Goal: Task Accomplishment & Management: Complete application form

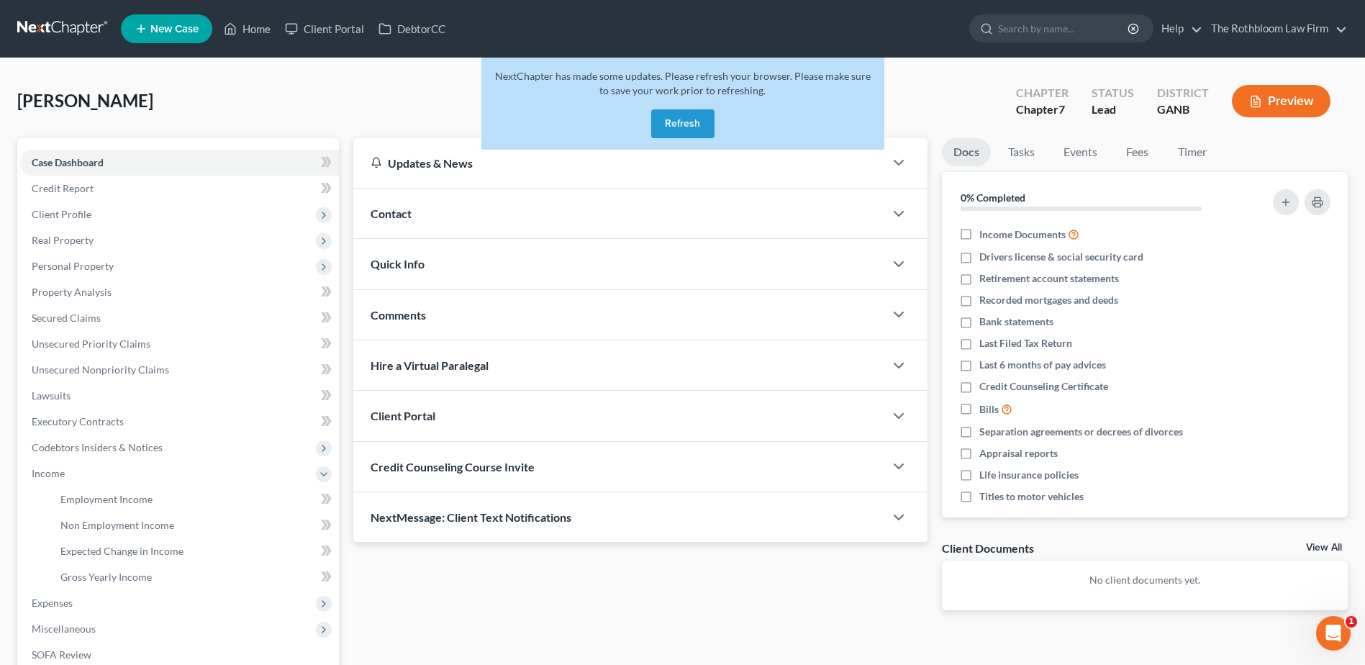
click at [671, 127] on button "Refresh" at bounding box center [682, 123] width 63 height 29
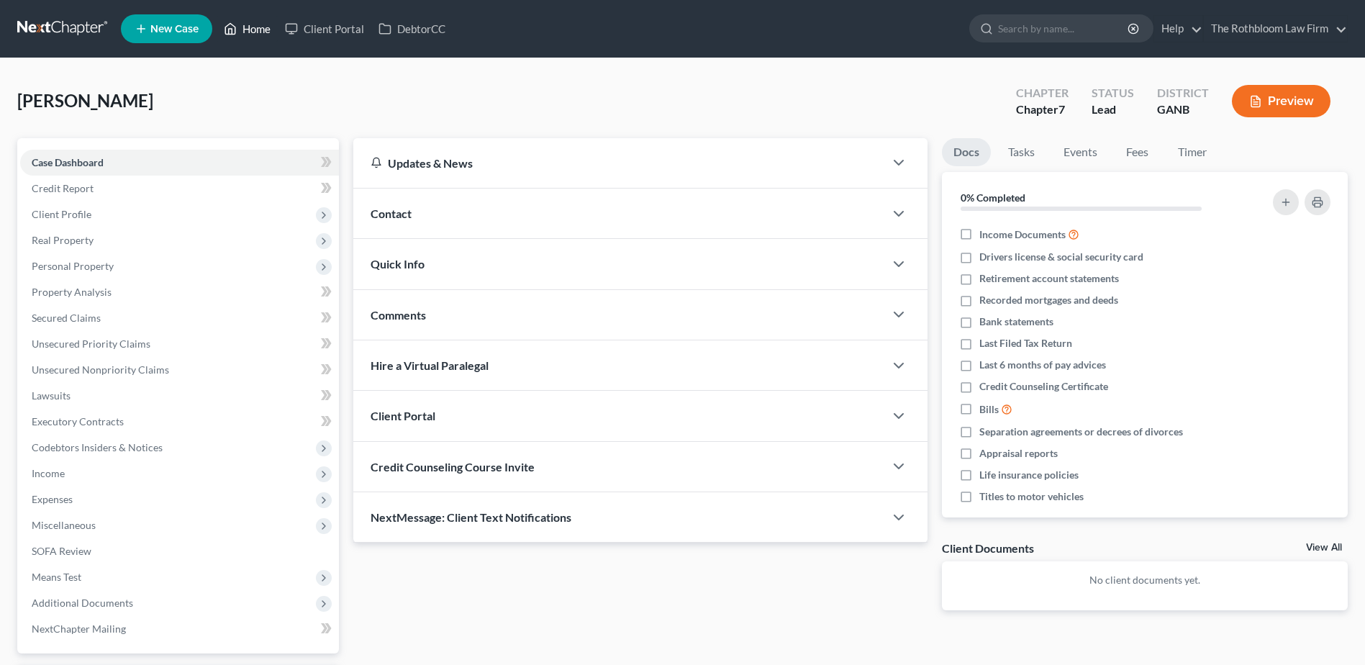
click at [257, 24] on link "Home" at bounding box center [247, 29] width 61 height 26
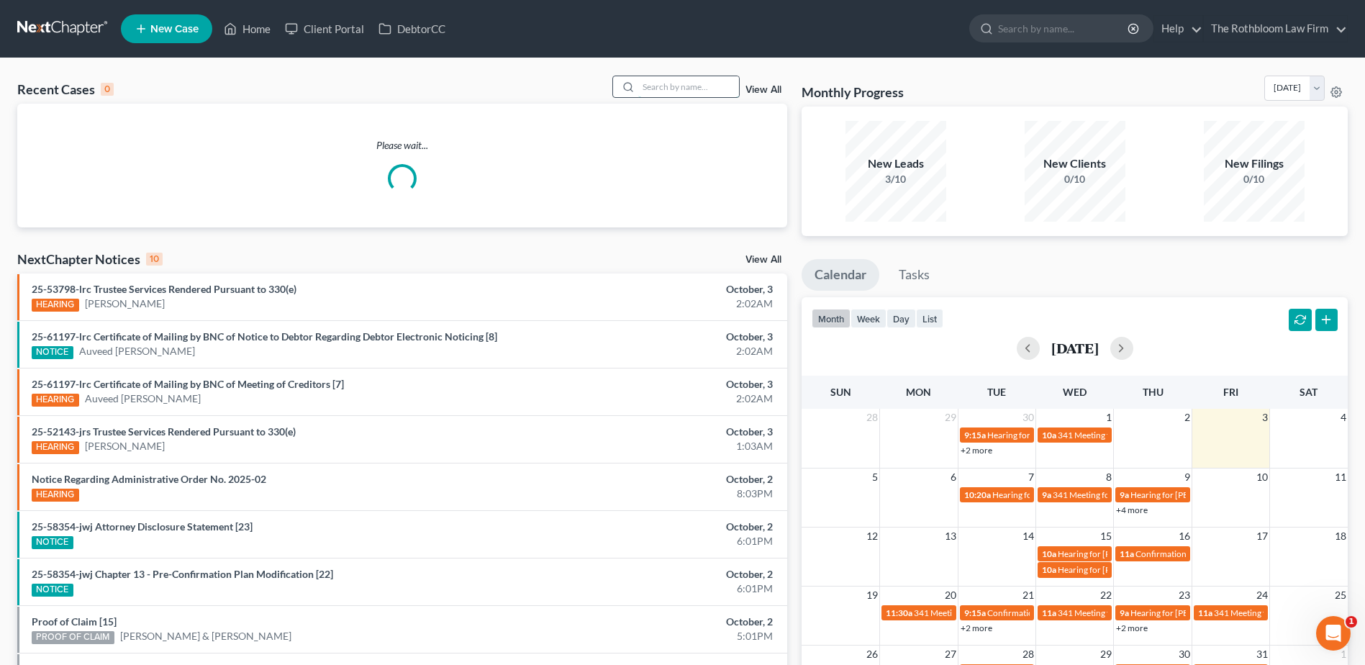
click at [668, 90] on input "search" at bounding box center [688, 86] width 101 height 21
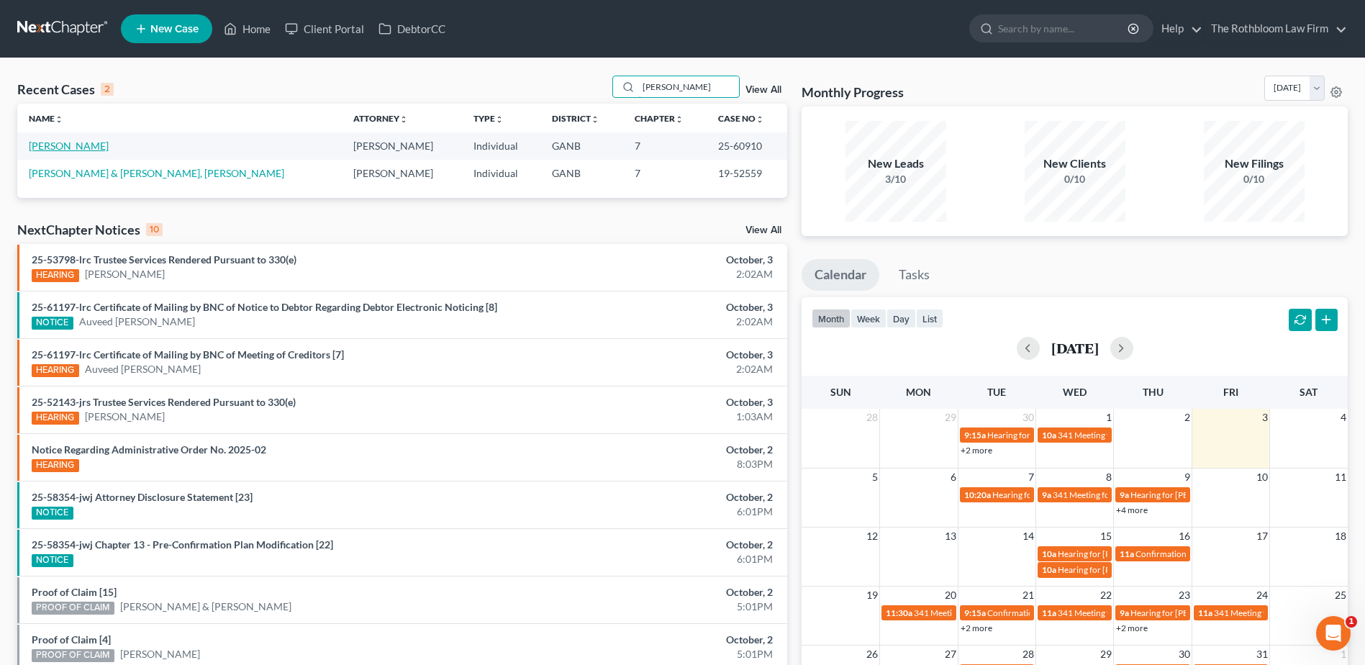
type input "[PERSON_NAME]"
click at [52, 141] on link "[PERSON_NAME]" at bounding box center [69, 146] width 80 height 12
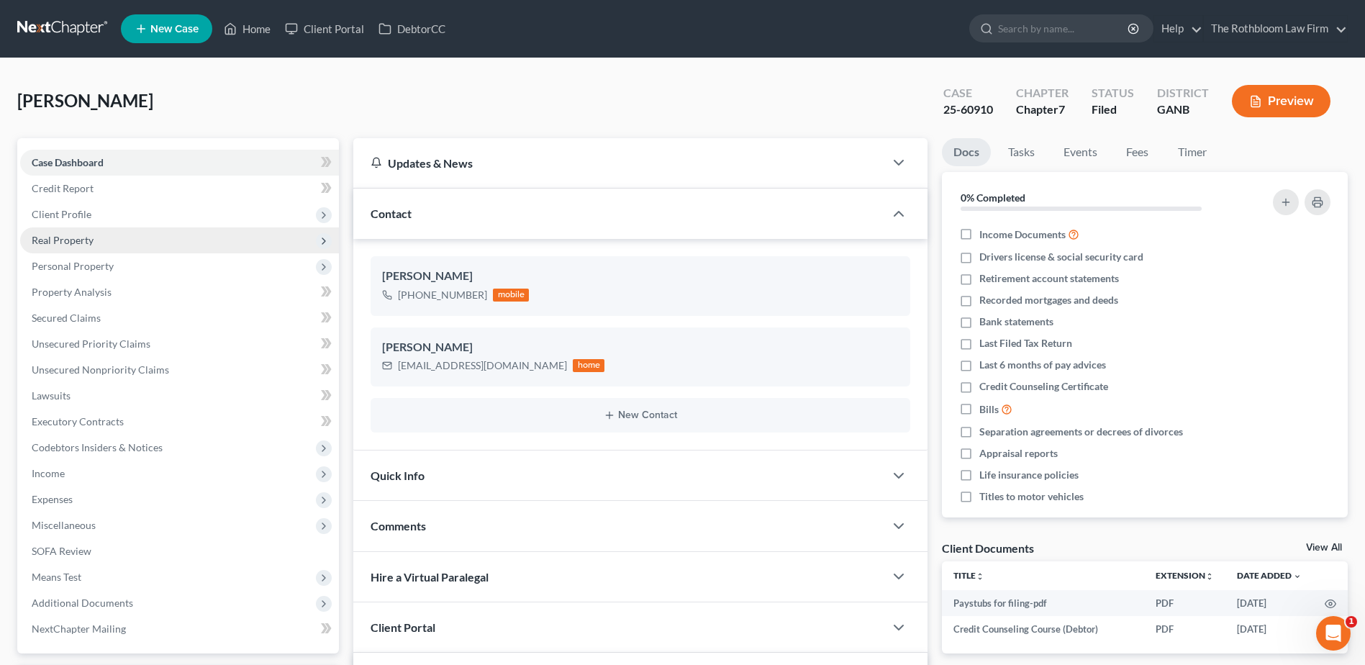
click at [55, 242] on span "Real Property" at bounding box center [63, 240] width 62 height 12
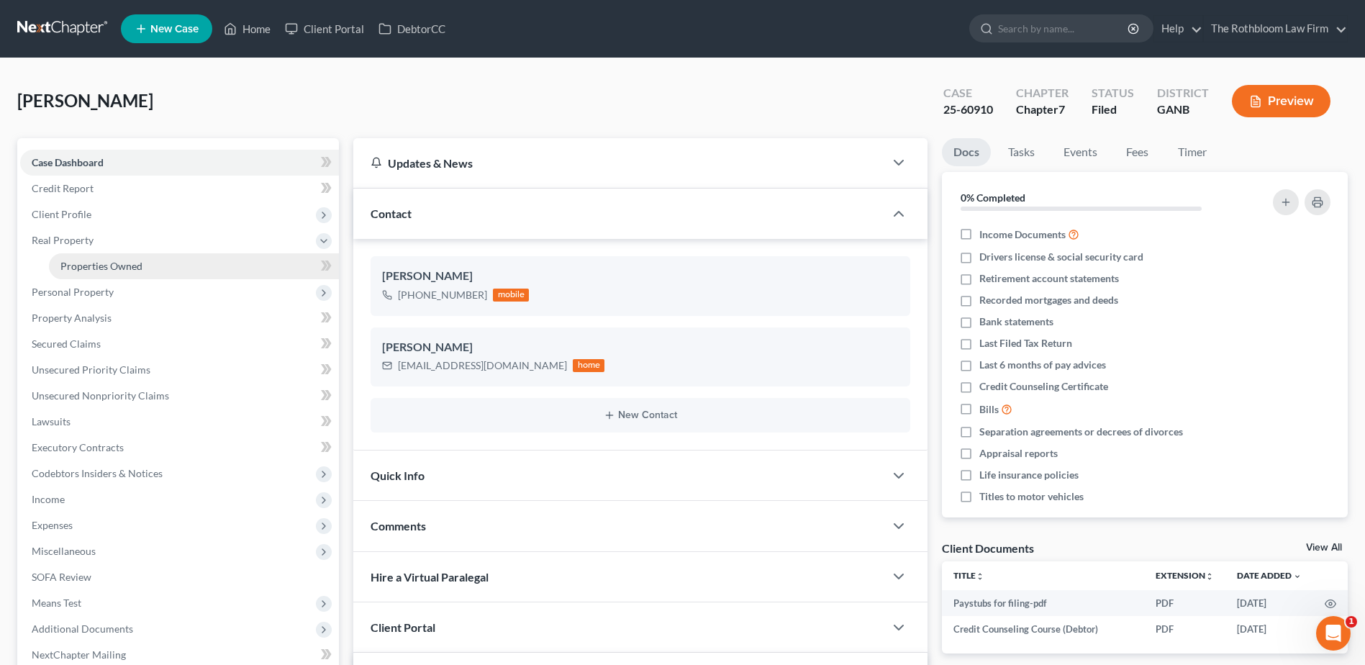
click at [112, 270] on span "Properties Owned" at bounding box center [101, 266] width 82 height 12
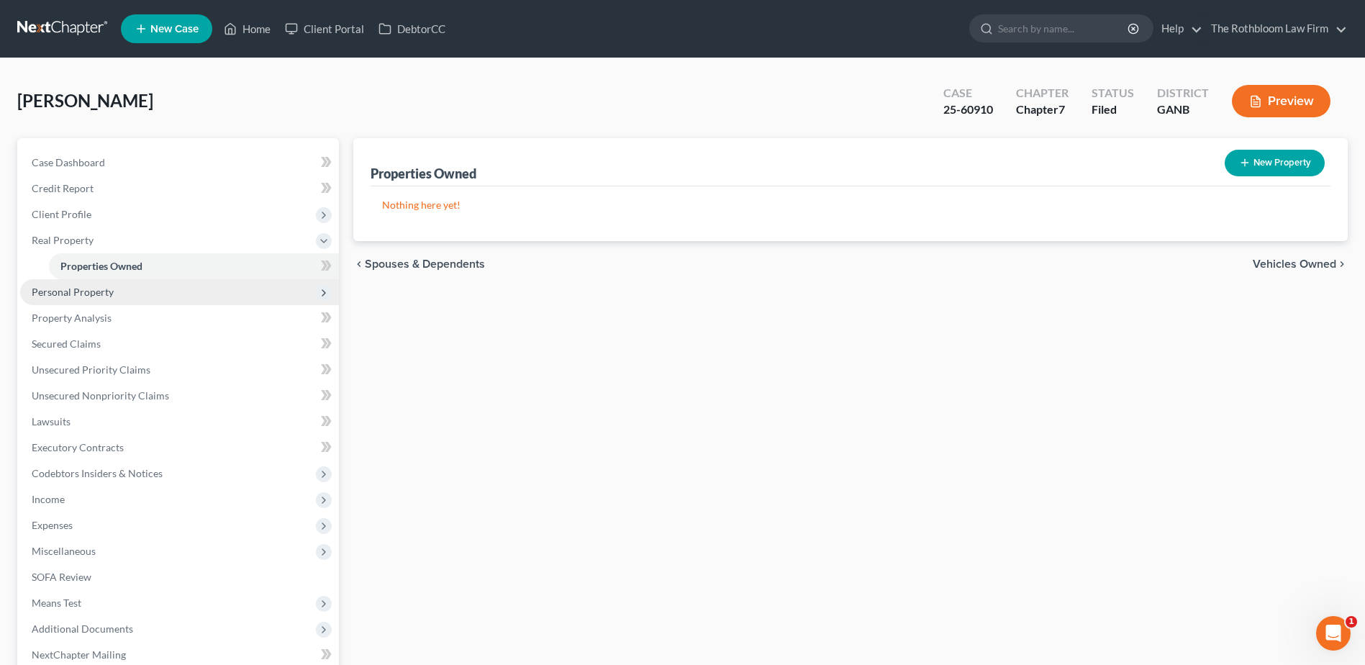
click at [74, 294] on span "Personal Property" at bounding box center [73, 292] width 82 height 12
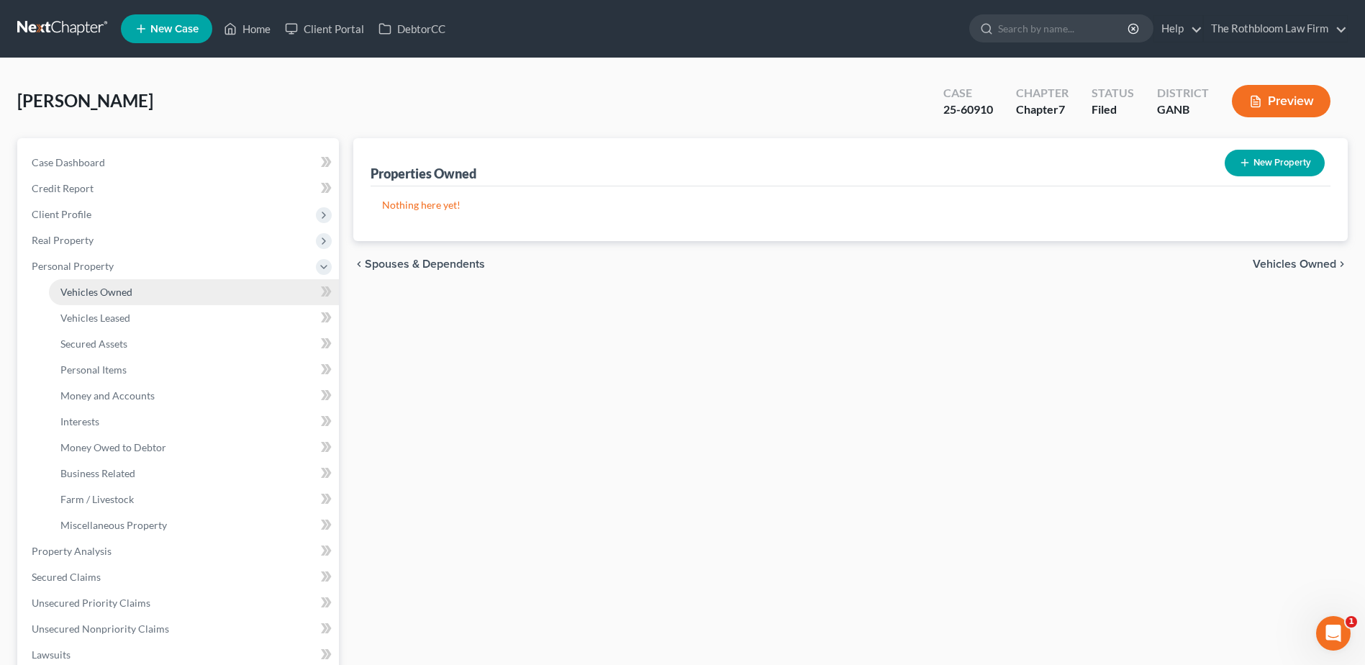
click at [109, 290] on span "Vehicles Owned" at bounding box center [96, 292] width 72 height 12
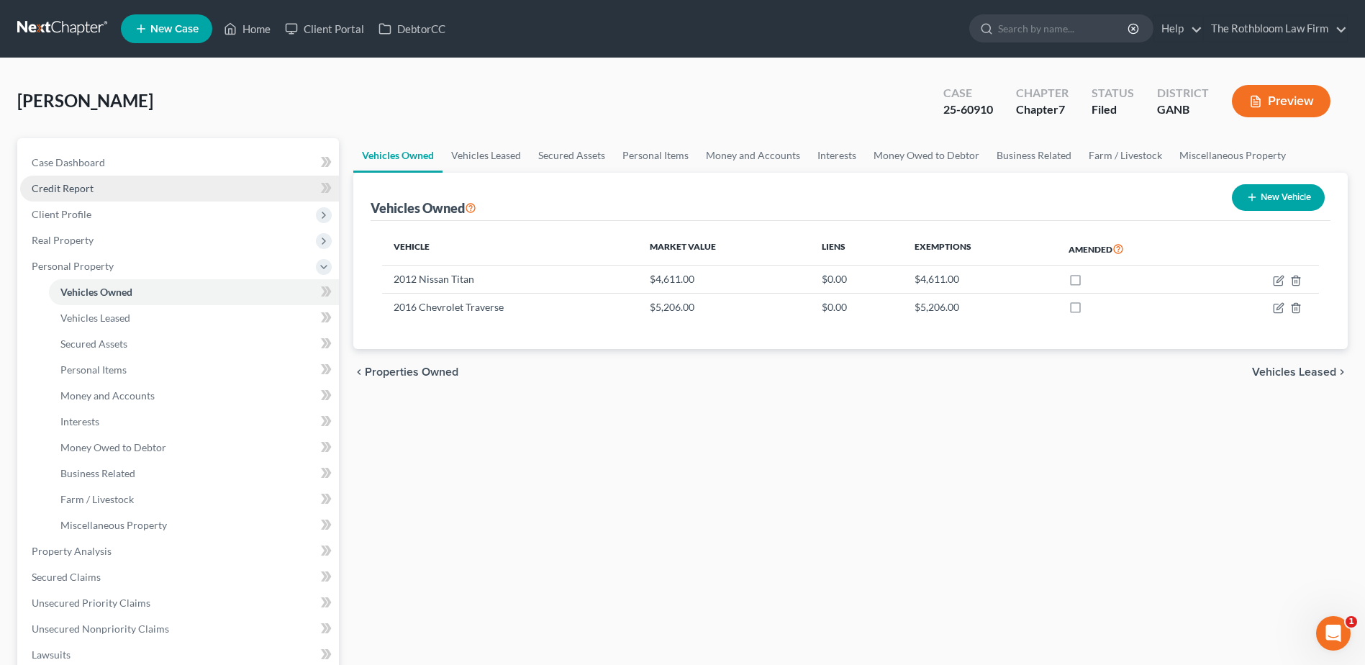
click at [68, 188] on span "Credit Report" at bounding box center [63, 188] width 62 height 12
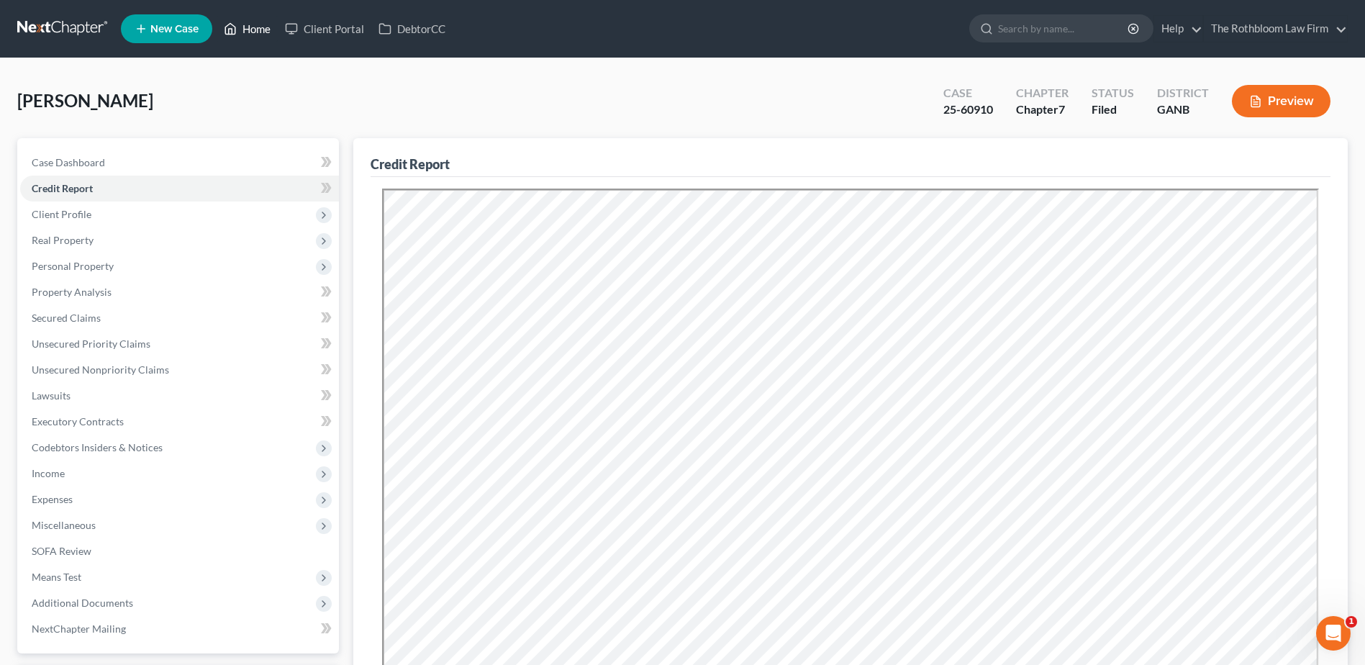
click at [265, 28] on link "Home" at bounding box center [247, 29] width 61 height 26
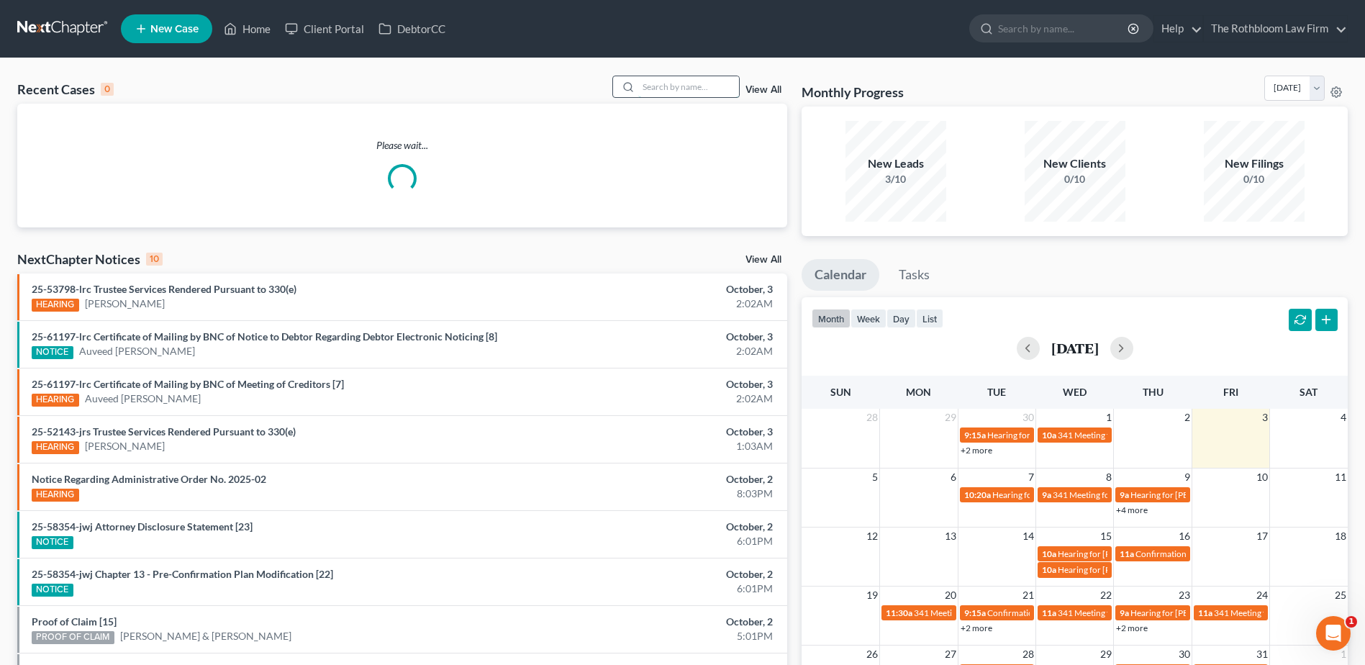
click at [654, 87] on input "search" at bounding box center [688, 86] width 101 height 21
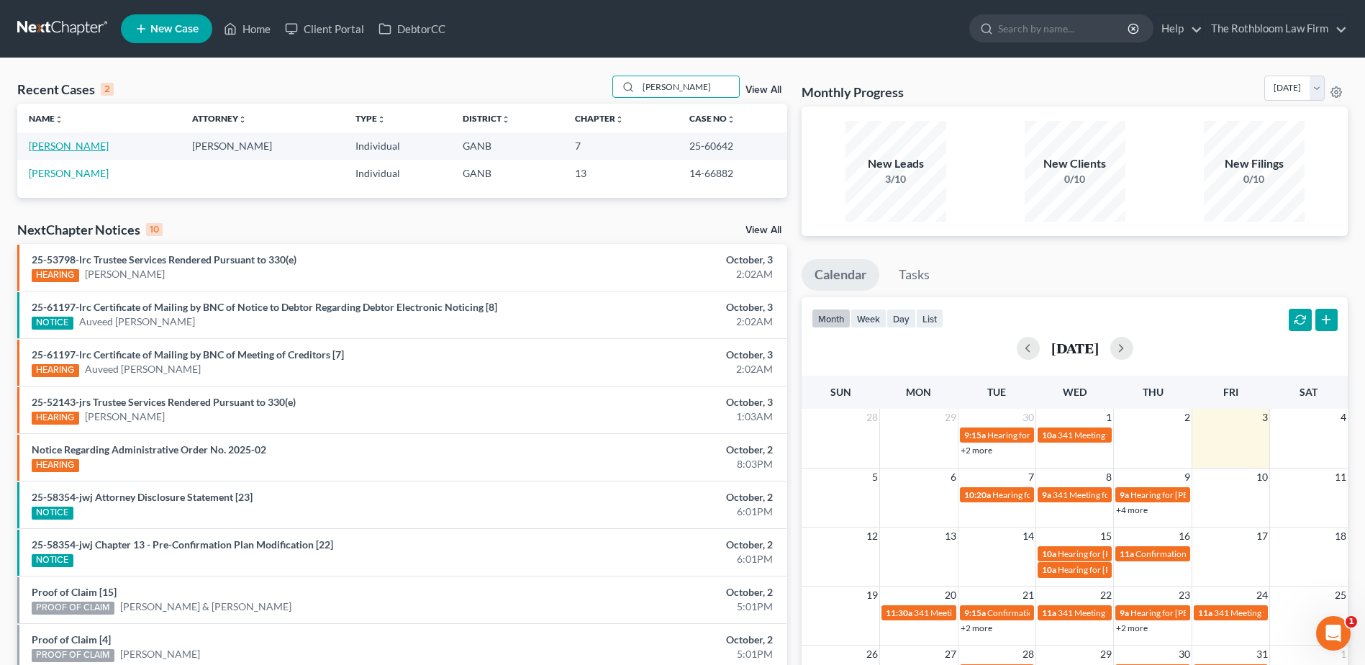
type input "[PERSON_NAME]"
click at [33, 148] on link "[PERSON_NAME]" at bounding box center [69, 146] width 80 height 12
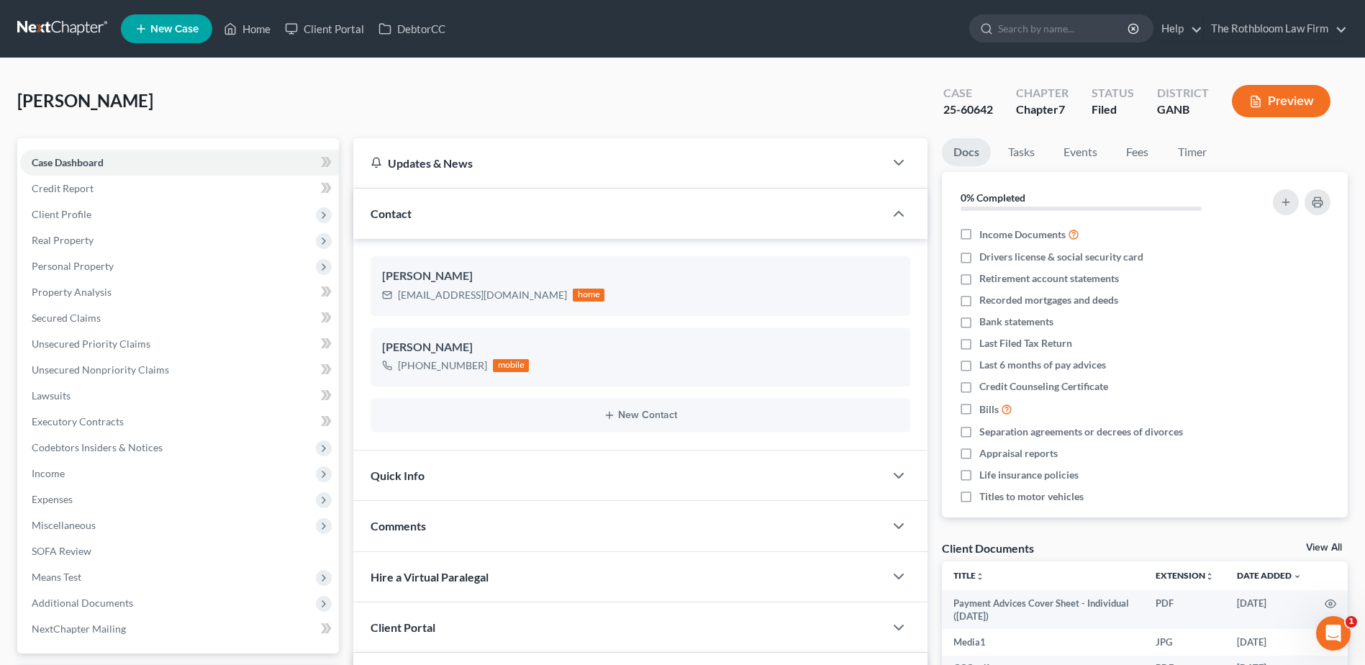
scroll to position [2180, 0]
drag, startPoint x: 257, startPoint y: 24, endPoint x: 175, endPoint y: 148, distance: 148.4
click at [257, 24] on link "Home" at bounding box center [247, 29] width 61 height 26
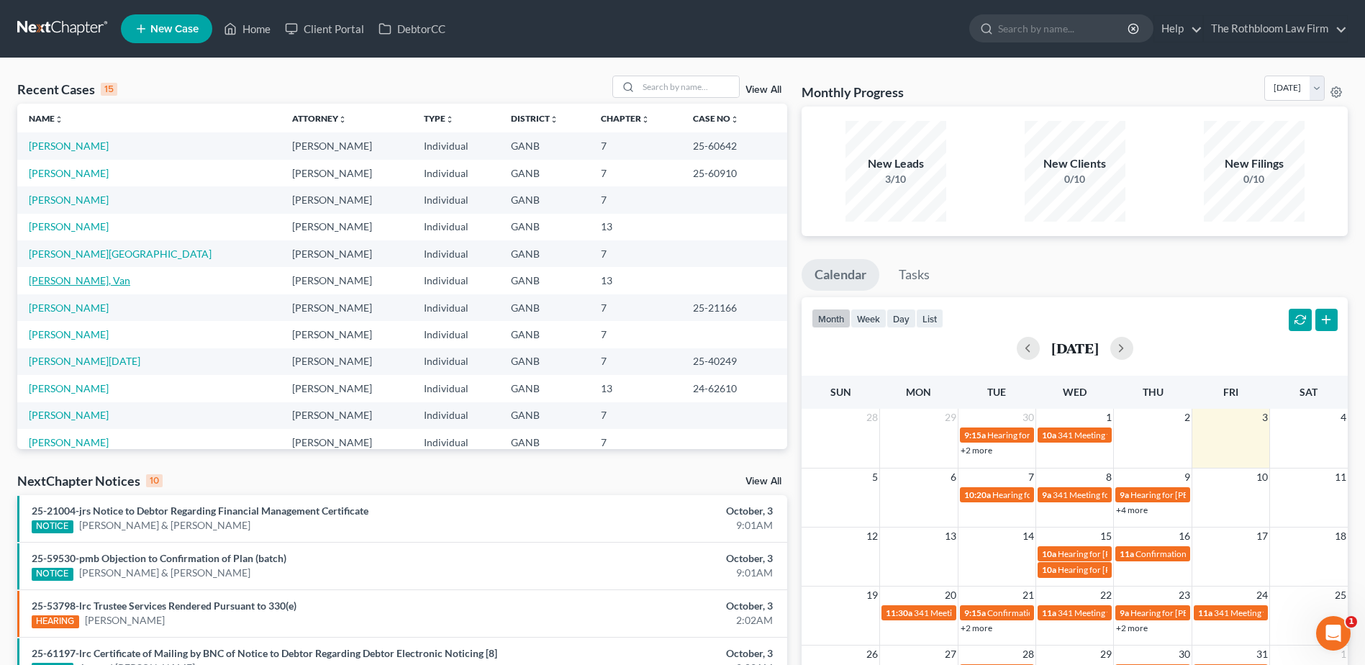
click at [46, 285] on link "[PERSON_NAME], Van" at bounding box center [79, 280] width 101 height 12
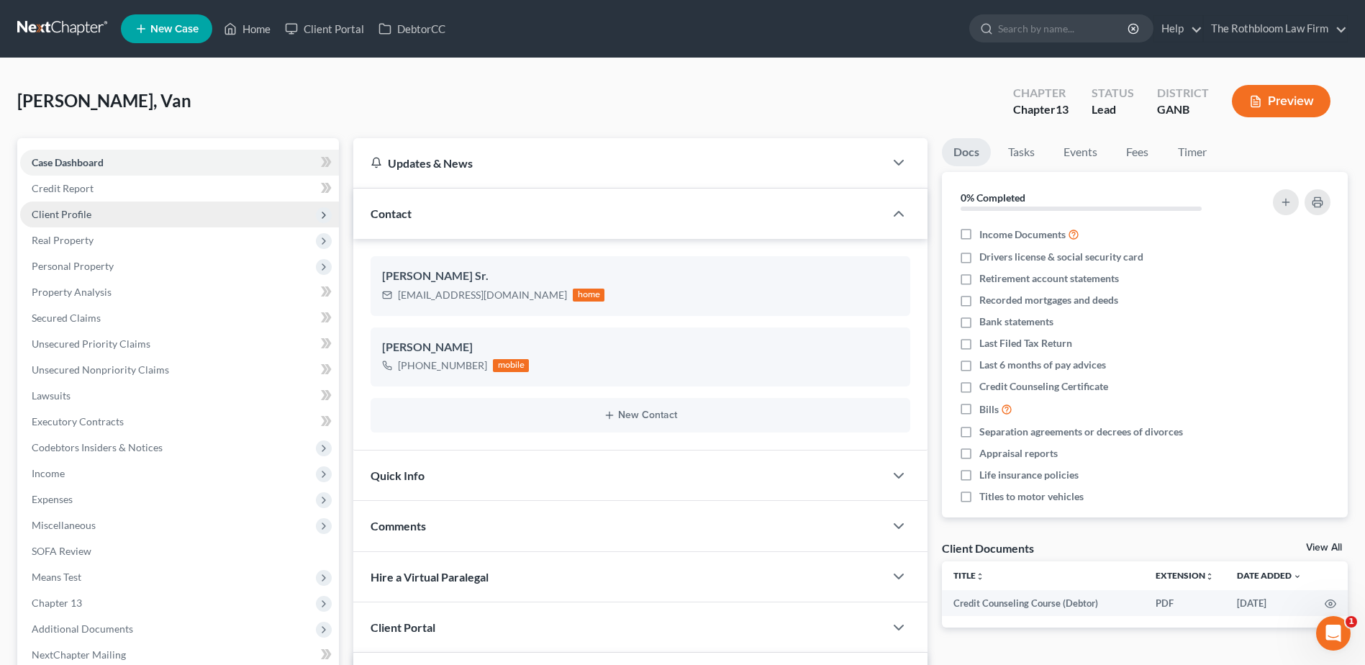
click at [93, 215] on span "Client Profile" at bounding box center [179, 214] width 319 height 26
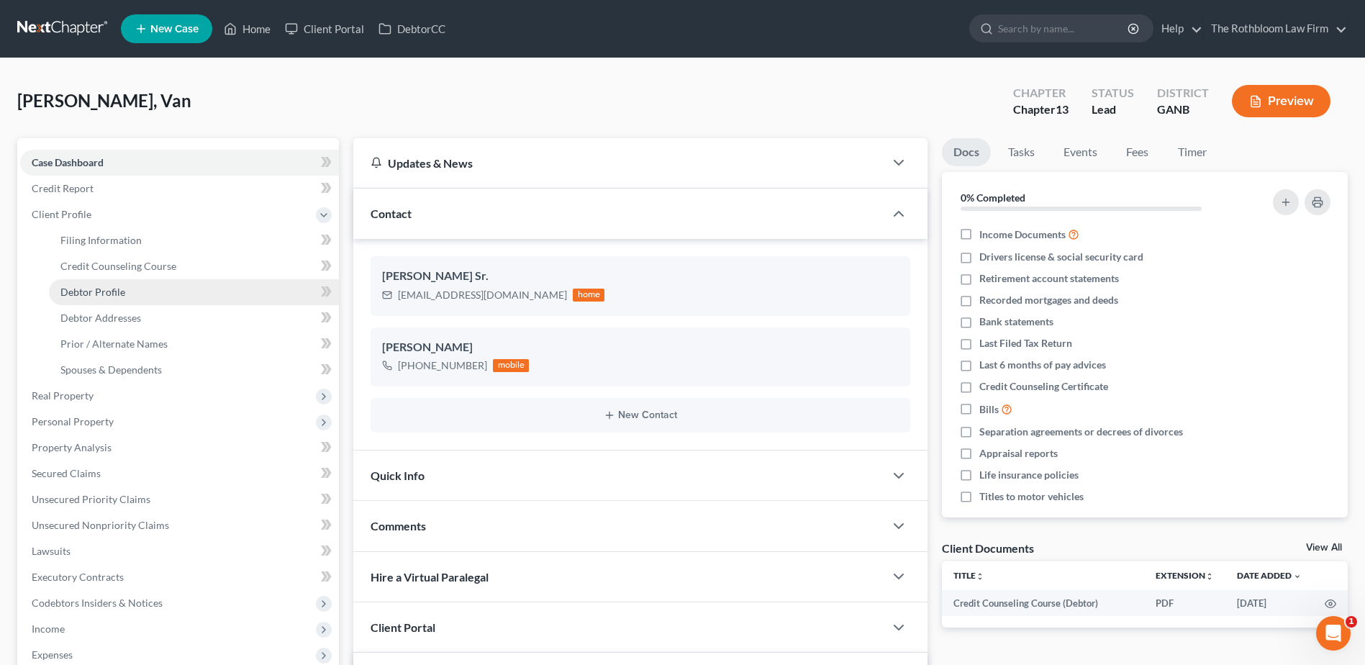
click at [83, 296] on span "Debtor Profile" at bounding box center [92, 292] width 65 height 12
select select "0"
select select "1"
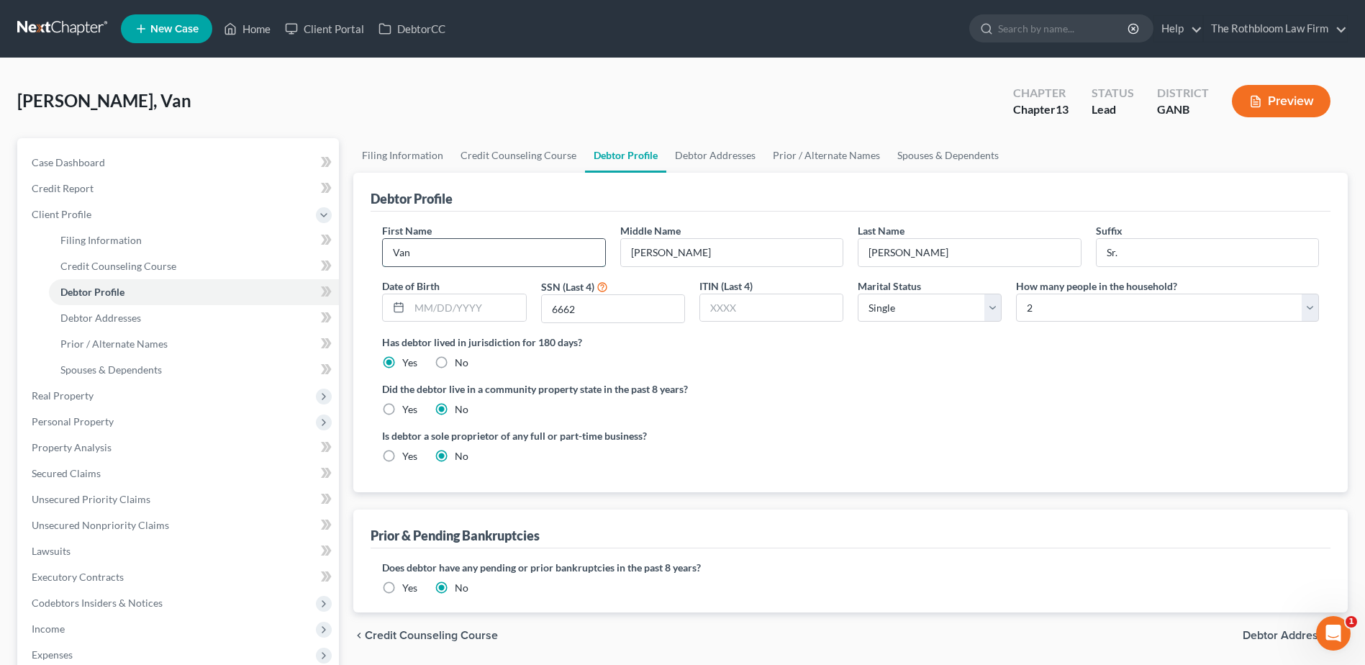
click at [440, 253] on input "Van" at bounding box center [494, 252] width 222 height 27
type input "Vansess"
click at [86, 496] on span "Unsecured Priority Claims" at bounding box center [91, 499] width 119 height 12
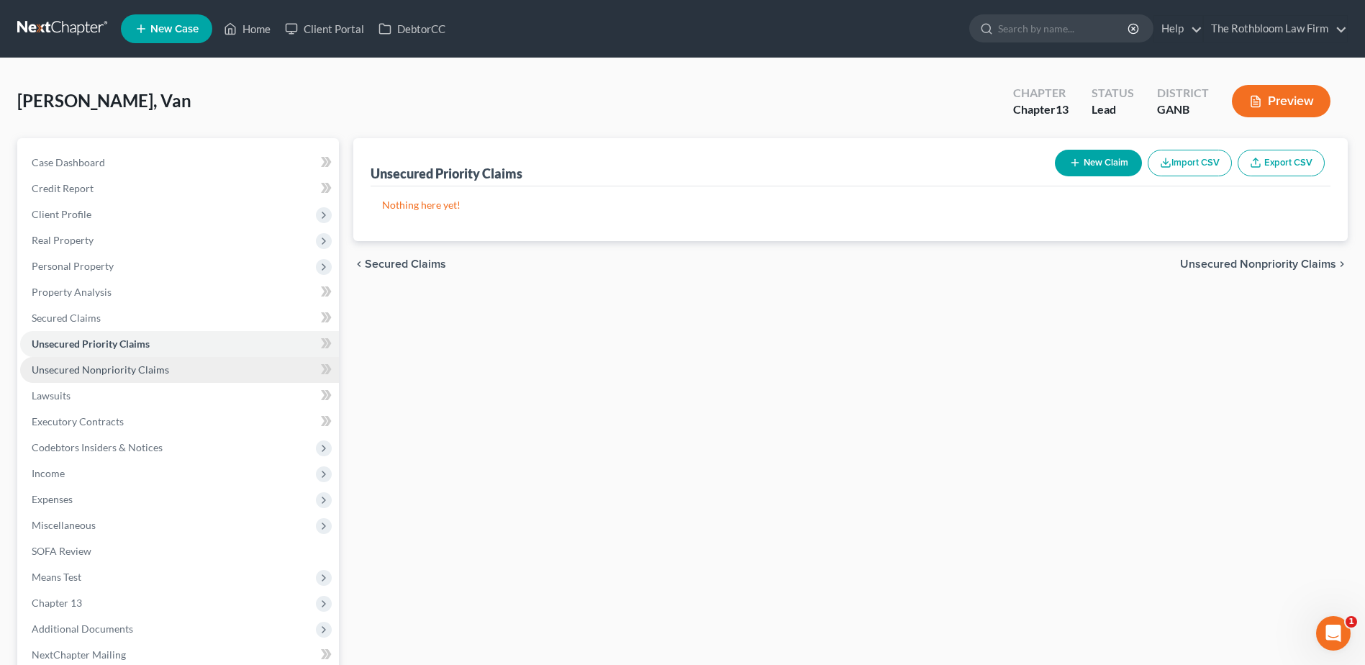
click at [94, 372] on span "Unsecured Nonpriority Claims" at bounding box center [100, 369] width 137 height 12
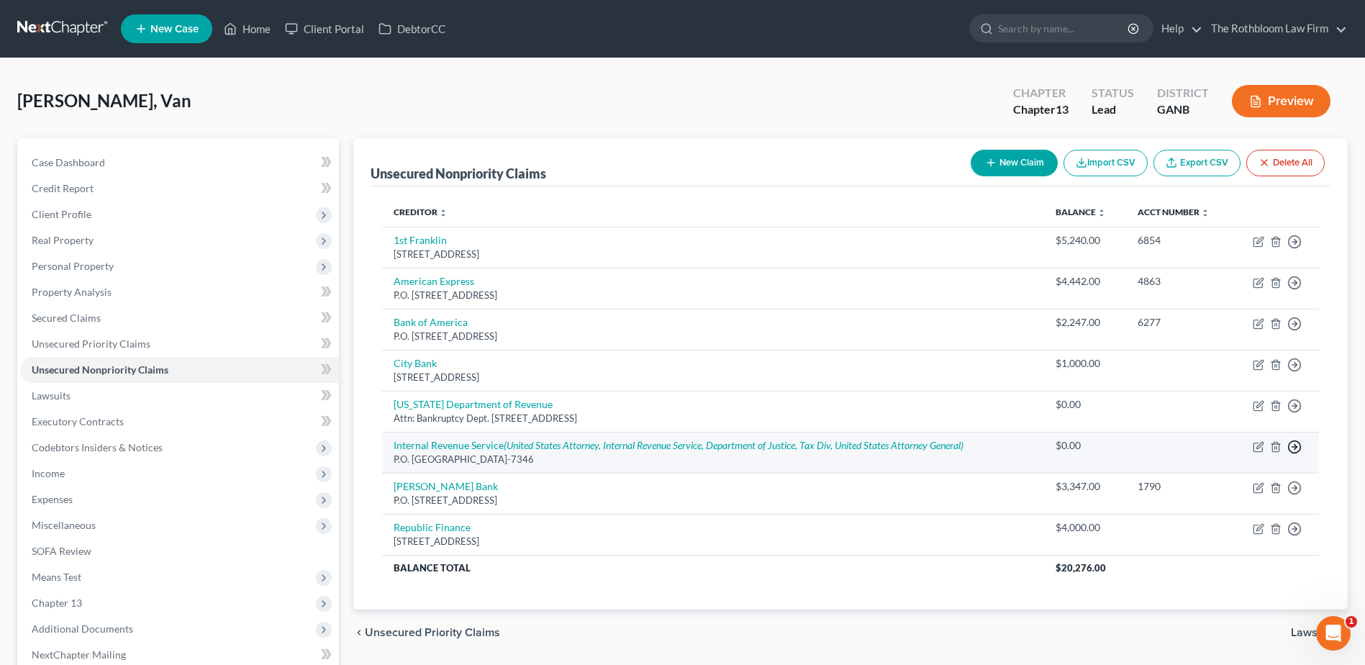
click at [1295, 447] on polyline "button" at bounding box center [1295, 446] width 2 height 5
click at [1211, 483] on link "Move to E" at bounding box center [1228, 481] width 120 height 24
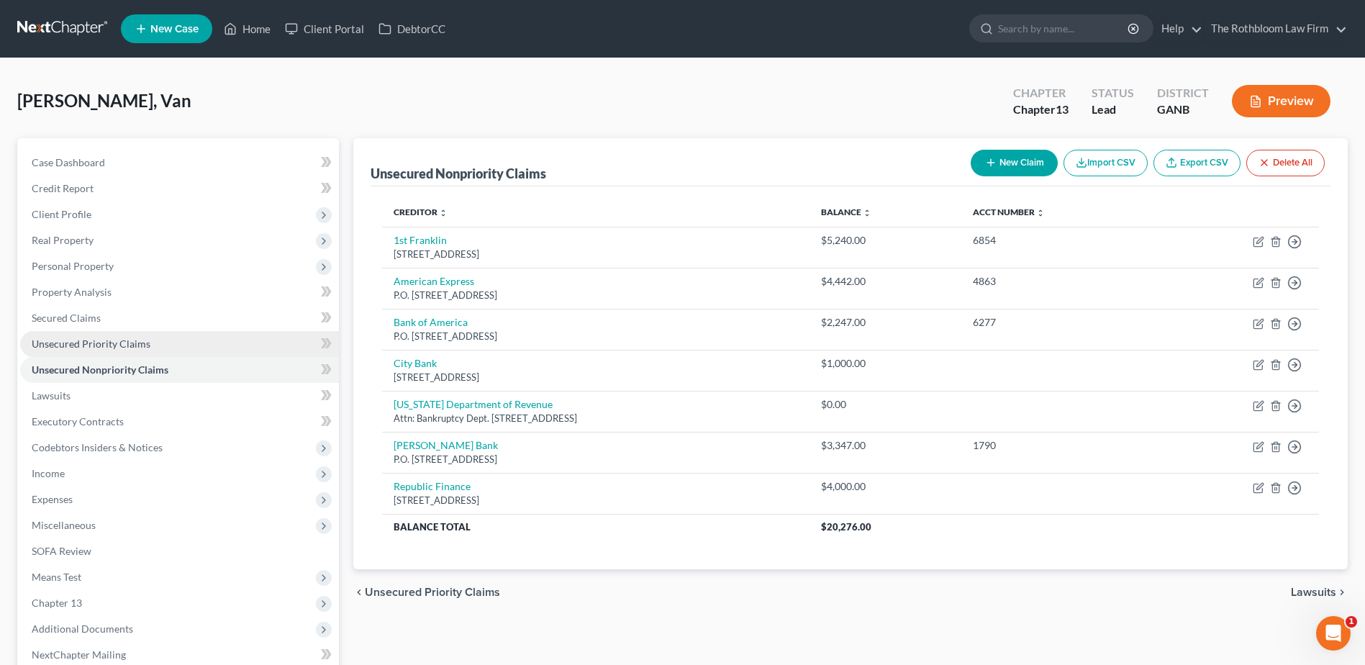
click at [68, 340] on span "Unsecured Priority Claims" at bounding box center [91, 343] width 119 height 12
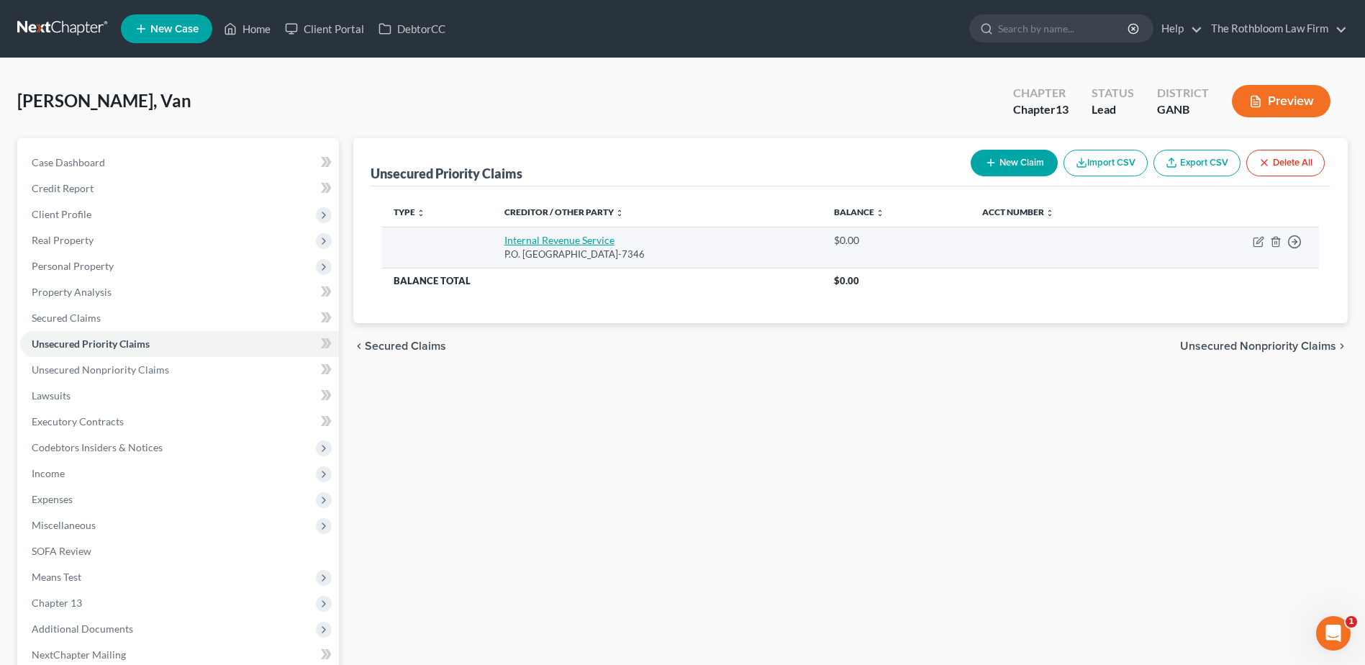
click at [544, 243] on link "Internal Revenue Service" at bounding box center [559, 240] width 110 height 12
select select "39"
select select "0"
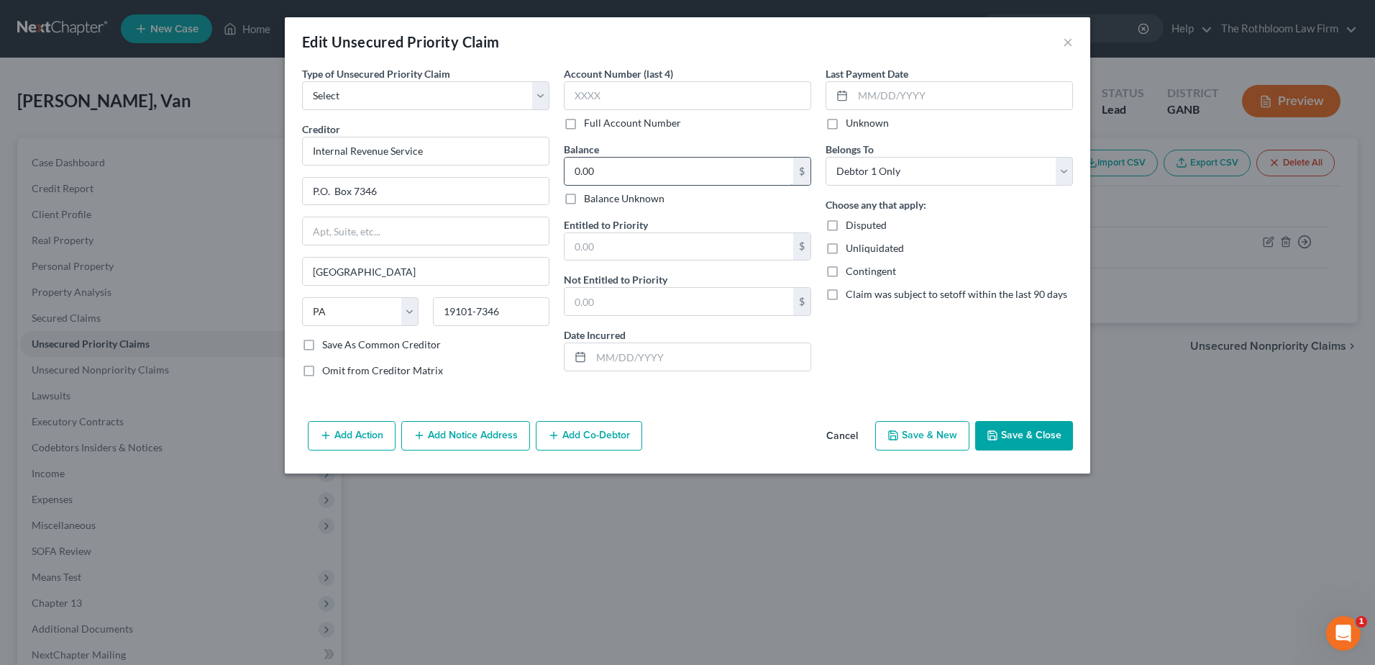
click at [606, 172] on input "0.00" at bounding box center [679, 171] width 229 height 27
type input "34,897"
click at [591, 257] on input "text" at bounding box center [679, 246] width 229 height 27
type input "34,897"
click at [323, 101] on select "Select Taxes & Other Government Units Domestic Support Obligations Extensions o…" at bounding box center [425, 95] width 247 height 29
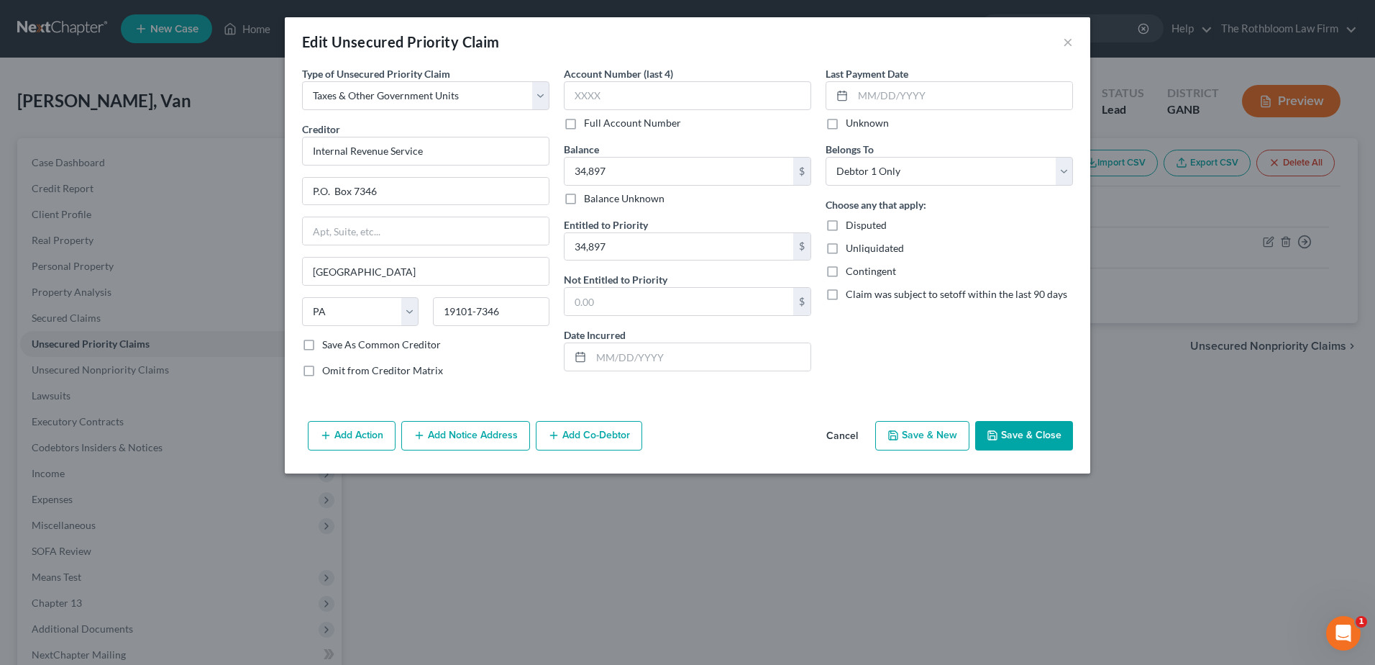
select select "39"
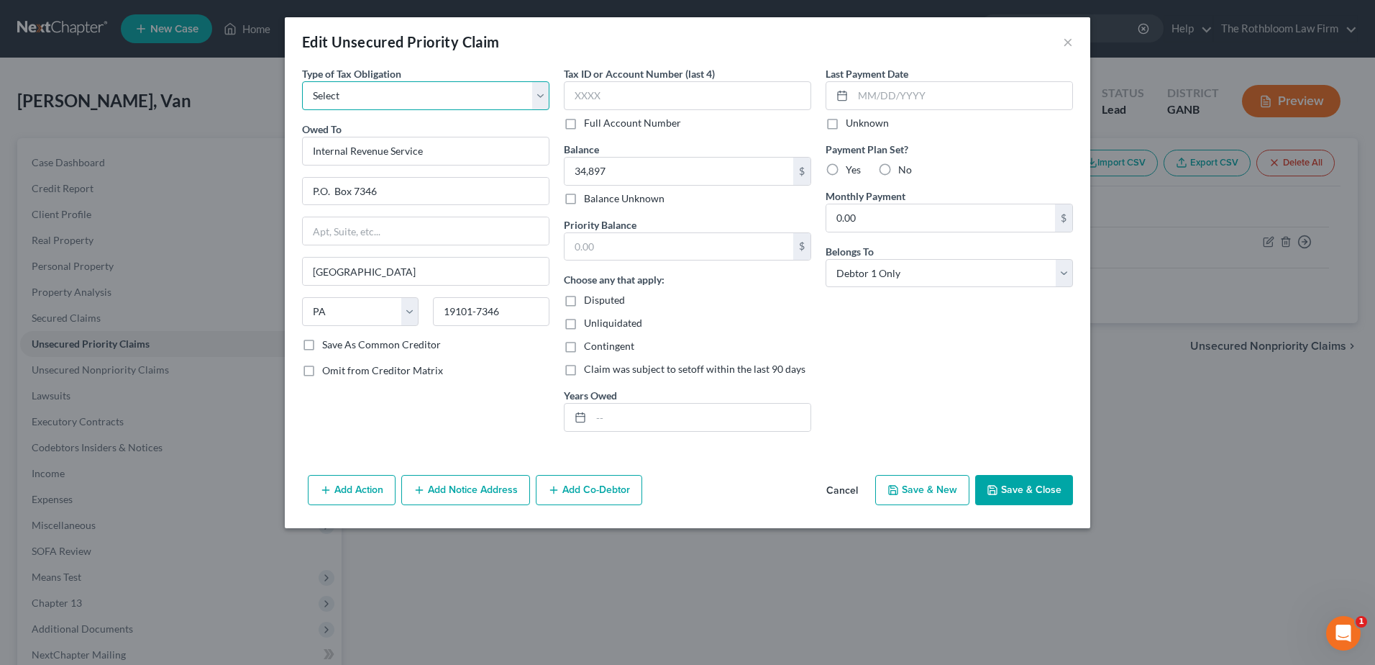
click at [540, 97] on select "Select Federal City State Franchise Tax Board Other" at bounding box center [425, 95] width 247 height 29
select select "0"
click at [302, 81] on select "Select Federal City State Franchise Tax Board Other" at bounding box center [425, 95] width 247 height 29
click at [639, 410] on input "text" at bounding box center [700, 417] width 219 height 27
type input "[DATE] - [DATE]"
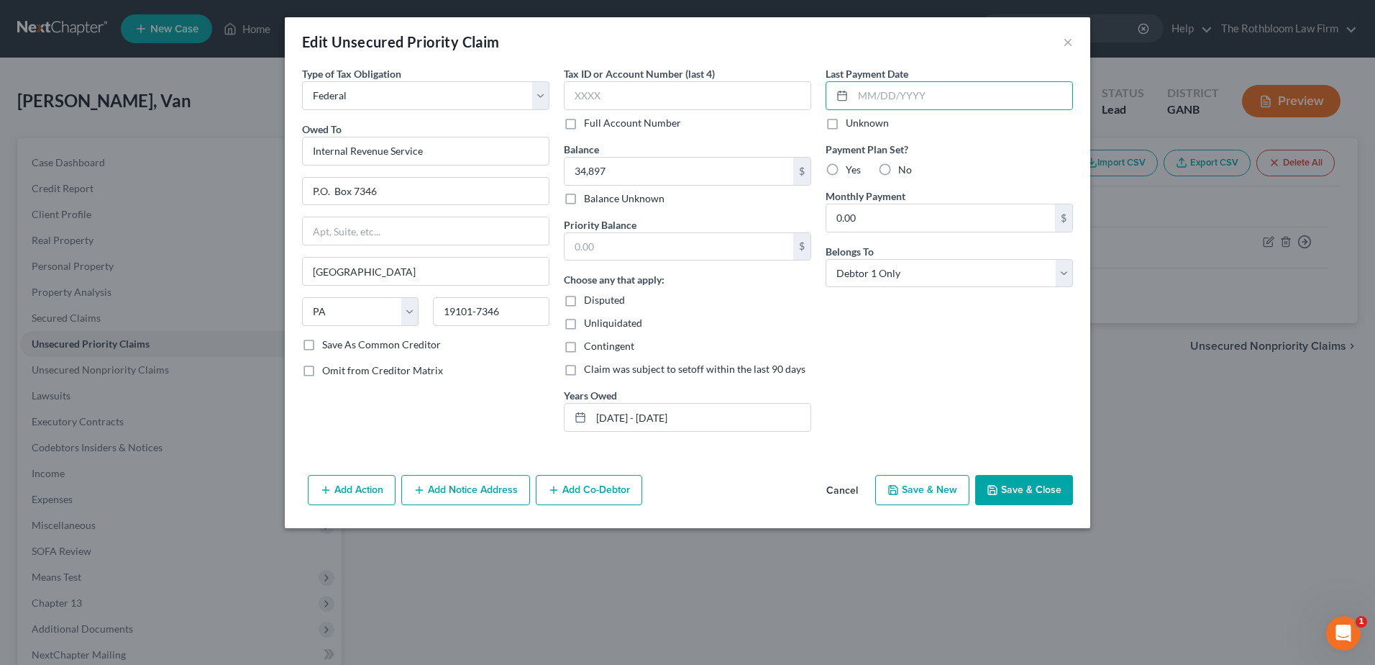
click at [603, 263] on div "Priority Balance $ Choose any that apply: Disputed Unliquidated Contingent Clai…" at bounding box center [687, 324] width 247 height 215
click at [588, 245] on input "text" at bounding box center [679, 246] width 229 height 27
type input "34,897"
click at [998, 486] on icon "button" at bounding box center [993, 490] width 12 height 12
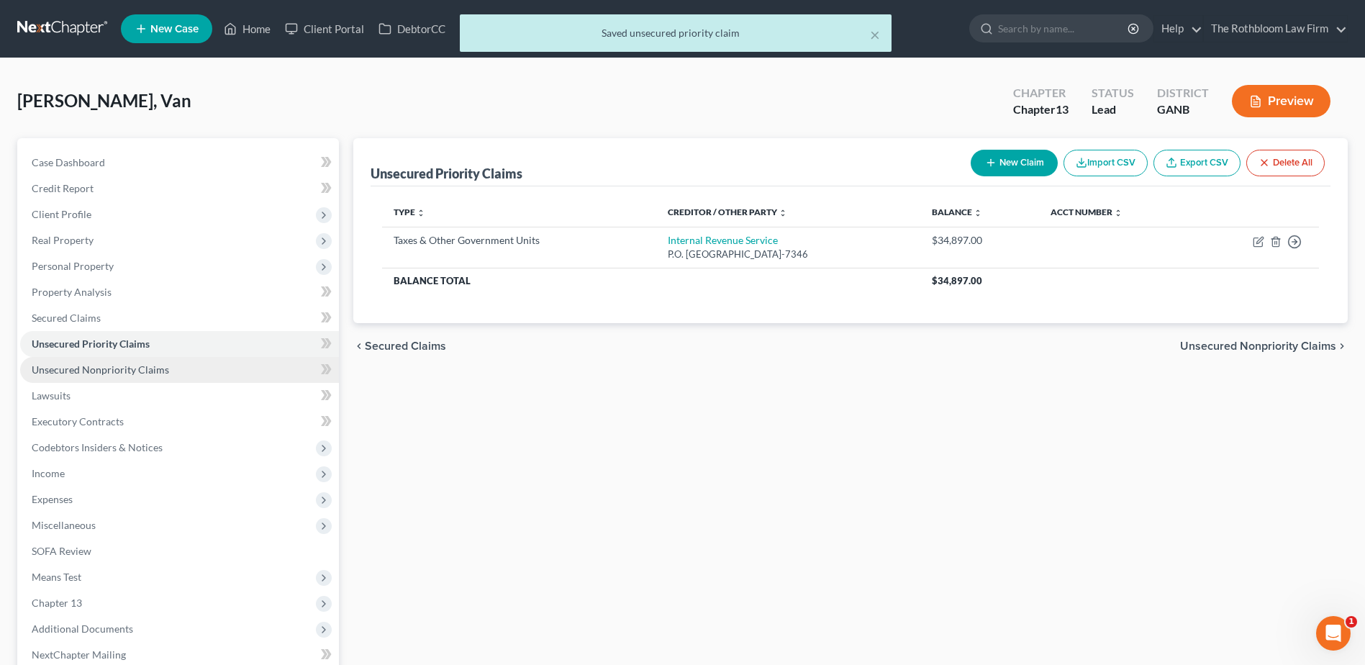
click at [88, 368] on span "Unsecured Nonpriority Claims" at bounding box center [100, 369] width 137 height 12
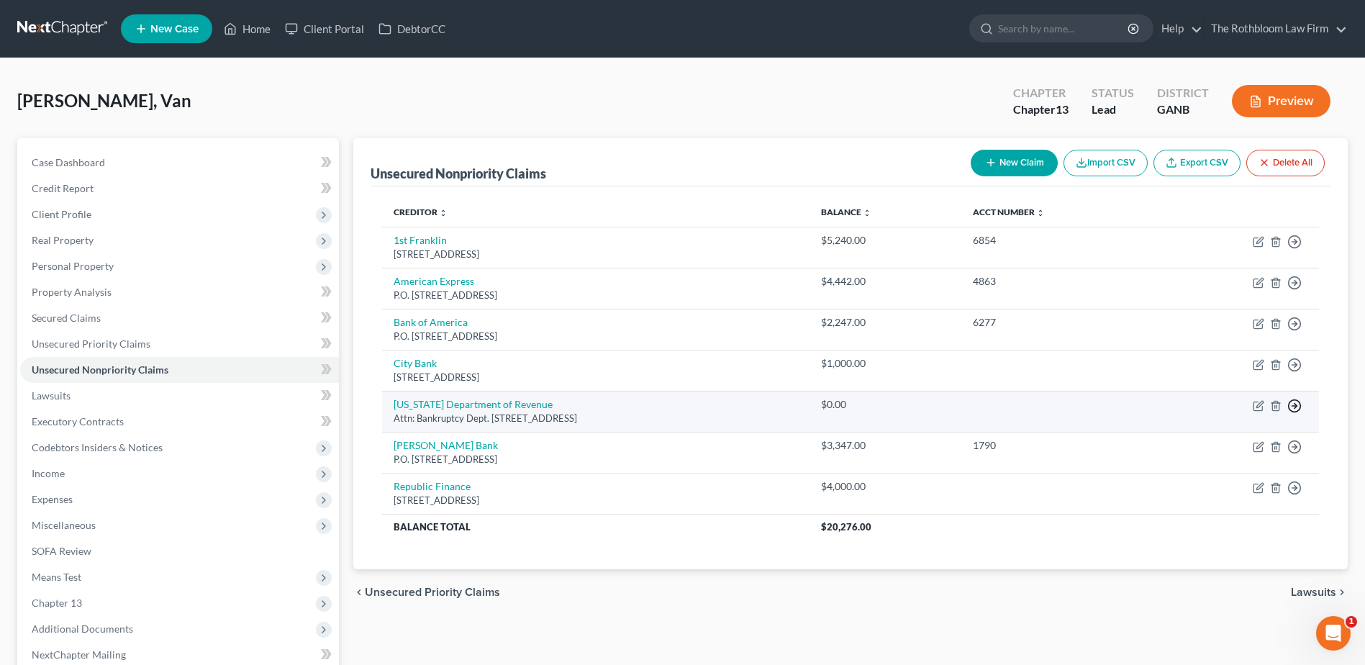
click at [1297, 409] on icon "button" at bounding box center [1294, 406] width 14 height 14
click at [1218, 437] on link "Move to E" at bounding box center [1228, 440] width 120 height 24
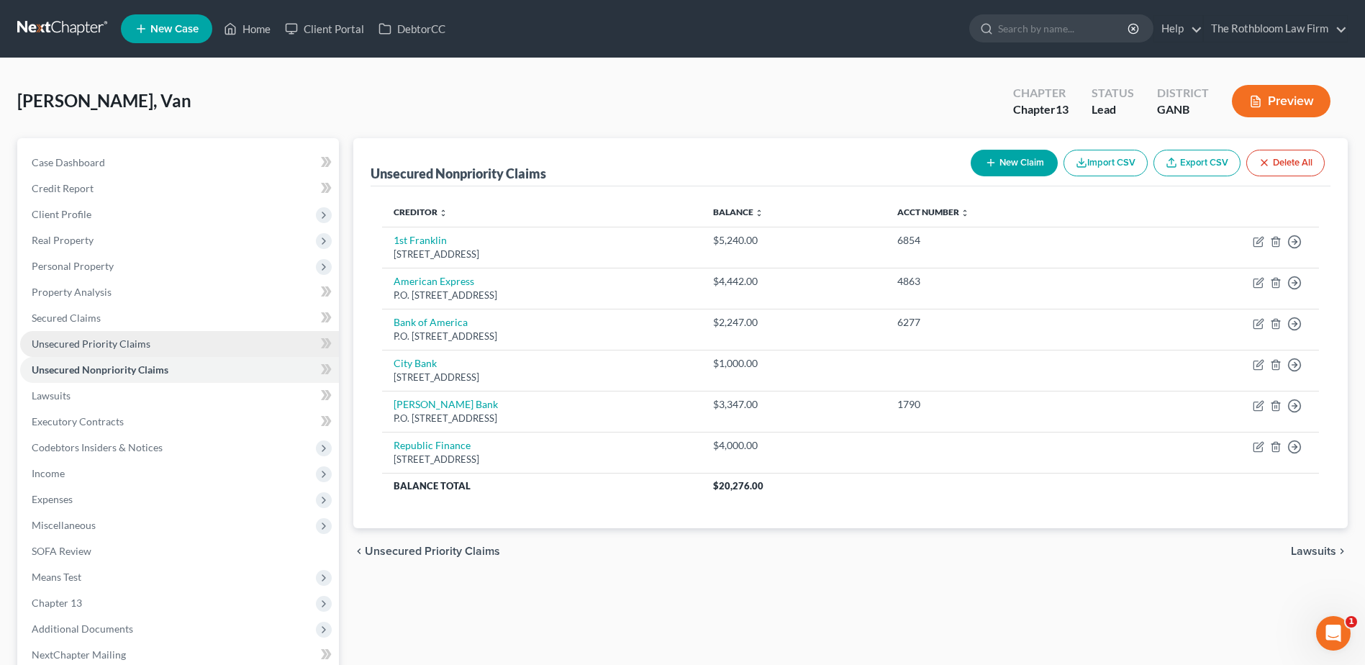
click at [60, 344] on span "Unsecured Priority Claims" at bounding box center [91, 343] width 119 height 12
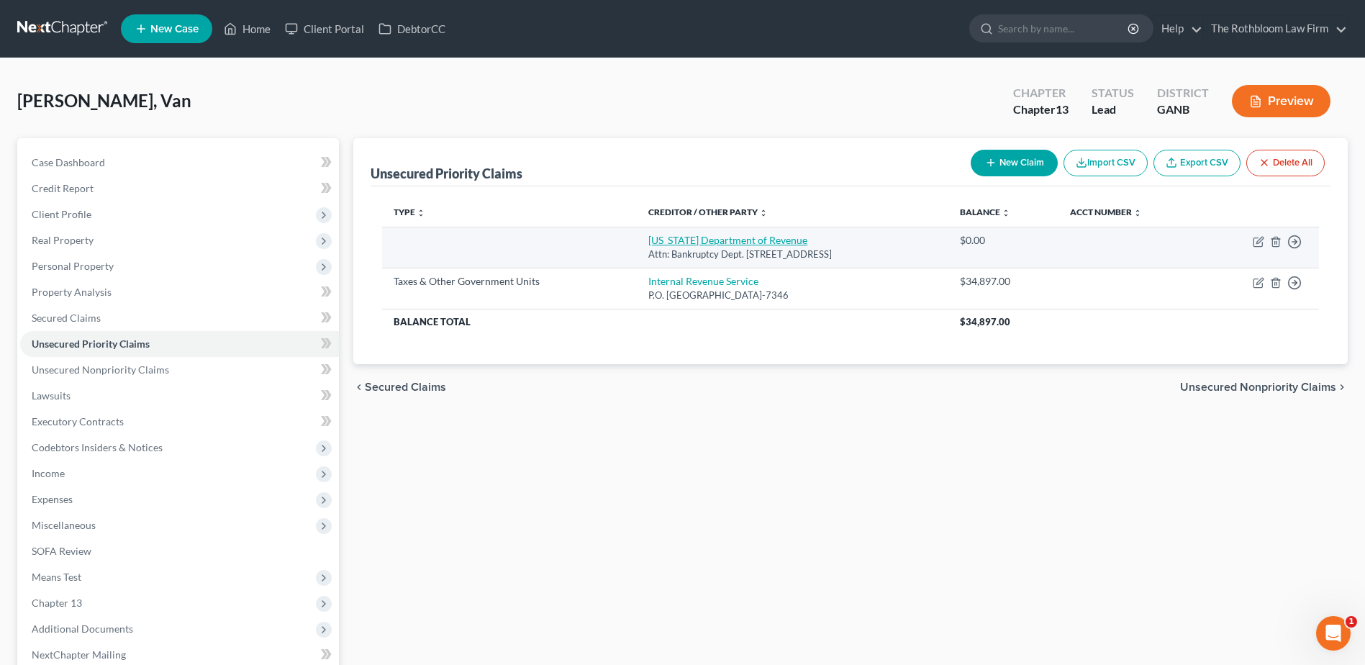
click at [648, 239] on link "[US_STATE] Department of Revenue" at bounding box center [727, 240] width 159 height 12
select select "10"
select select "0"
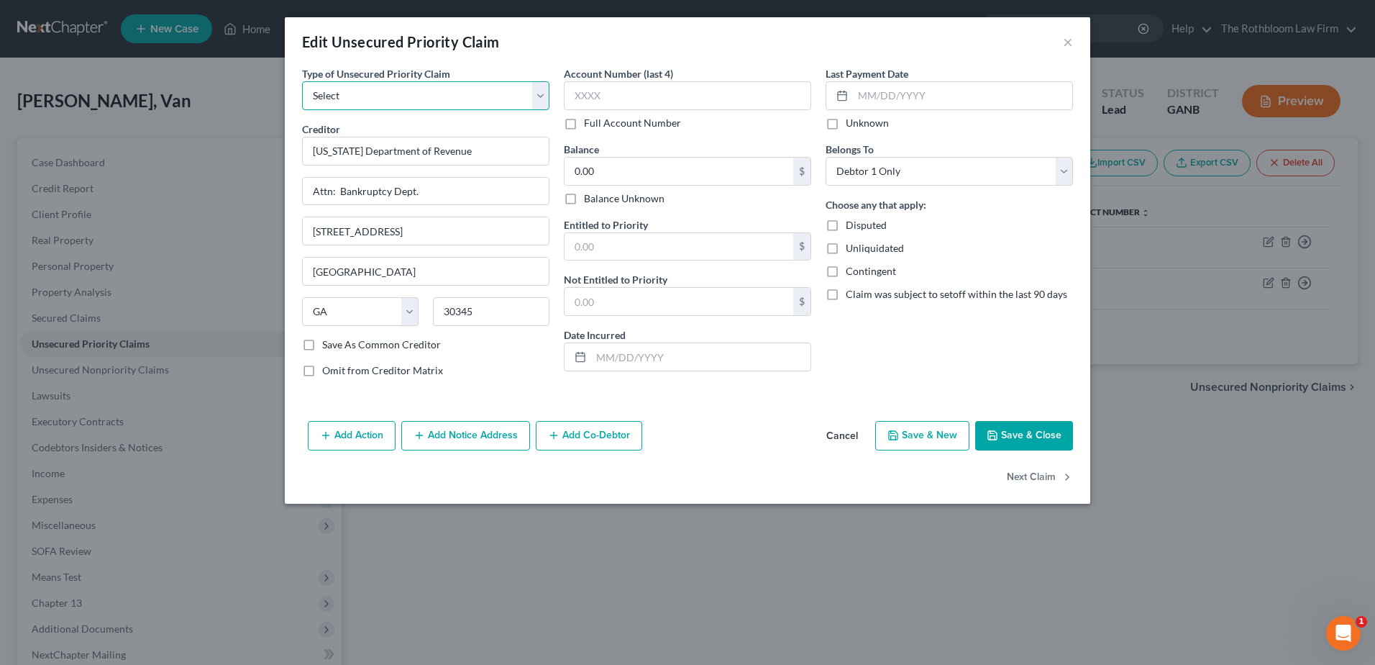
click at [380, 94] on select "Select Taxes & Other Government Units Domestic Support Obligations Extensions o…" at bounding box center [425, 95] width 247 height 29
select select "10"
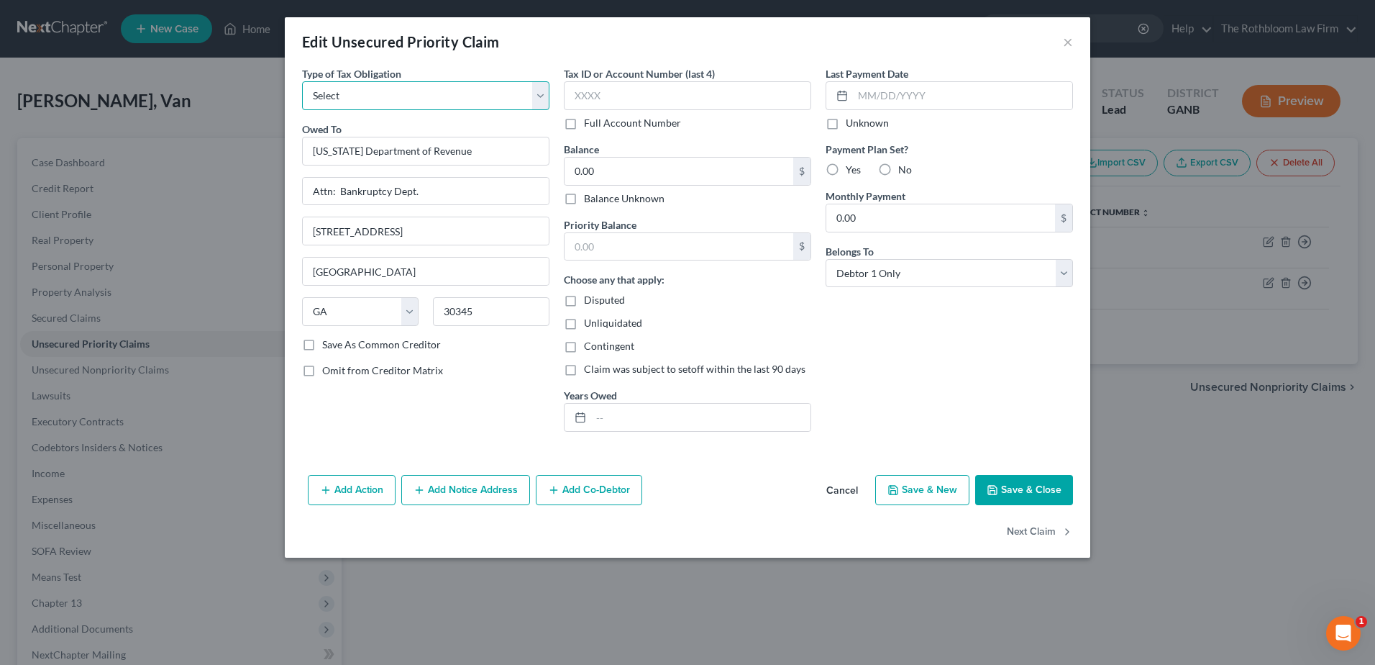
click at [541, 98] on select "Select Federal City State Franchise Tax Board Other" at bounding box center [425, 95] width 247 height 29
select select "2"
click at [302, 81] on select "Select Federal City State Franchise Tax Board Other" at bounding box center [425, 95] width 247 height 29
click at [665, 427] on input "text" at bounding box center [700, 417] width 219 height 27
type input "Notice Only"
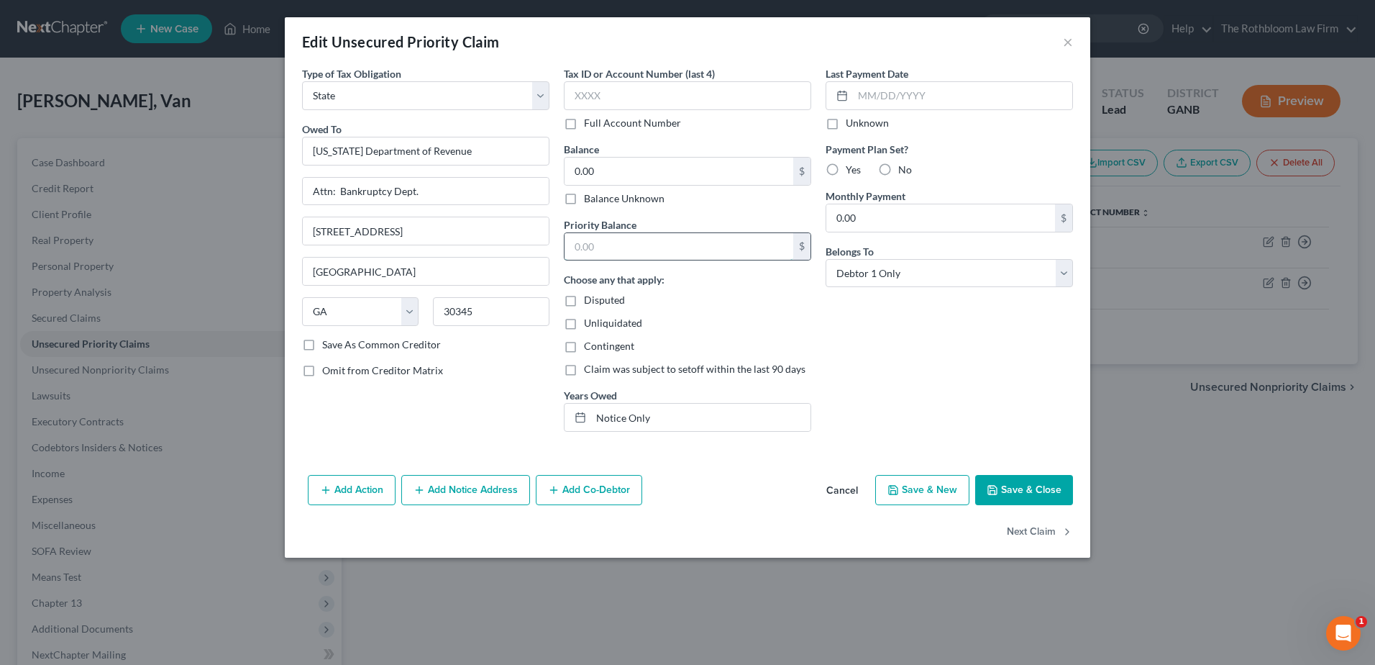
click at [587, 249] on input "text" at bounding box center [679, 246] width 229 height 27
type input "0.00"
click at [1030, 490] on button "Save & Close" at bounding box center [1024, 490] width 98 height 30
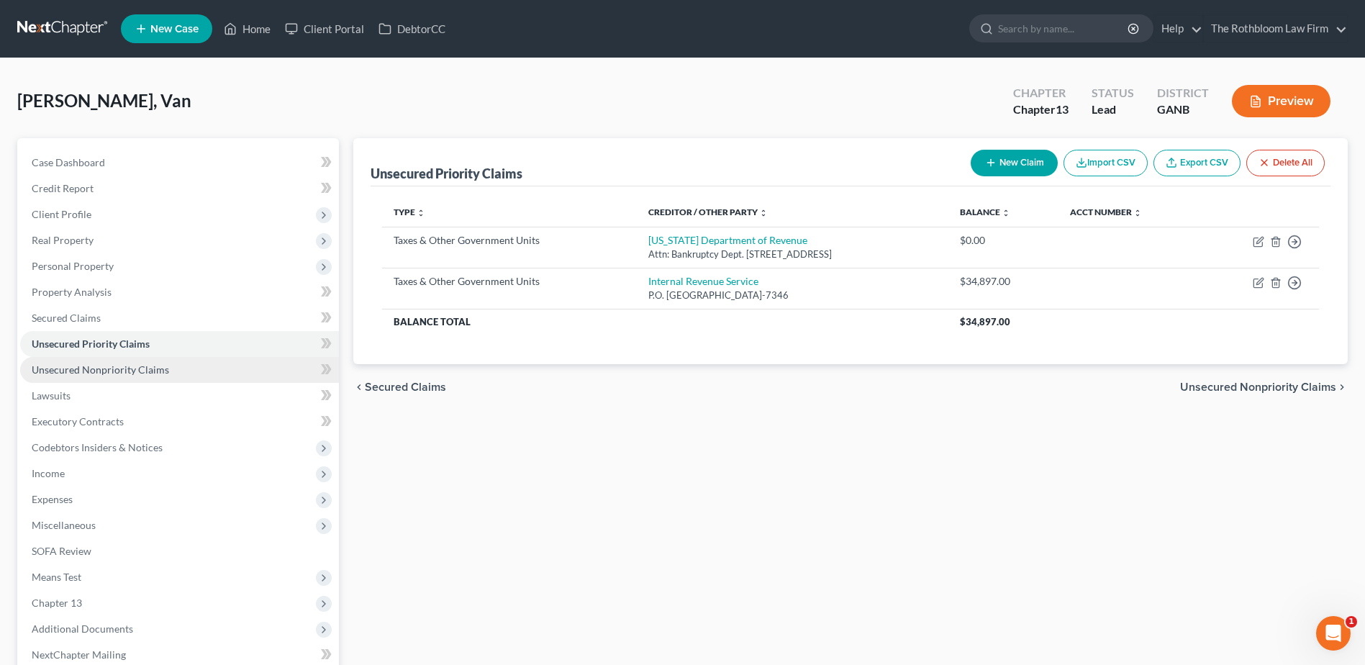
click at [84, 363] on span "Unsecured Nonpriority Claims" at bounding box center [100, 369] width 137 height 12
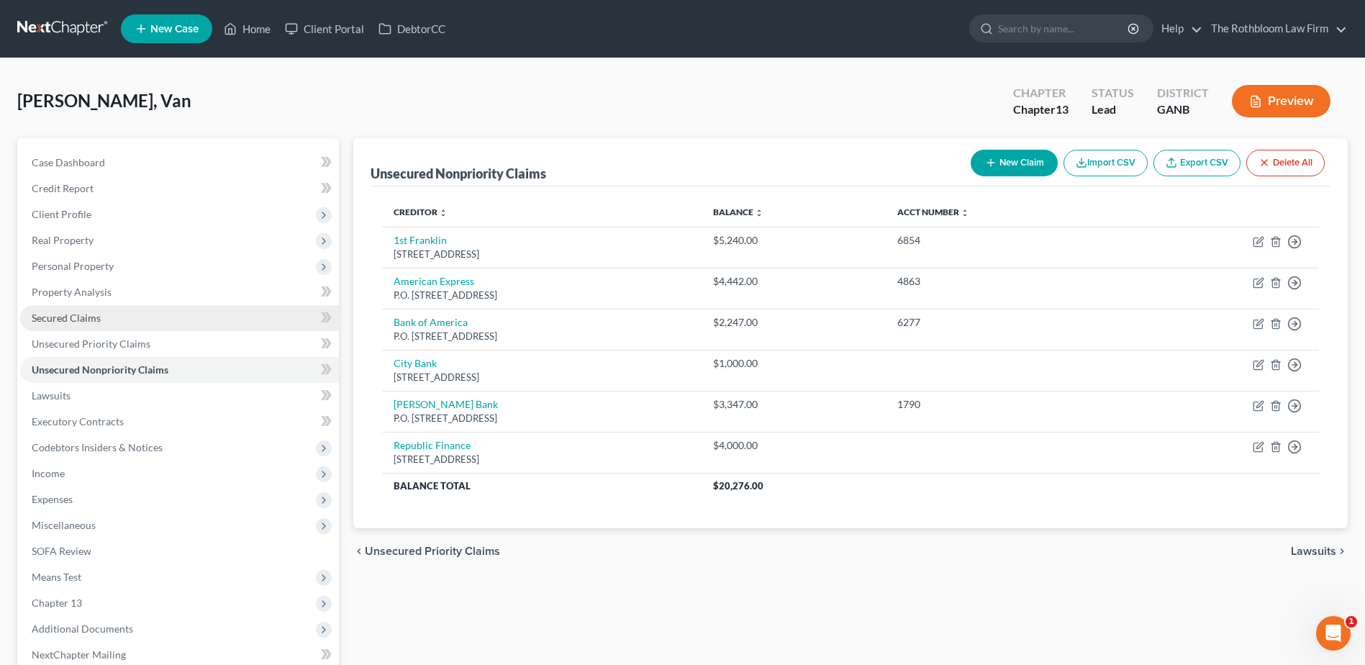
click at [69, 317] on span "Secured Claims" at bounding box center [66, 317] width 69 height 12
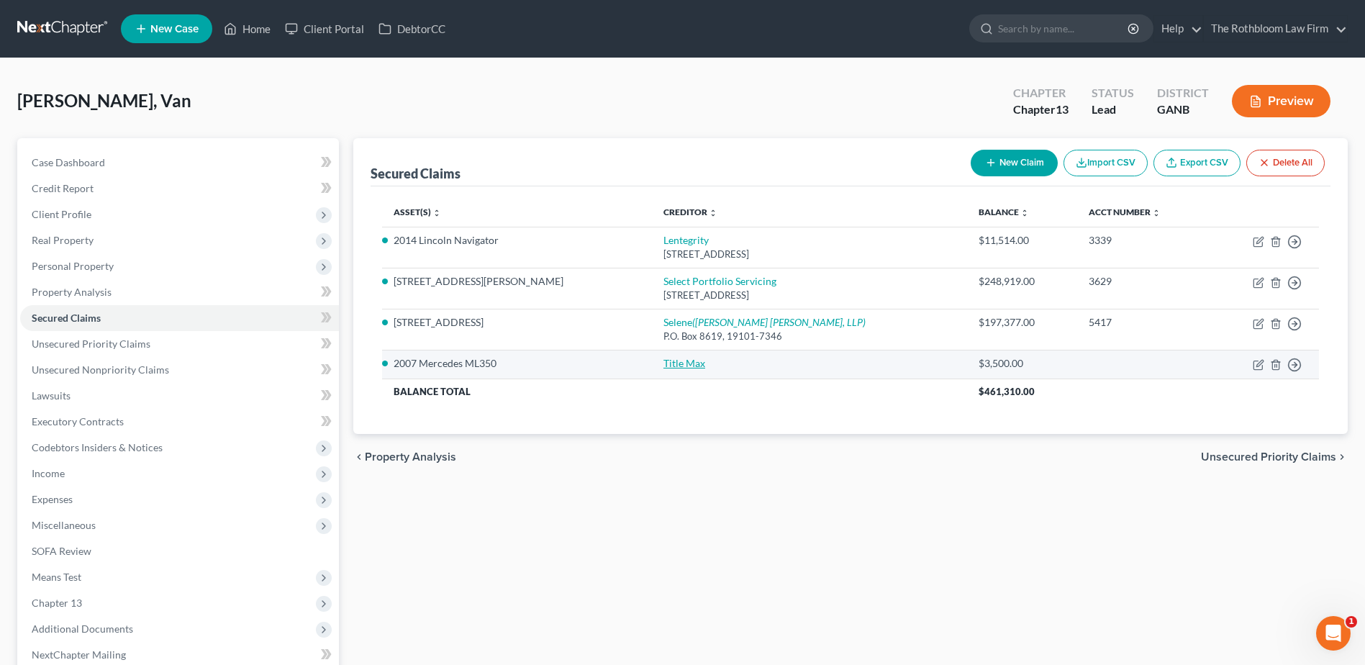
click at [663, 364] on link "Title Max" at bounding box center [684, 363] width 42 height 12
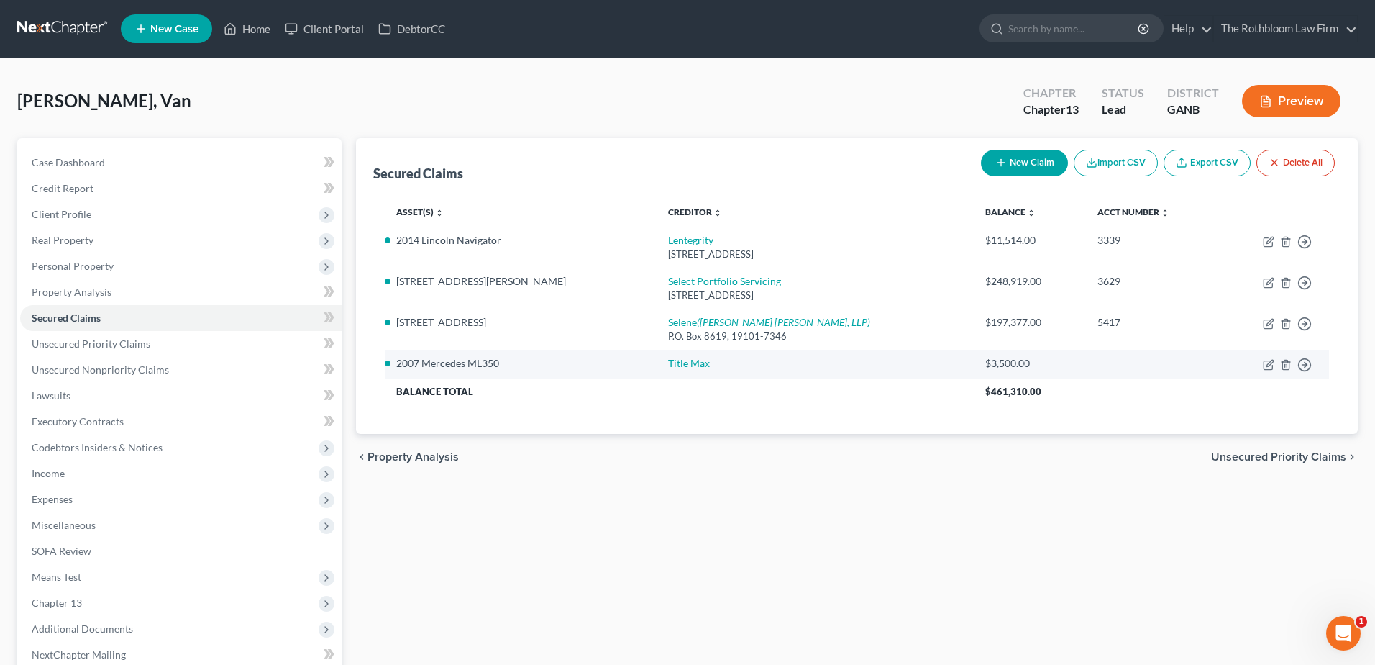
select select "2"
select select "0"
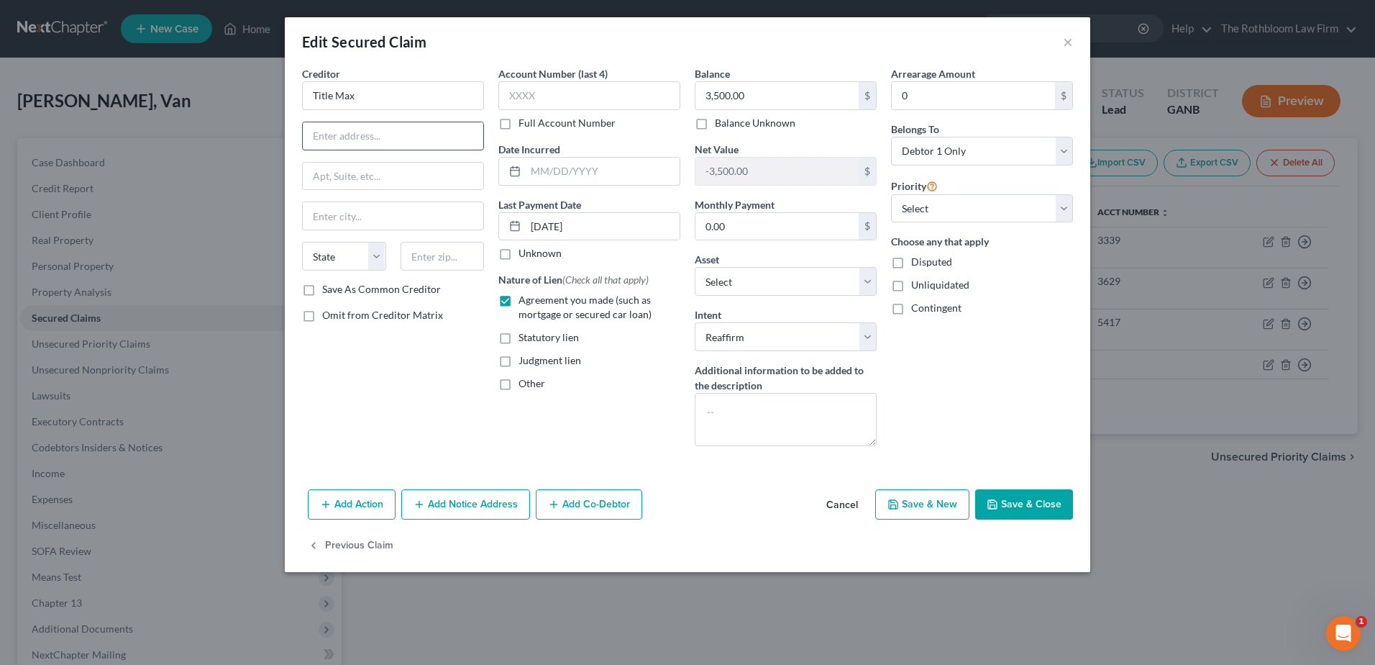
click at [331, 129] on input "text" at bounding box center [393, 135] width 181 height 27
type input "[STREET_ADDRESS][PERSON_NAME]"
type input "30228"
type input "Hampton"
select select "10"
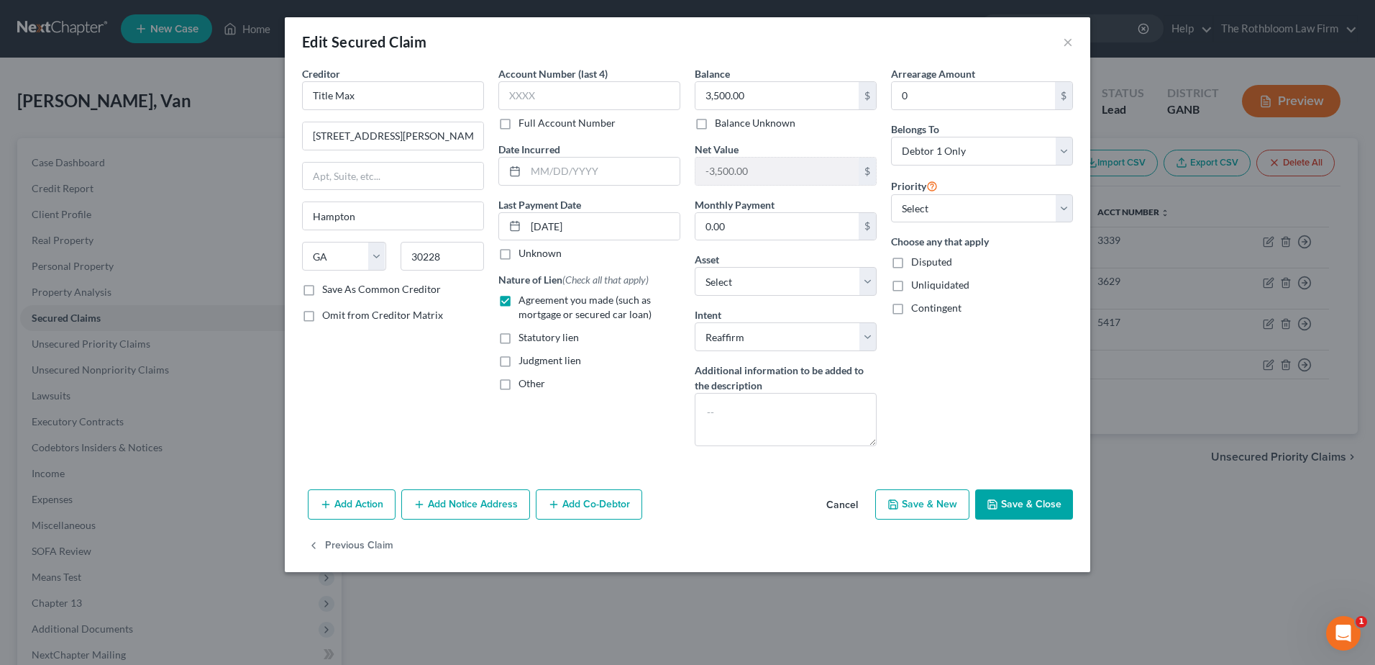
click at [1000, 502] on button "Save & Close" at bounding box center [1024, 504] width 98 height 30
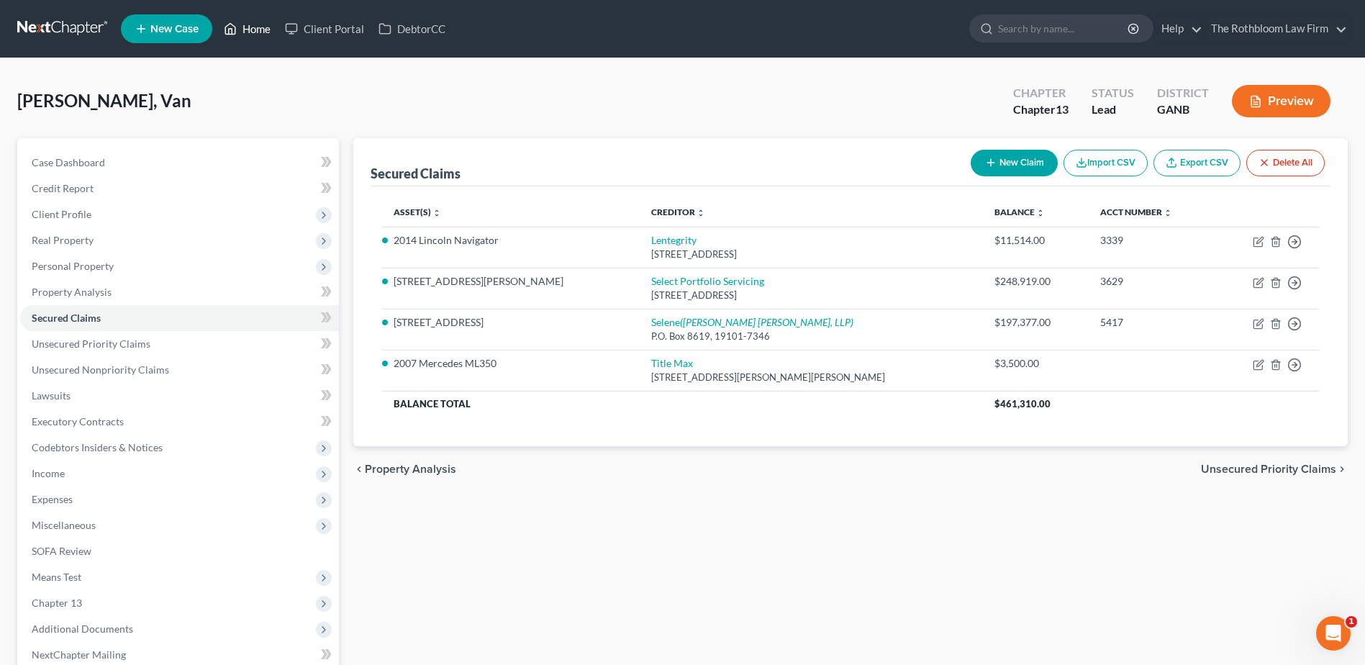
click at [251, 33] on link "Home" at bounding box center [247, 29] width 61 height 26
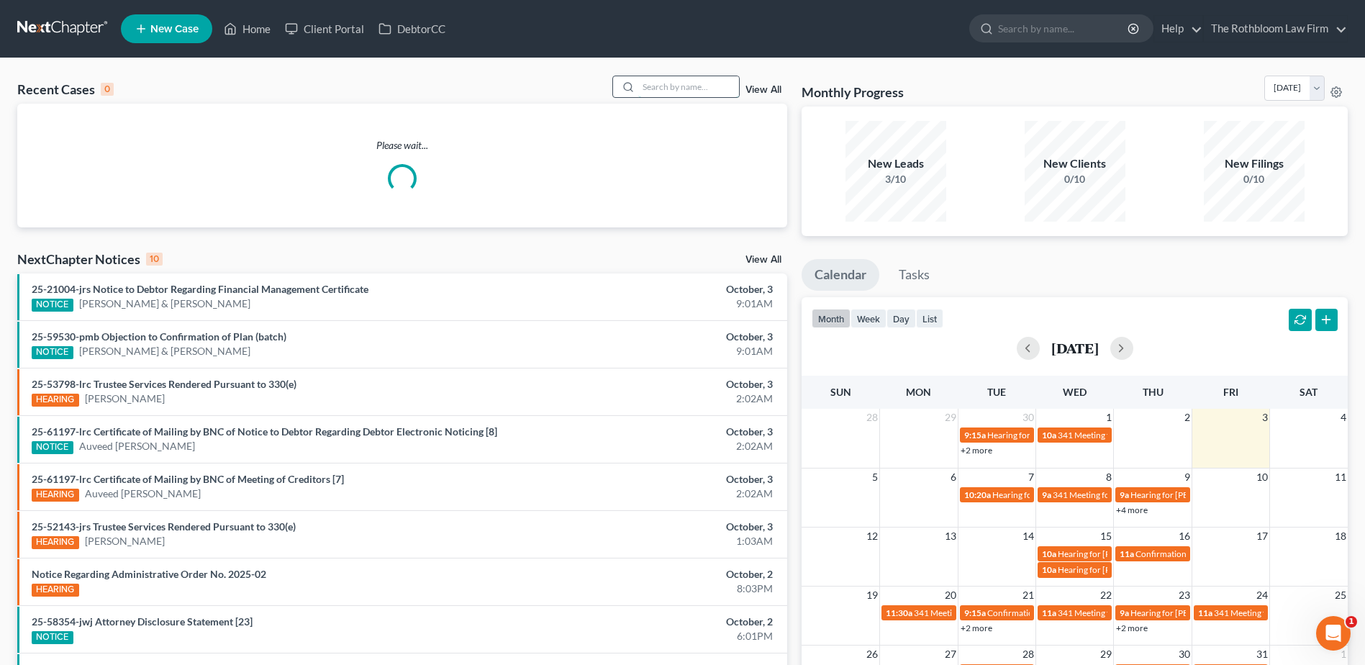
click at [678, 81] on input "search" at bounding box center [688, 86] width 101 height 21
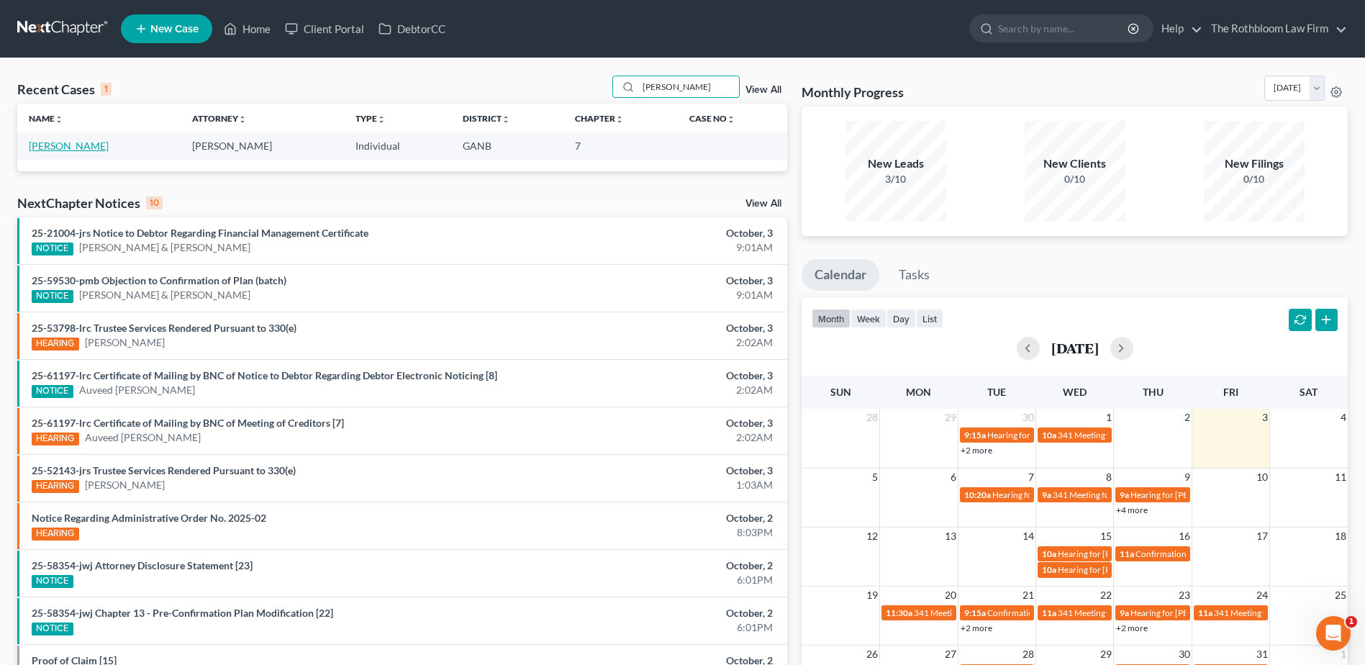
type input "[PERSON_NAME]"
click at [50, 150] on link "[PERSON_NAME]" at bounding box center [69, 146] width 80 height 12
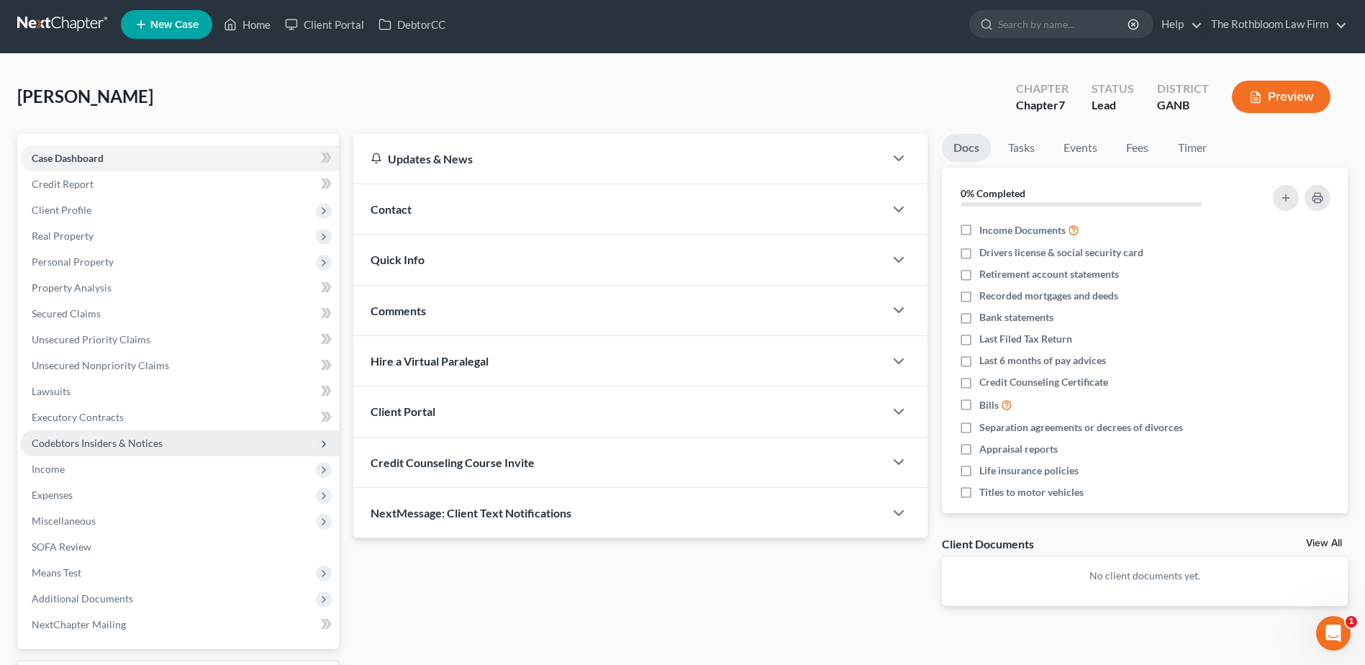
scroll to position [126, 0]
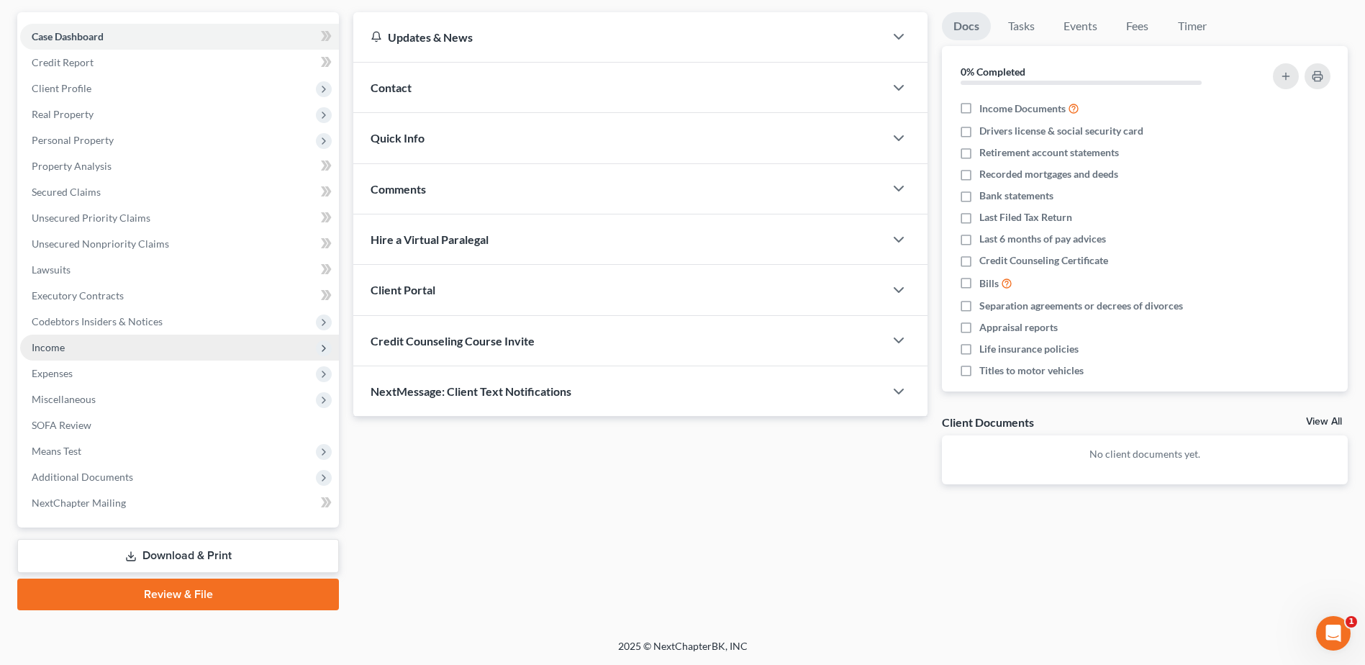
click at [44, 357] on span "Income" at bounding box center [179, 348] width 319 height 26
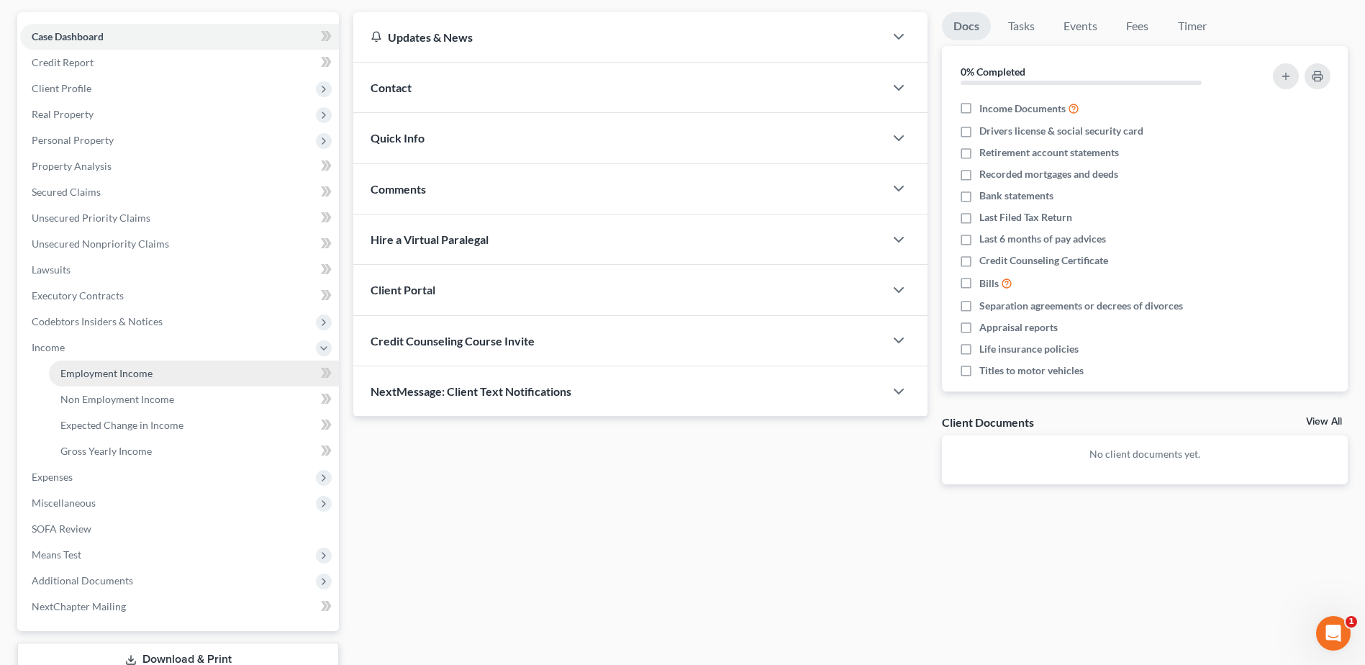
click at [96, 370] on span "Employment Income" at bounding box center [106, 373] width 92 height 12
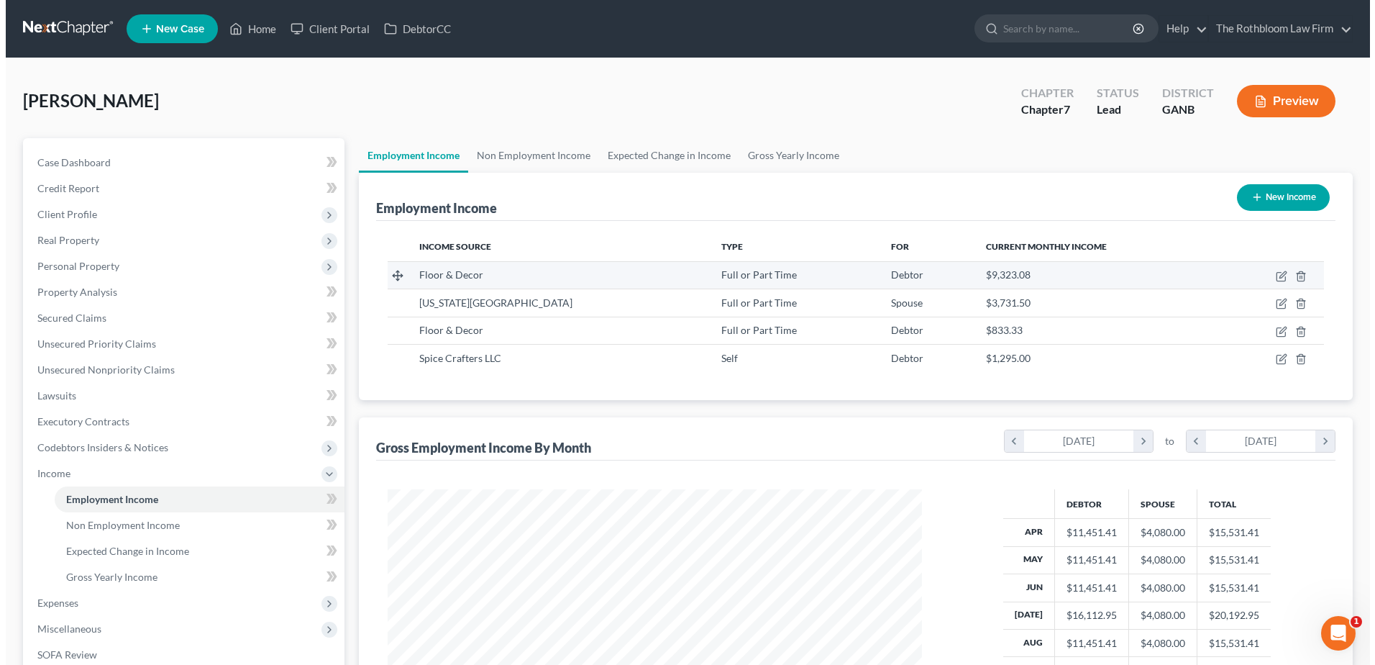
scroll to position [267, 563]
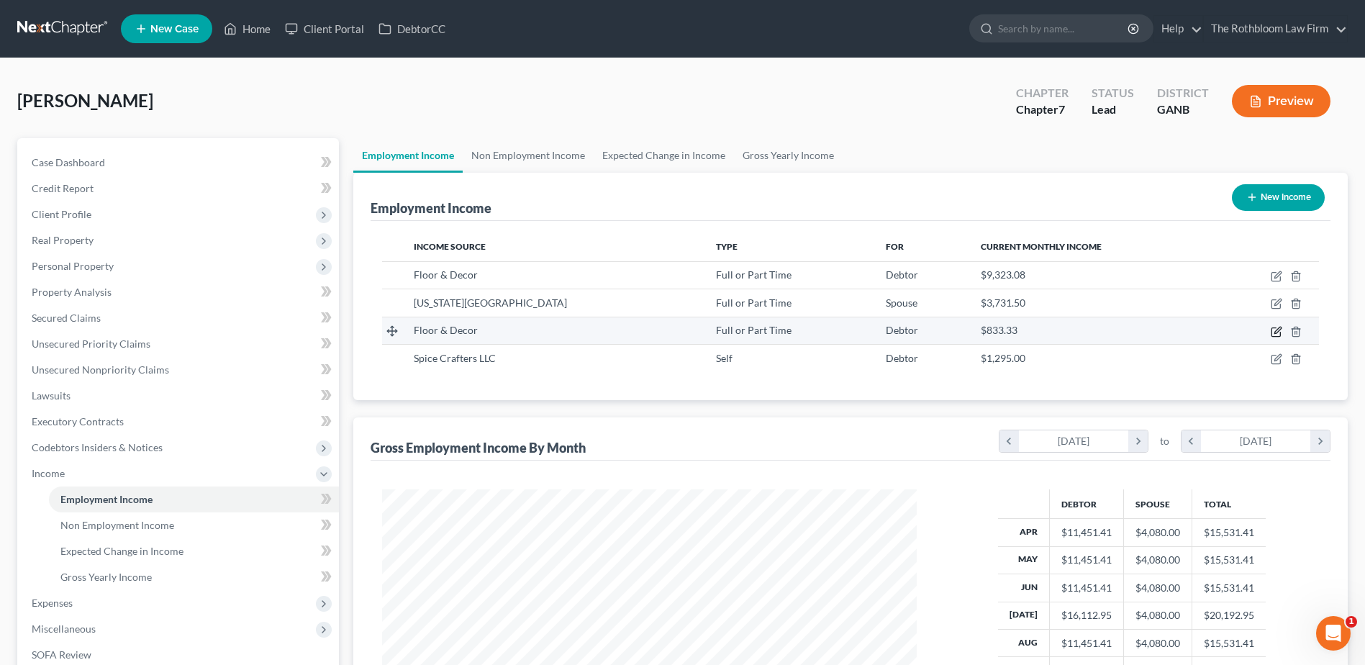
drag, startPoint x: 1270, startPoint y: 333, endPoint x: 1281, endPoint y: 332, distance: 11.6
click at [1271, 332] on td at bounding box center [1267, 330] width 103 height 27
click at [1281, 332] on icon "button" at bounding box center [1276, 332] width 12 height 12
select select "0"
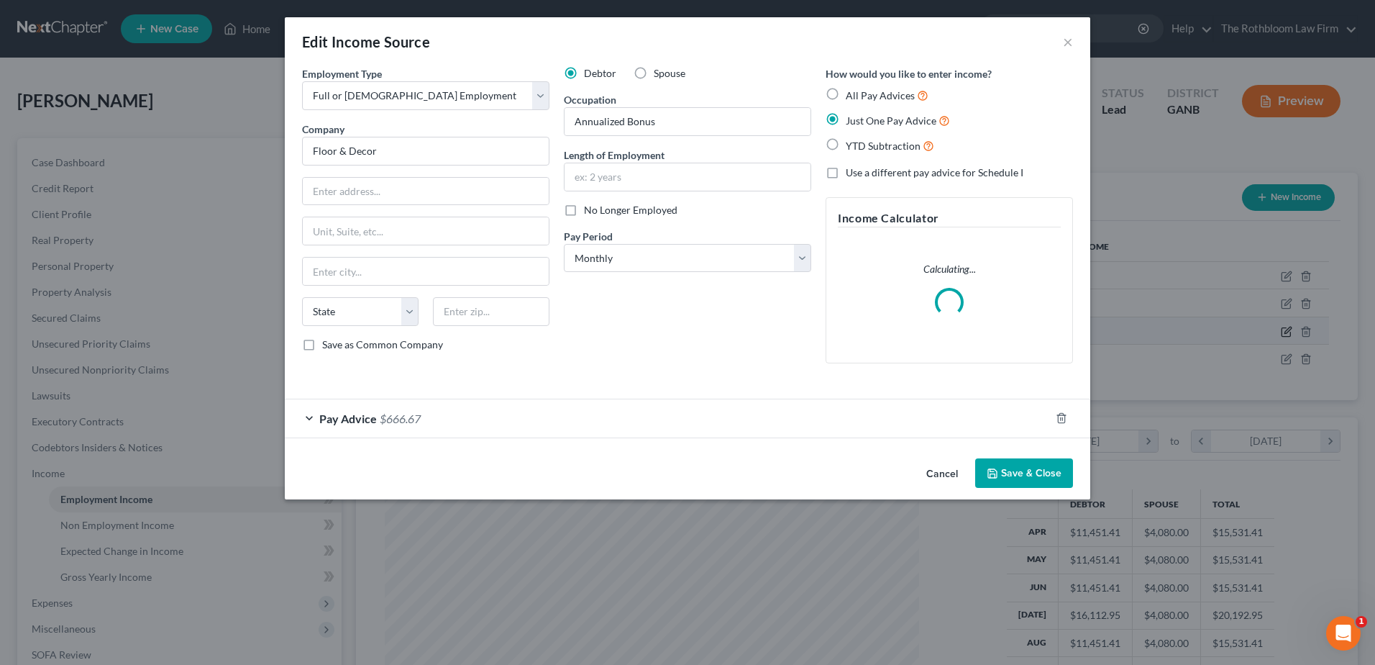
scroll to position [269, 568]
click at [417, 419] on span "$666.67" at bounding box center [400, 418] width 41 height 14
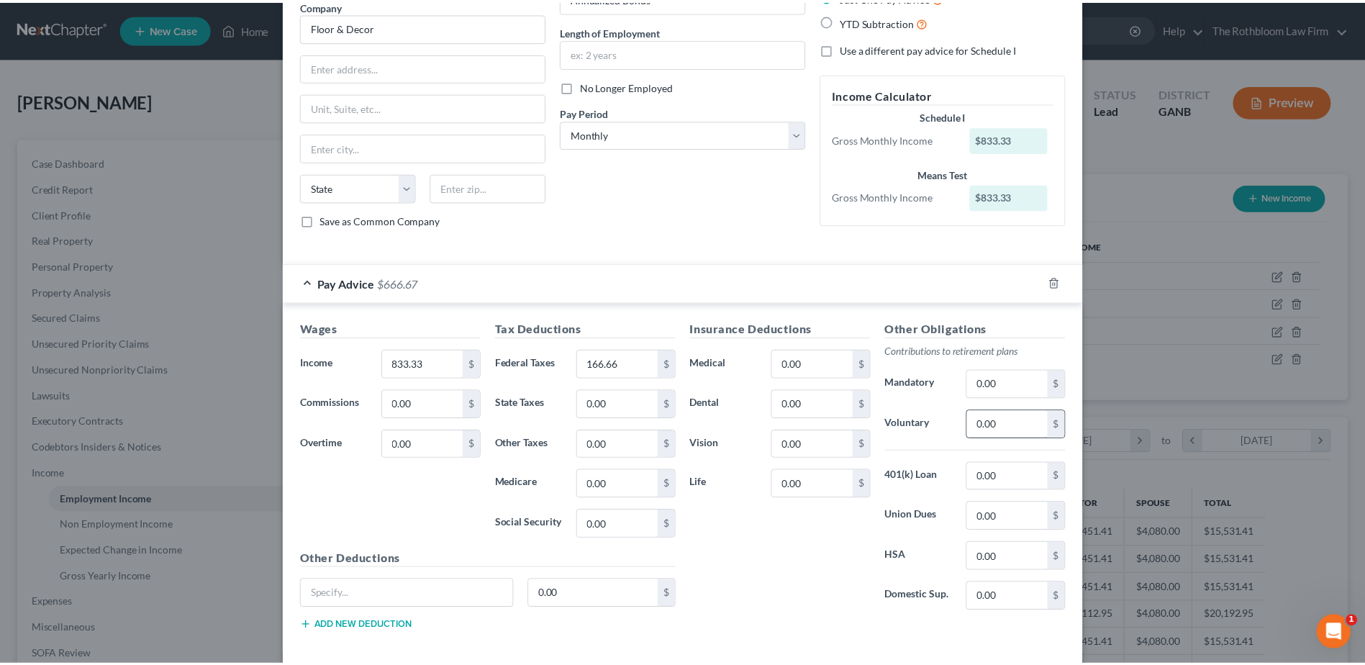
scroll to position [192, 0]
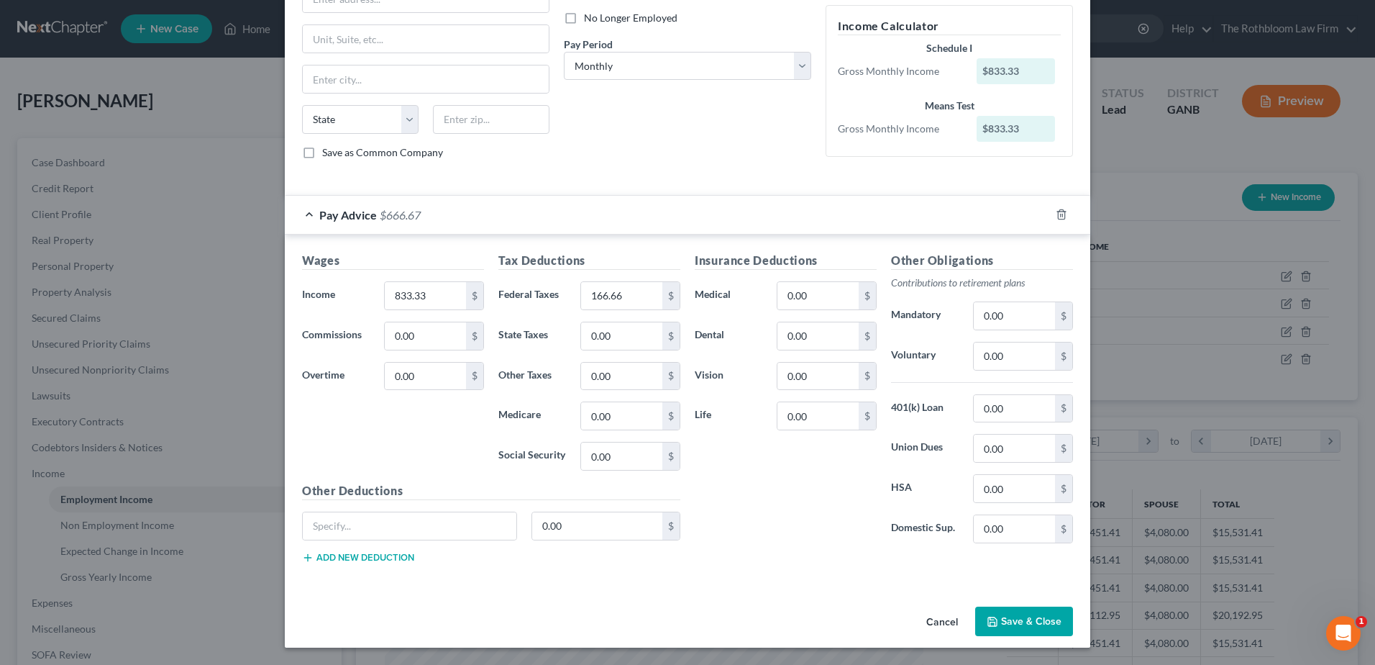
click at [1005, 620] on button "Save & Close" at bounding box center [1024, 621] width 98 height 30
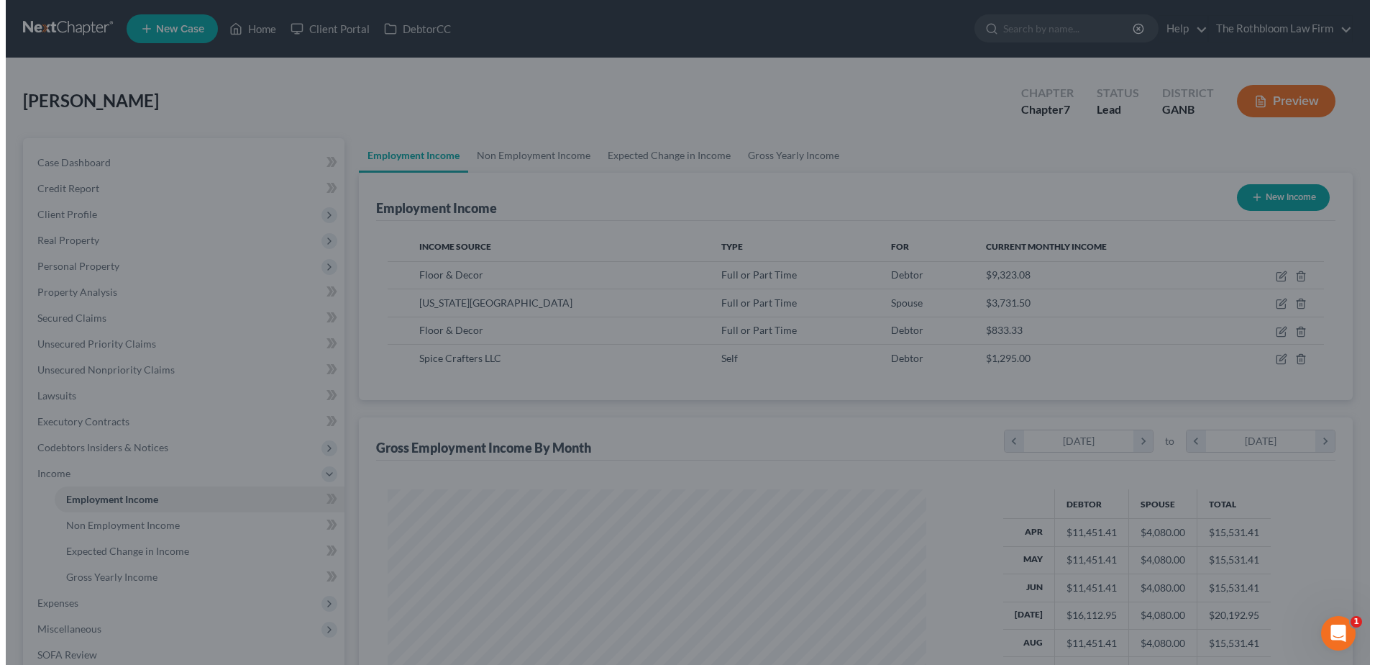
scroll to position [719104, 718808]
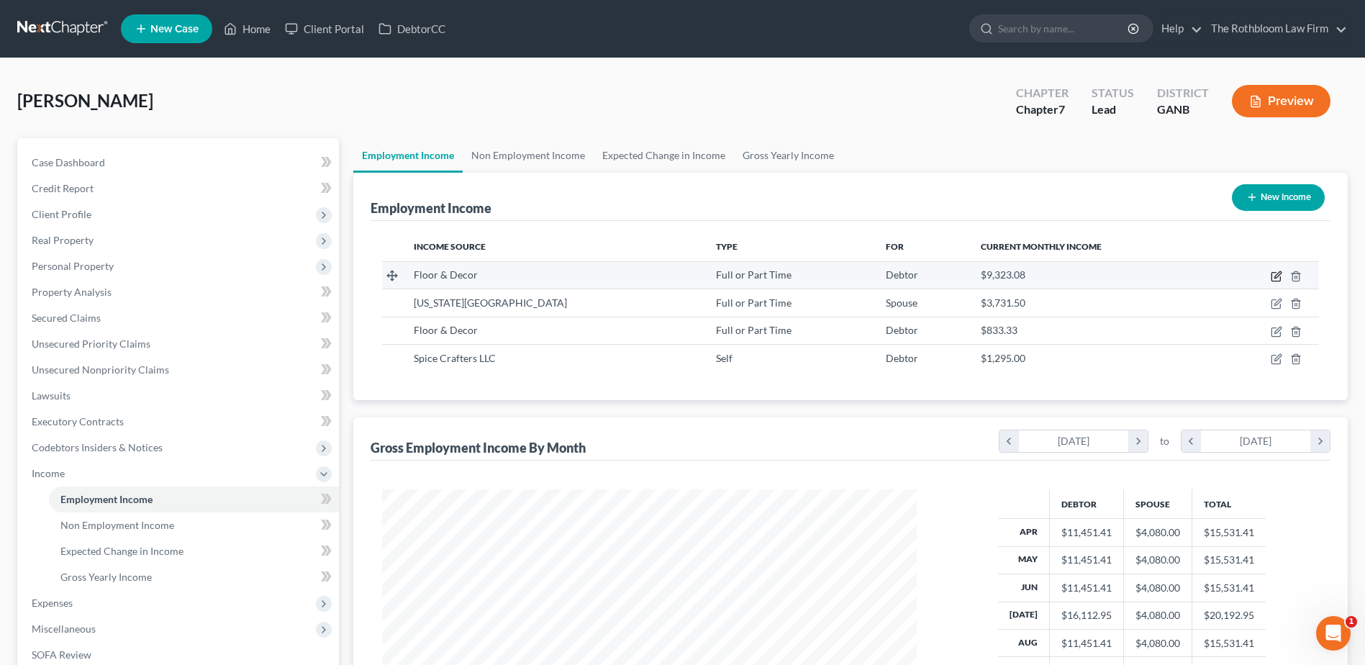
click at [1272, 275] on icon "button" at bounding box center [1275, 277] width 9 height 9
select select "0"
select select "10"
select select "2"
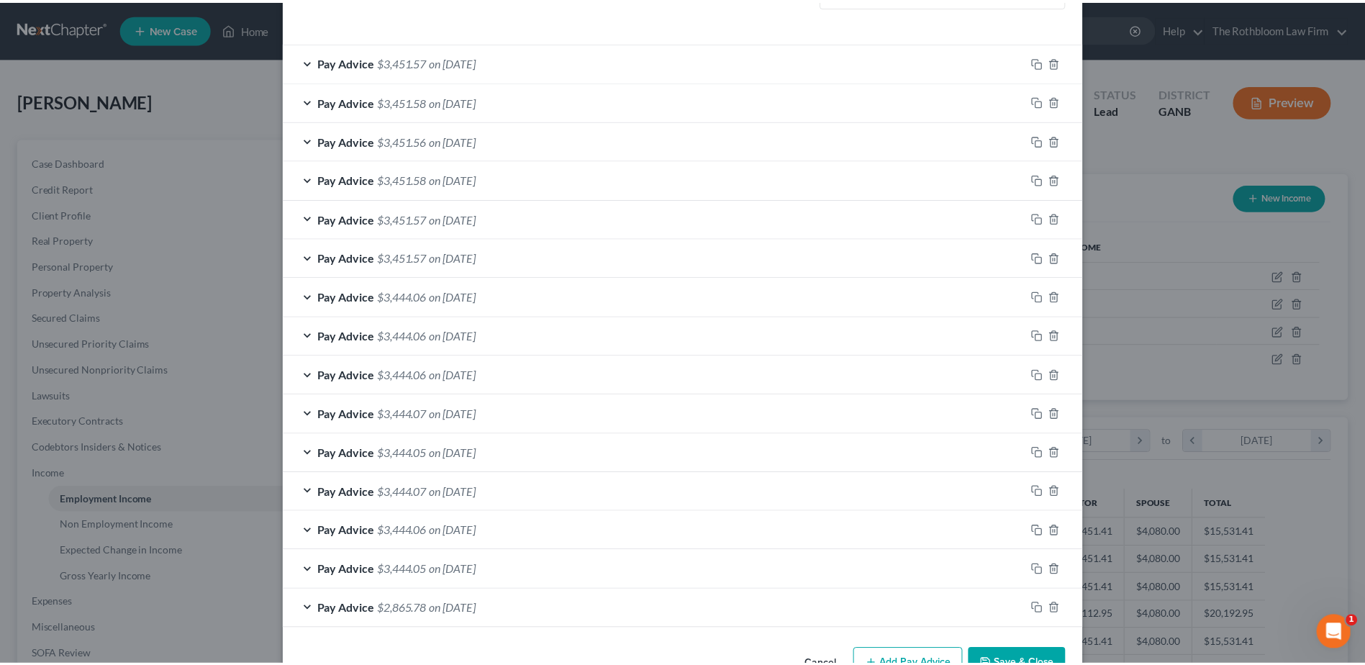
scroll to position [487, 0]
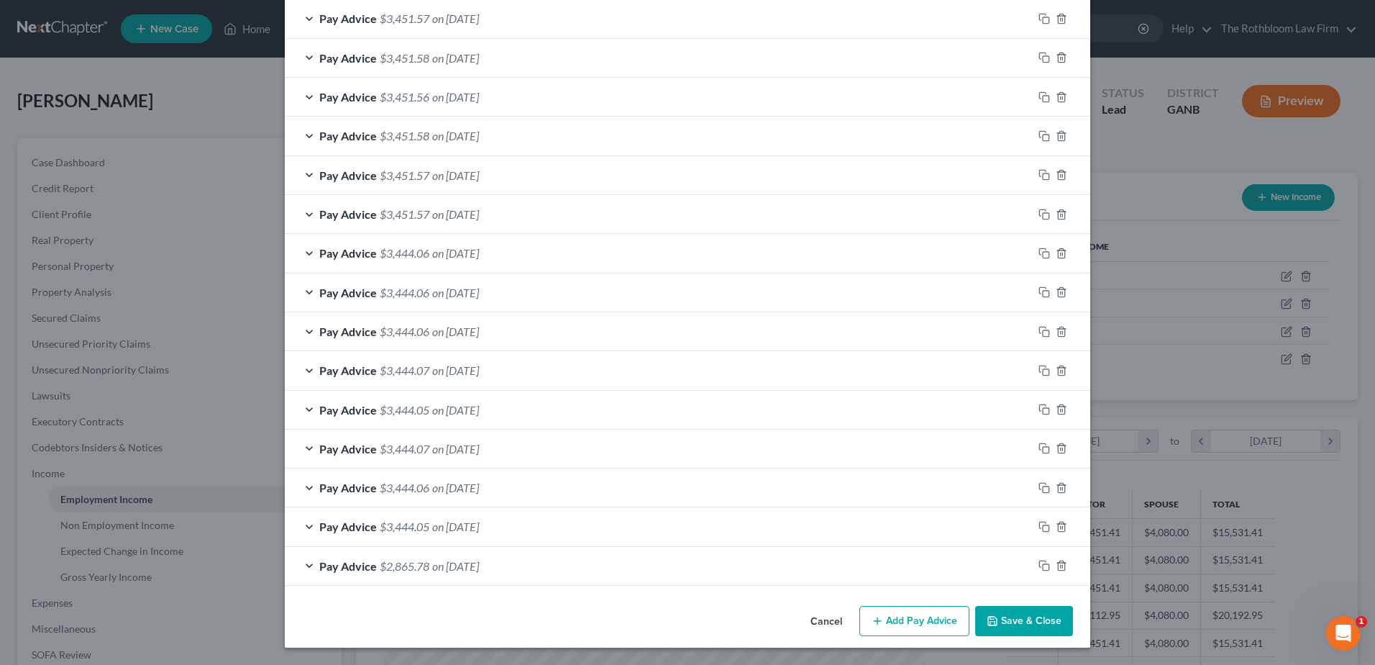
click at [1017, 623] on button "Save & Close" at bounding box center [1024, 621] width 98 height 30
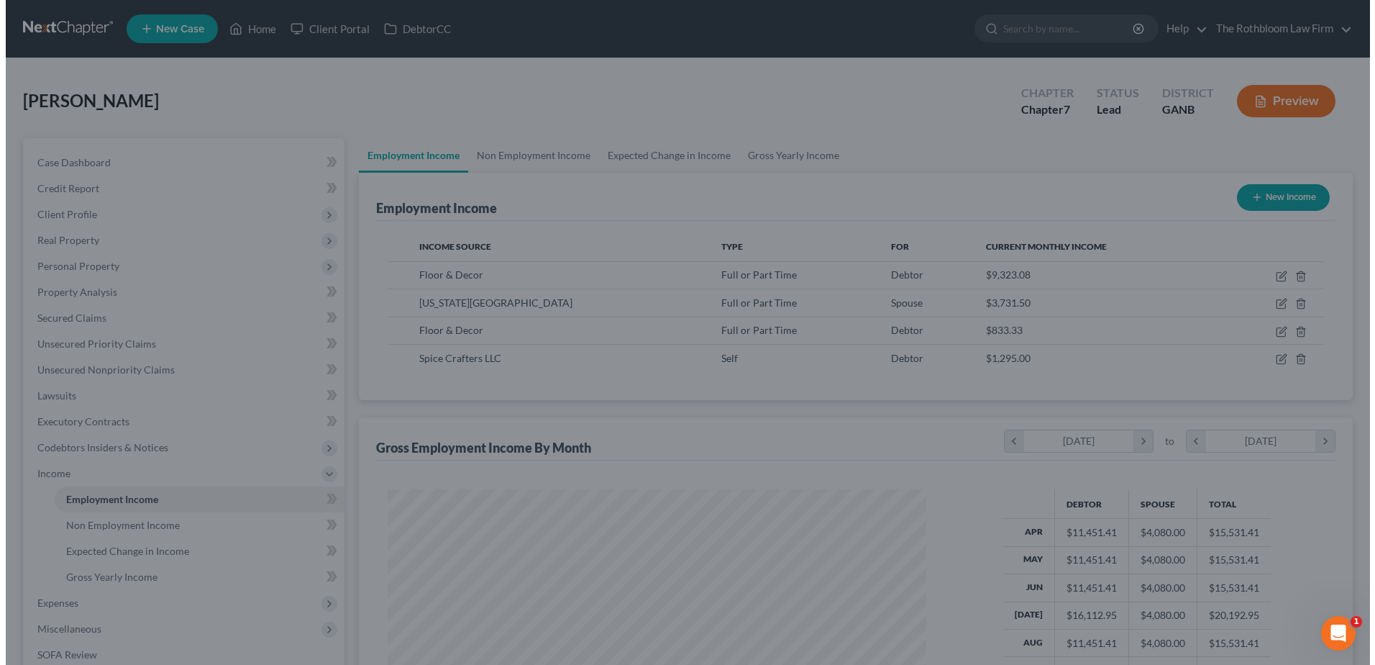
scroll to position [719104, 718808]
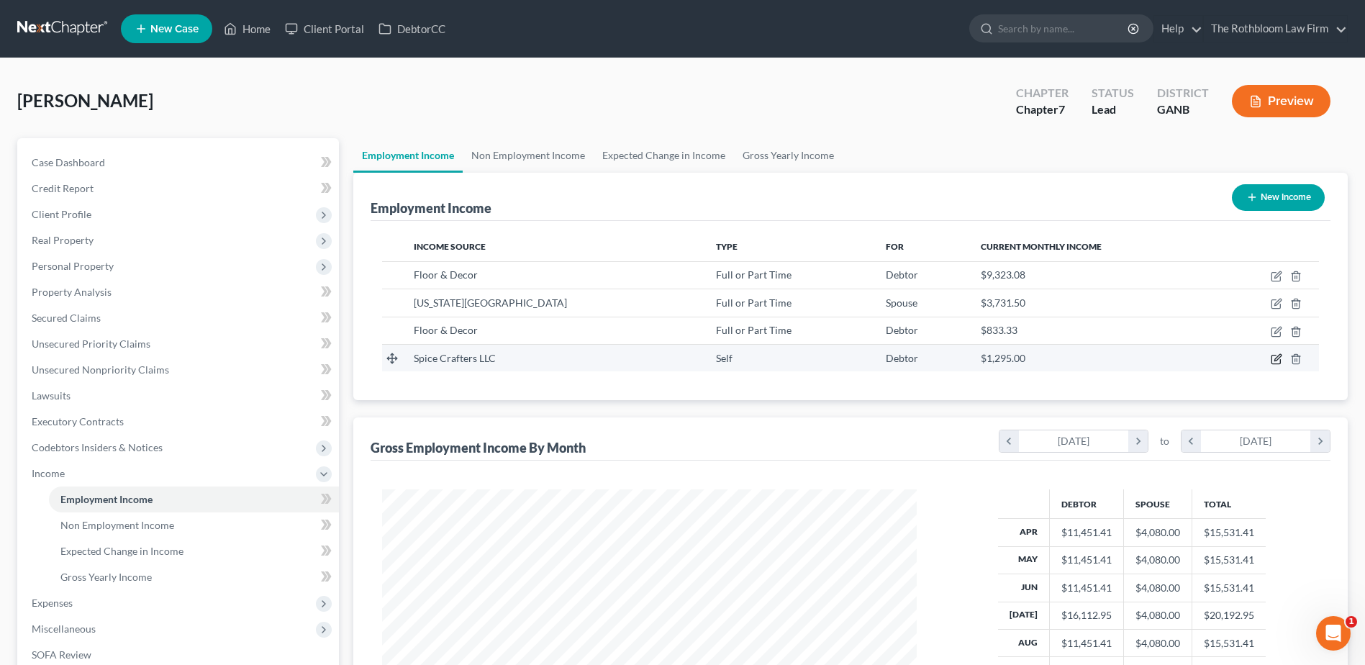
click at [1275, 359] on icon "button" at bounding box center [1277, 357] width 6 height 6
select select "1"
select select "10"
select select "0"
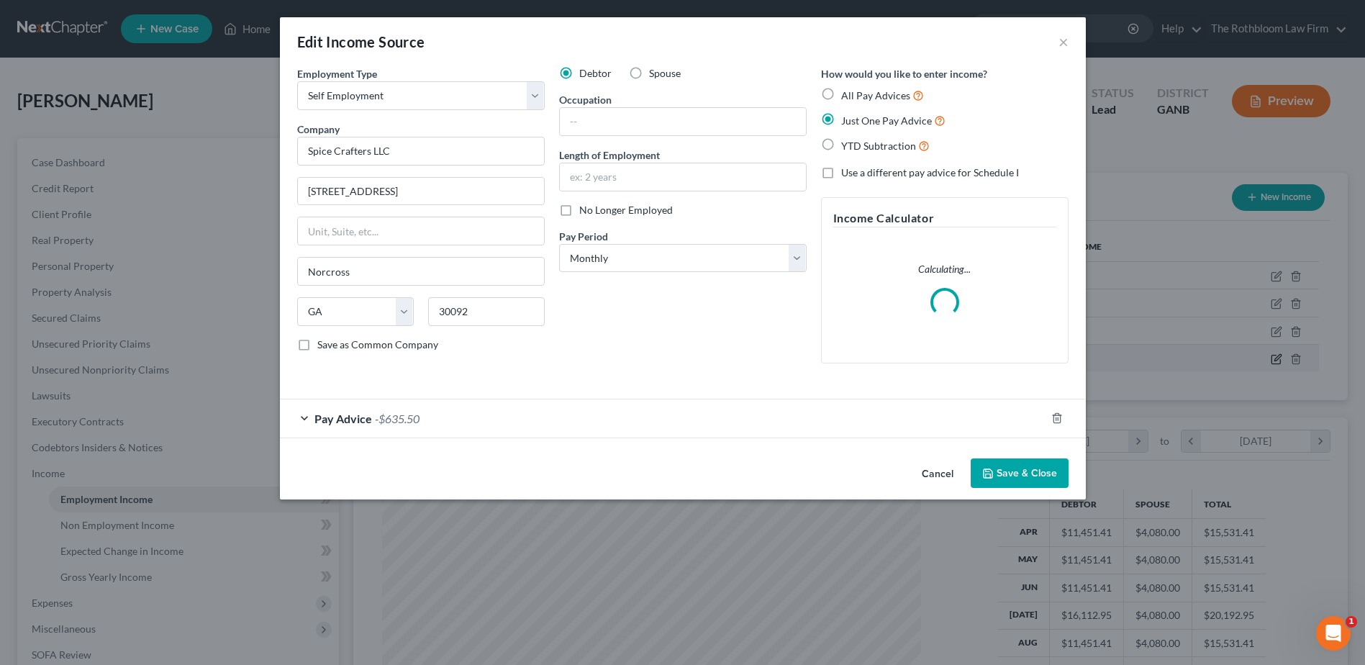
scroll to position [269, 568]
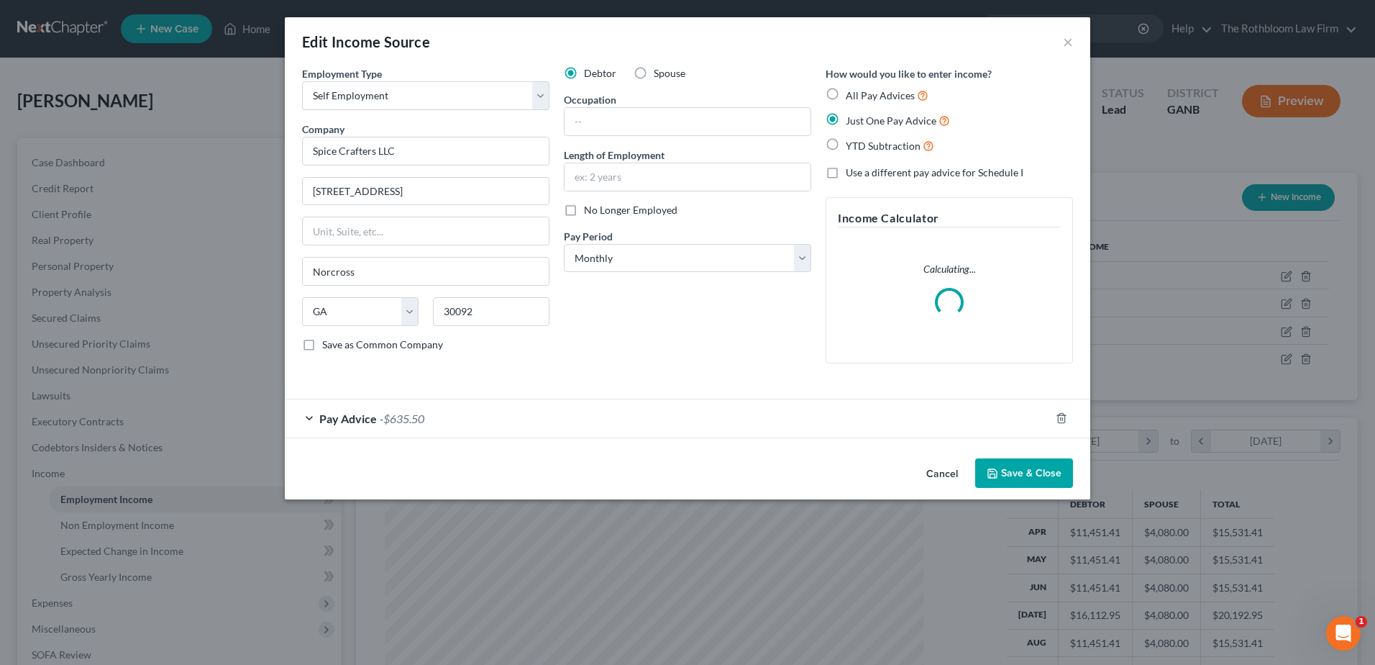
click at [414, 417] on span "-$635.50" at bounding box center [402, 418] width 45 height 14
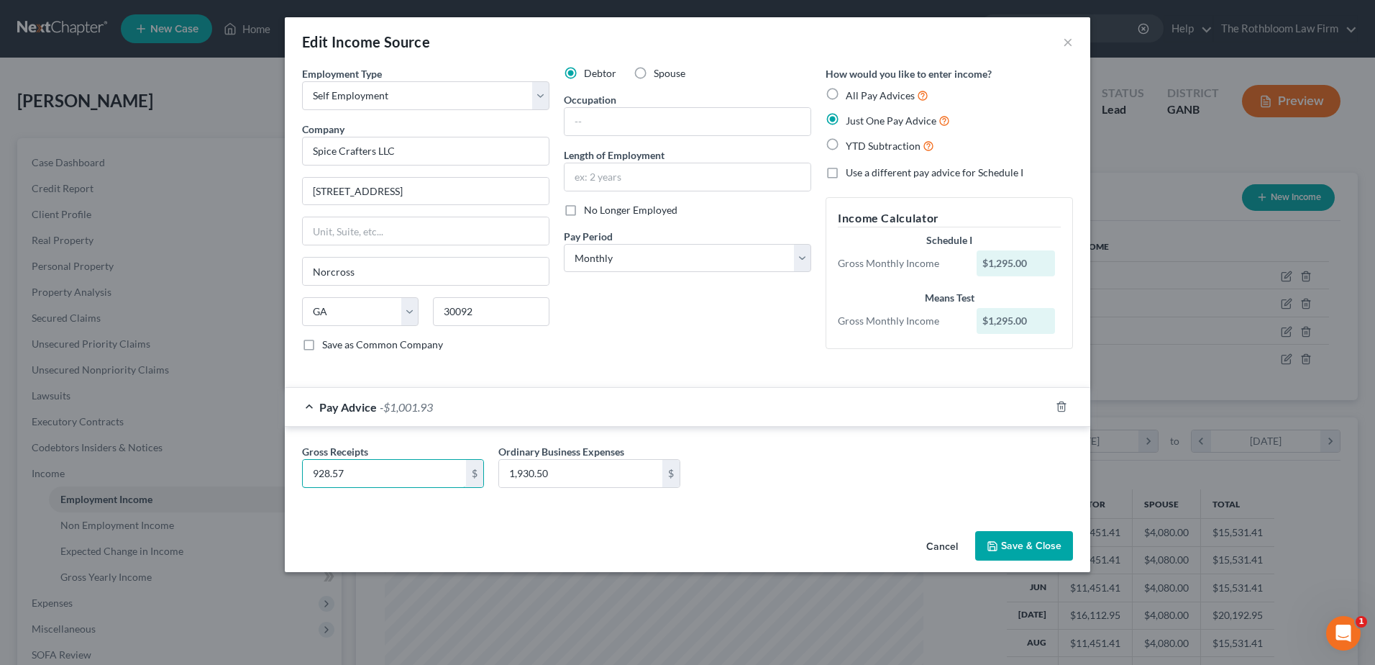
type input "928.57"
click at [582, 476] on input "1,930.50" at bounding box center [580, 473] width 163 height 27
drag, startPoint x: 505, startPoint y: 473, endPoint x: 640, endPoint y: 478, distance: 135.3
click at [640, 478] on input "1,930.50" at bounding box center [580, 473] width 163 height 27
click at [579, 478] on input "1,429.66" at bounding box center [580, 473] width 163 height 27
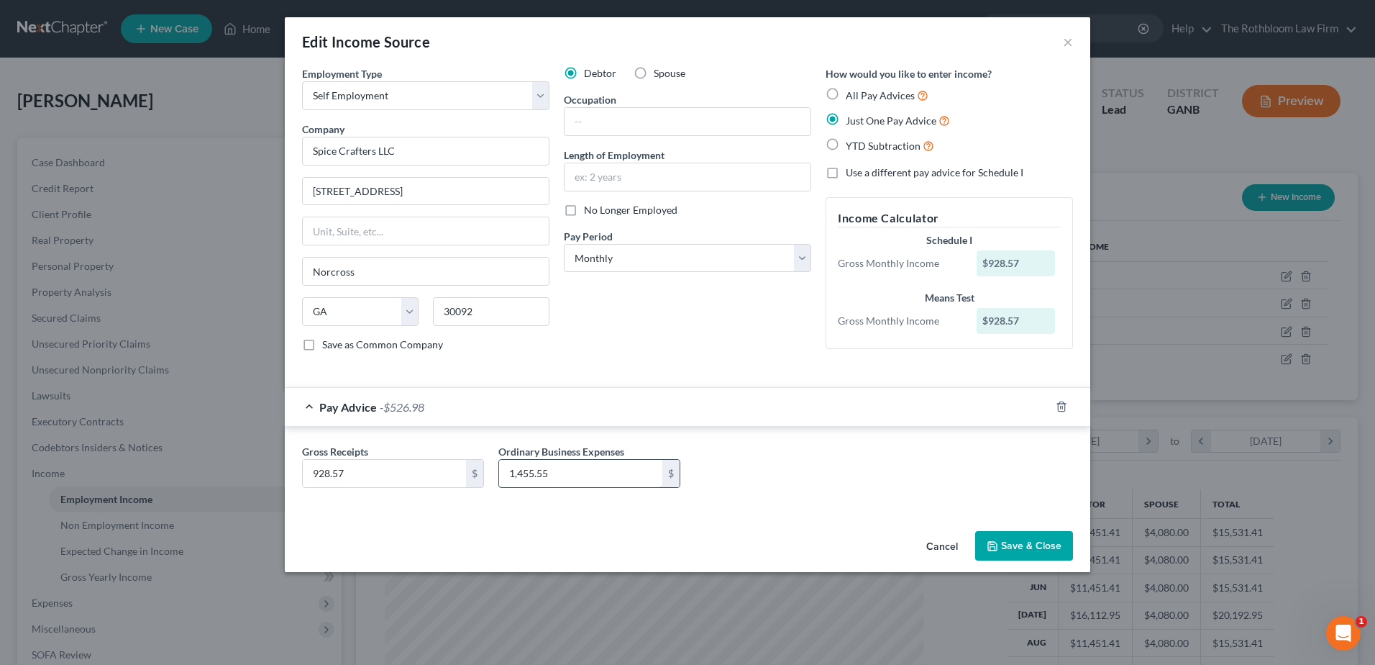
type input "1,455.55"
click at [552, 475] on input "1,455.55" at bounding box center [580, 473] width 163 height 27
type input "1,429.66"
click at [1016, 551] on button "Save & Close" at bounding box center [1024, 546] width 98 height 30
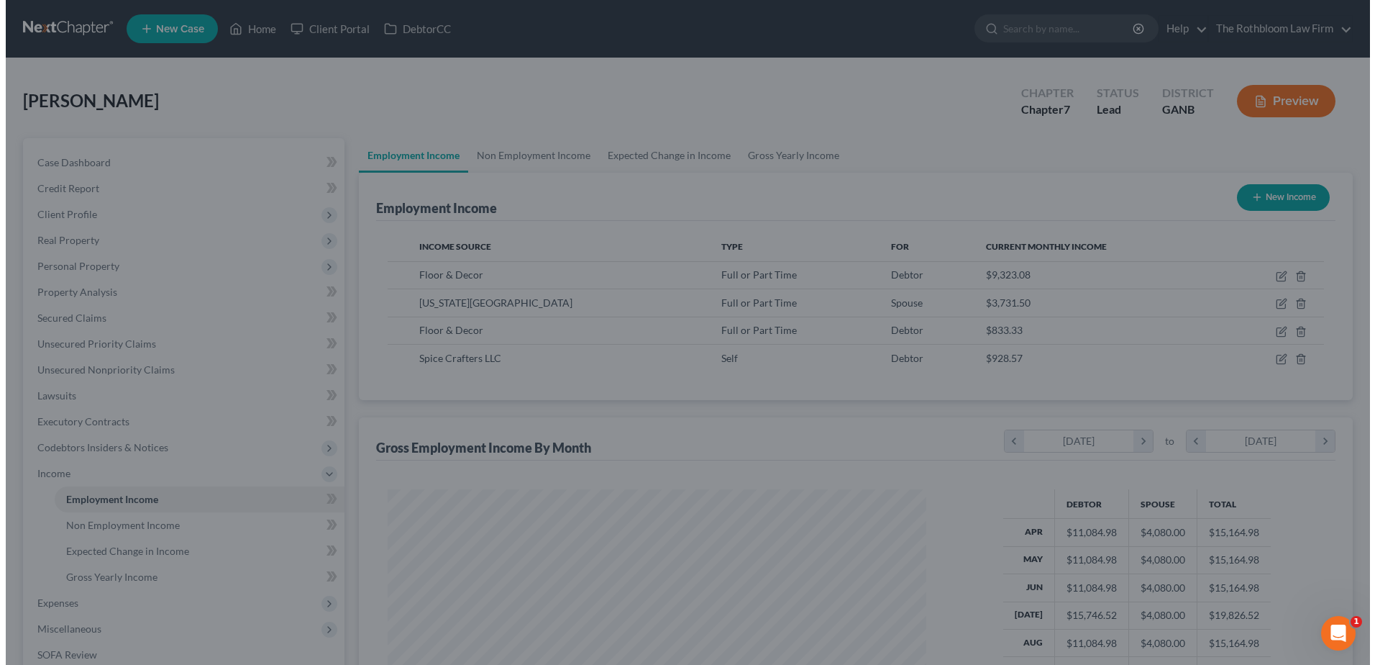
scroll to position [719104, 718808]
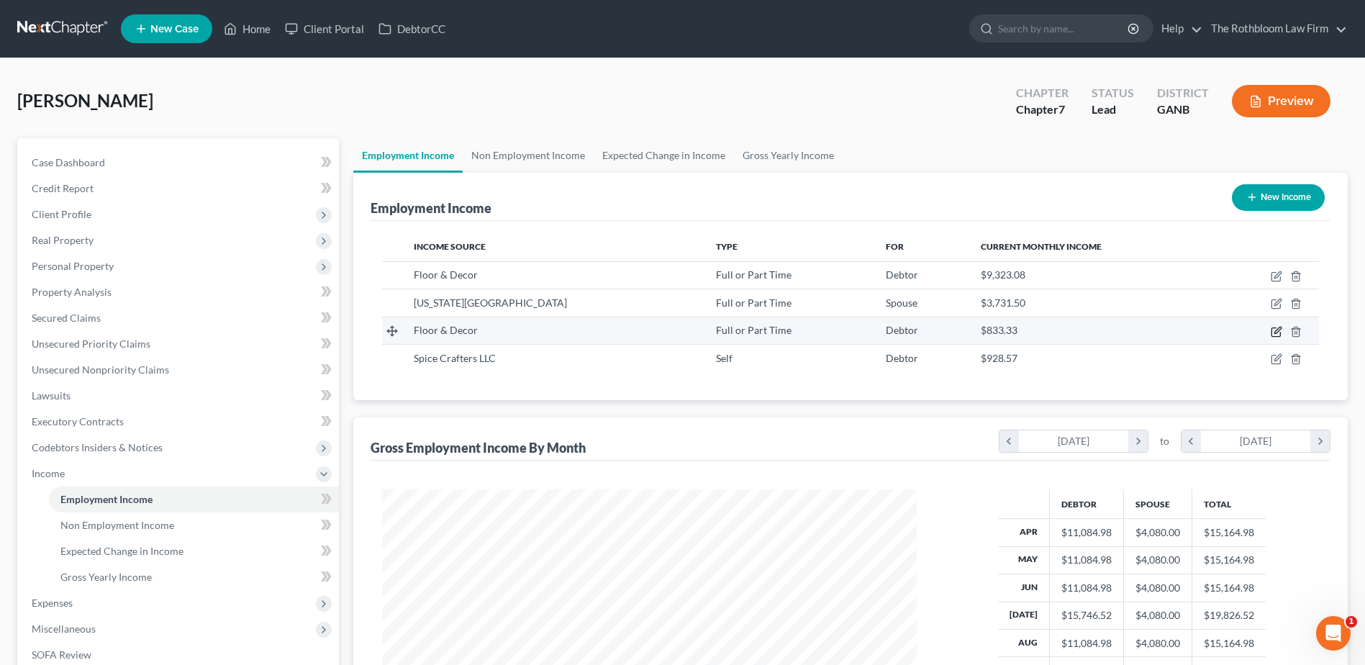
click at [1280, 334] on icon "button" at bounding box center [1275, 331] width 9 height 9
select select "0"
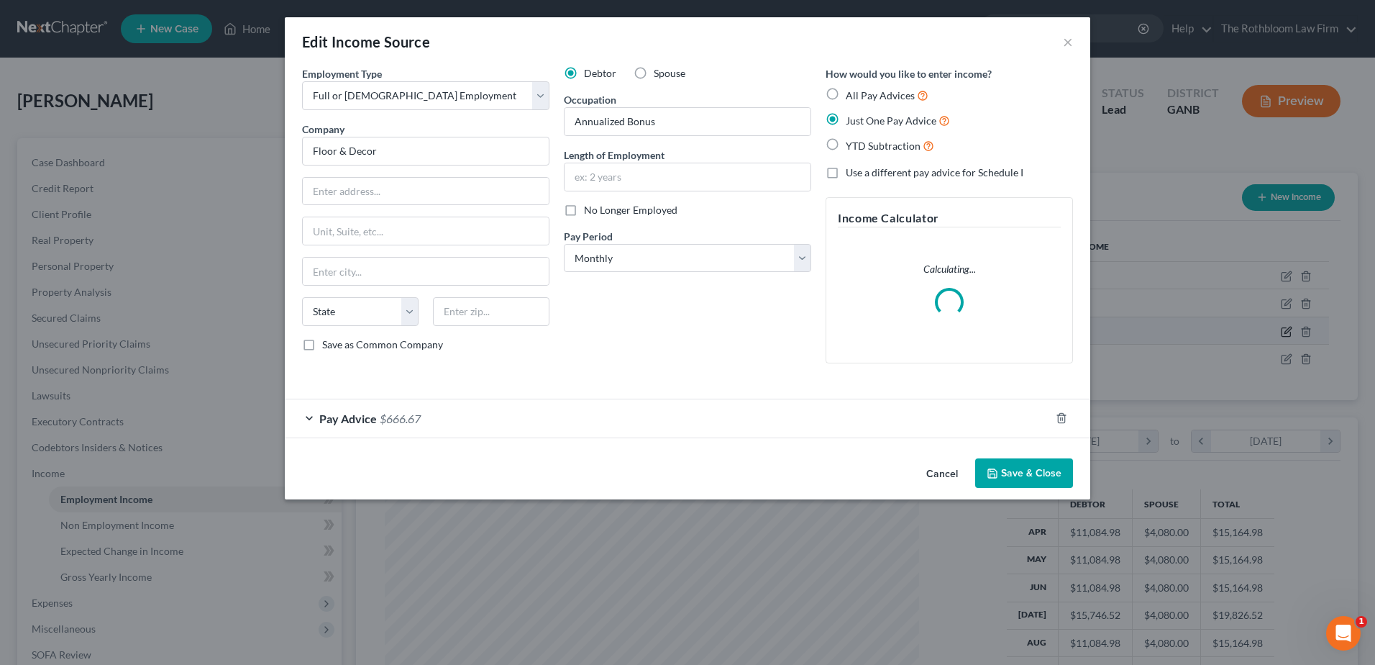
scroll to position [269, 568]
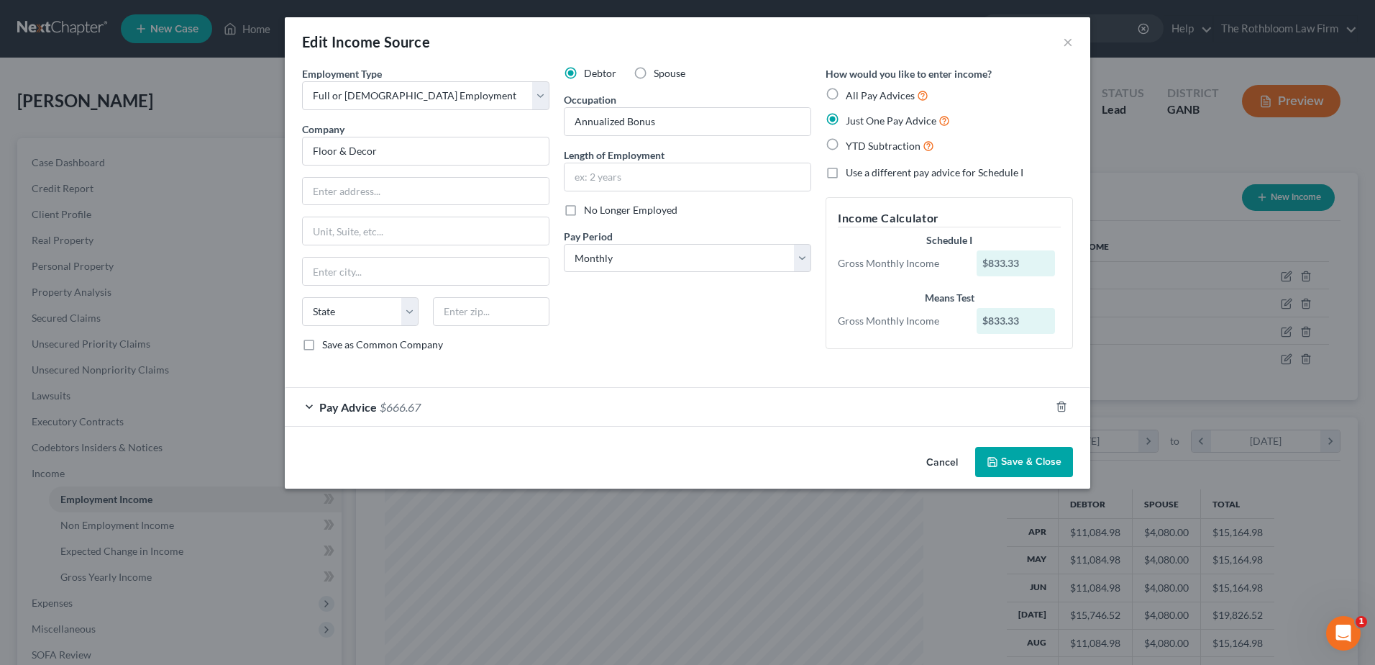
click at [410, 411] on span "$666.67" at bounding box center [400, 407] width 41 height 14
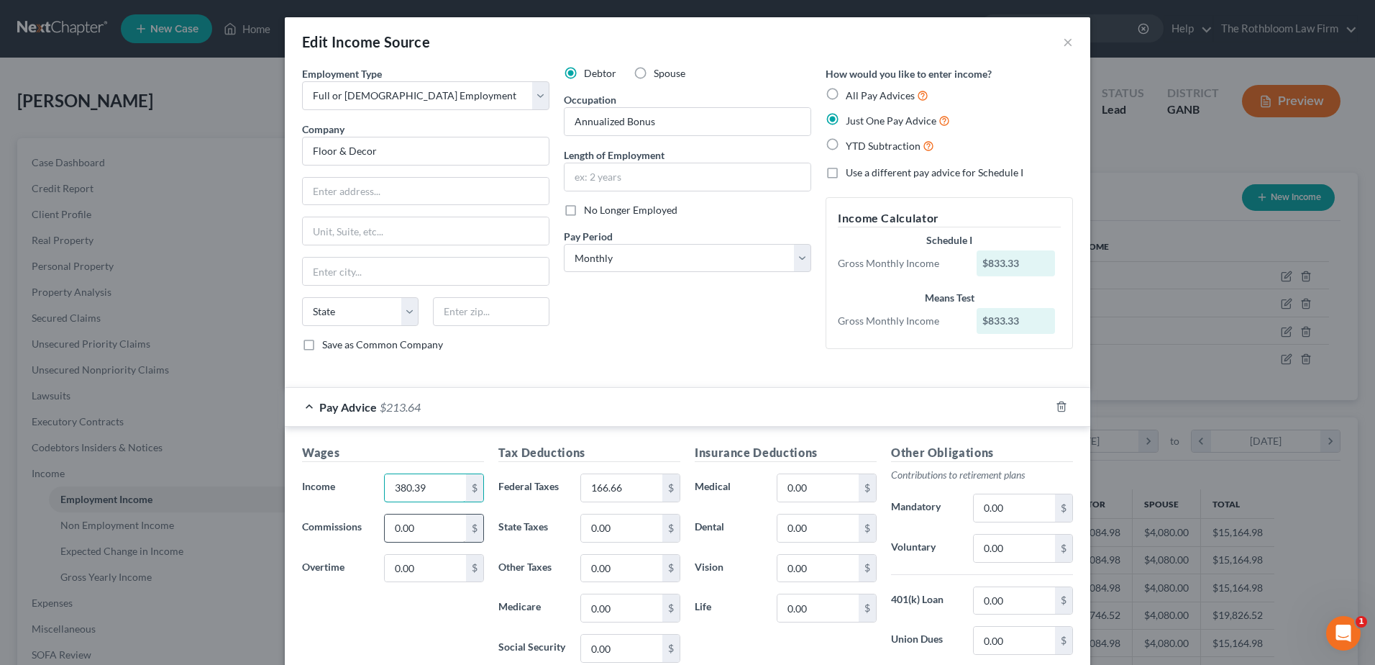
type input "380.39"
click at [617, 492] on input "166.66" at bounding box center [621, 487] width 81 height 27
type input "130.16"
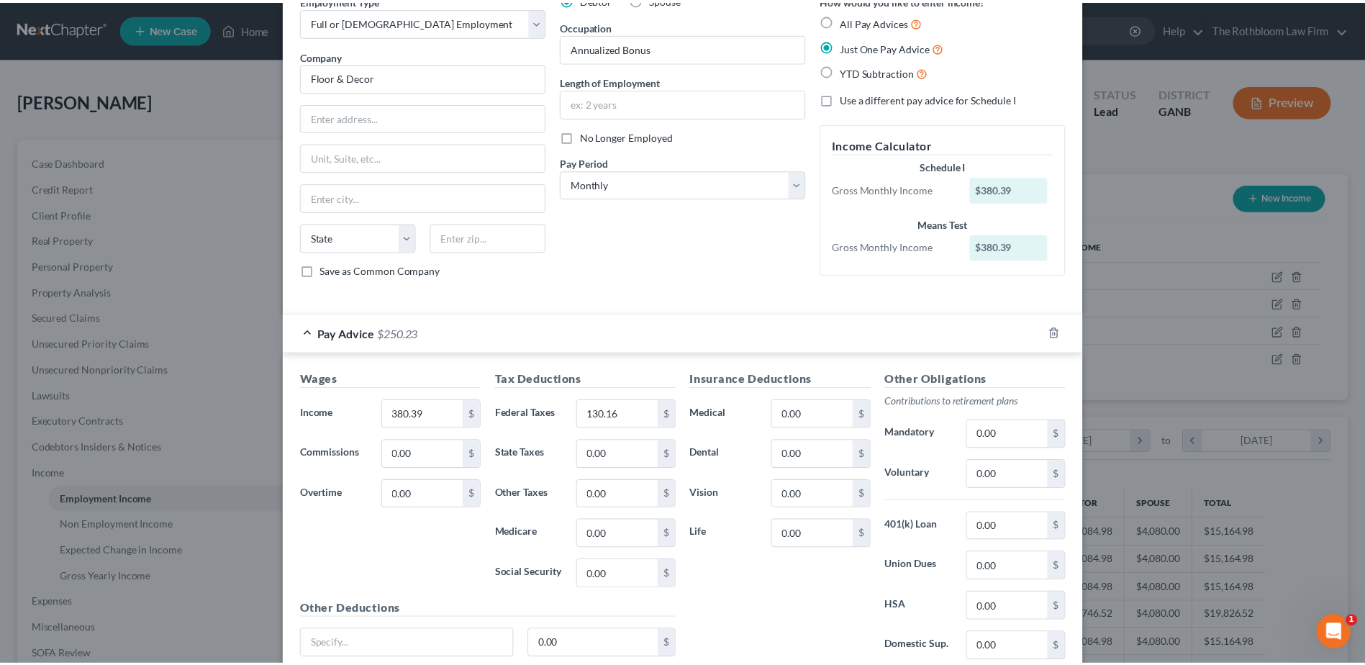
scroll to position [192, 0]
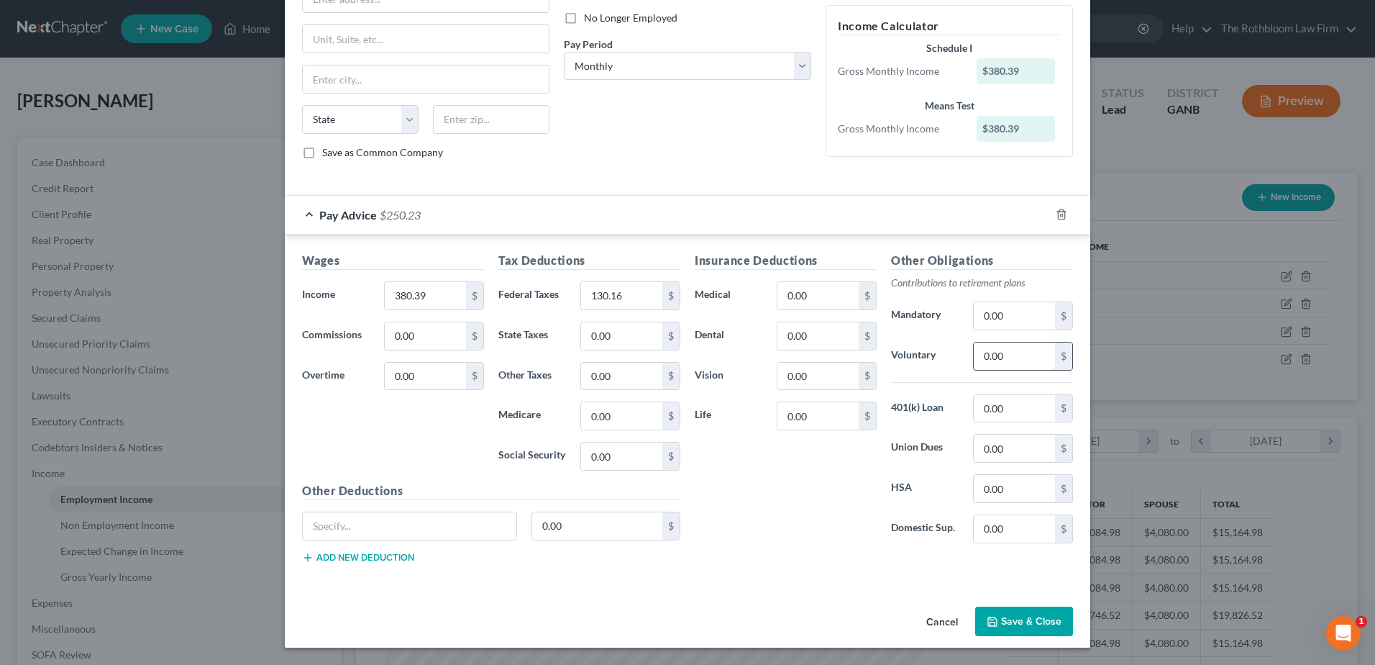
click at [992, 347] on input "0.00" at bounding box center [1014, 355] width 81 height 27
type input "11.41"
click at [999, 625] on button "Save & Close" at bounding box center [1024, 621] width 98 height 30
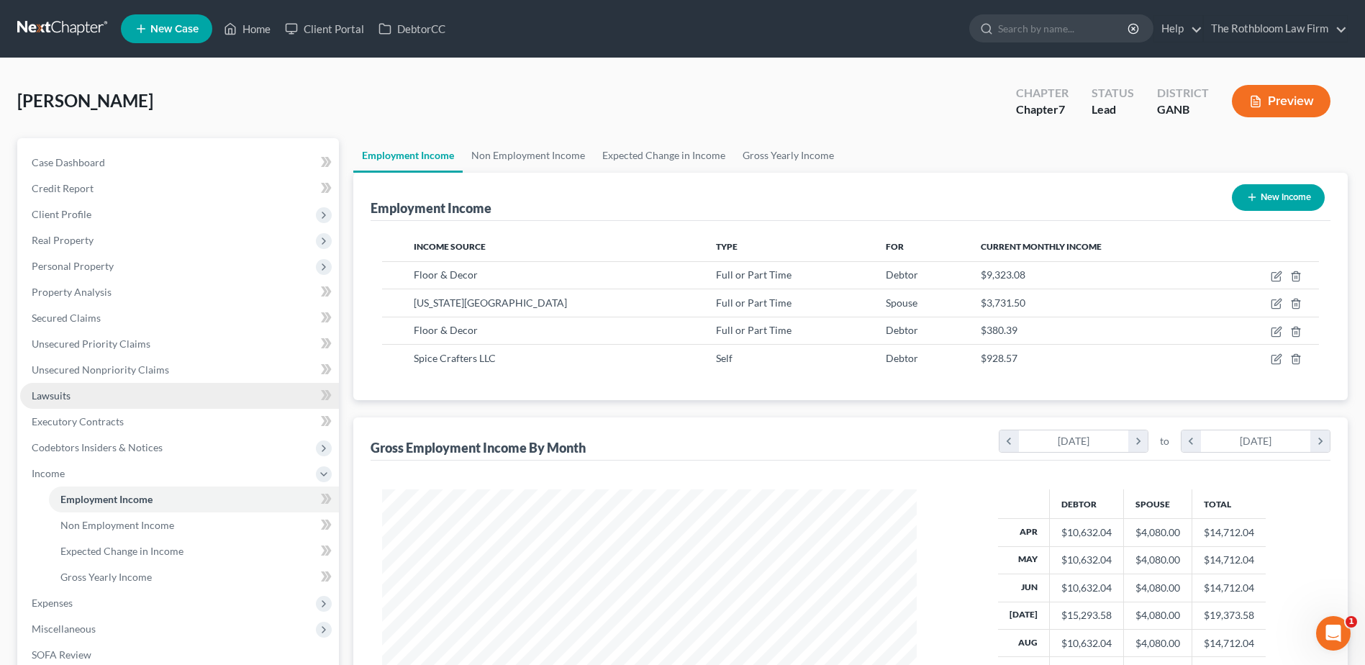
scroll to position [229, 0]
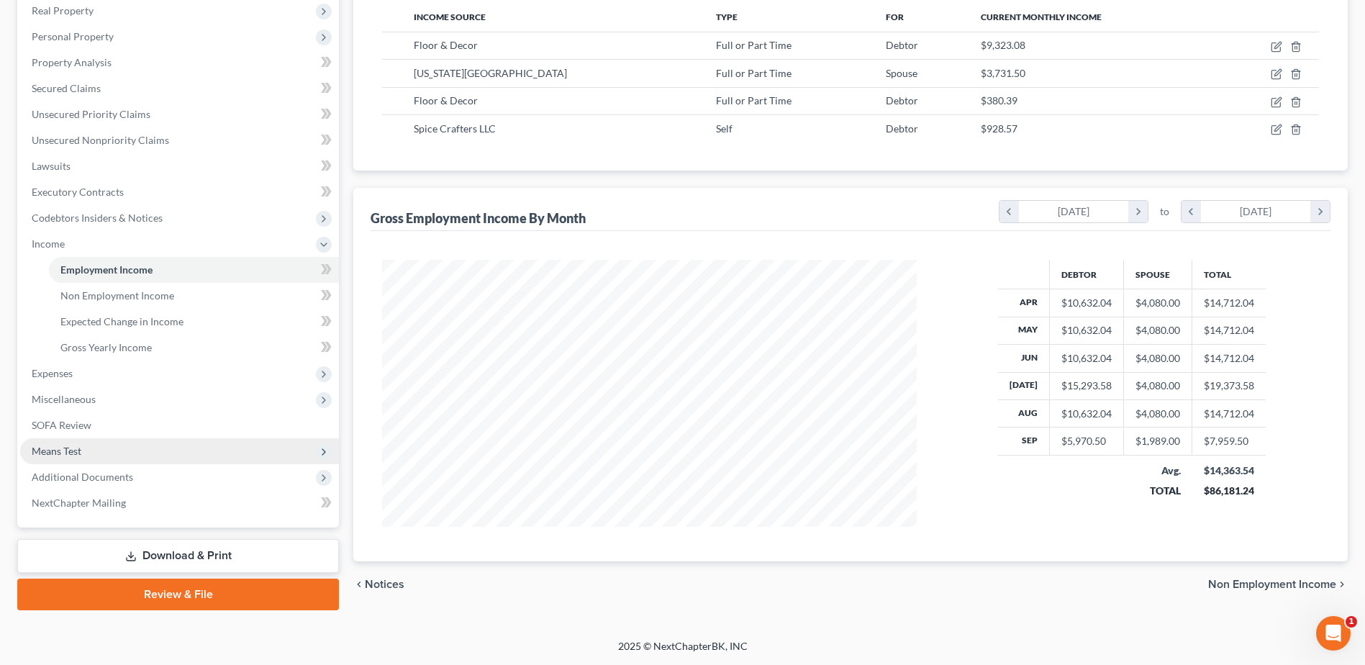
click at [37, 445] on span "Means Test" at bounding box center [57, 451] width 50 height 12
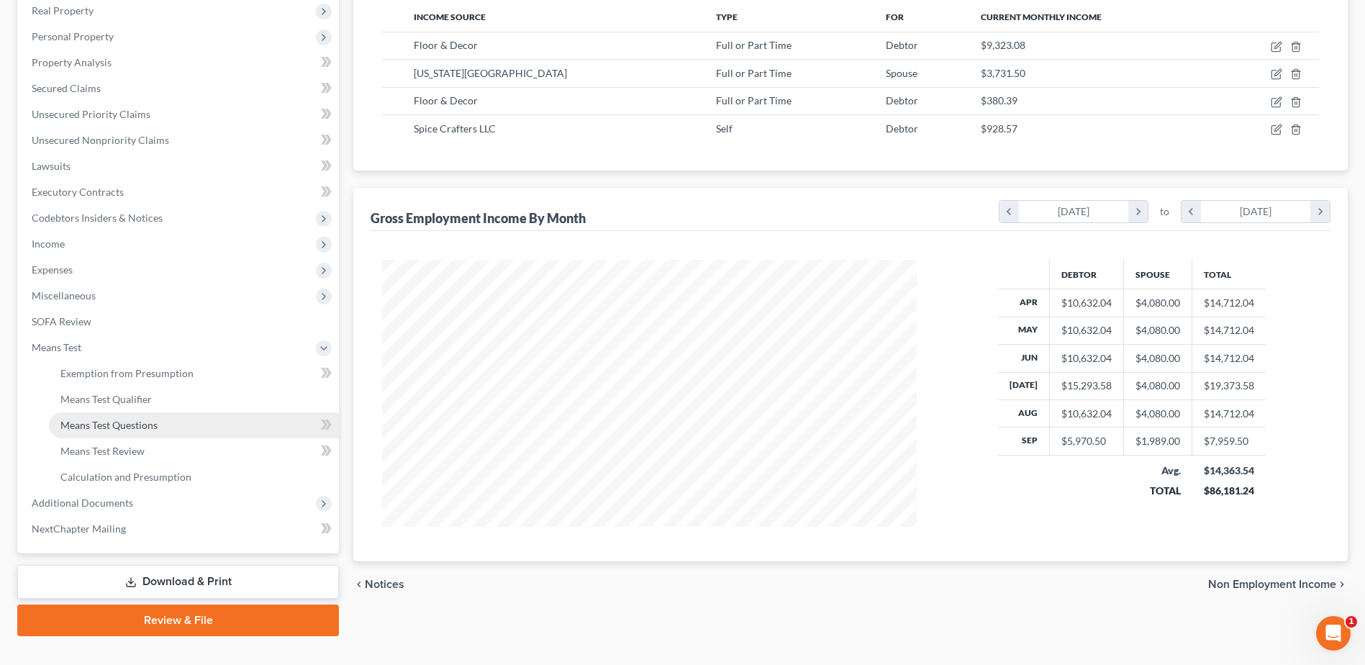
click at [107, 427] on span "Means Test Questions" at bounding box center [108, 425] width 97 height 12
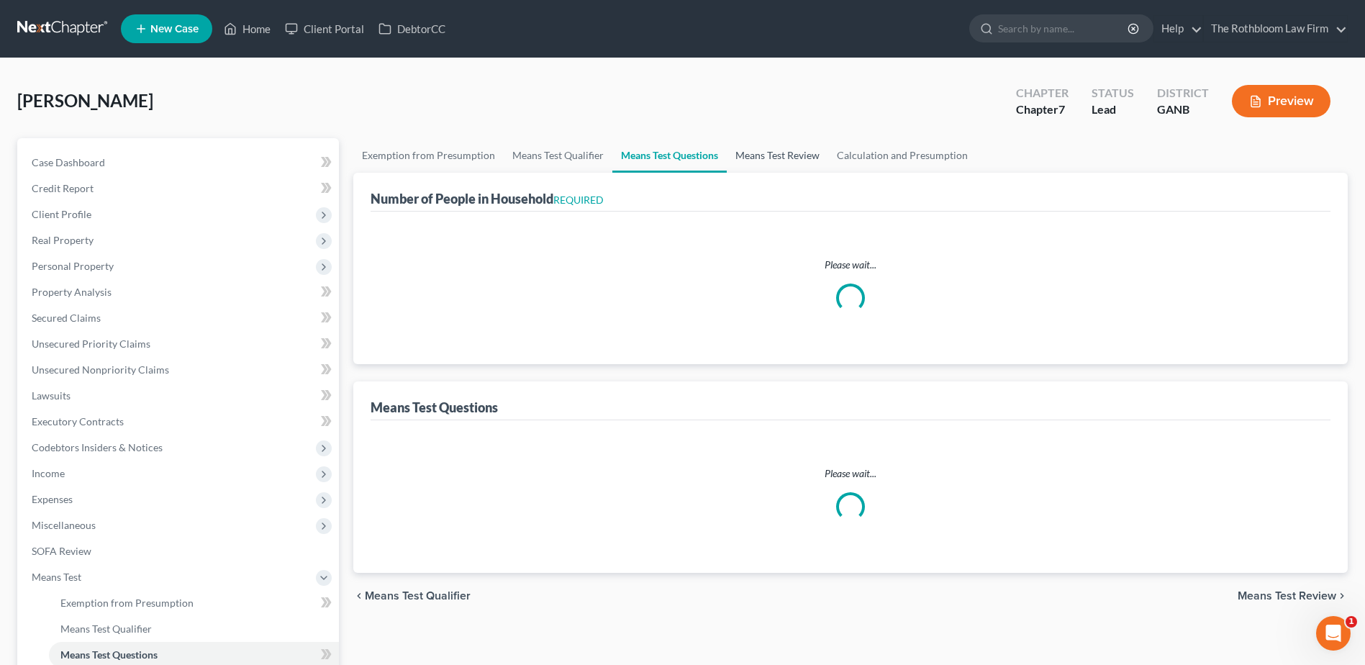
select select "0"
select select "60"
select select "0"
select select "60"
select select "0"
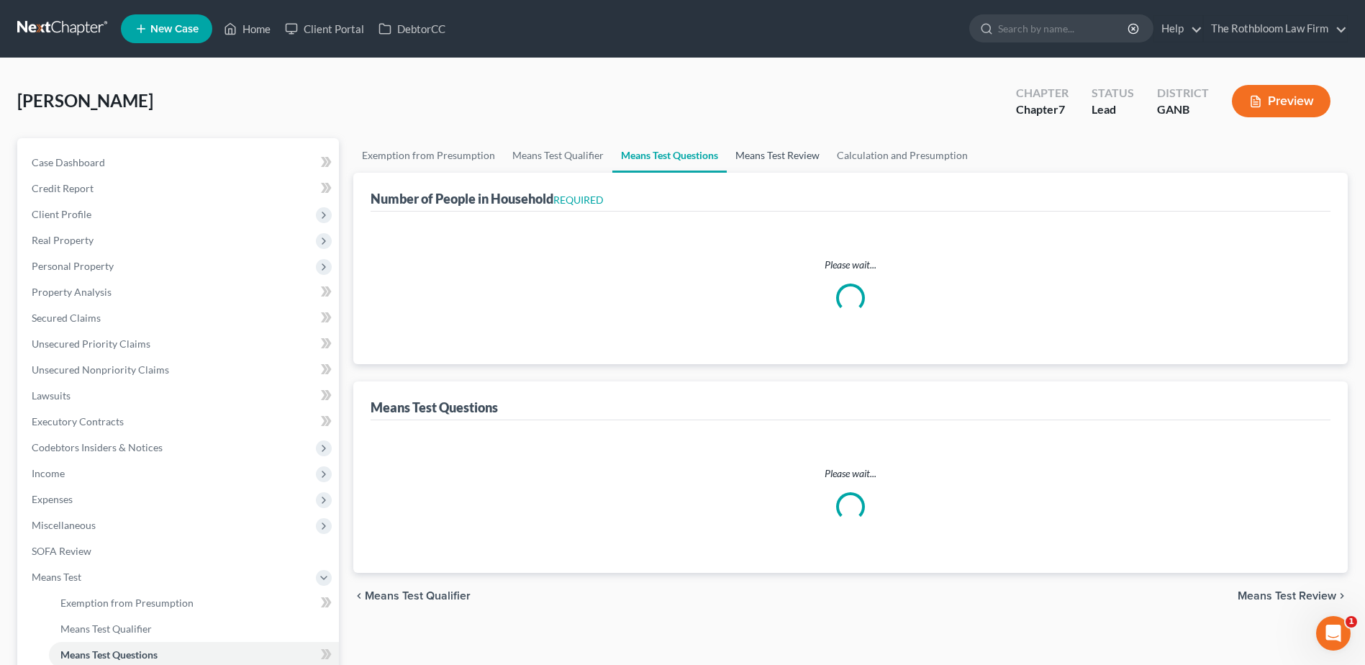
select select "60"
select select "1"
select select "4"
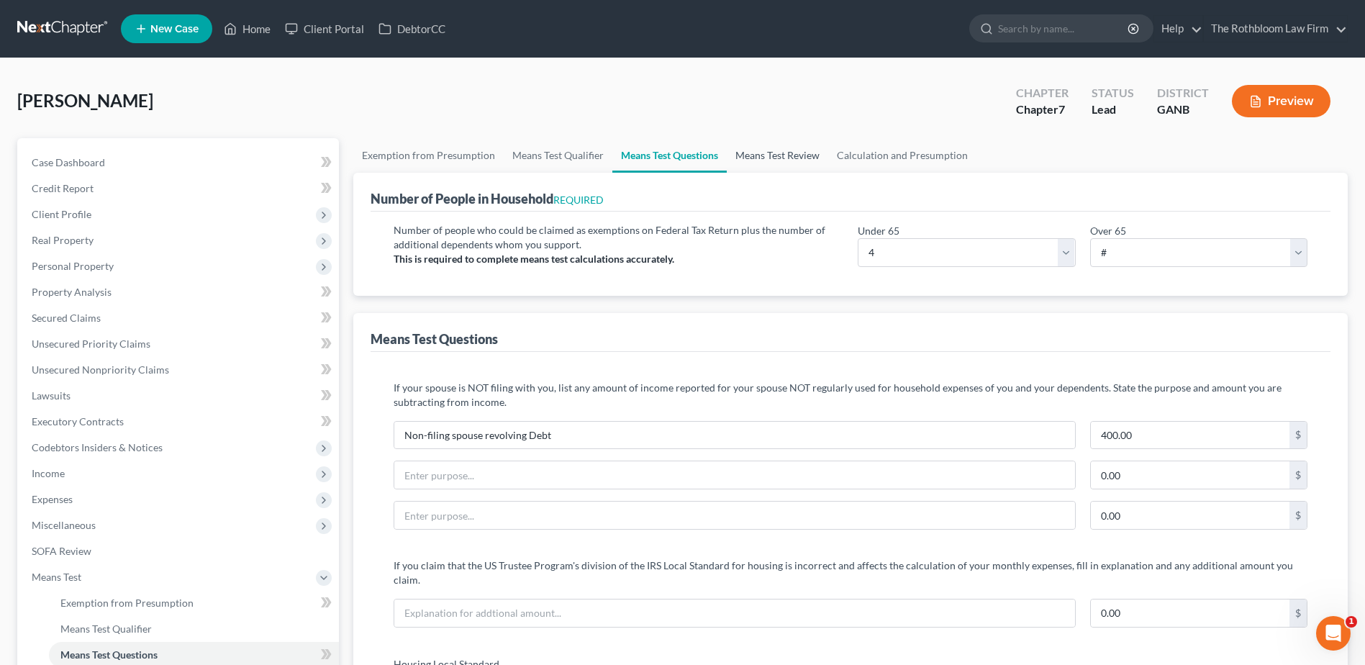
click at [765, 150] on link "Means Test Review" at bounding box center [777, 155] width 101 height 35
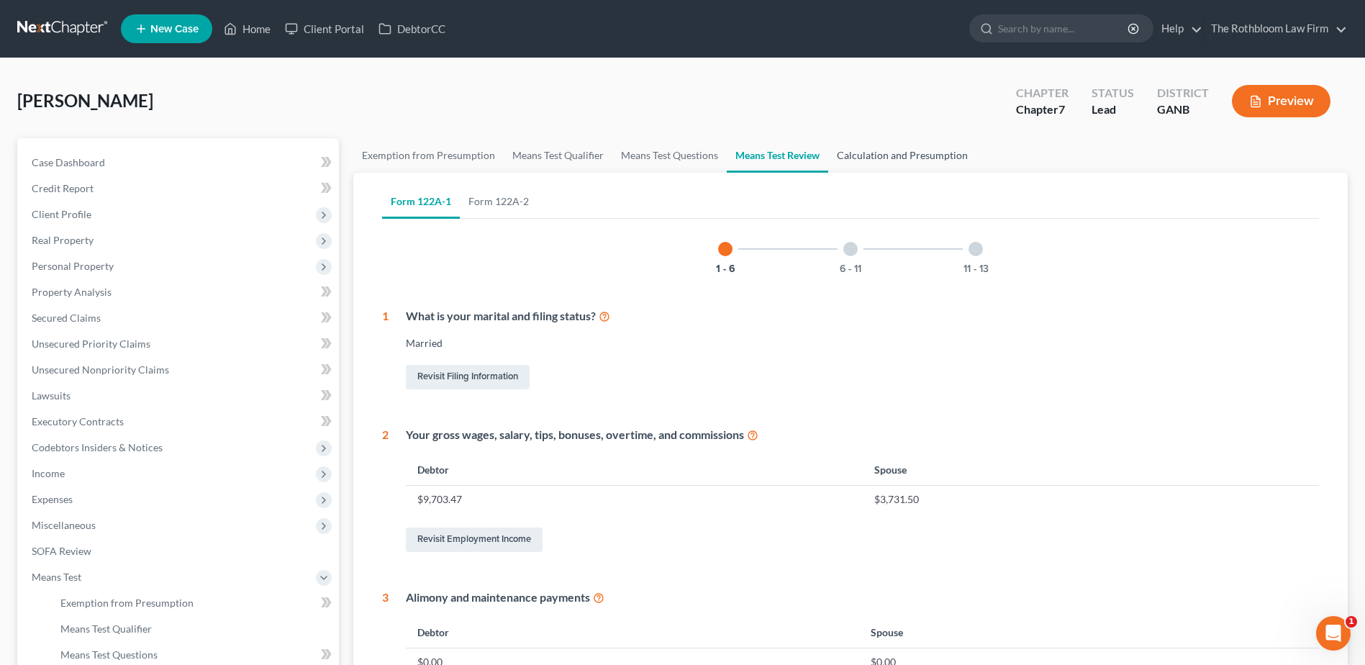
click at [898, 166] on link "Calculation and Presumption" at bounding box center [902, 155] width 148 height 35
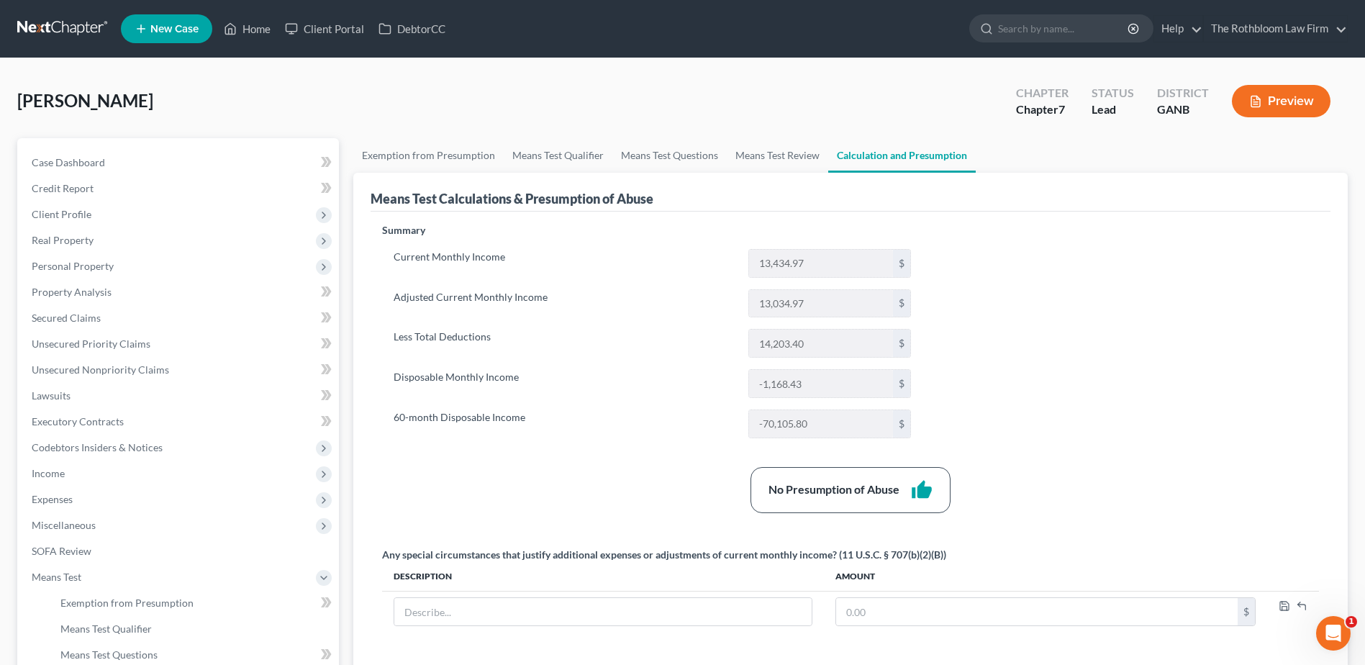
click at [1293, 101] on button "Preview" at bounding box center [1281, 101] width 99 height 32
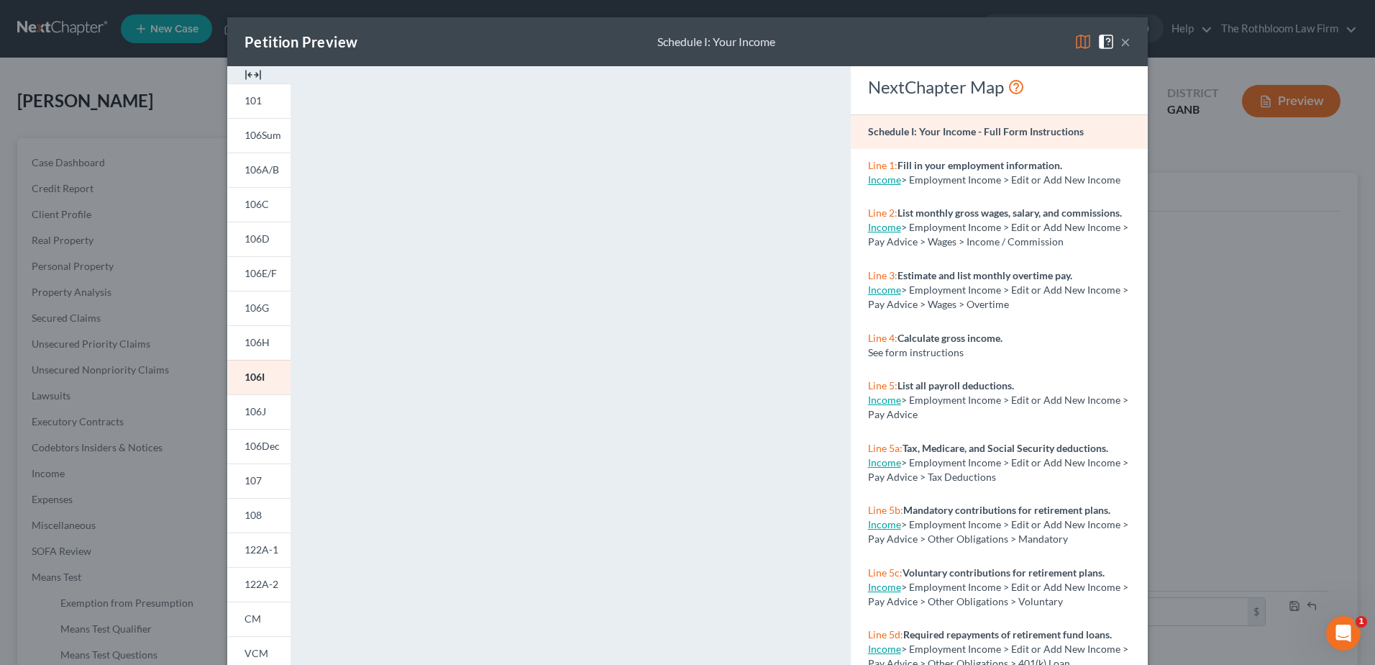
click at [1121, 45] on button "×" at bounding box center [1126, 41] width 10 height 17
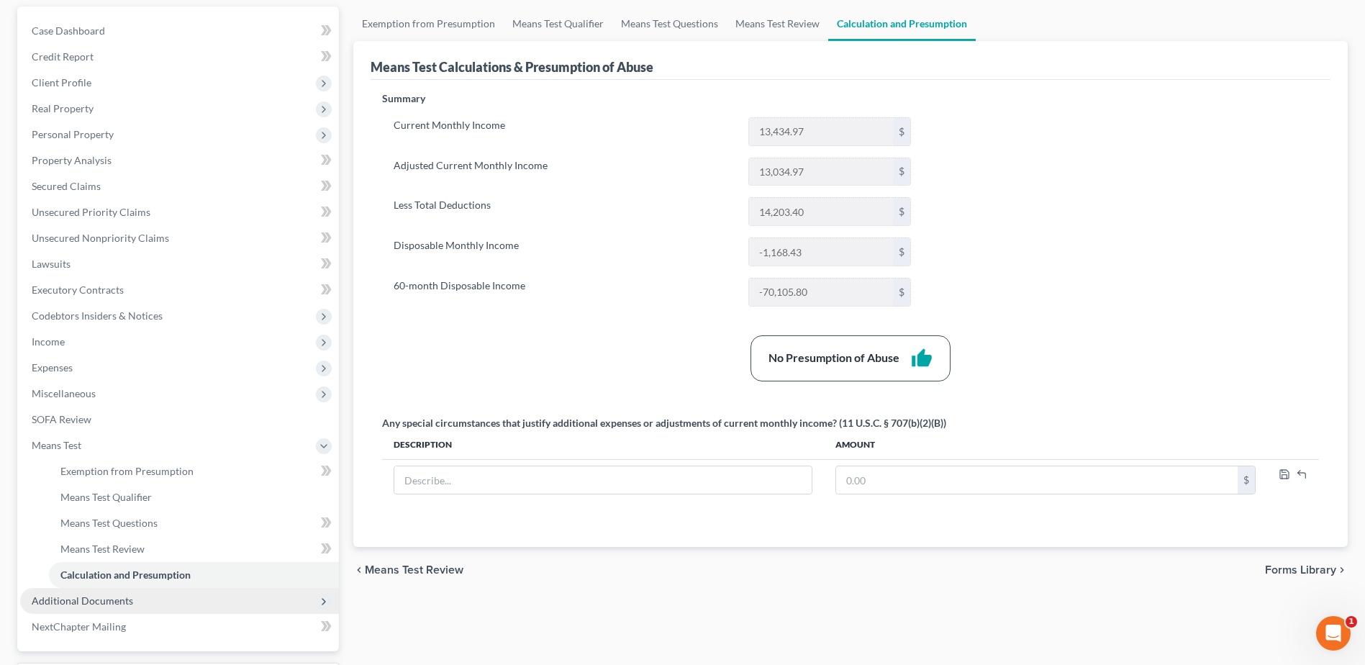
scroll to position [255, 0]
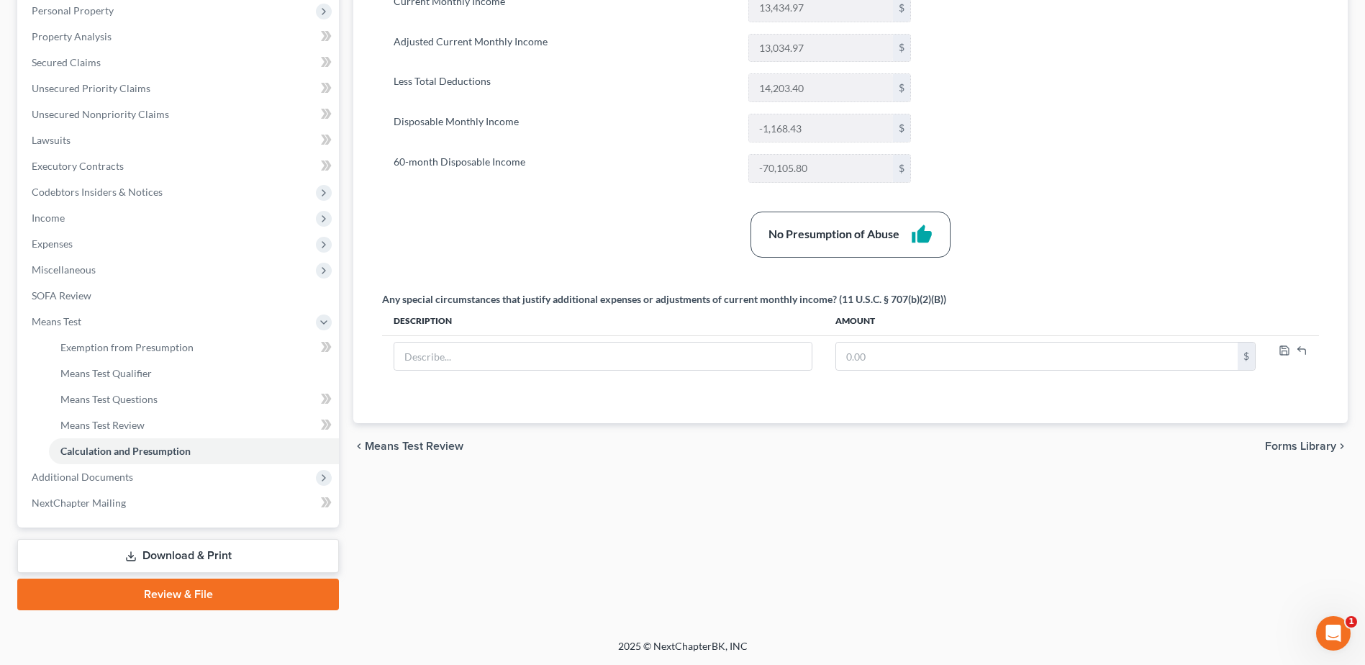
click at [173, 561] on link "Download & Print" at bounding box center [178, 556] width 322 height 34
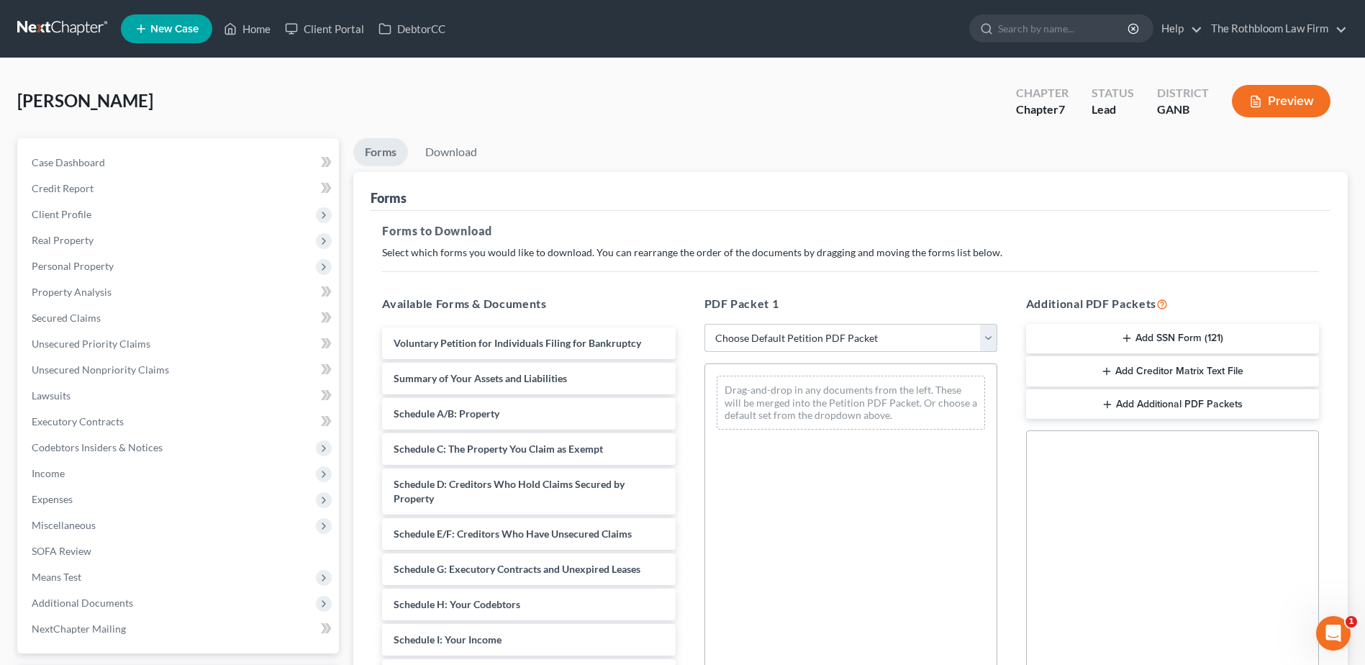
drag, startPoint x: 740, startPoint y: 335, endPoint x: 728, endPoint y: 345, distance: 15.8
click at [740, 335] on select "Choose Default Petition PDF Packet Complete Bankruptcy Petition (all forms and …" at bounding box center [850, 338] width 293 height 29
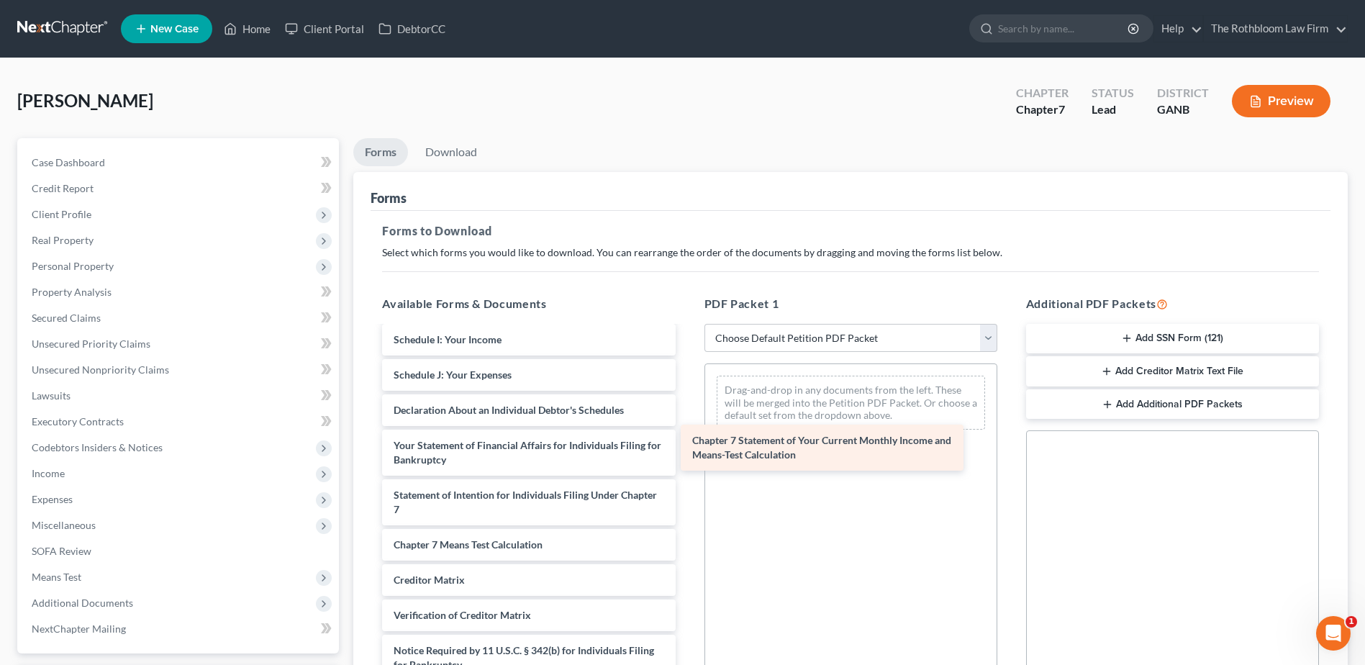
scroll to position [300, 0]
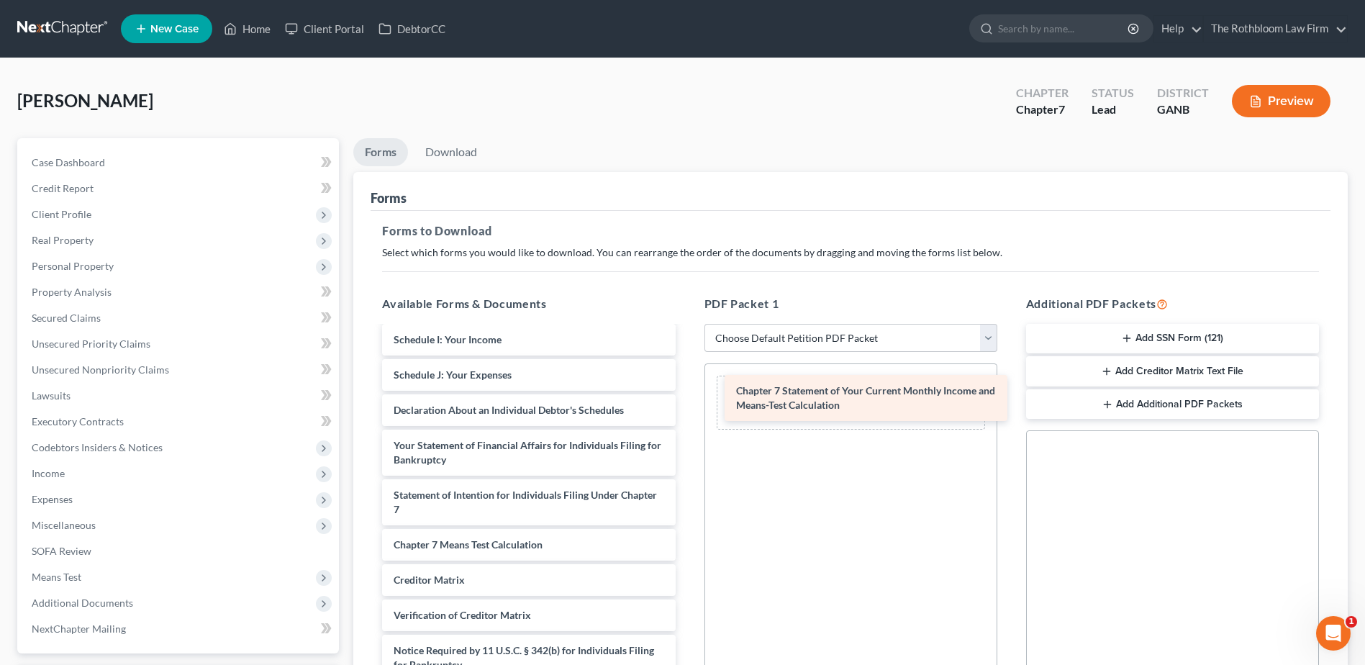
drag, startPoint x: 432, startPoint y: 505, endPoint x: 775, endPoint y: 401, distance: 358.0
click at [686, 401] on div "Chapter 7 Statement of Your Current Monthly Income and Means-Test Calculation V…" at bounding box center [528, 371] width 316 height 688
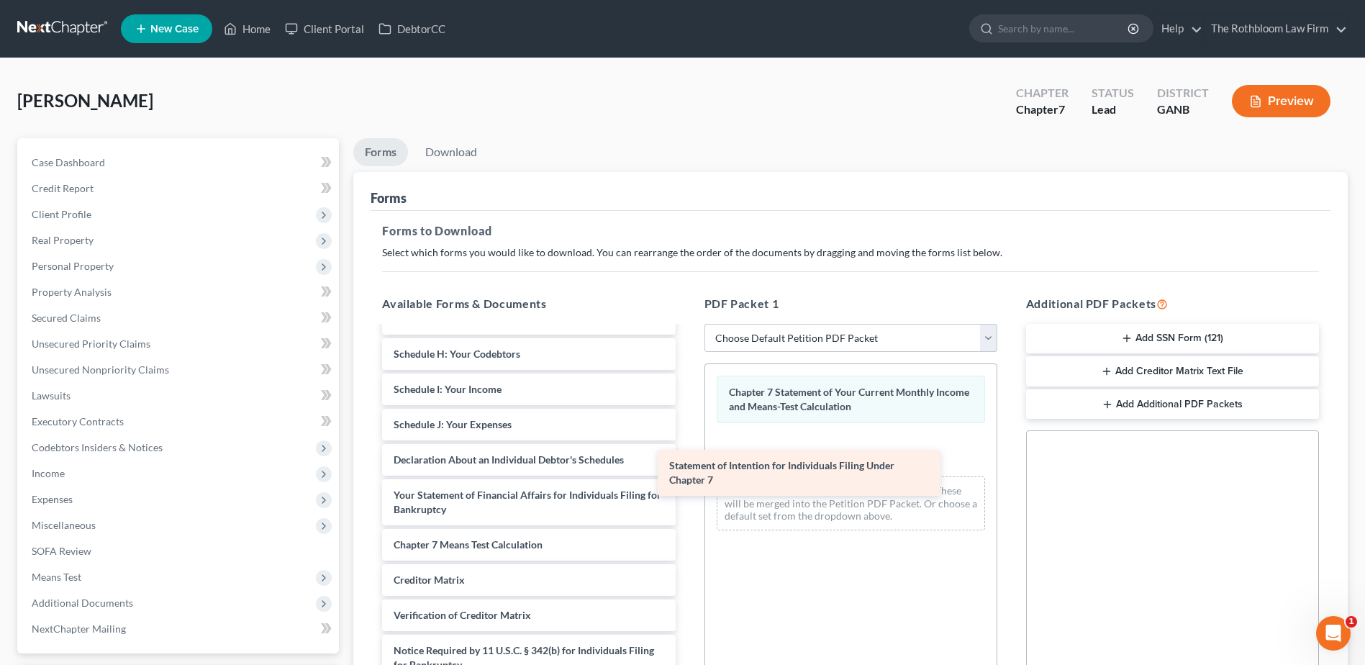
scroll to position [250, 0]
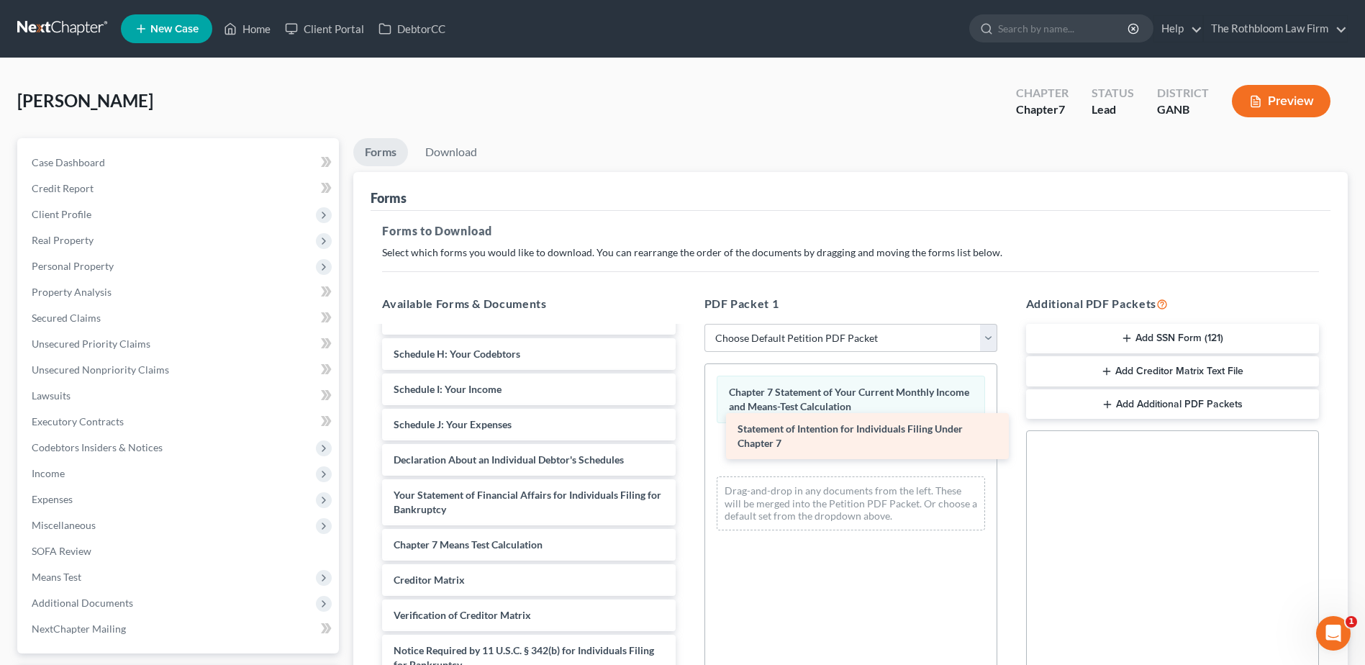
drag, startPoint x: 447, startPoint y: 506, endPoint x: 791, endPoint y: 440, distance: 350.2
click at [686, 440] on div "Statement of Intention for Individuals Filing Under Chapter 7 Voluntary Petitio…" at bounding box center [528, 396] width 316 height 639
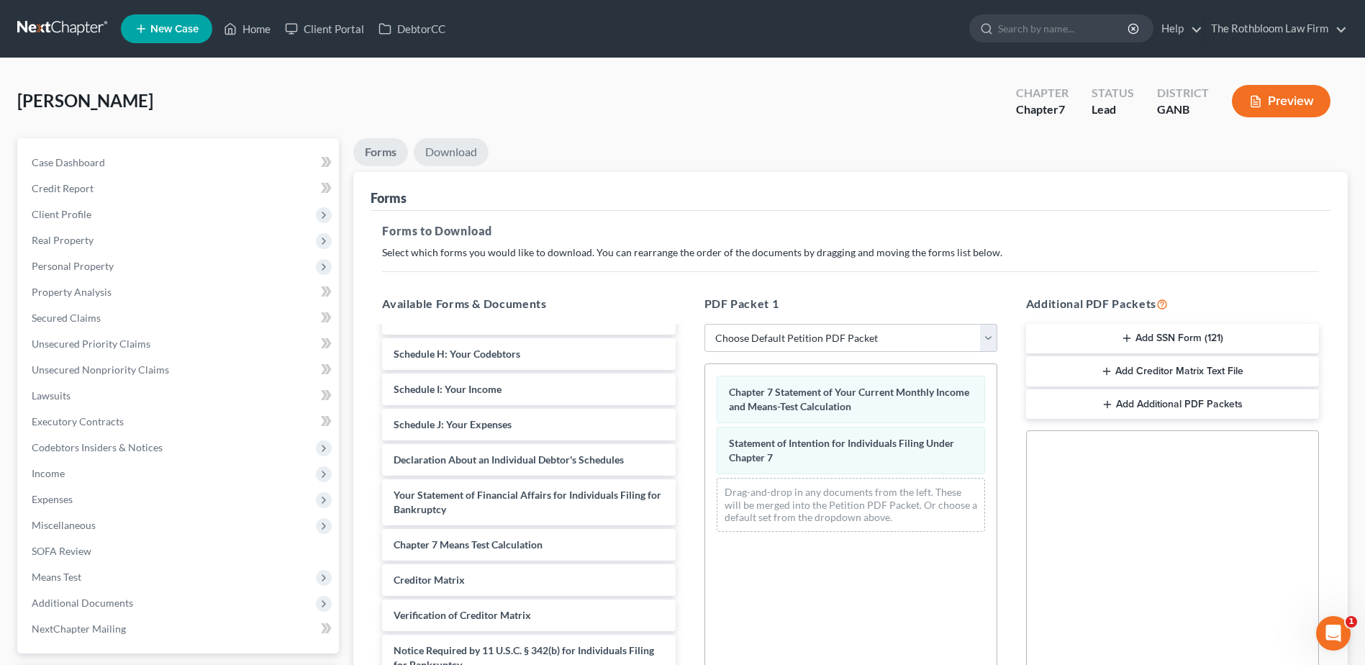
click at [452, 159] on link "Download" at bounding box center [451, 152] width 75 height 28
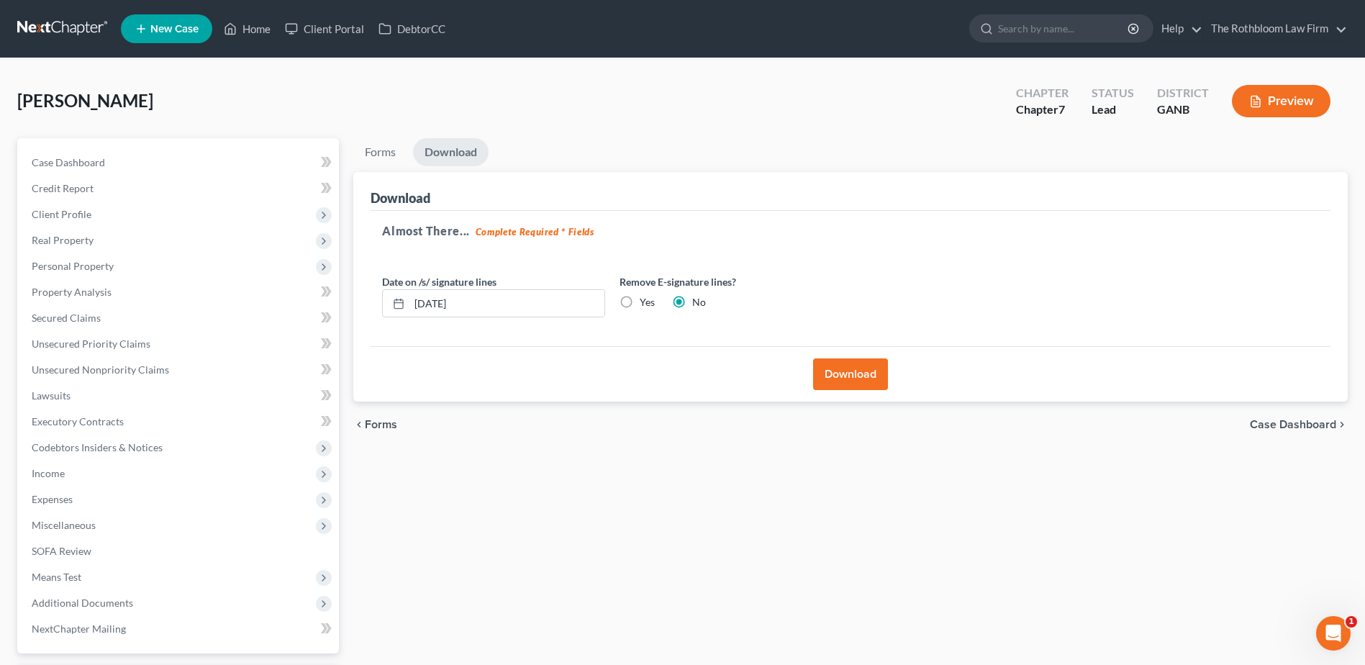
click at [857, 373] on button "Download" at bounding box center [850, 374] width 75 height 32
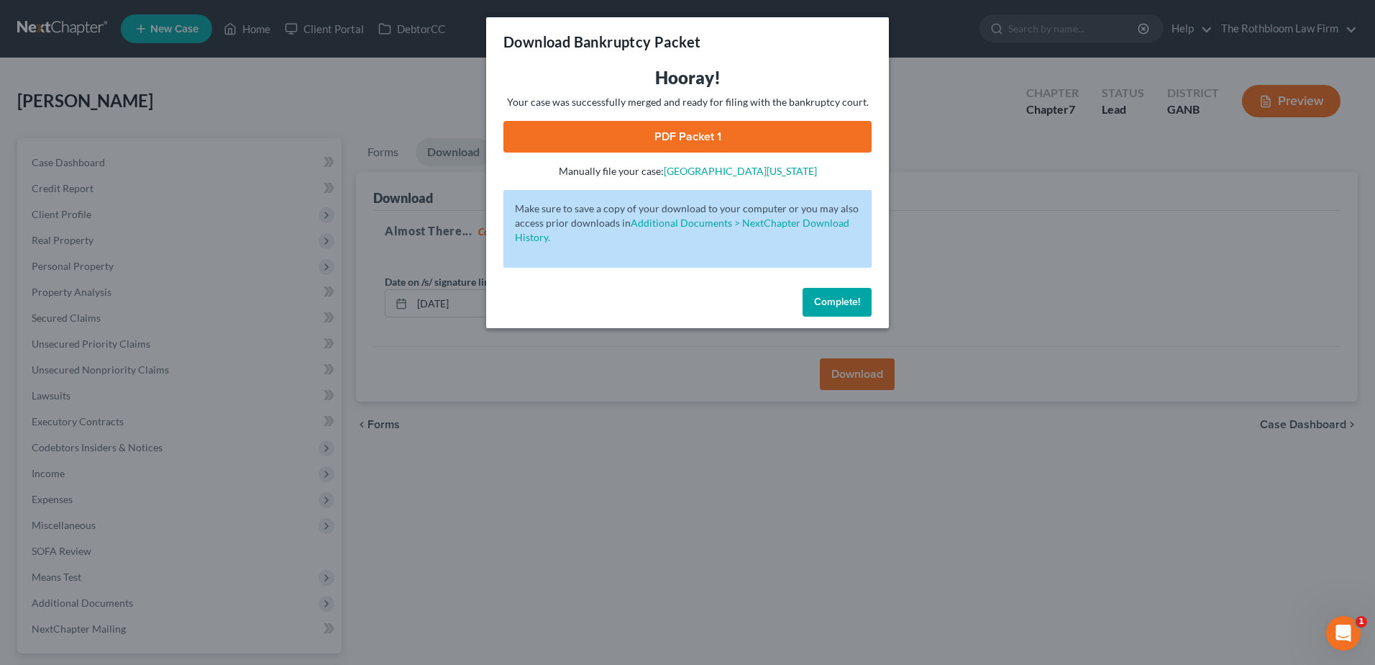
click at [704, 145] on link "PDF Packet 1" at bounding box center [688, 137] width 368 height 32
click at [809, 302] on button "Complete!" at bounding box center [837, 302] width 69 height 29
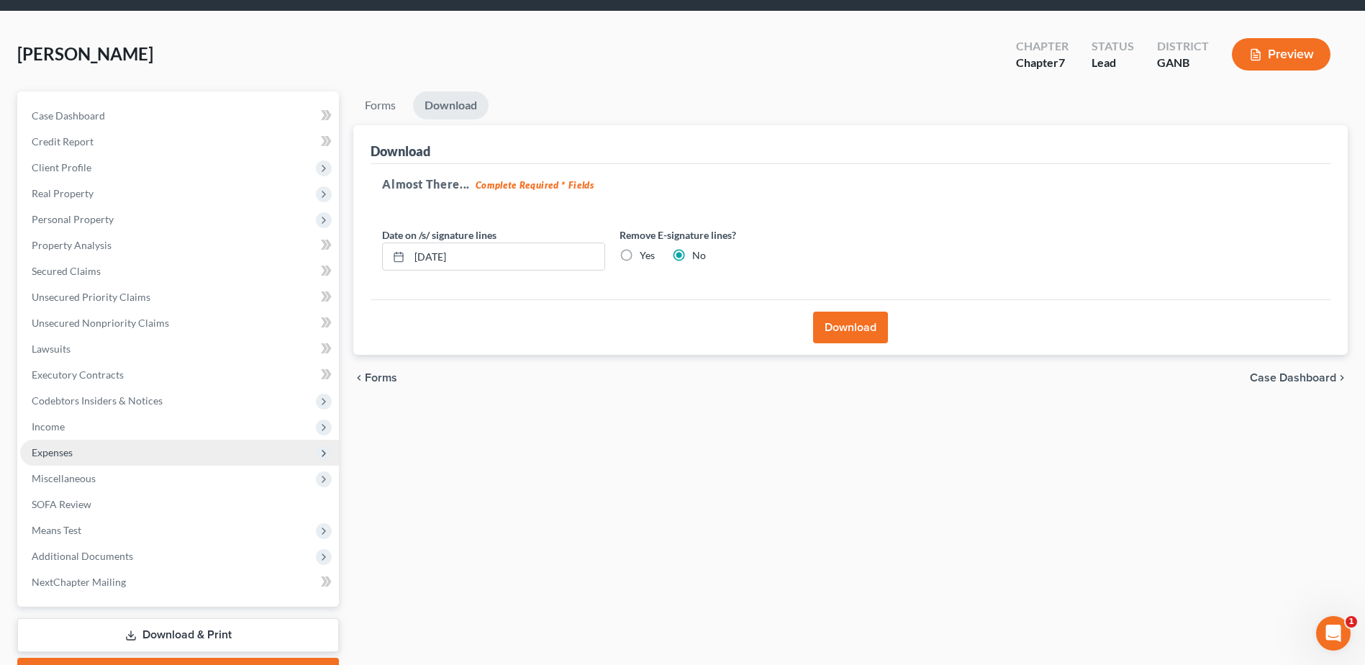
scroll to position [126, 0]
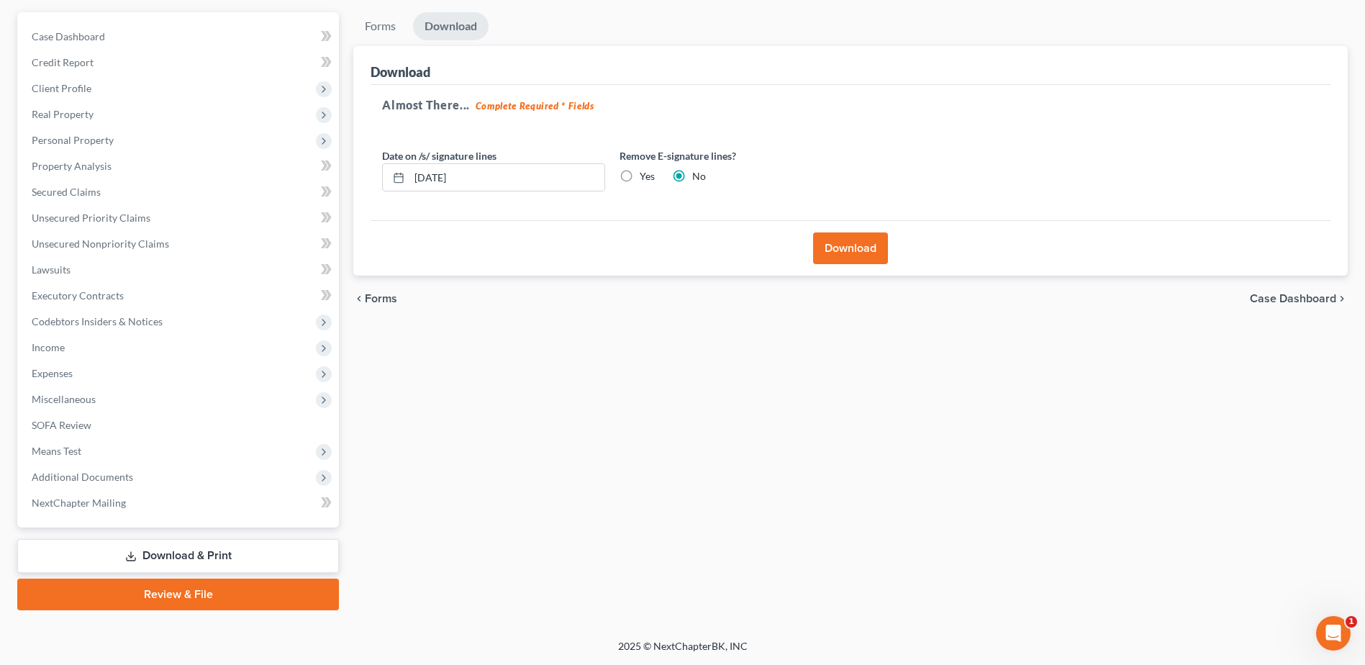
click at [182, 561] on link "Download & Print" at bounding box center [178, 556] width 322 height 34
click at [89, 493] on link "NextChapter Mailing" at bounding box center [179, 503] width 319 height 26
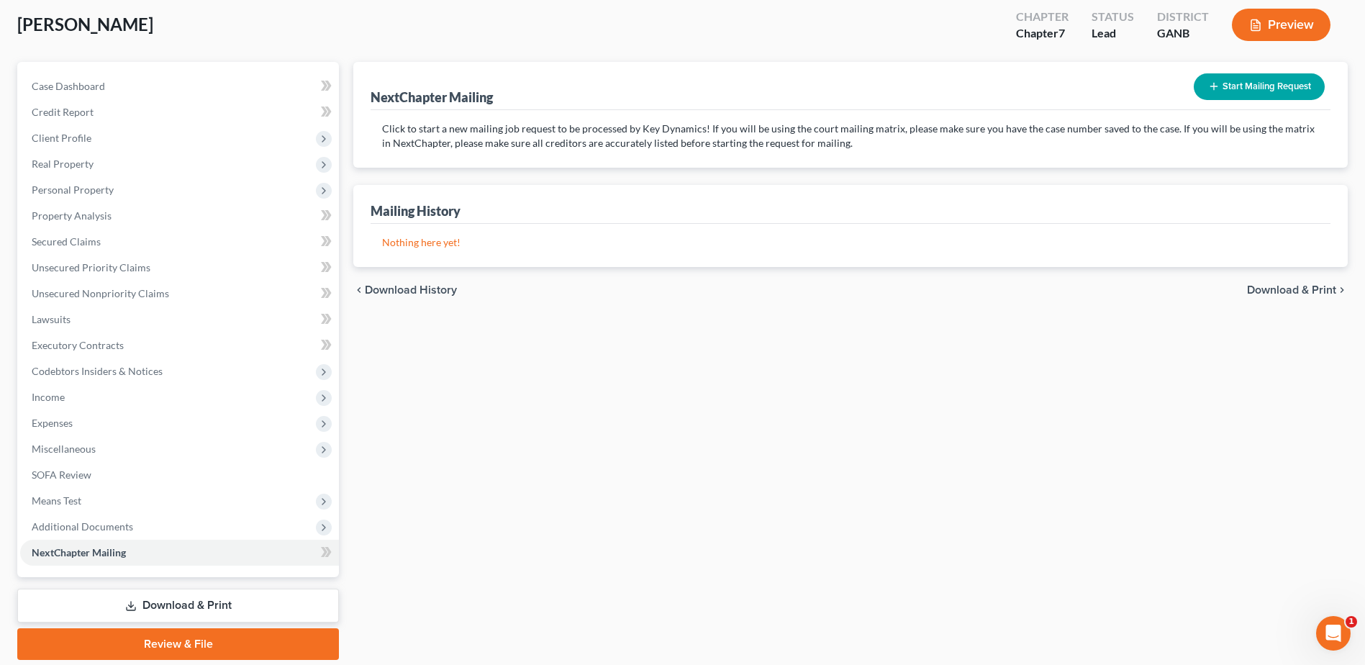
scroll to position [126, 0]
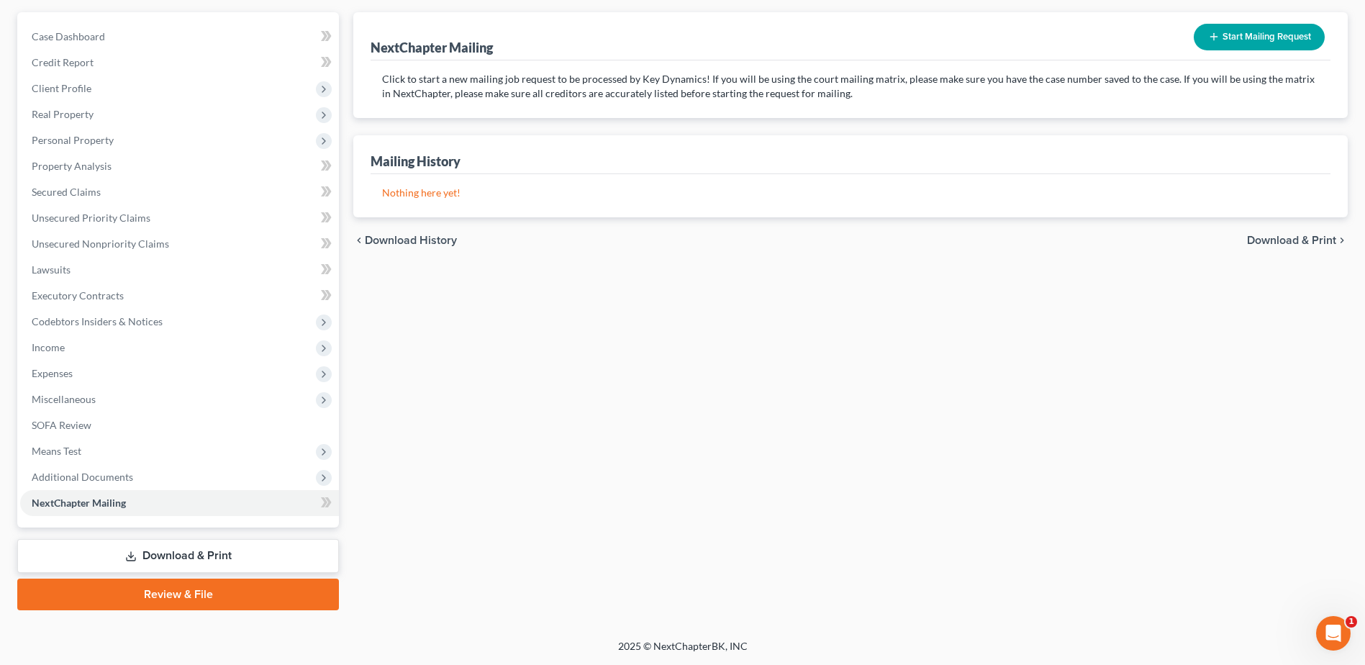
click at [203, 556] on link "Download & Print" at bounding box center [178, 556] width 322 height 34
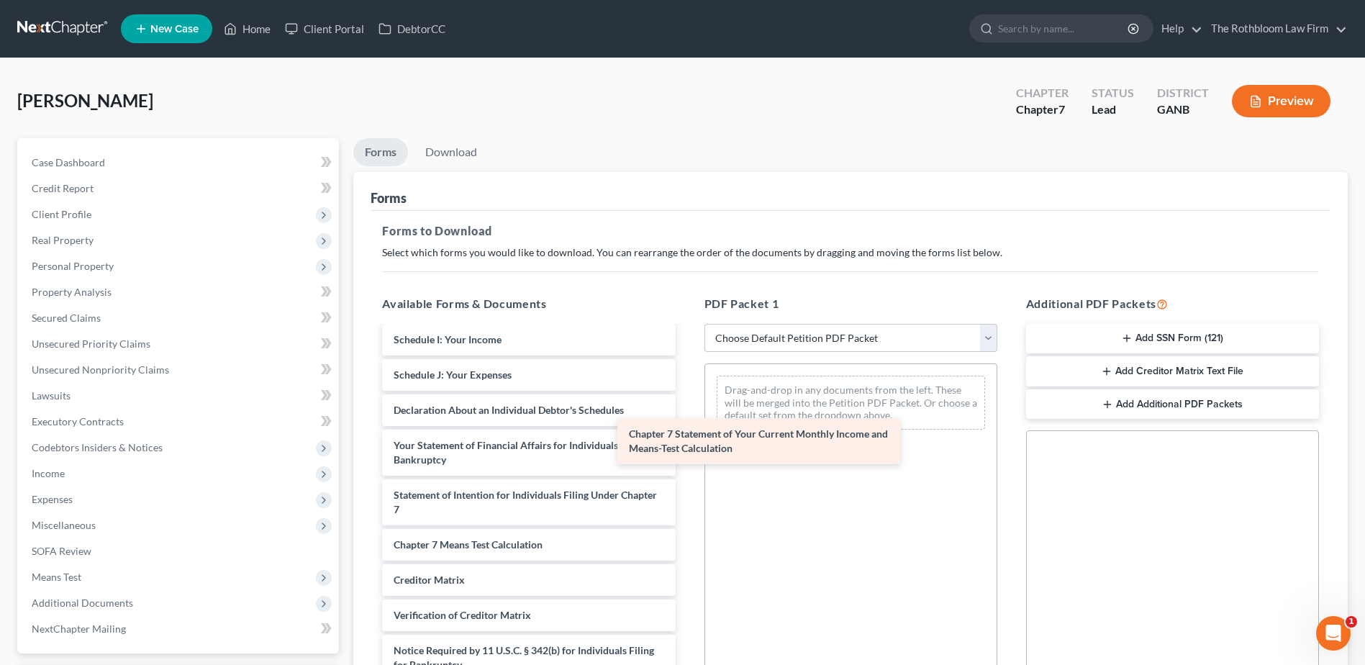
scroll to position [300, 0]
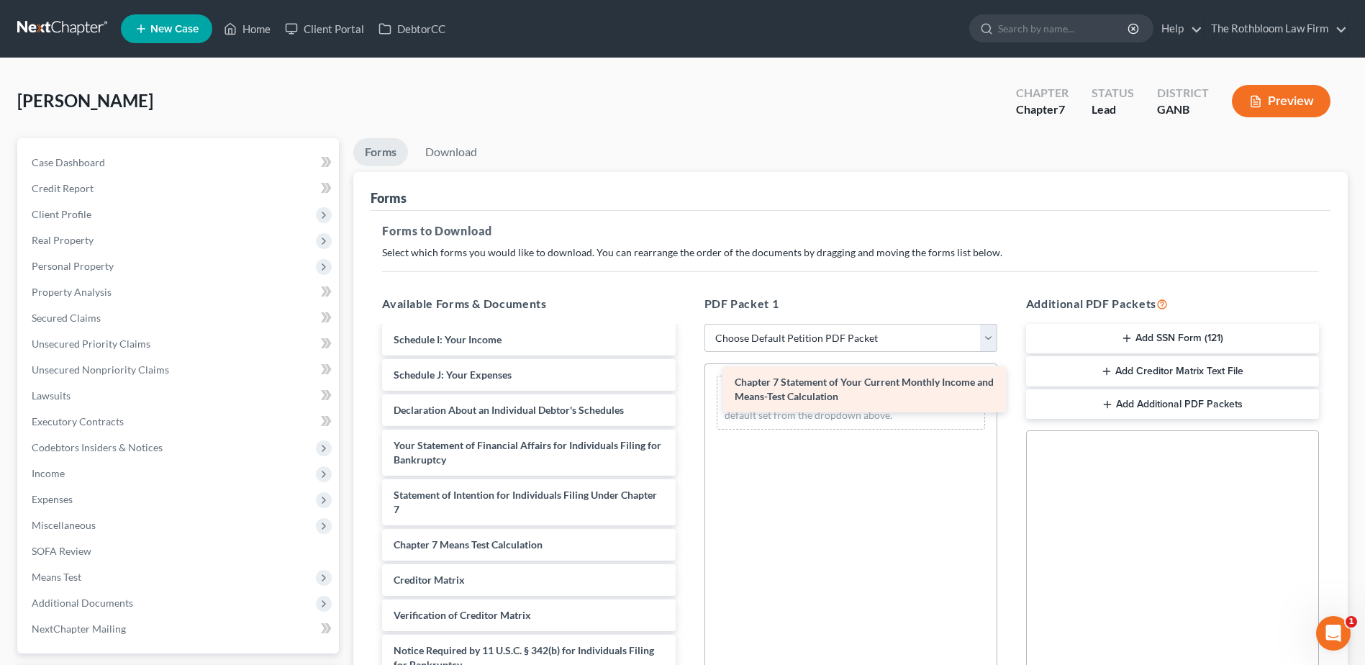
drag, startPoint x: 479, startPoint y: 496, endPoint x: 820, endPoint y: 383, distance: 359.2
click at [686, 383] on div "Chapter 7 Statement of Your Current Monthly Income and Means-Test Calculation V…" at bounding box center [528, 371] width 316 height 688
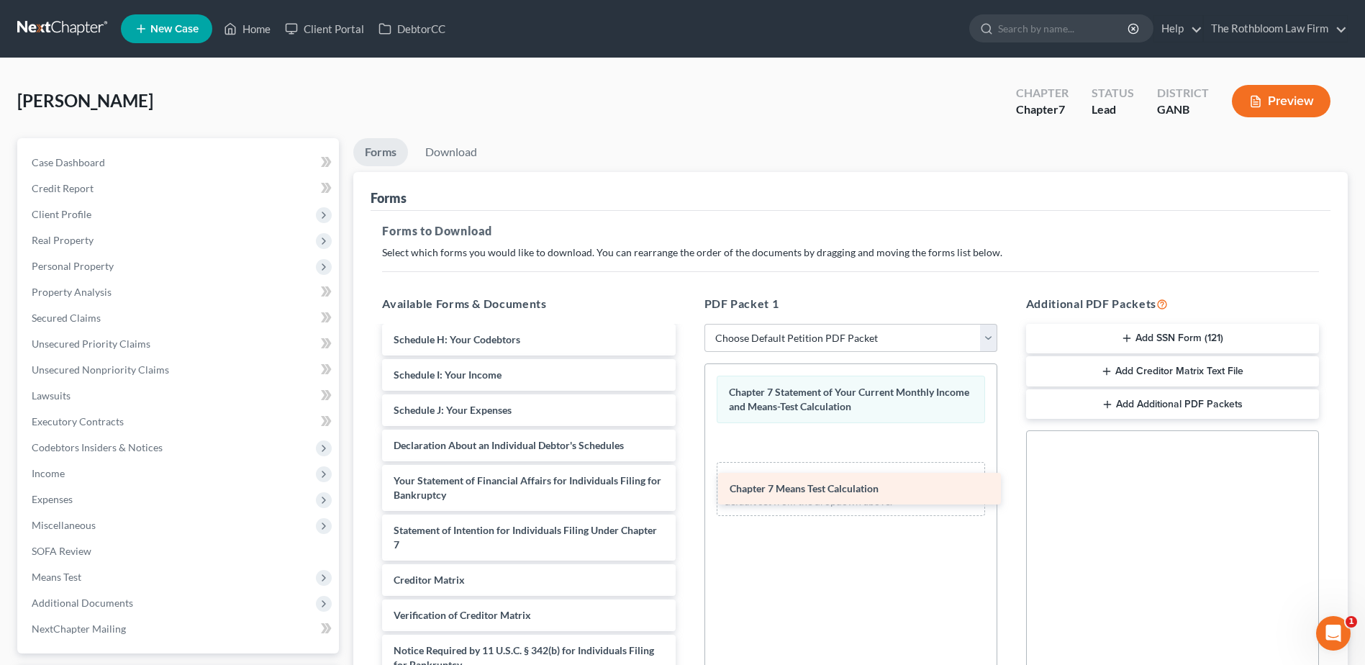
scroll to position [265, 0]
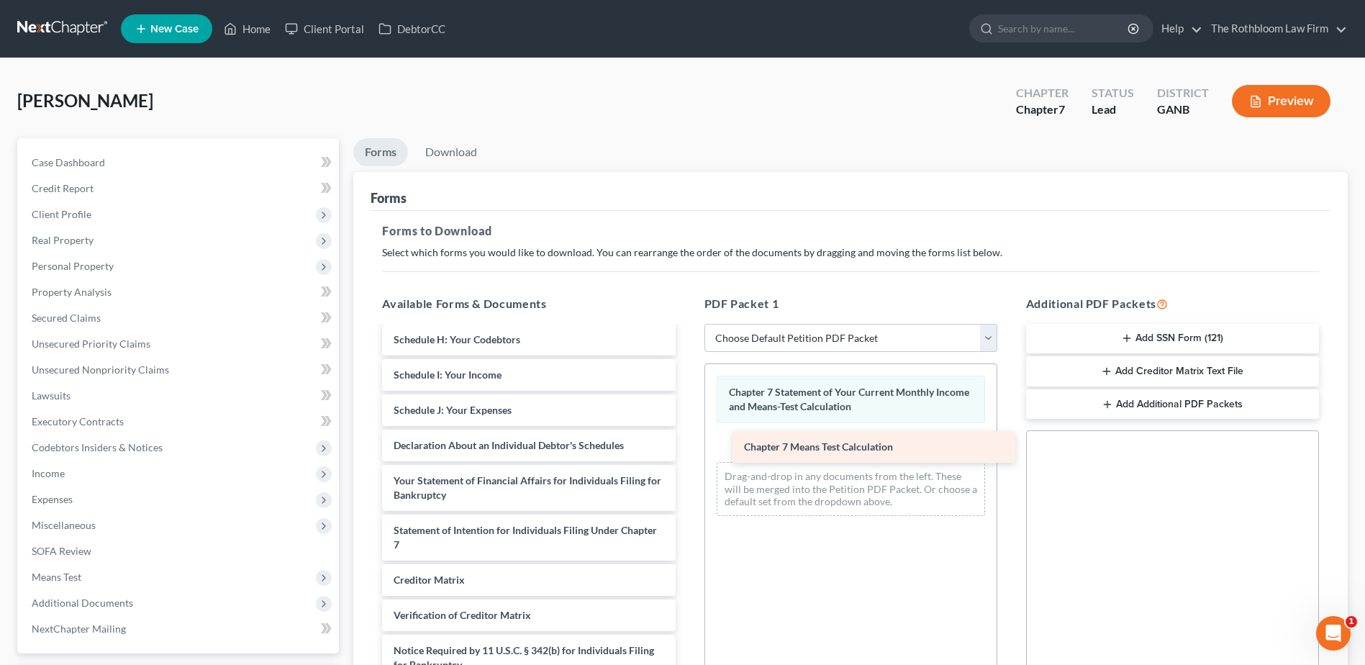
drag, startPoint x: 468, startPoint y: 547, endPoint x: 818, endPoint y: 449, distance: 363.7
click at [686, 449] on div "Chapter 7 Means Test Calculation Voluntary Petition for Individuals Filing for …" at bounding box center [528, 389] width 316 height 653
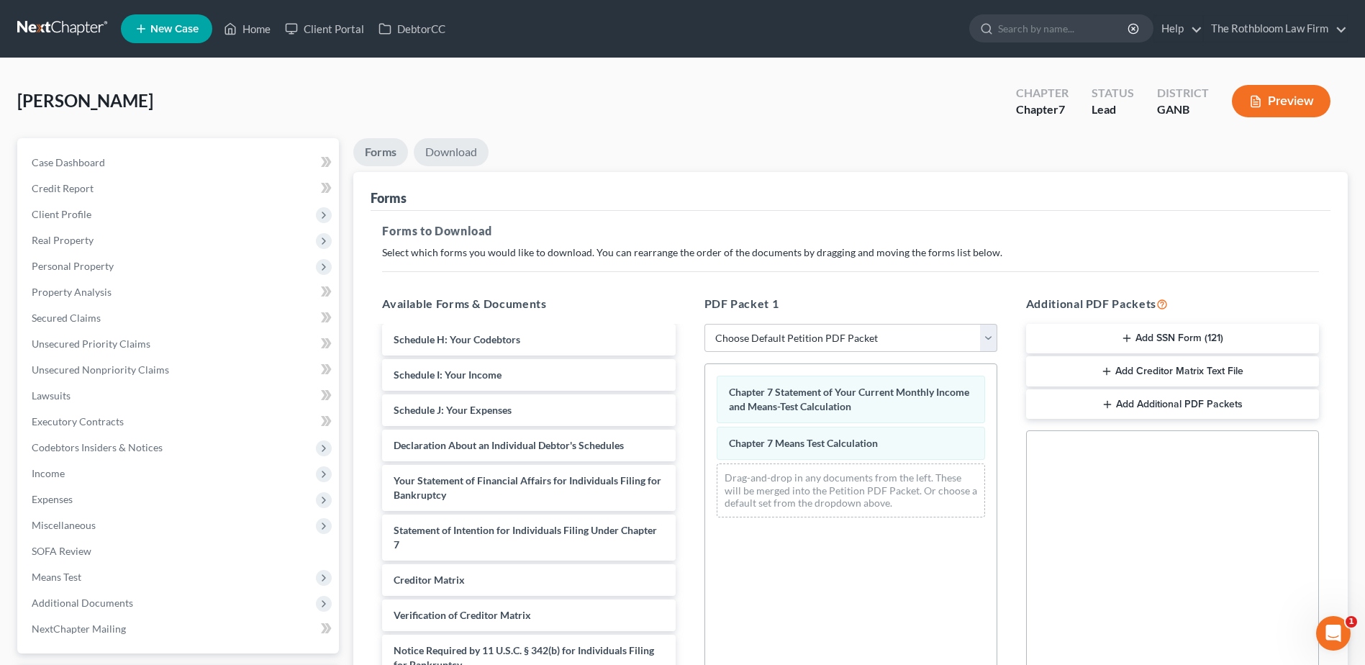
click at [448, 160] on link "Download" at bounding box center [451, 152] width 75 height 28
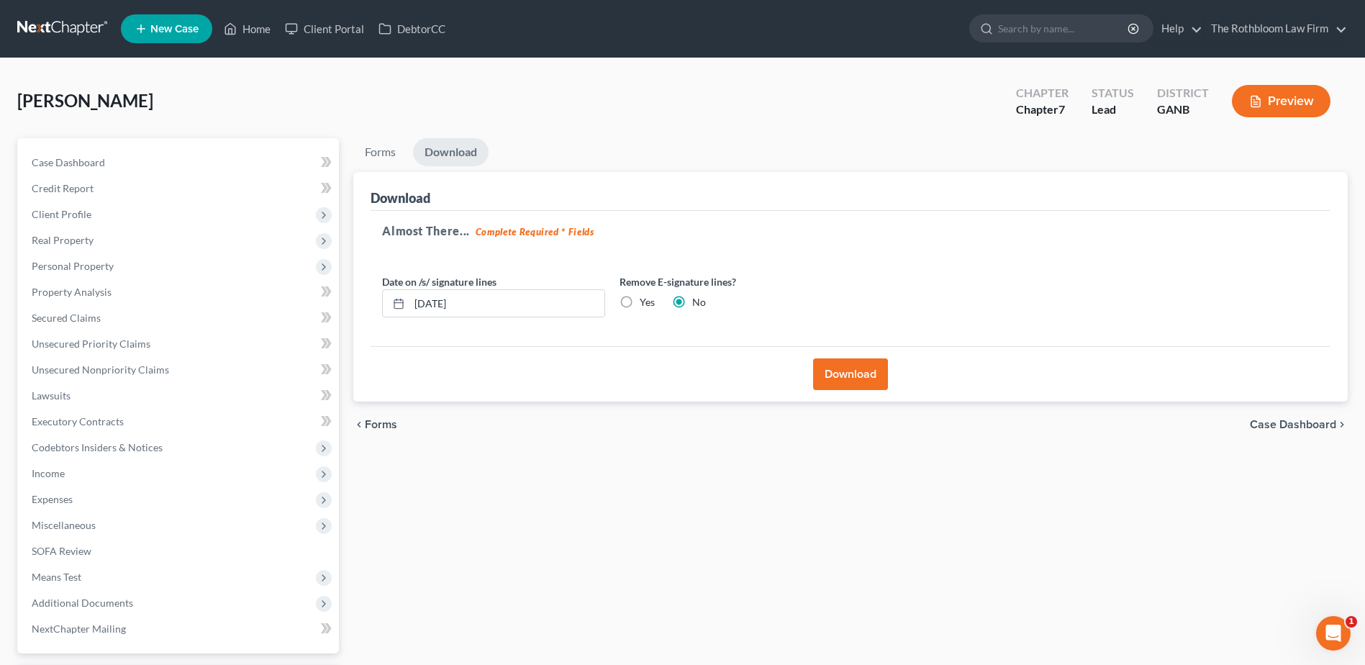
click at [845, 375] on button "Download" at bounding box center [850, 374] width 75 height 32
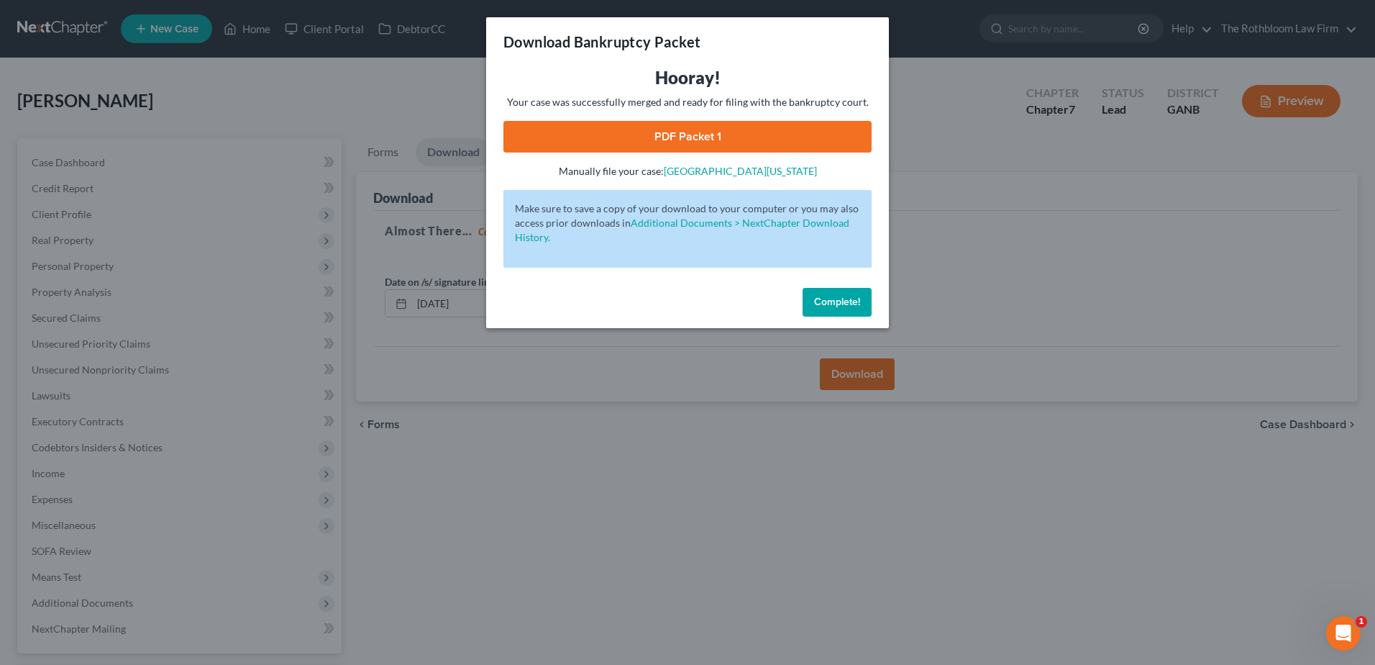
click at [675, 137] on link "PDF Packet 1" at bounding box center [688, 137] width 368 height 32
click at [829, 306] on span "Complete!" at bounding box center [837, 302] width 46 height 12
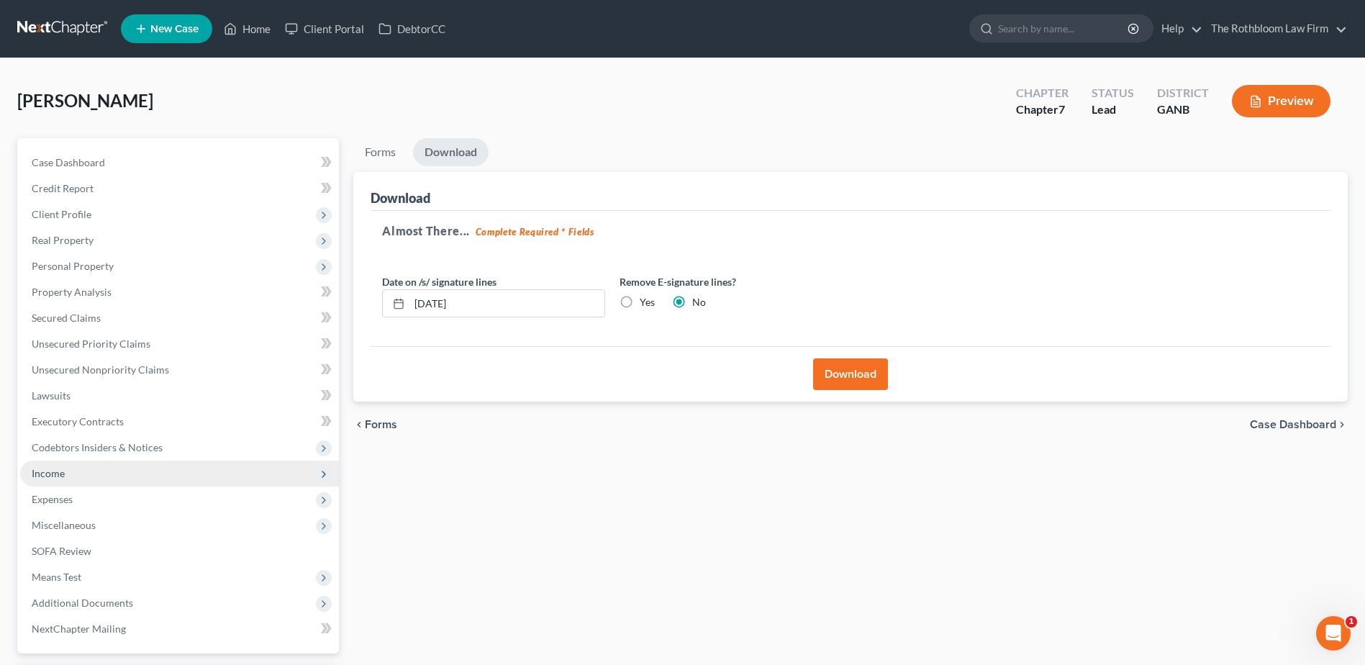
click at [58, 476] on span "Income" at bounding box center [48, 473] width 33 height 12
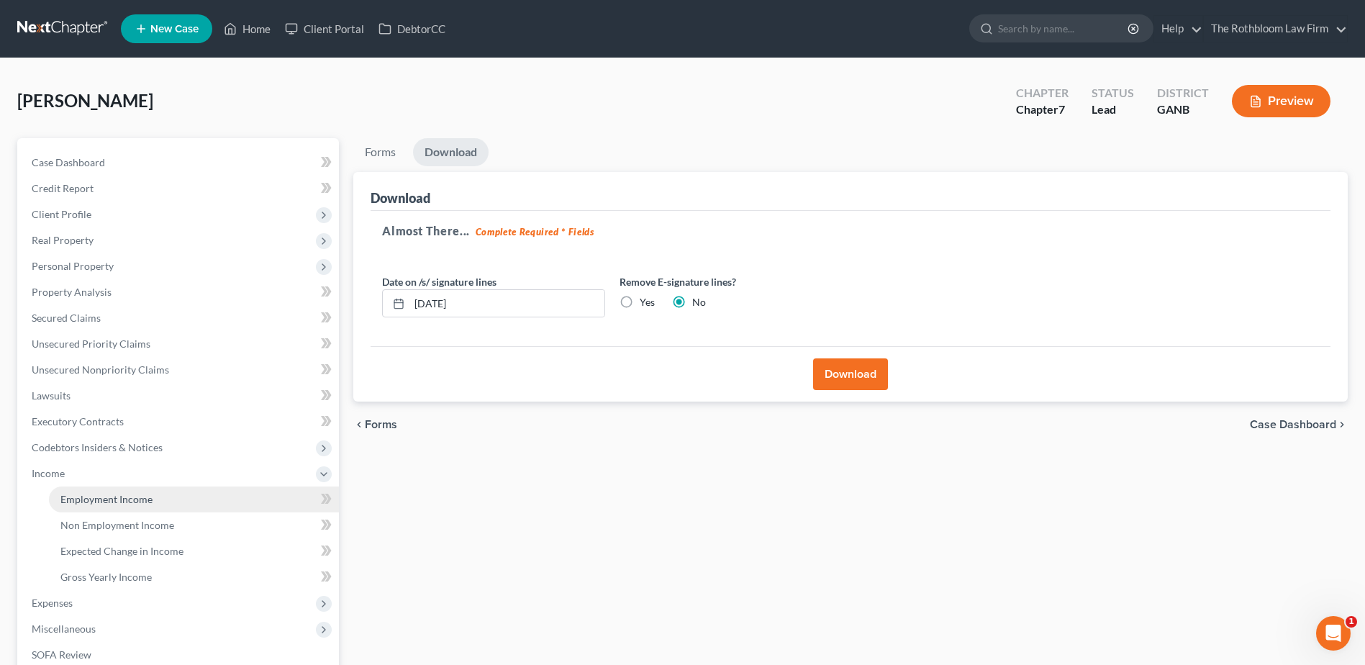
click at [115, 493] on span "Employment Income" at bounding box center [106, 499] width 92 height 12
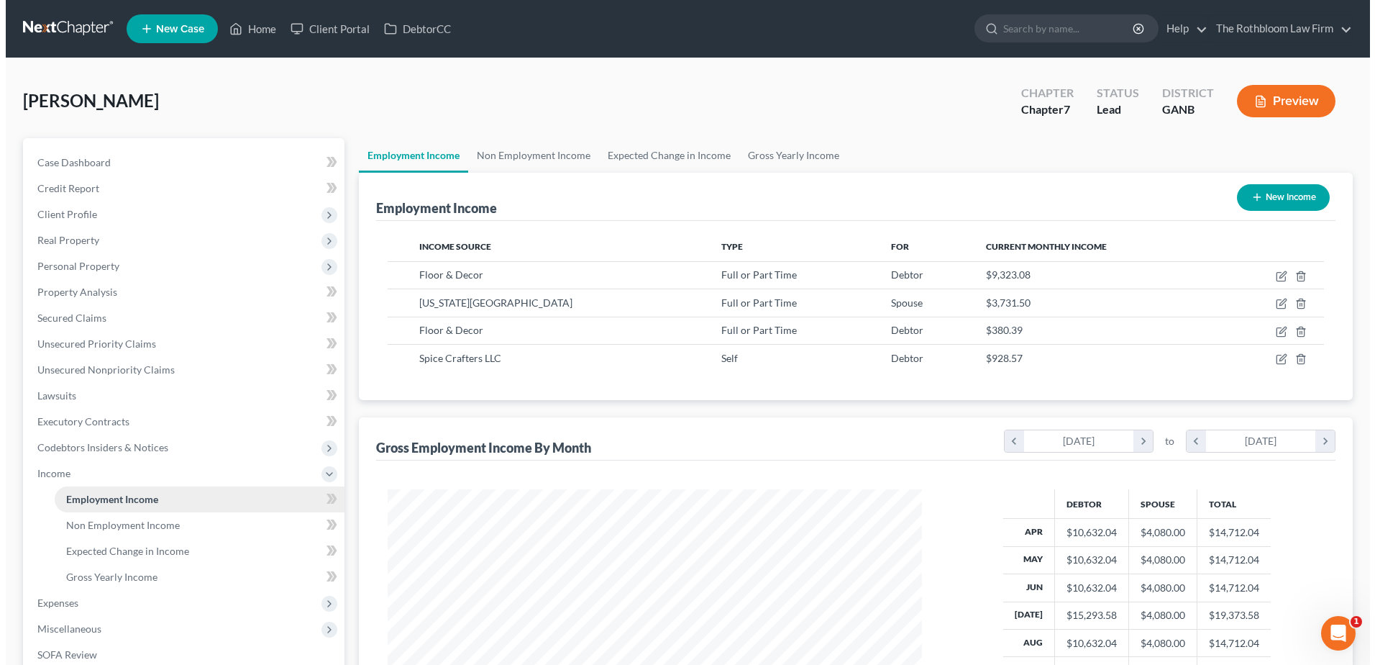
scroll to position [267, 563]
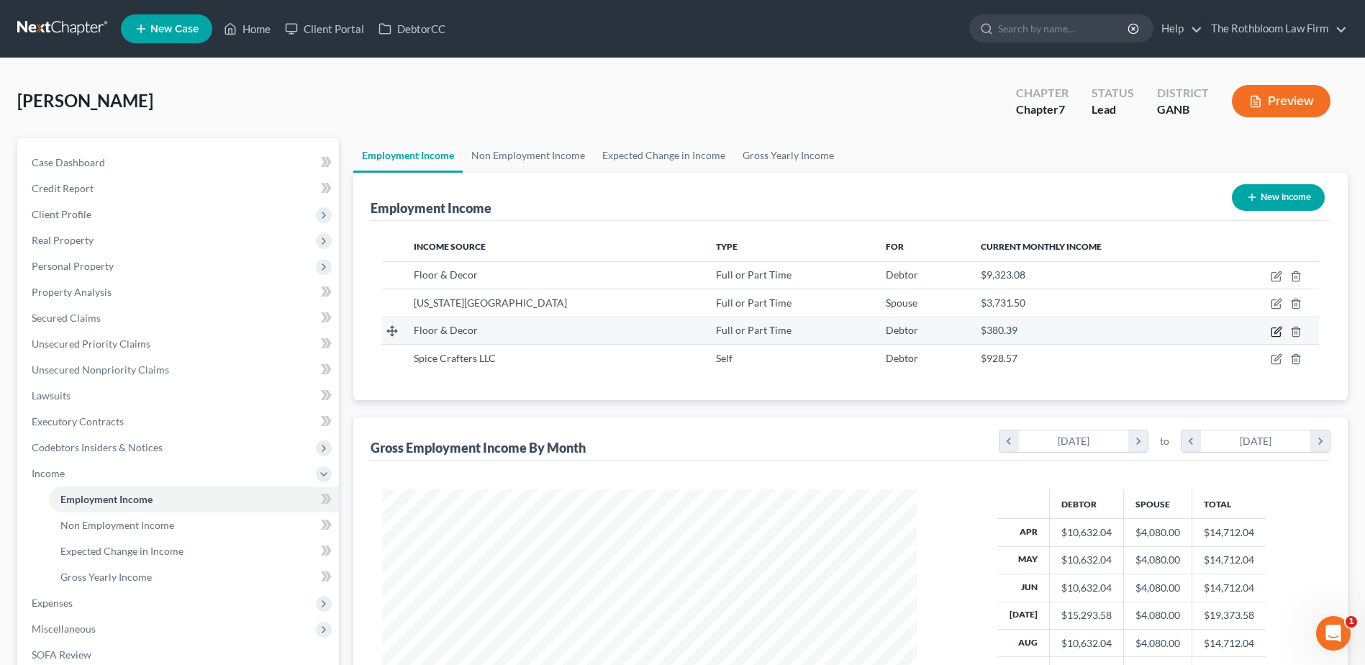
click at [1278, 330] on icon "button" at bounding box center [1276, 332] width 12 height 12
select select "0"
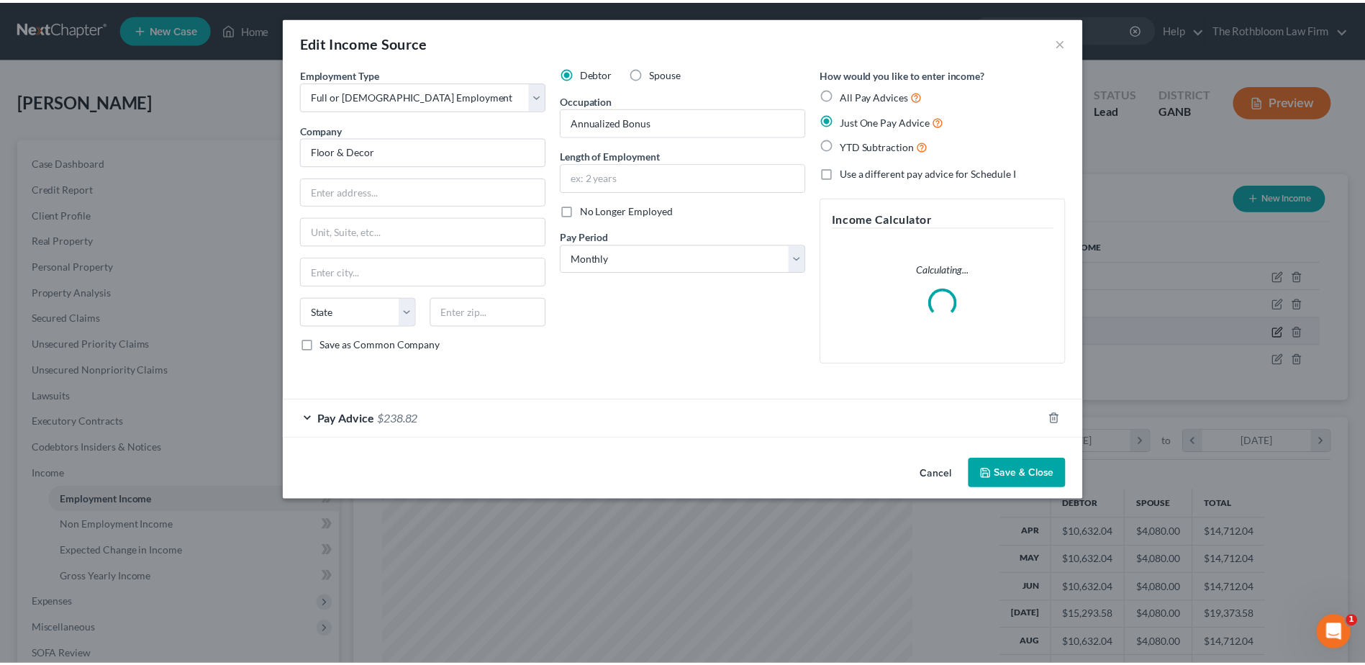
scroll to position [269, 568]
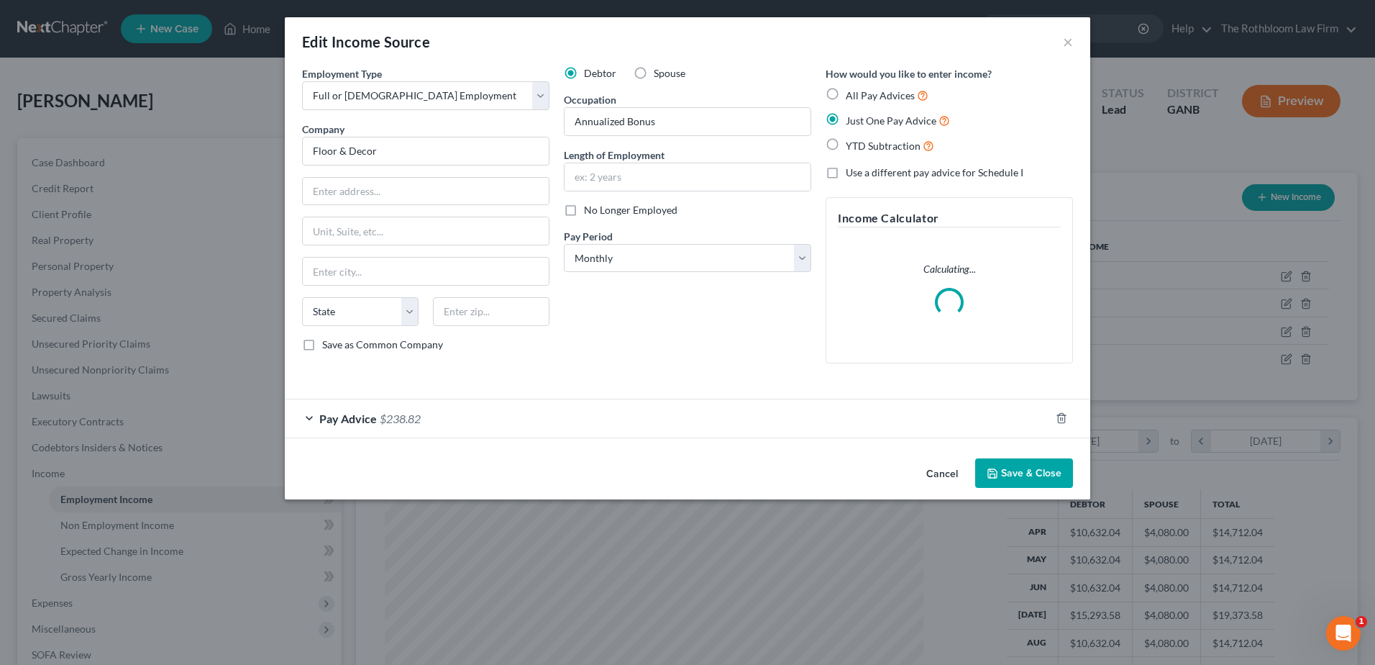
click at [1023, 473] on button "Save & Close" at bounding box center [1024, 473] width 98 height 30
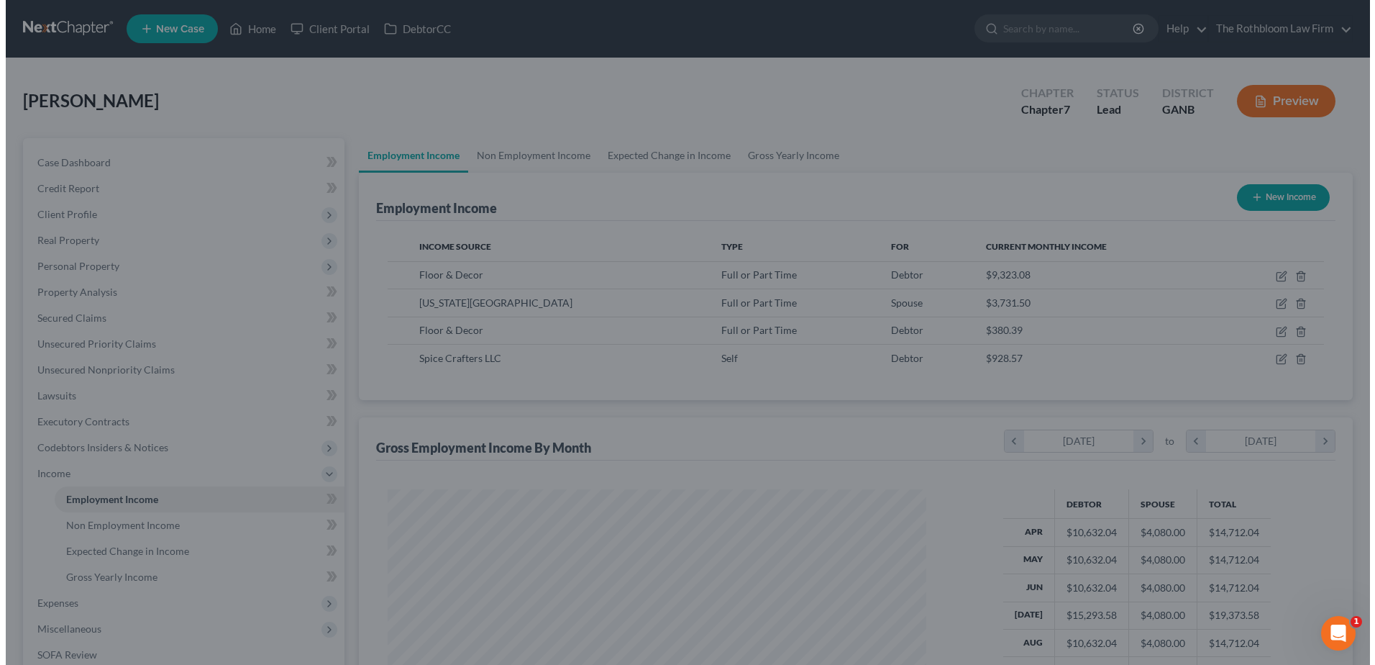
scroll to position [719104, 718808]
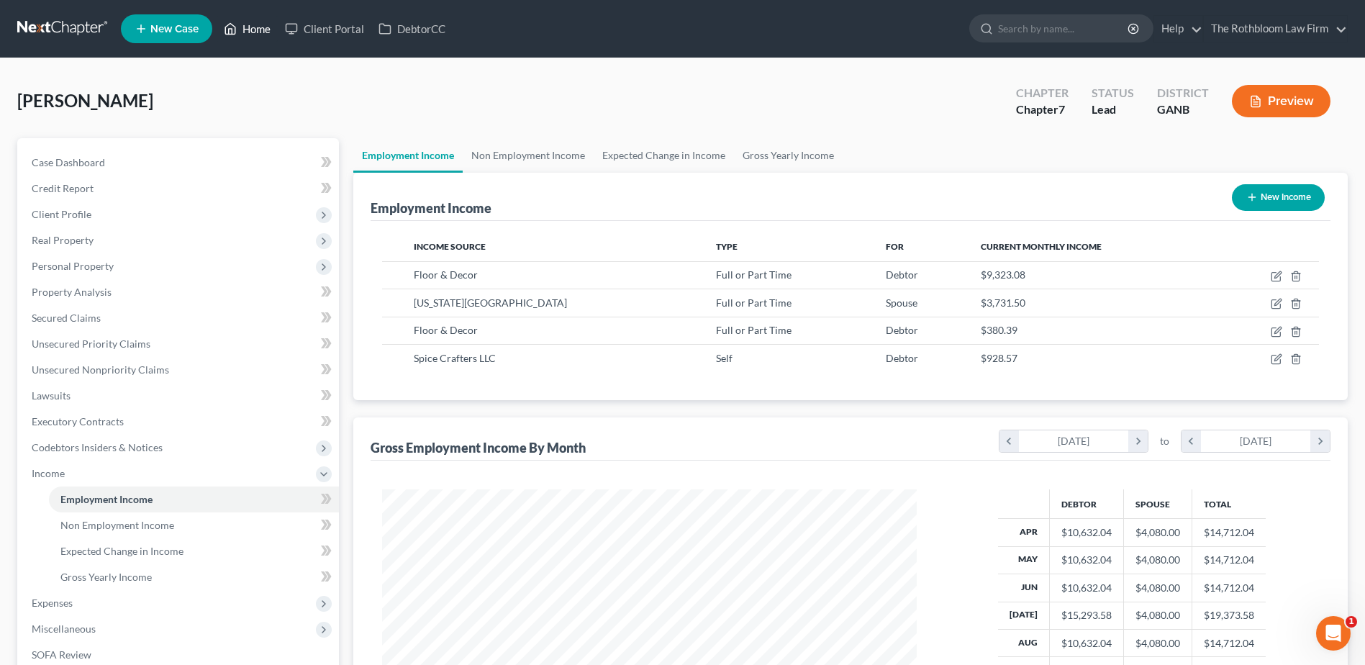
click at [252, 32] on link "Home" at bounding box center [247, 29] width 61 height 26
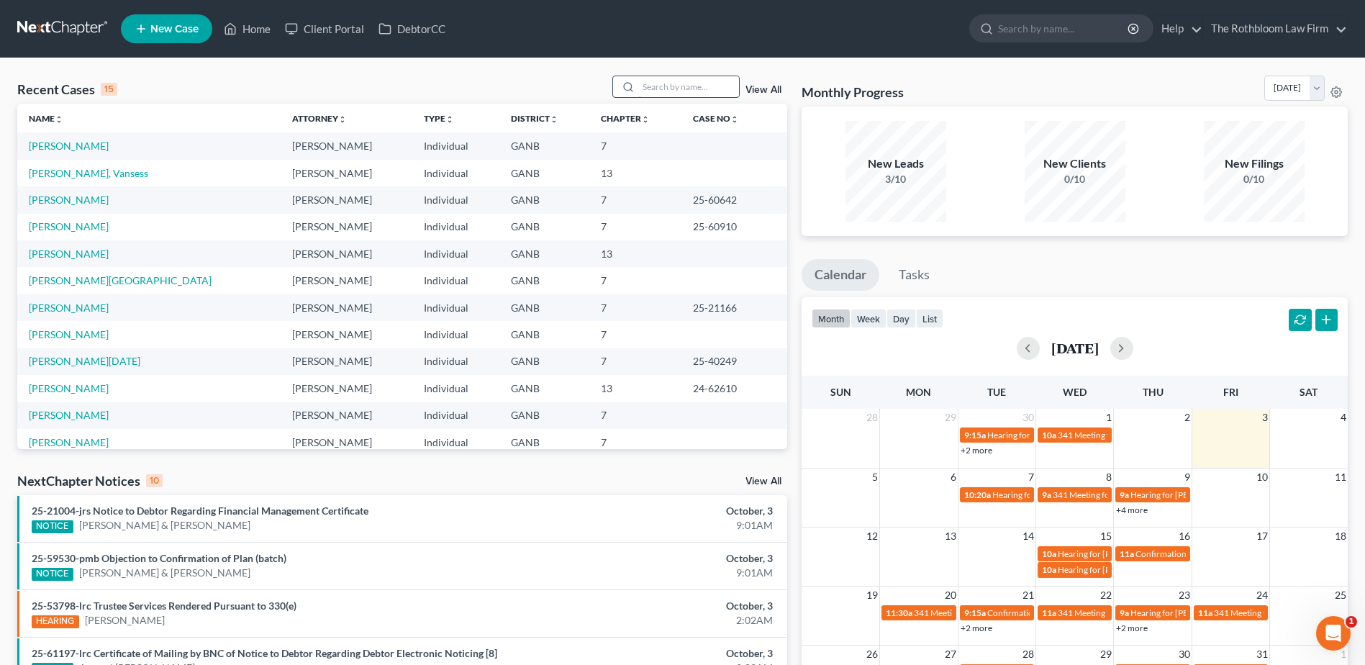
click at [681, 83] on input "search" at bounding box center [688, 86] width 101 height 21
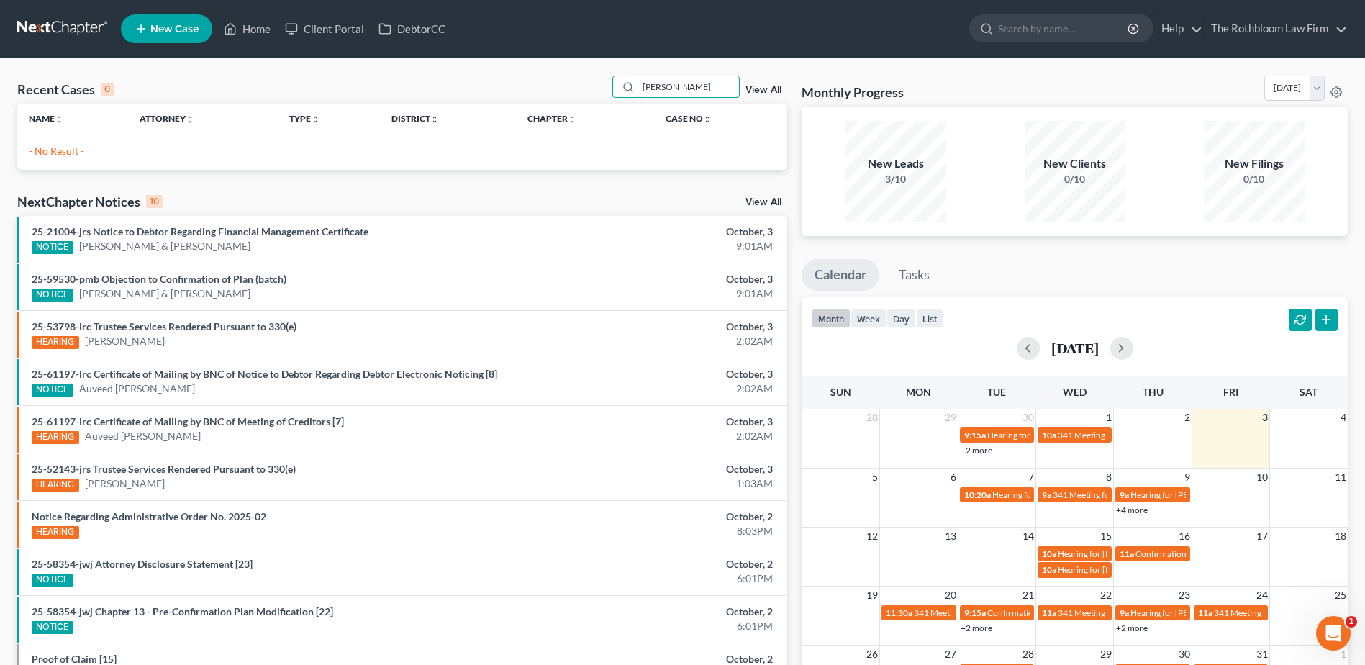
type input "[PERSON_NAME]"
click at [171, 28] on span "New Case" at bounding box center [174, 29] width 48 height 11
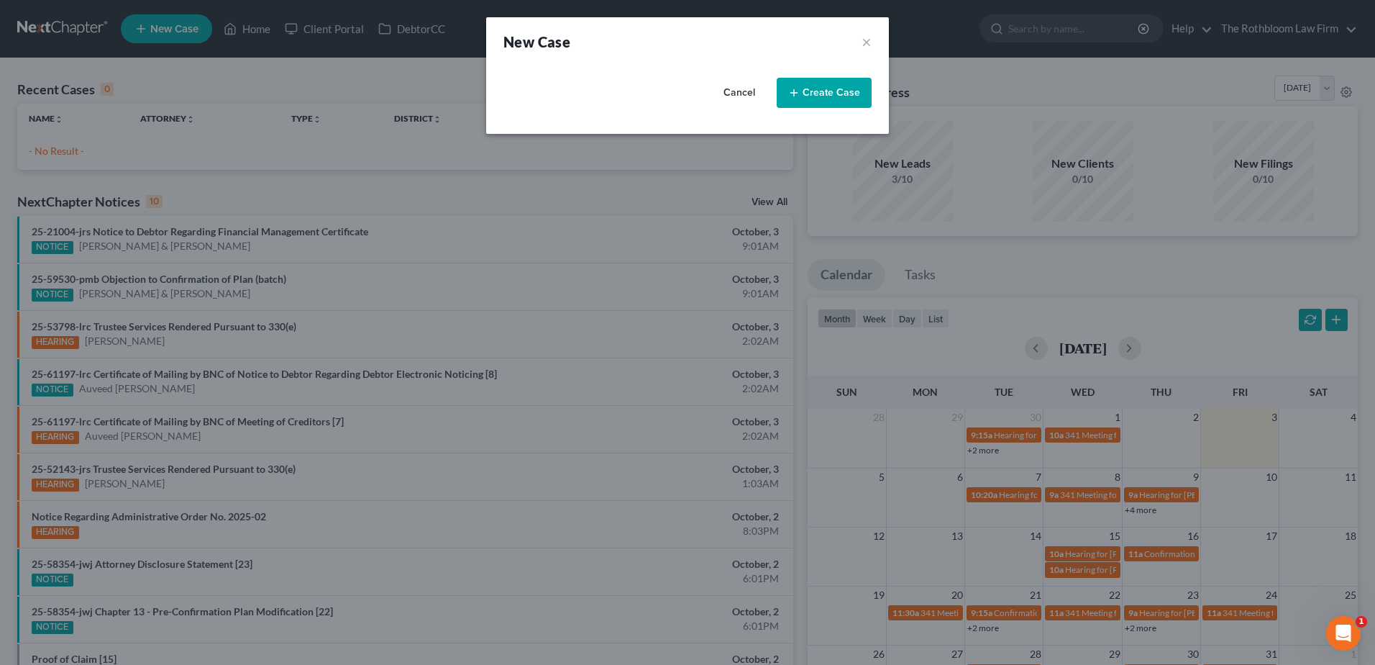
select select "19"
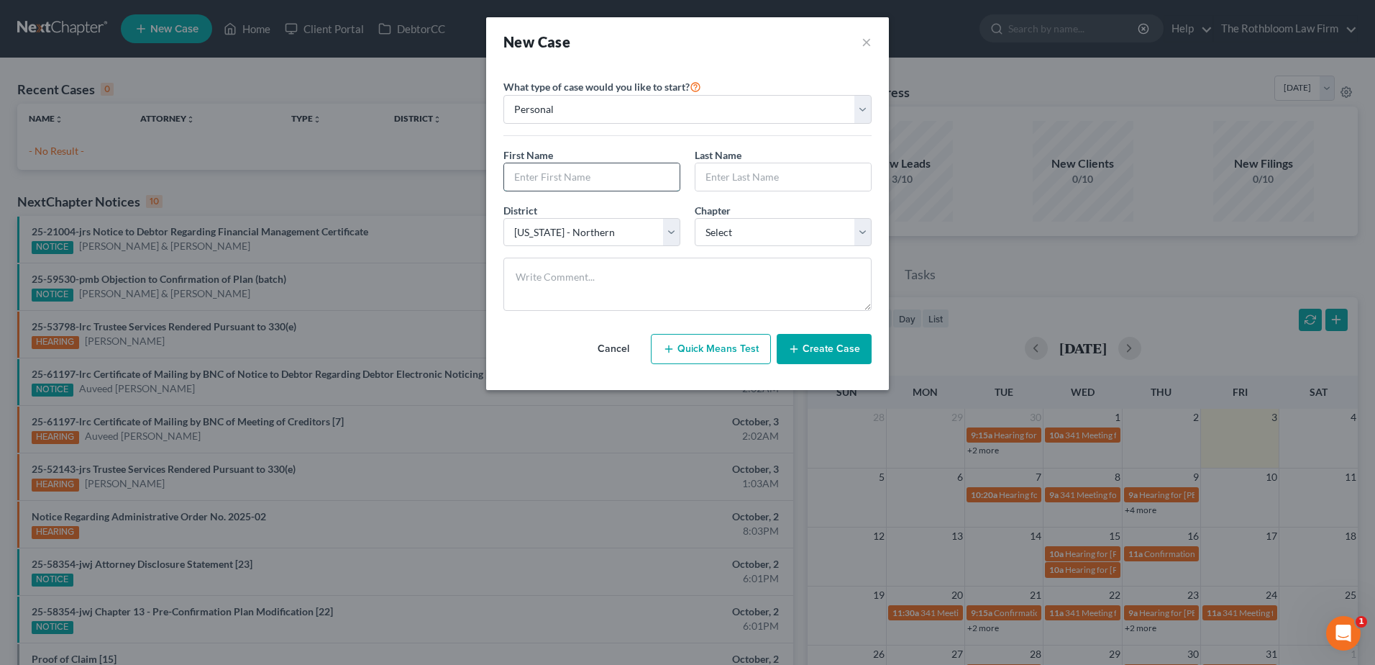
click at [594, 181] on input "text" at bounding box center [592, 176] width 176 height 27
type input "D"
type input "[PERSON_NAME]"
click at [781, 226] on select "Select 7 11 12 13" at bounding box center [783, 232] width 177 height 29
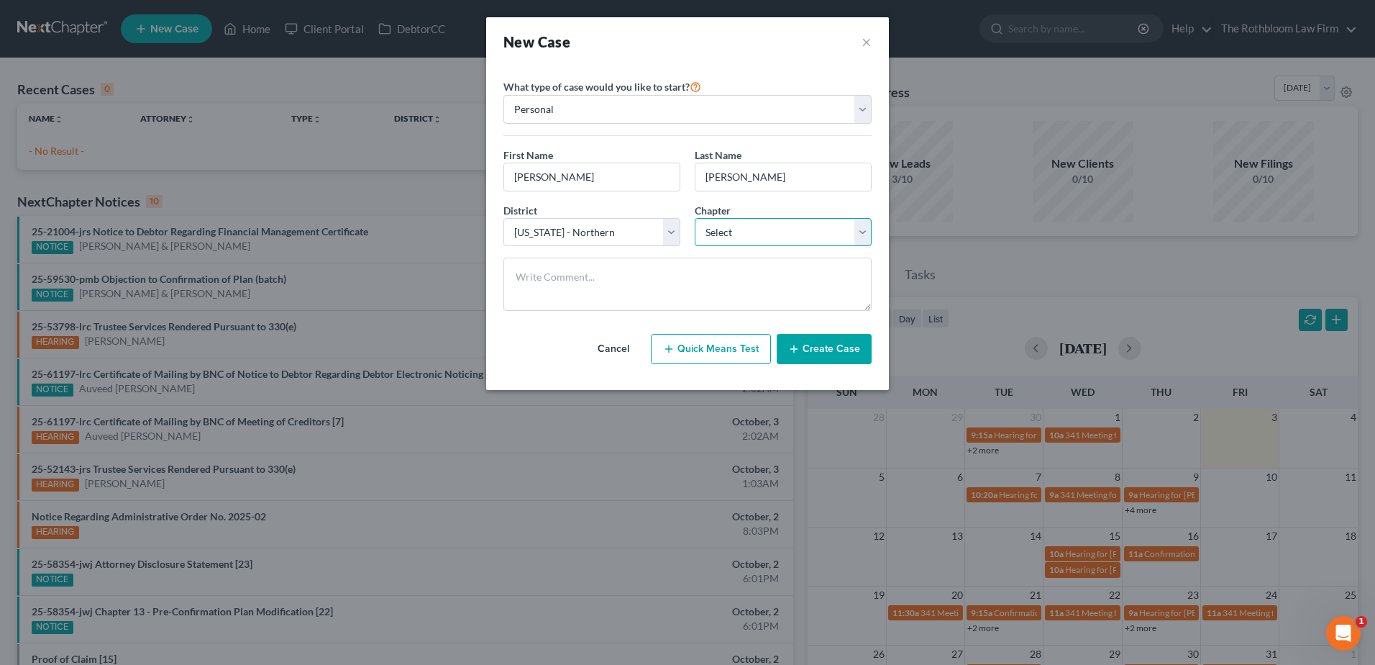
select select "0"
click at [695, 218] on select "Select 7 11 12 13" at bounding box center [783, 232] width 177 height 29
click at [819, 350] on button "Create Case" at bounding box center [824, 349] width 95 height 30
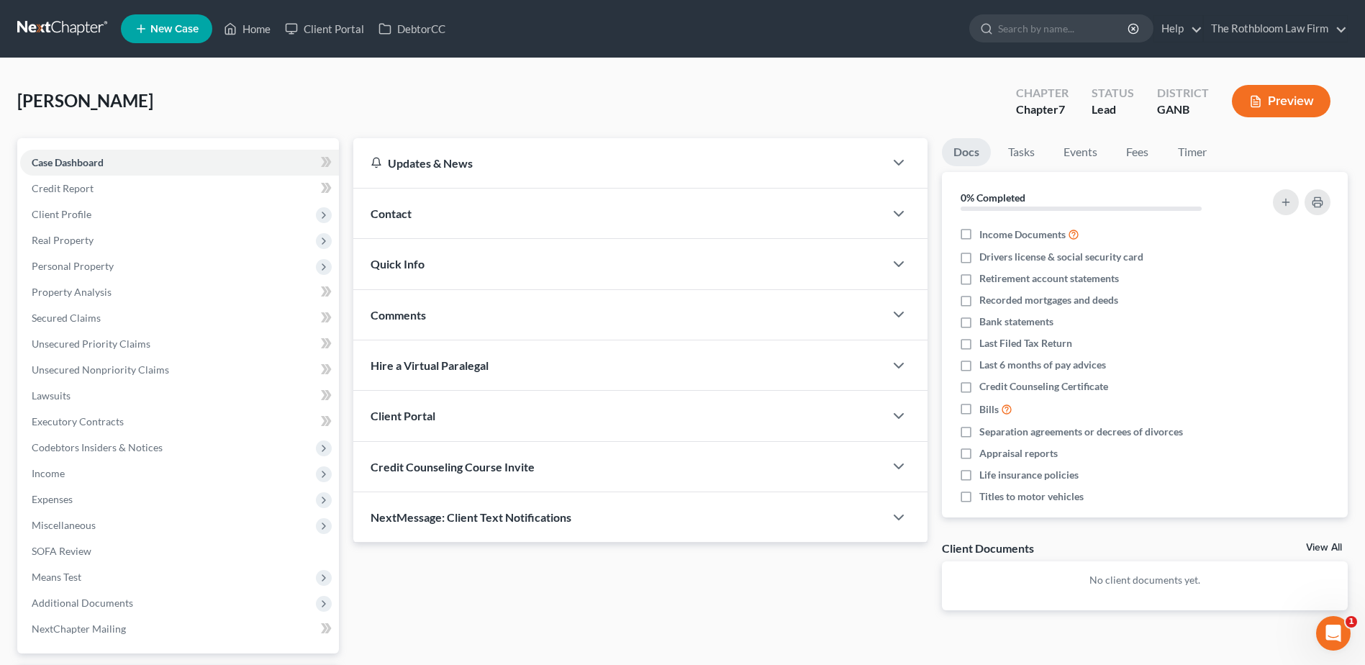
click at [404, 211] on span "Contact" at bounding box center [390, 213] width 41 height 14
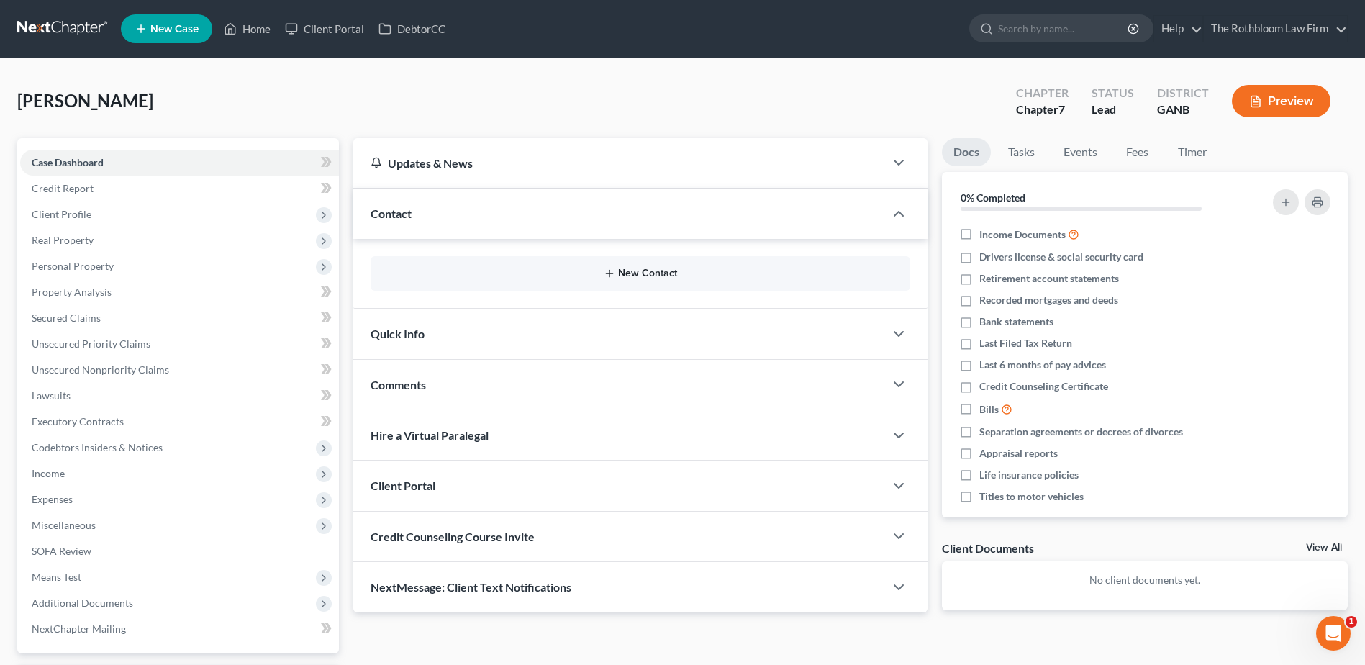
click at [640, 269] on button "New Contact" at bounding box center [640, 274] width 517 height 12
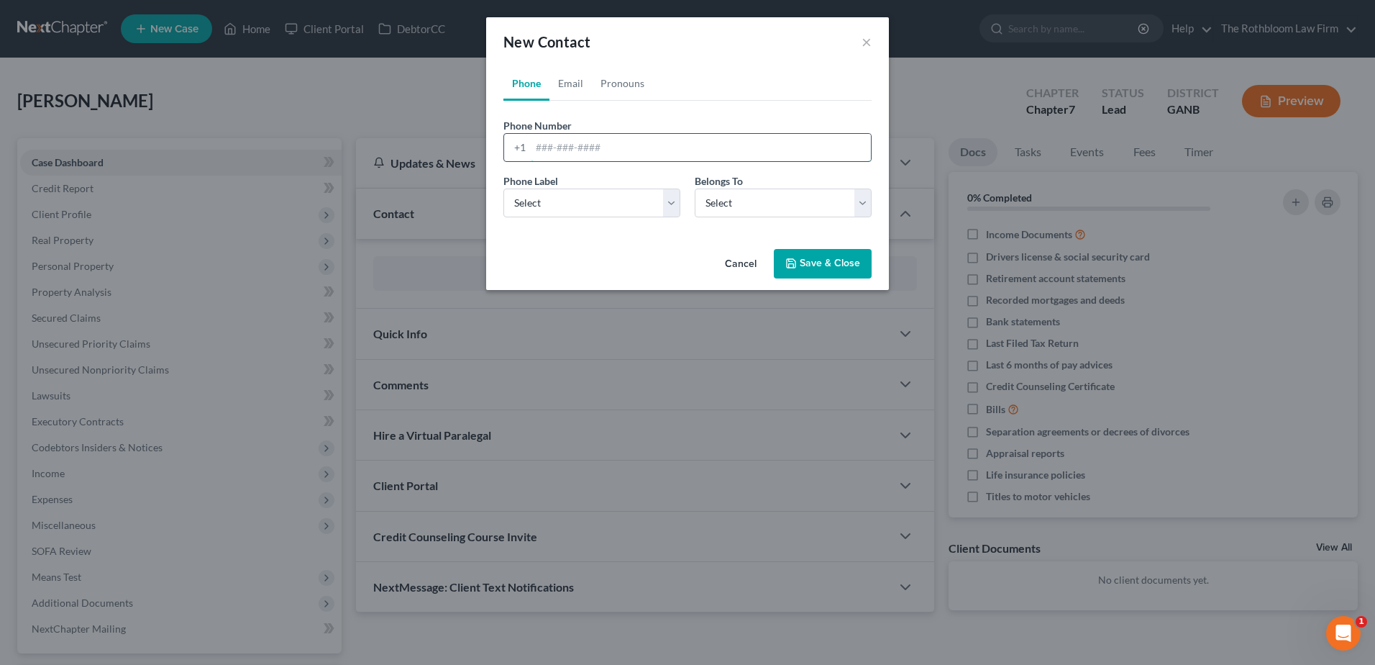
click at [534, 153] on input "tel" at bounding box center [701, 147] width 340 height 27
type input "6785950442"
click at [583, 204] on select "Select Mobile Home Work Other" at bounding box center [592, 202] width 177 height 29
select select "0"
click at [504, 188] on select "Select Mobile Home Work Other" at bounding box center [592, 202] width 177 height 29
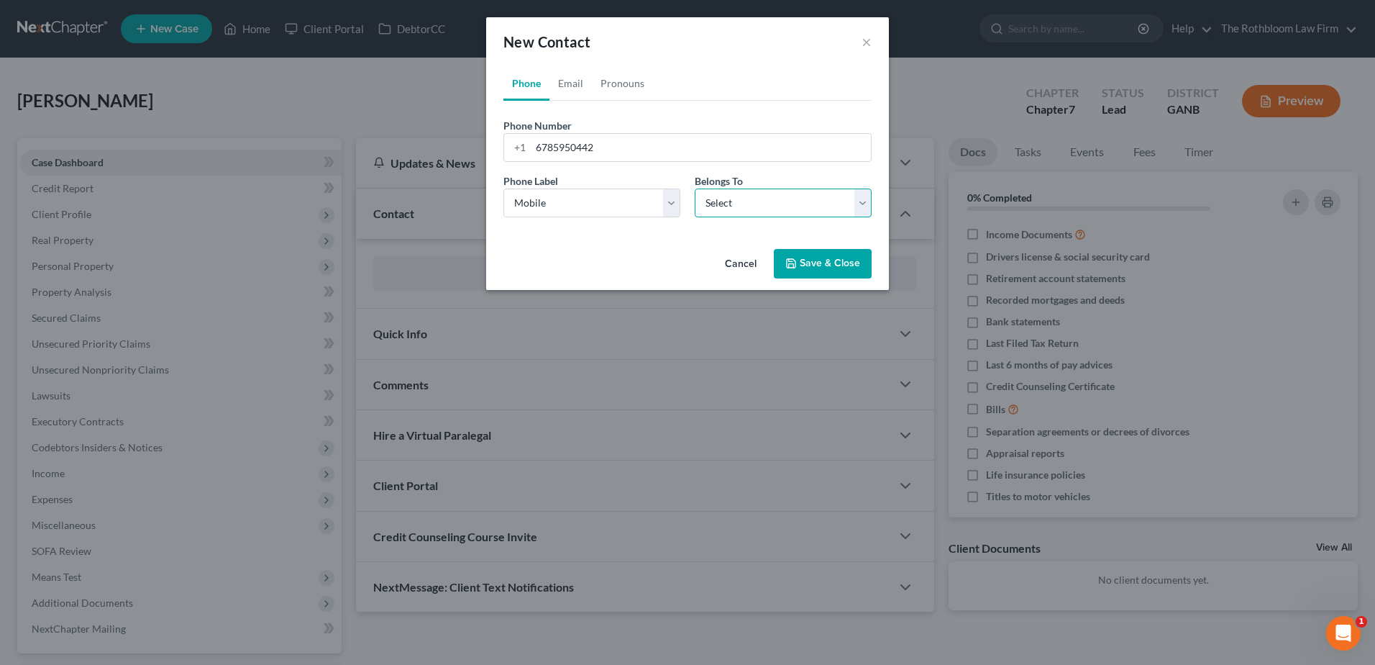
click at [755, 199] on select "Select Client Other" at bounding box center [783, 202] width 177 height 29
select select "0"
click at [695, 188] on select "Select Client Other" at bounding box center [783, 202] width 177 height 29
click at [808, 265] on button "Save & Close" at bounding box center [823, 264] width 98 height 30
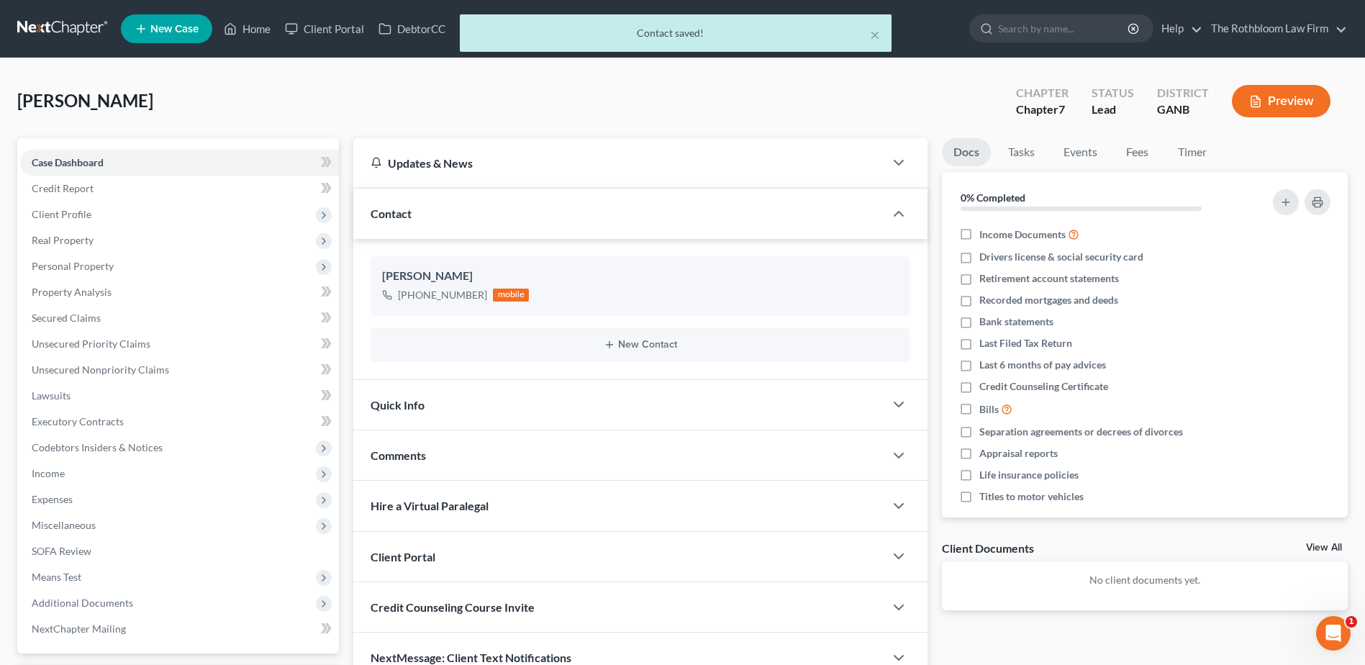
click at [640, 337] on div "New Contact" at bounding box center [640, 344] width 540 height 35
click at [637, 343] on button "New Contact" at bounding box center [640, 345] width 517 height 12
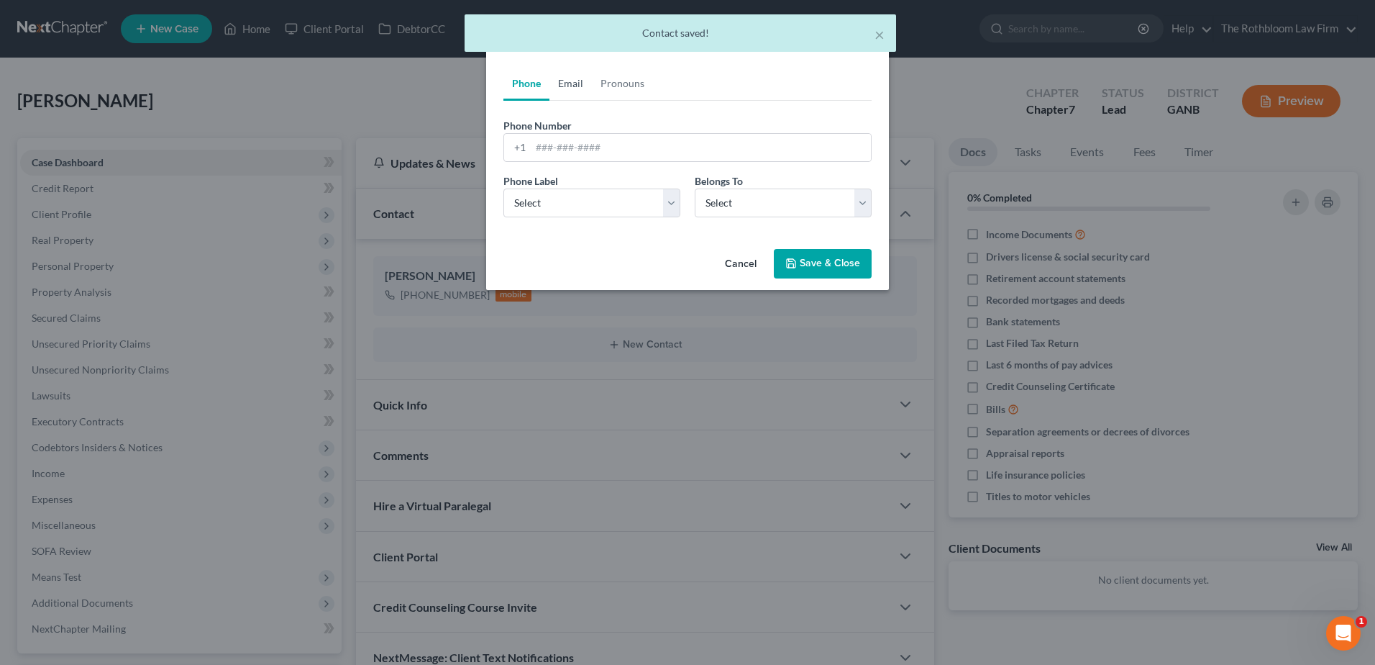
click at [569, 91] on link "Email" at bounding box center [571, 83] width 42 height 35
click at [544, 149] on input "email" at bounding box center [701, 147] width 340 height 27
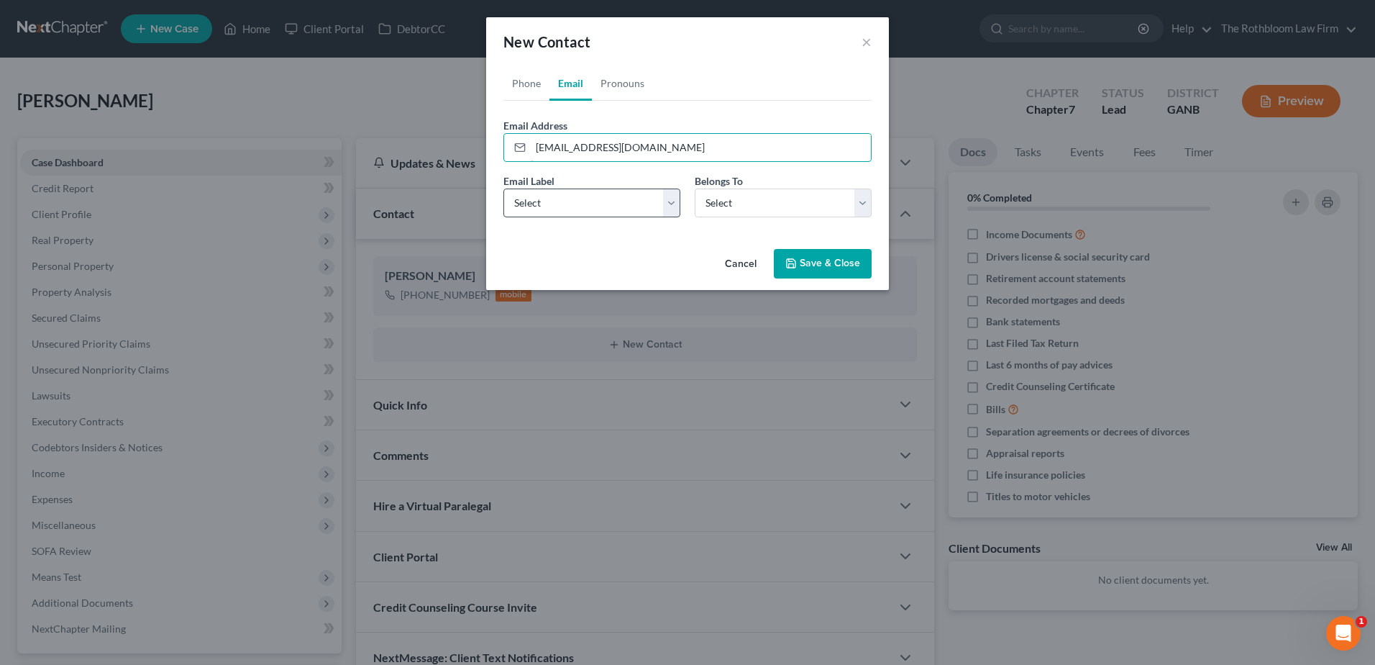
type input "[EMAIL_ADDRESS][DOMAIN_NAME]"
drag, startPoint x: 552, startPoint y: 197, endPoint x: 550, endPoint y: 206, distance: 9.8
click at [552, 197] on select "Select Home Work Other" at bounding box center [592, 202] width 177 height 29
select select "0"
click at [504, 188] on select "Select Home Work Other" at bounding box center [592, 202] width 177 height 29
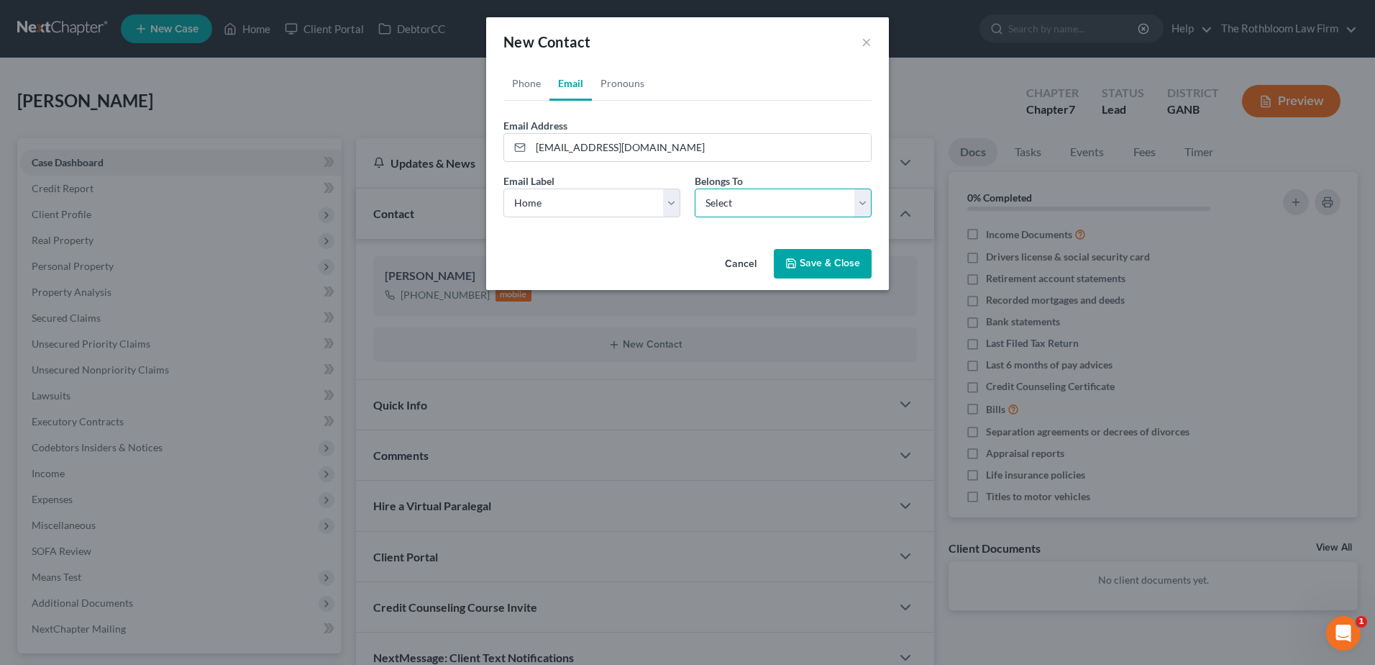
click at [709, 212] on select "Select Client Other" at bounding box center [783, 202] width 177 height 29
select select "0"
click at [695, 188] on select "Select Client Other" at bounding box center [783, 202] width 177 height 29
click at [833, 267] on button "Save & Close" at bounding box center [823, 264] width 98 height 30
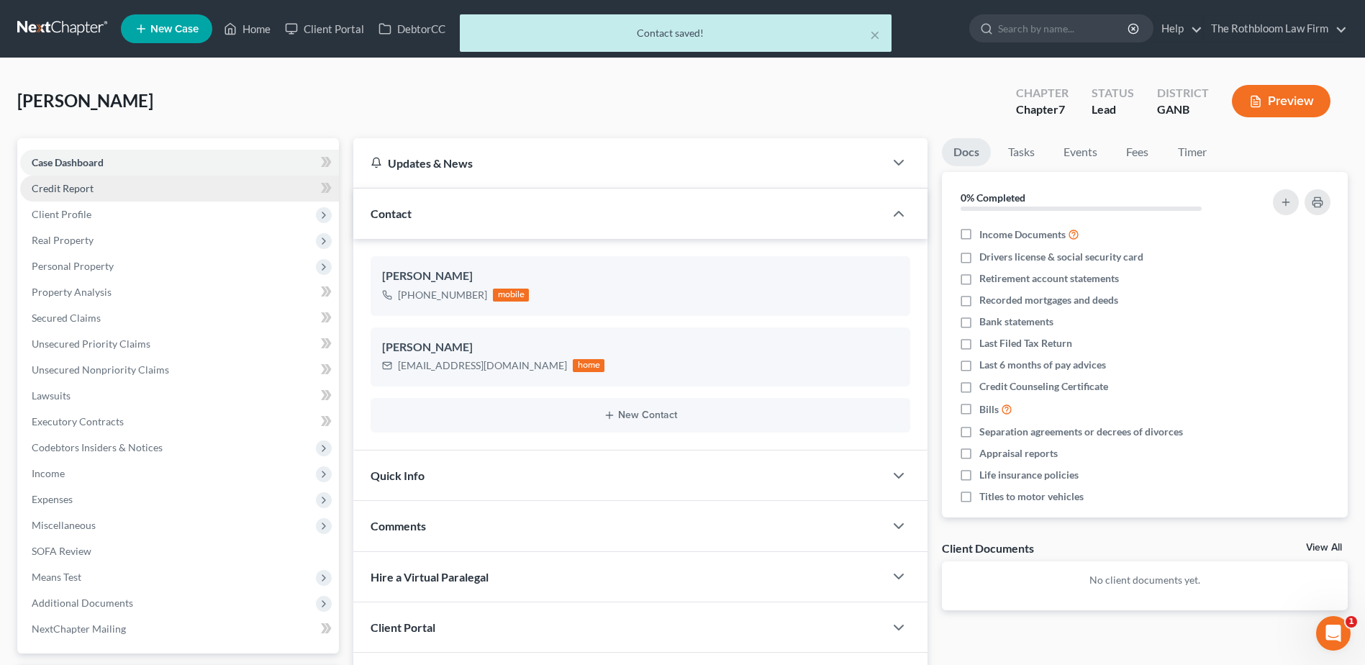
click at [91, 188] on span "Credit Report" at bounding box center [63, 188] width 62 height 12
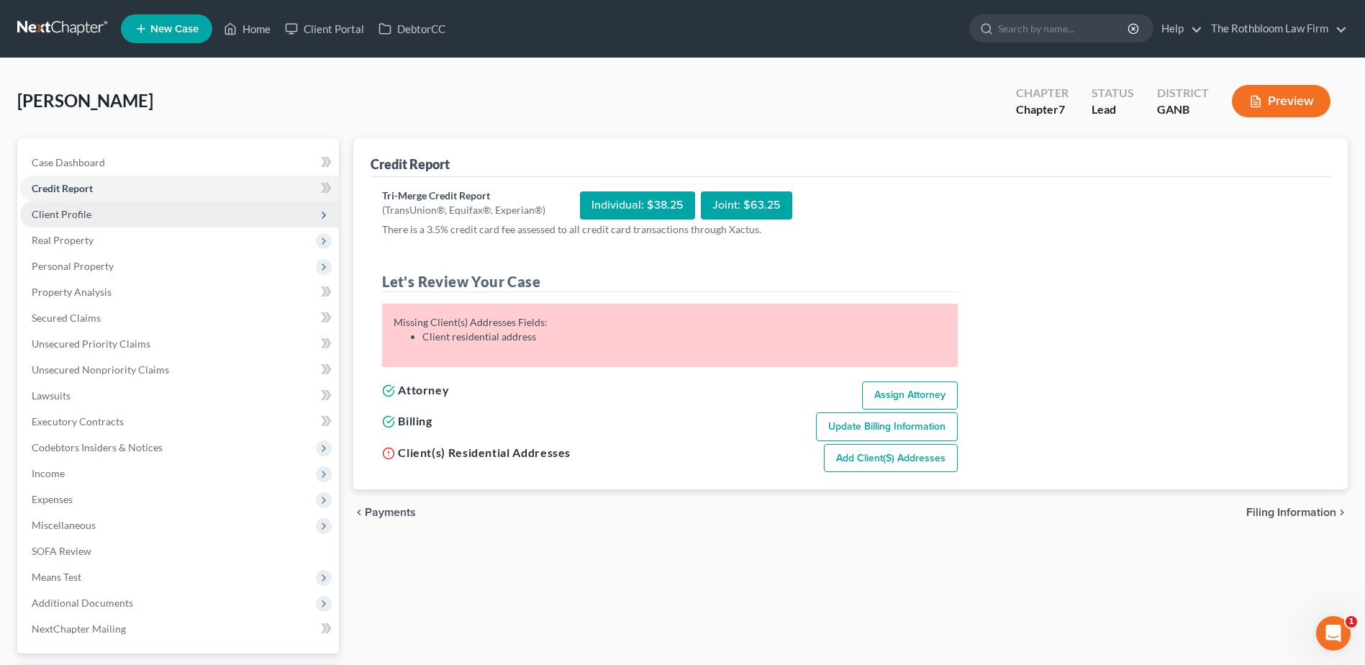
click at [78, 218] on span "Client Profile" at bounding box center [62, 214] width 60 height 12
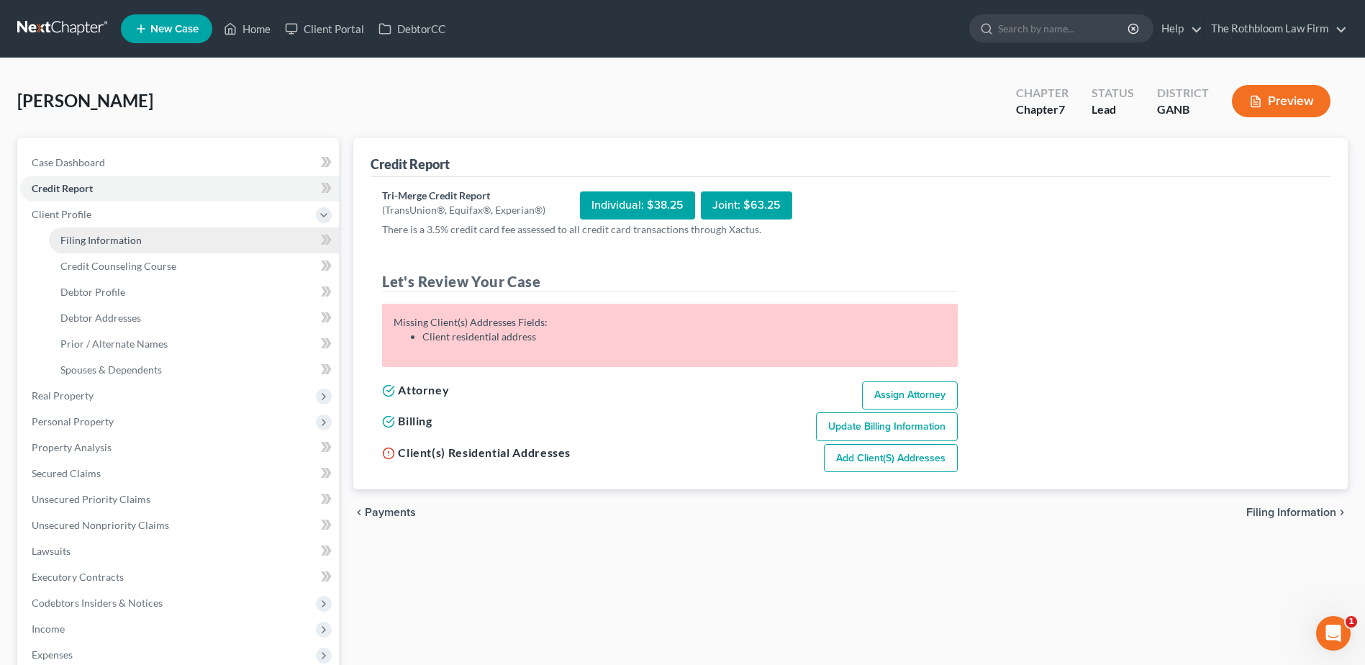
click at [78, 237] on span "Filing Information" at bounding box center [100, 240] width 81 height 12
select select "1"
select select "0"
select select "19"
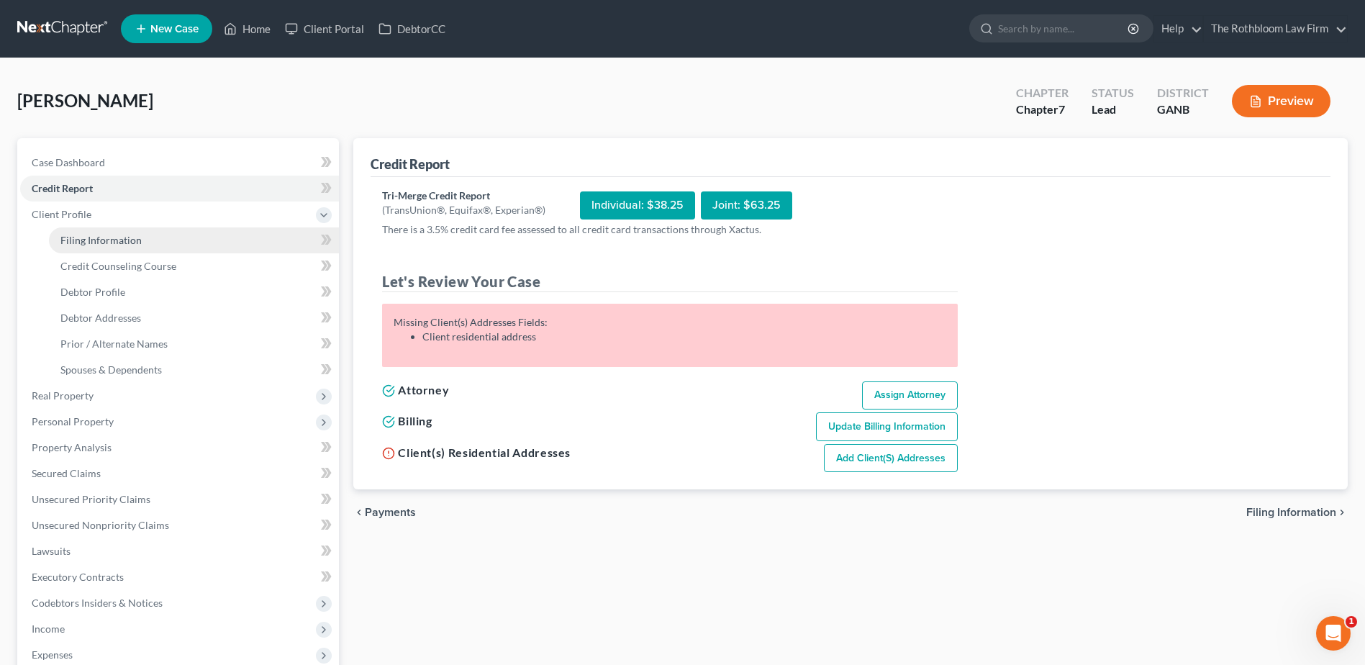
select select "10"
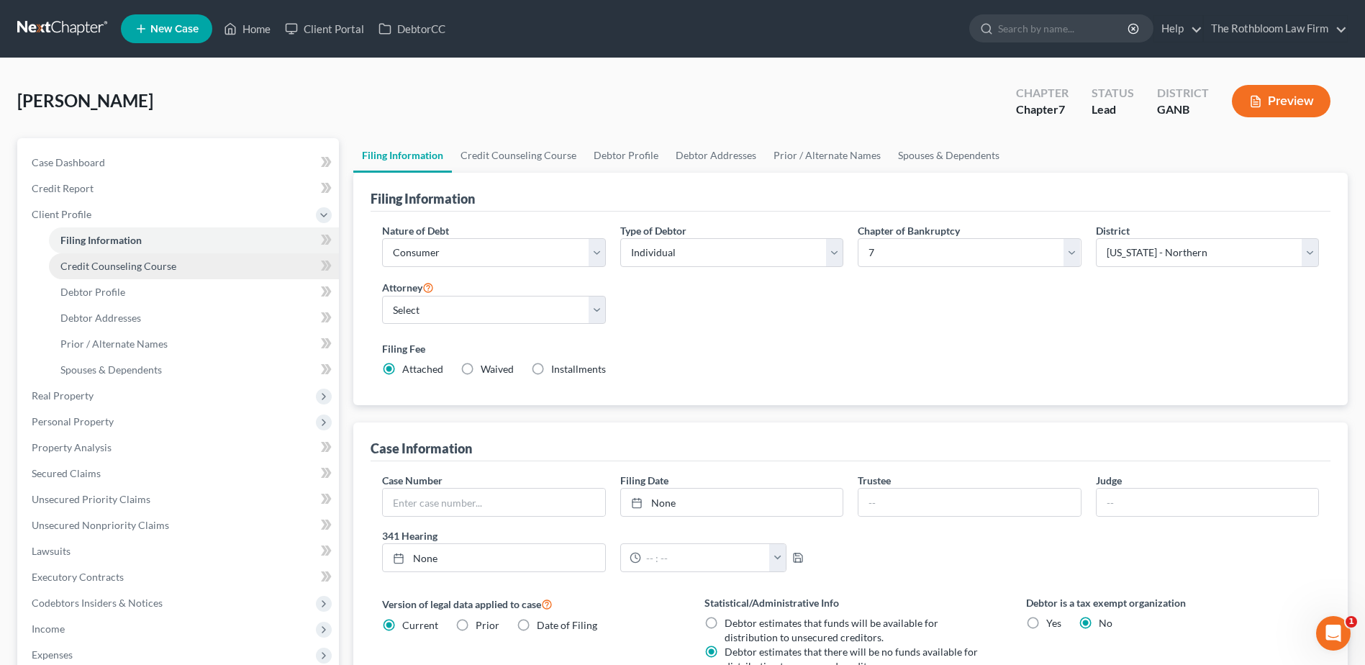
click at [72, 261] on span "Credit Counseling Course" at bounding box center [118, 266] width 116 height 12
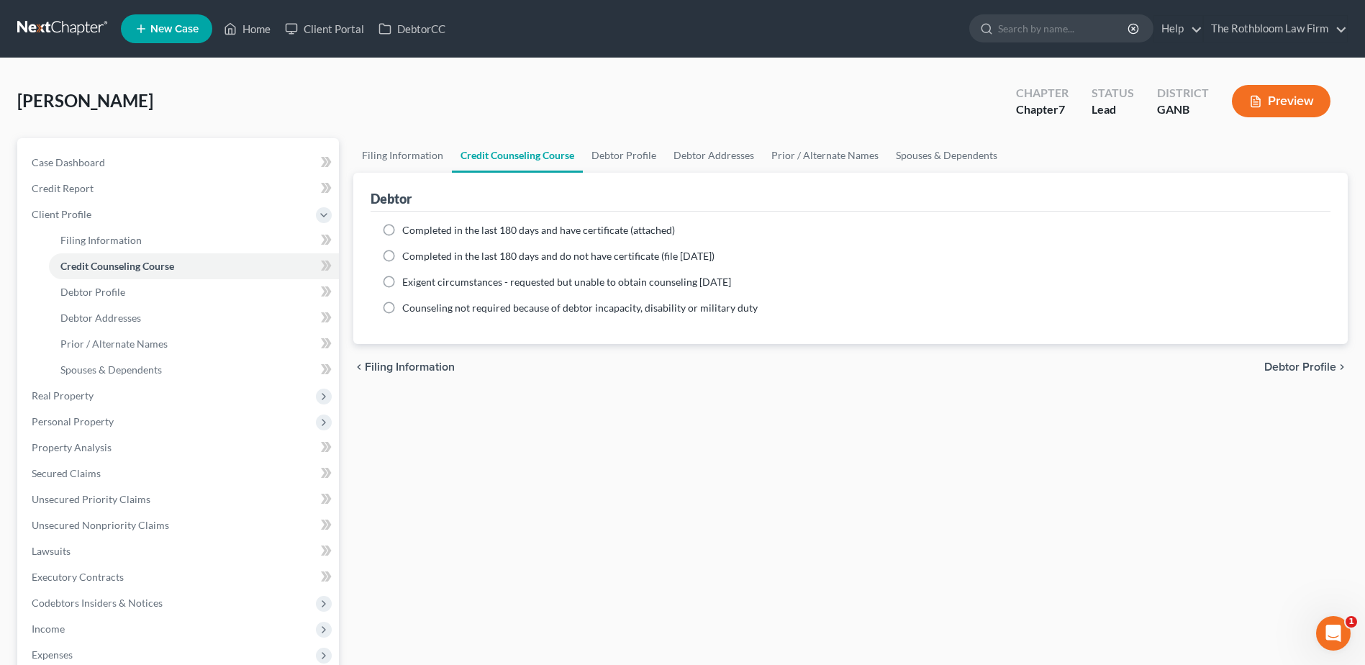
click at [402, 227] on label "Completed in the last 180 days and have certificate (attached)" at bounding box center [538, 230] width 273 height 14
click at [408, 227] on input "Completed in the last 180 days and have certificate (attached)" at bounding box center [412, 227] width 9 height 9
radio input "true"
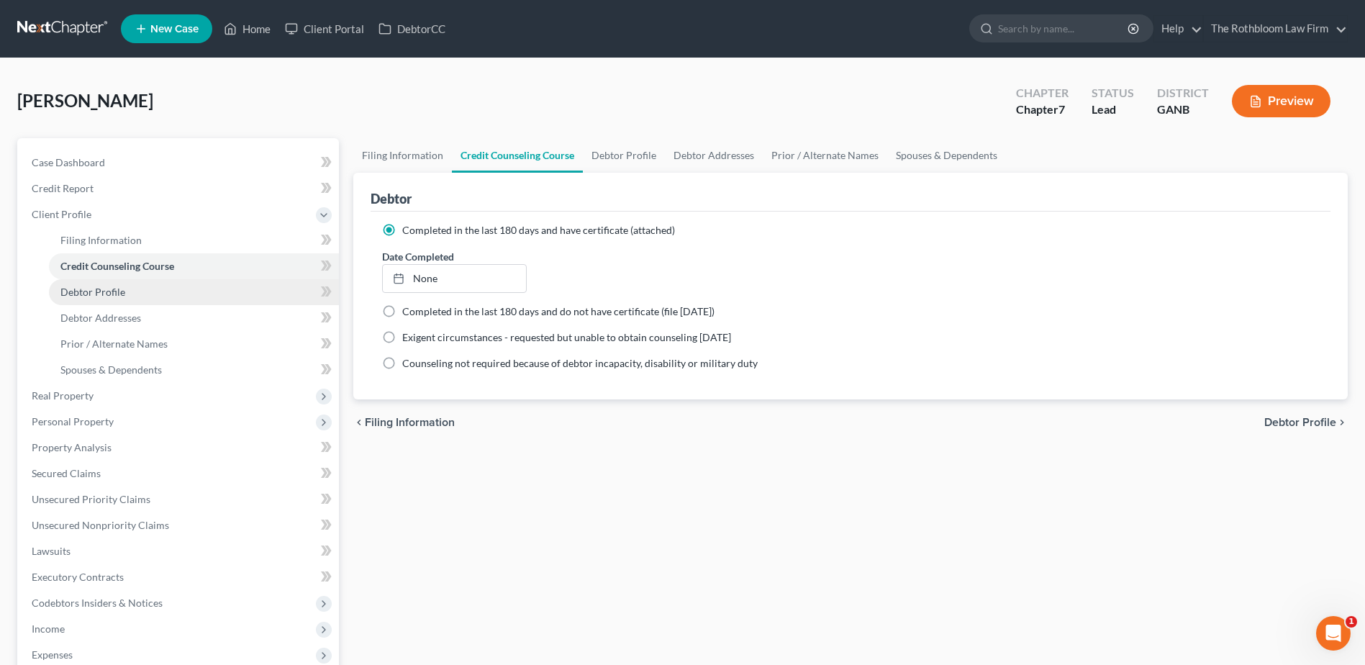
drag, startPoint x: 108, startPoint y: 280, endPoint x: 88, endPoint y: 289, distance: 21.6
click at [106, 282] on link "Debtor Profile" at bounding box center [194, 292] width 290 height 26
select select "0"
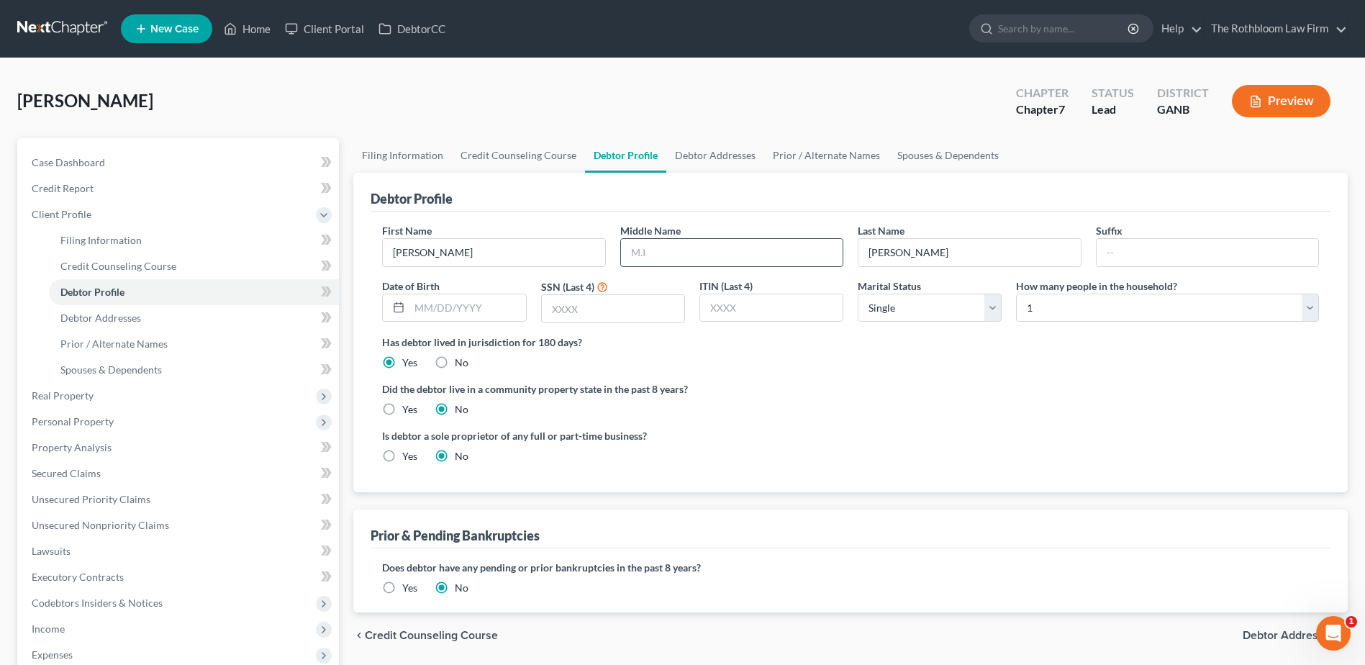
click at [660, 253] on input "text" at bounding box center [732, 252] width 222 height 27
type input "[PERSON_NAME]"
click at [576, 313] on input "text" at bounding box center [613, 308] width 142 height 27
type input "8966"
click at [122, 318] on span "Debtor Addresses" at bounding box center [100, 317] width 81 height 12
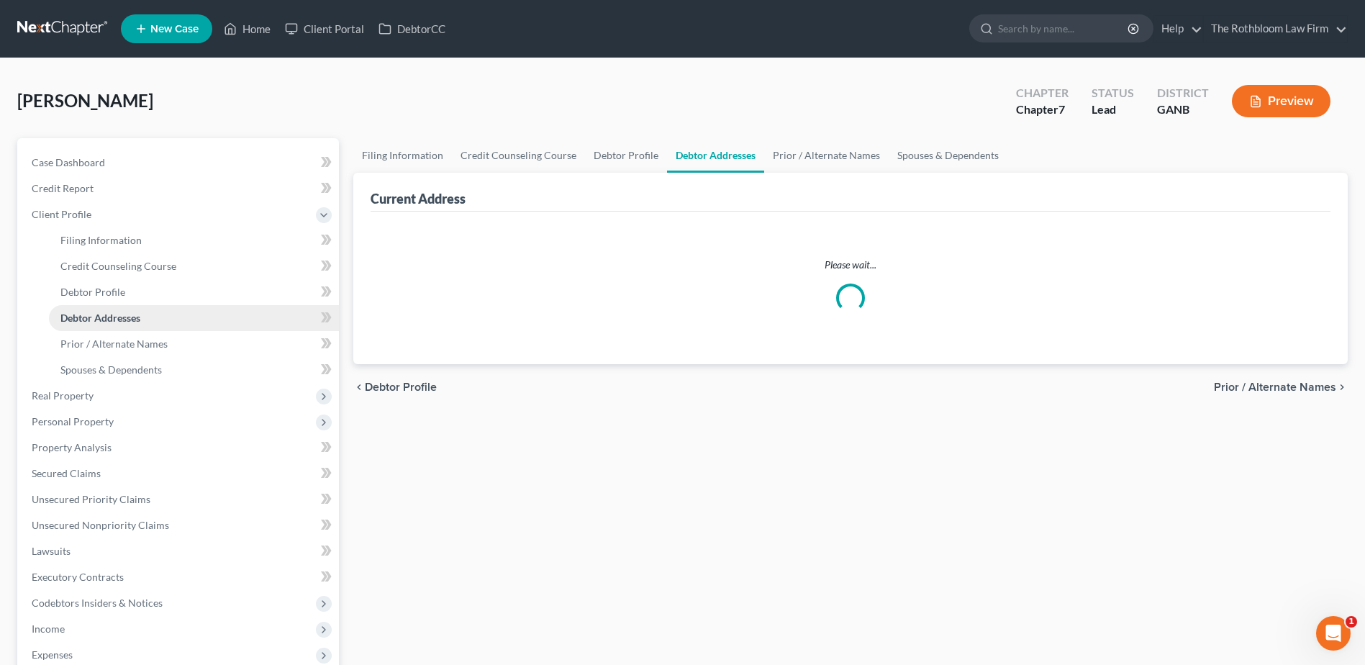
select select "0"
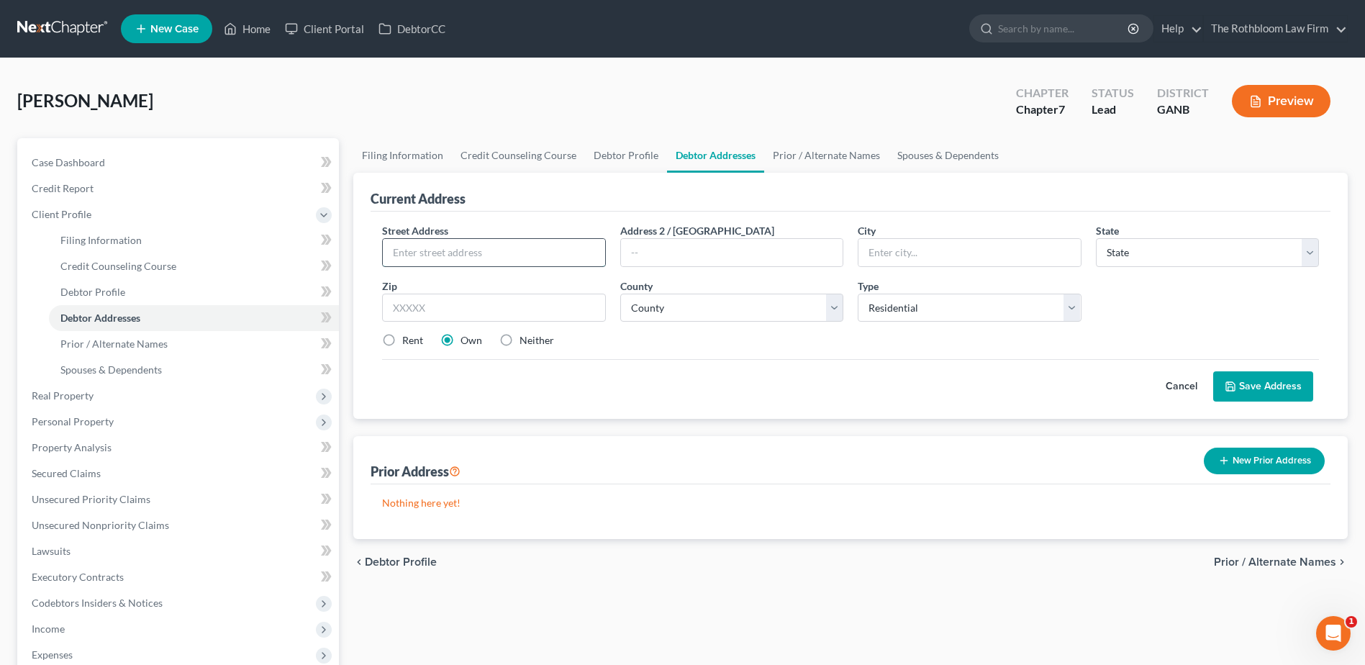
click at [411, 242] on input "text" at bounding box center [494, 252] width 222 height 27
type input "[STREET_ADDRESS][PERSON_NAME]"
type input "30045"
type input "[GEOGRAPHIC_DATA]"
select select "10"
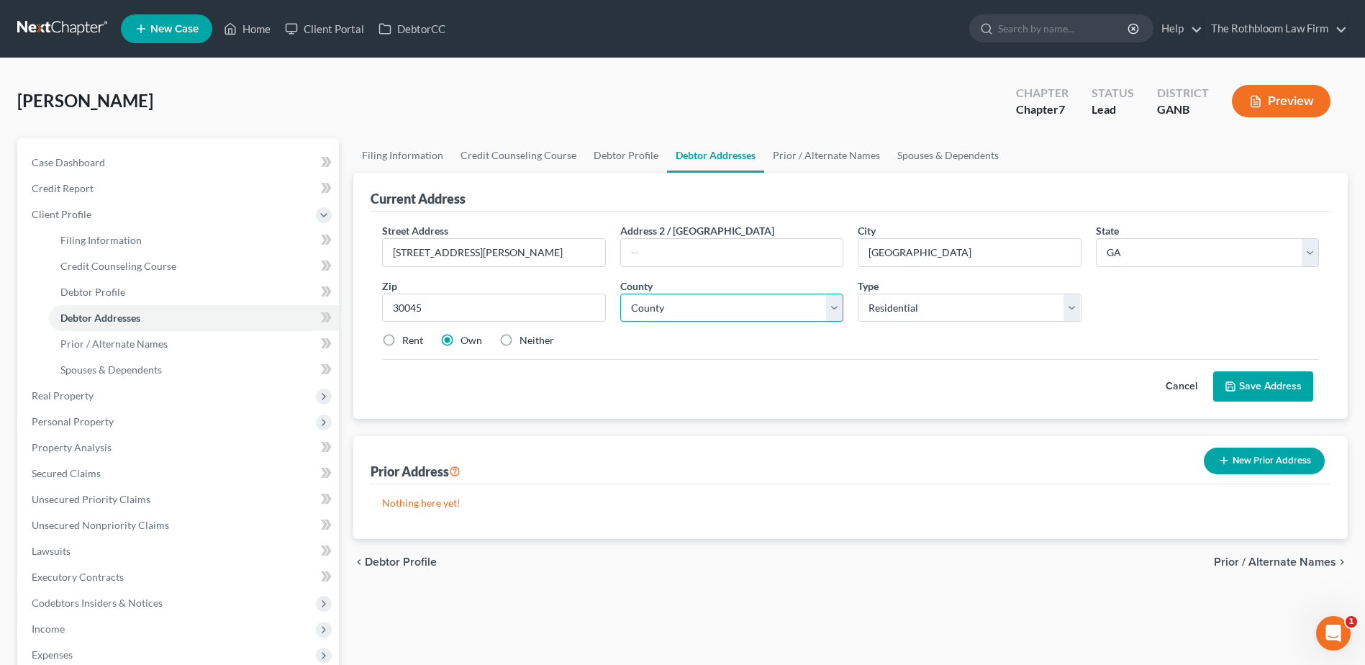
click at [737, 311] on select "County [GEOGRAPHIC_DATA] [GEOGRAPHIC_DATA] [GEOGRAPHIC_DATA] [GEOGRAPHIC_DATA] …" at bounding box center [731, 308] width 223 height 29
select select "66"
click at [620, 294] on select "County [GEOGRAPHIC_DATA] [GEOGRAPHIC_DATA] [GEOGRAPHIC_DATA] [GEOGRAPHIC_DATA] …" at bounding box center [731, 308] width 223 height 29
click at [402, 340] on label "Rent" at bounding box center [412, 340] width 21 height 14
click at [408, 340] on input "Rent" at bounding box center [412, 337] width 9 height 9
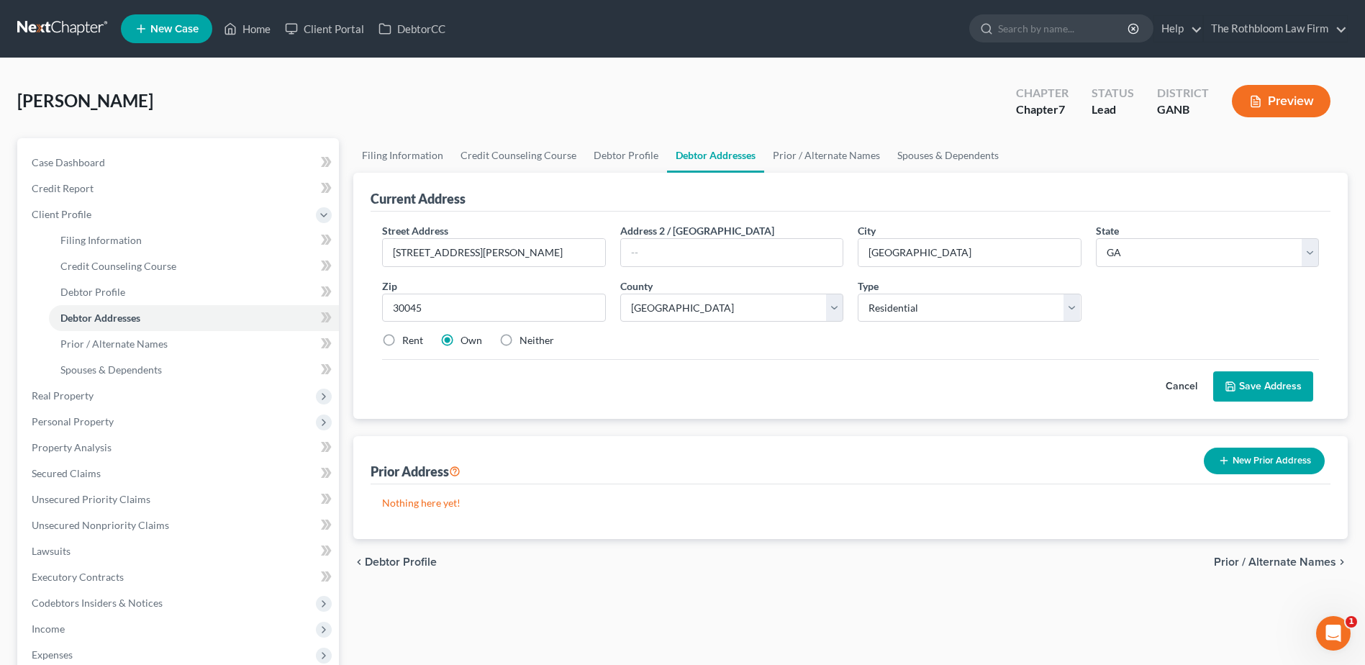
radio input "true"
click at [1255, 383] on button "Save Address" at bounding box center [1263, 386] width 100 height 30
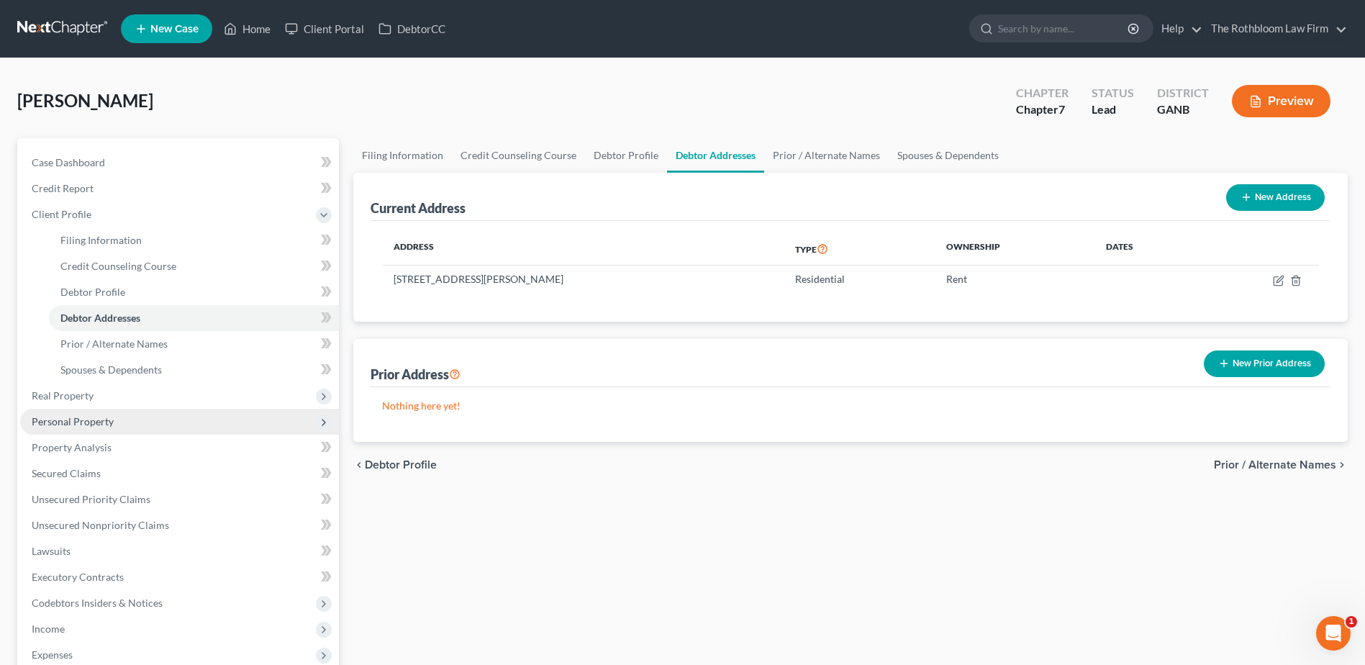
click at [63, 423] on span "Personal Property" at bounding box center [73, 421] width 82 height 12
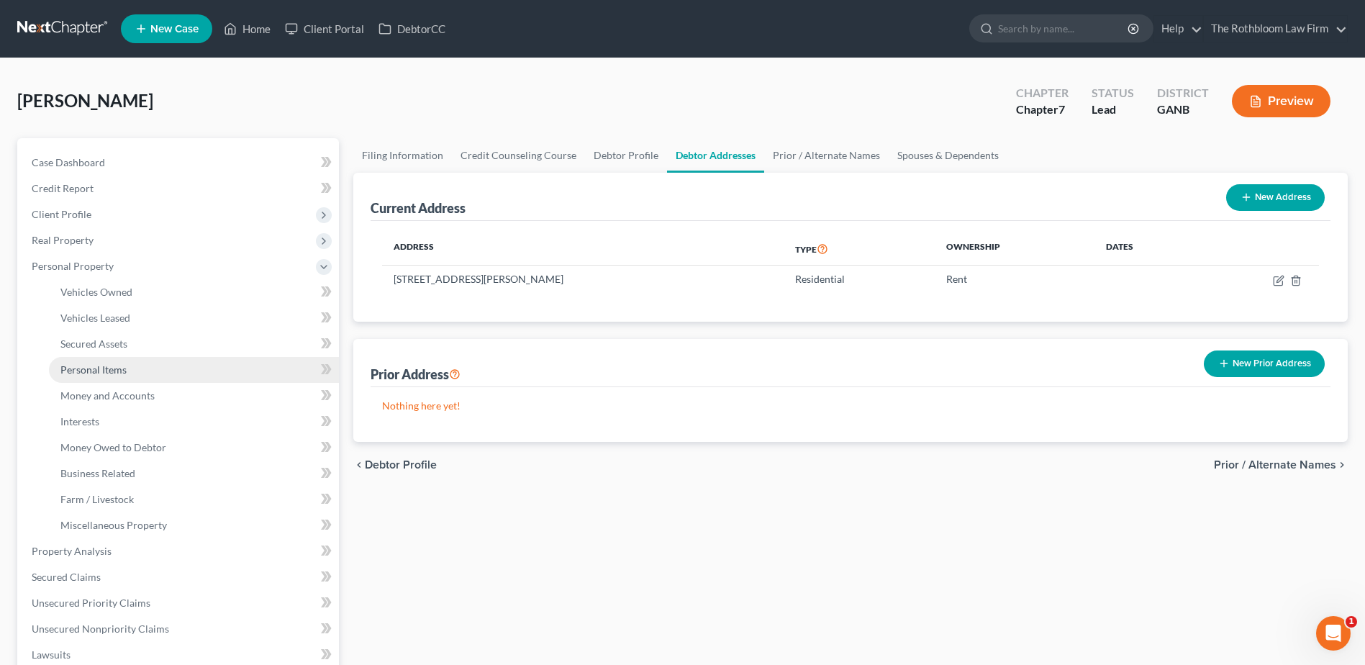
click at [80, 368] on span "Personal Items" at bounding box center [93, 369] width 66 height 12
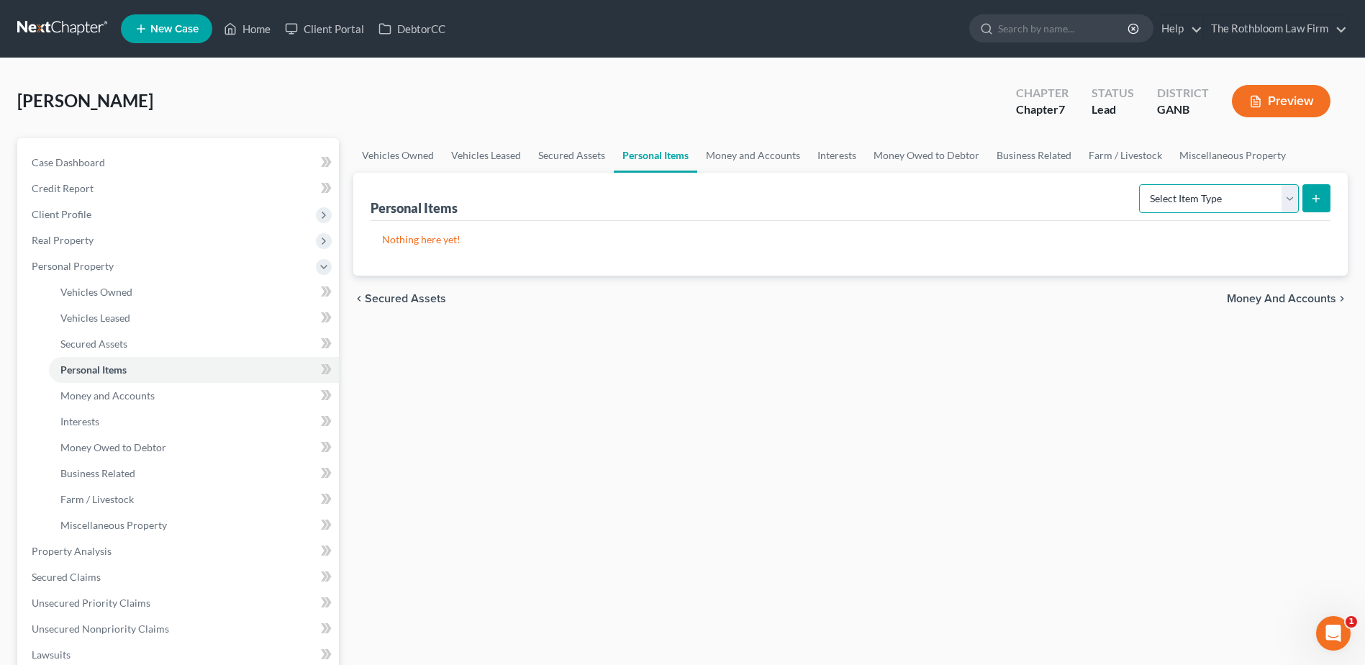
click at [1293, 197] on select "Select Item Type Clothing Collectibles Of Value Electronics Firearms Household …" at bounding box center [1219, 198] width 160 height 29
select select "household_goods"
click at [1140, 184] on select "Select Item Type Clothing Collectibles Of Value Electronics Firearms Household …" at bounding box center [1219, 198] width 160 height 29
click at [1314, 194] on icon "submit" at bounding box center [1316, 199] width 12 height 12
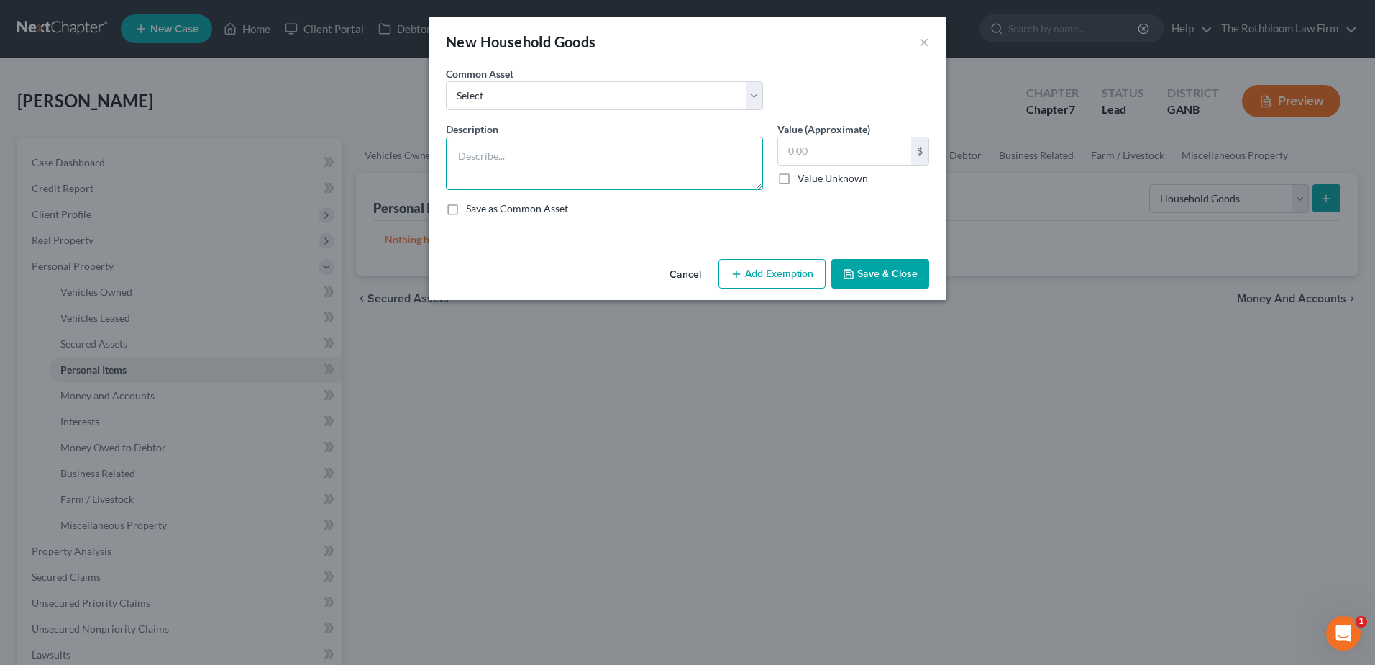
click at [491, 170] on textarea at bounding box center [604, 163] width 317 height 53
type textarea "Household furniture"
type input "1,500"
click at [774, 283] on button "Add Exemption" at bounding box center [772, 274] width 107 height 30
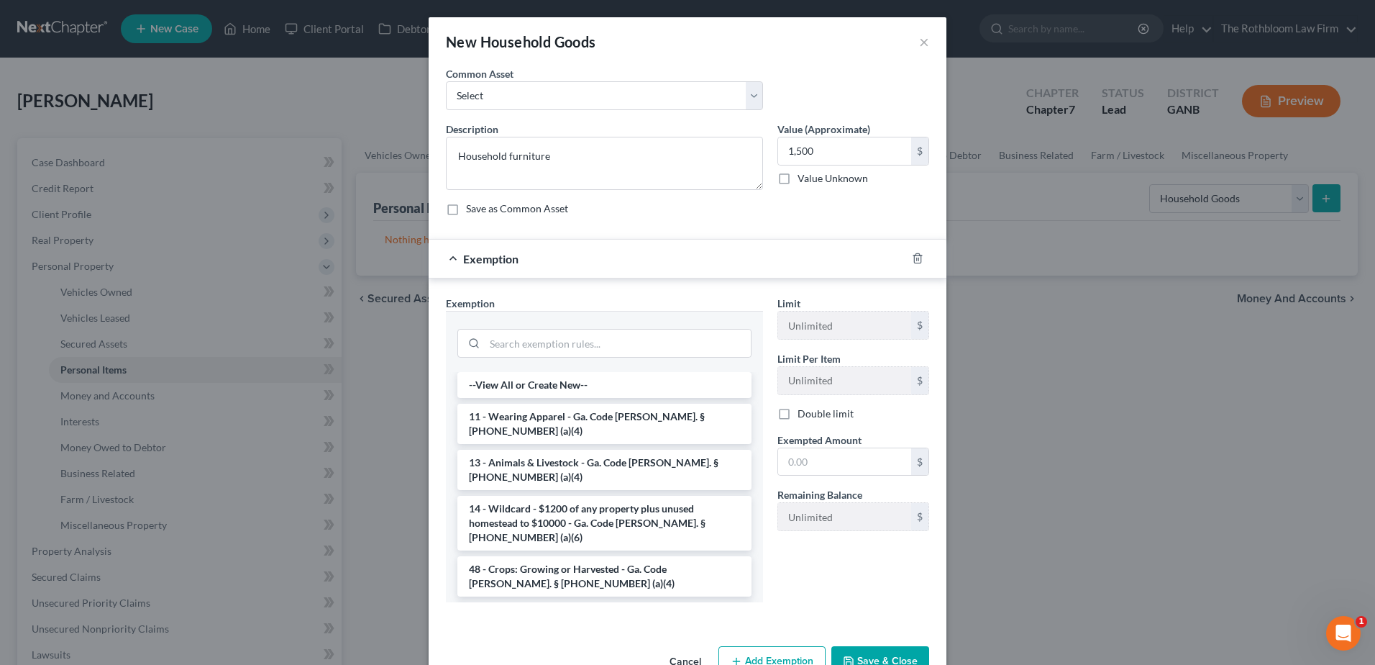
drag, startPoint x: 548, startPoint y: 590, endPoint x: 727, endPoint y: 550, distance: 183.4
click at [560, 602] on li "6 - Household Goods and Furnishings - Ga. Code [PERSON_NAME]. § [PHONE_NUMBER] …" at bounding box center [605, 622] width 294 height 40
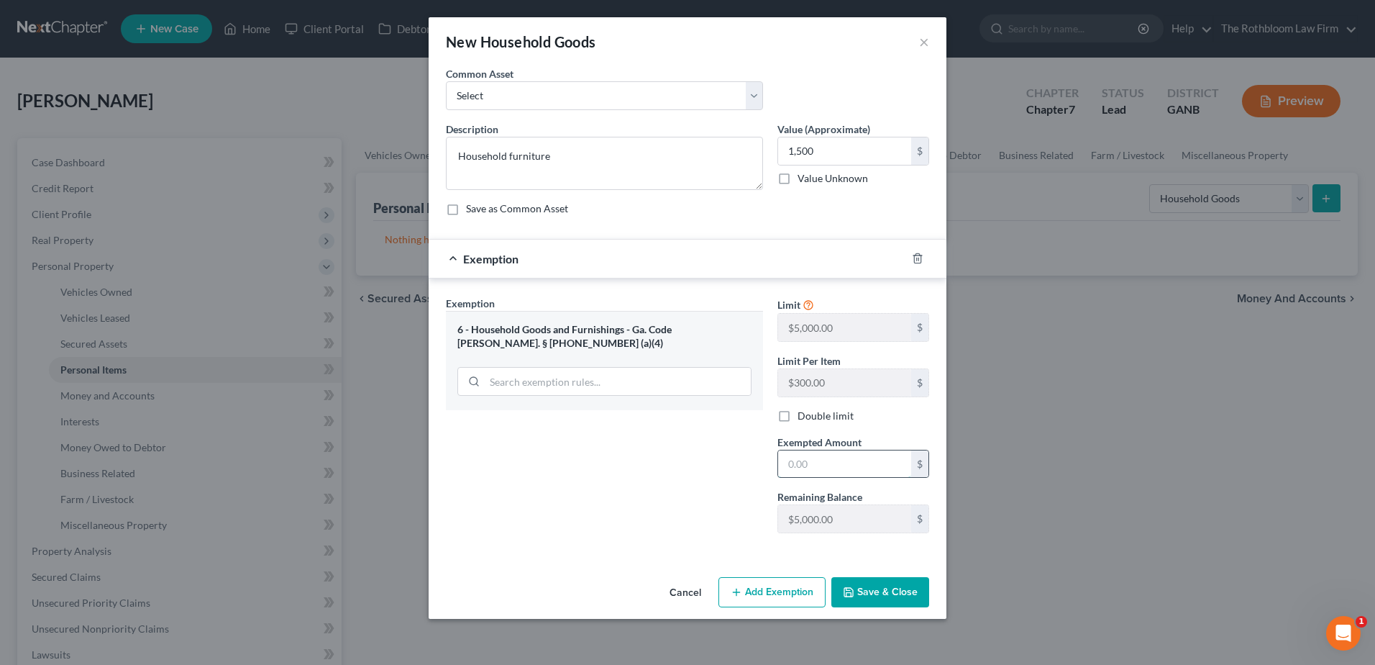
click at [842, 465] on input "text" at bounding box center [844, 463] width 133 height 27
type input "1,500"
click at [895, 591] on button "Save & Close" at bounding box center [881, 592] width 98 height 30
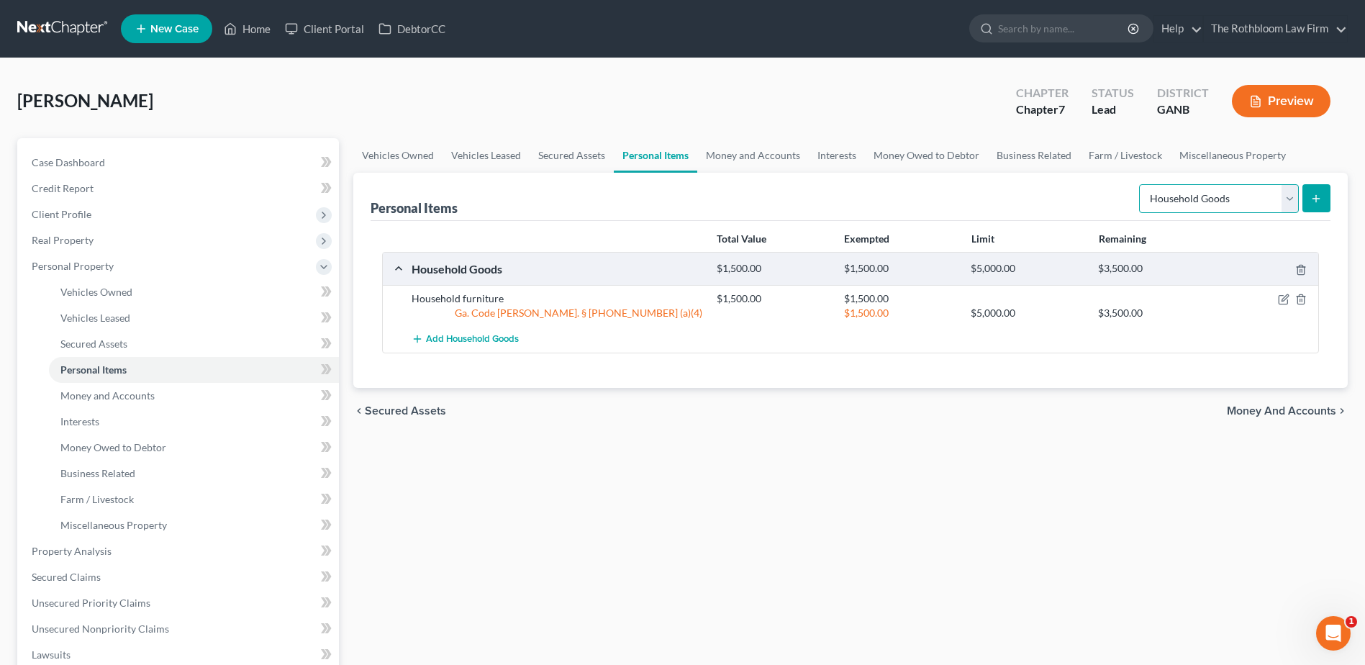
click at [1287, 203] on select "Select Item Type Clothing Collectibles Of Value Electronics Firearms Household …" at bounding box center [1219, 198] width 160 height 29
select select "clothing"
click at [1140, 184] on select "Select Item Type Clothing Collectibles Of Value Electronics Firearms Household …" at bounding box center [1219, 198] width 160 height 29
click at [1313, 203] on icon "submit" at bounding box center [1316, 199] width 12 height 12
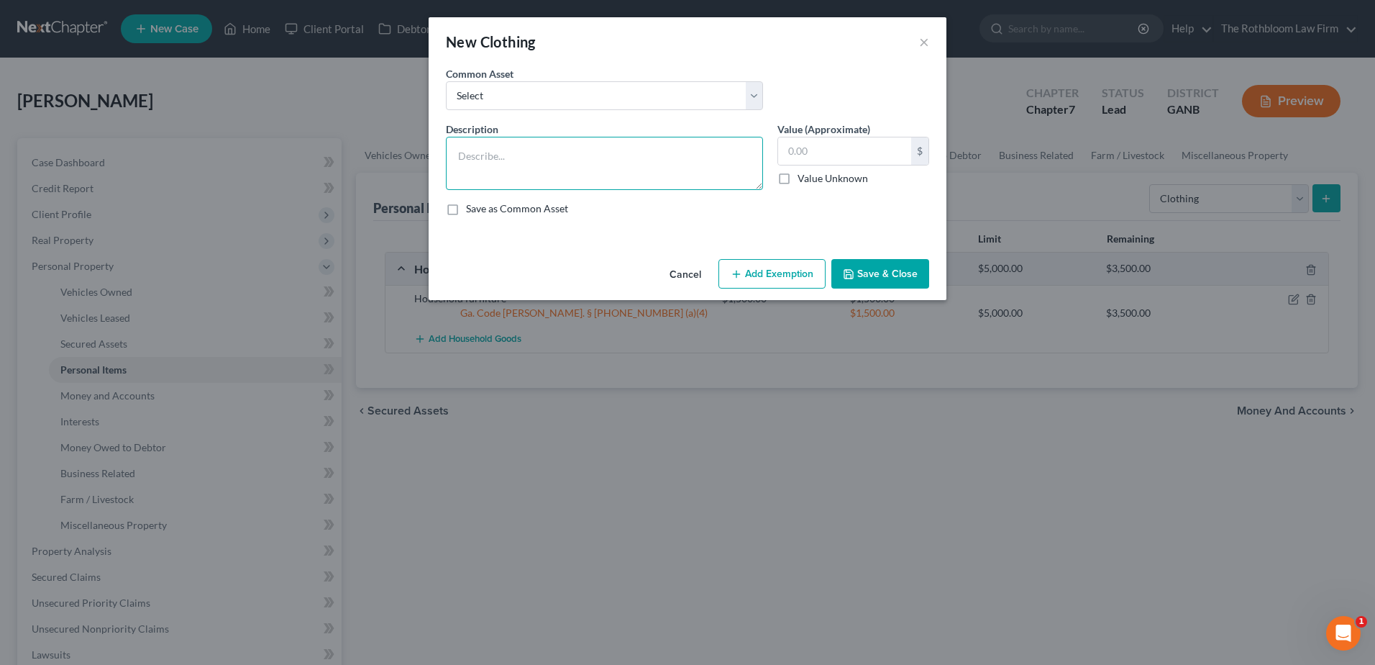
click at [550, 165] on textarea at bounding box center [604, 163] width 317 height 53
type textarea "Clothing"
type input "150"
click at [782, 273] on button "Add Exemption" at bounding box center [772, 274] width 107 height 30
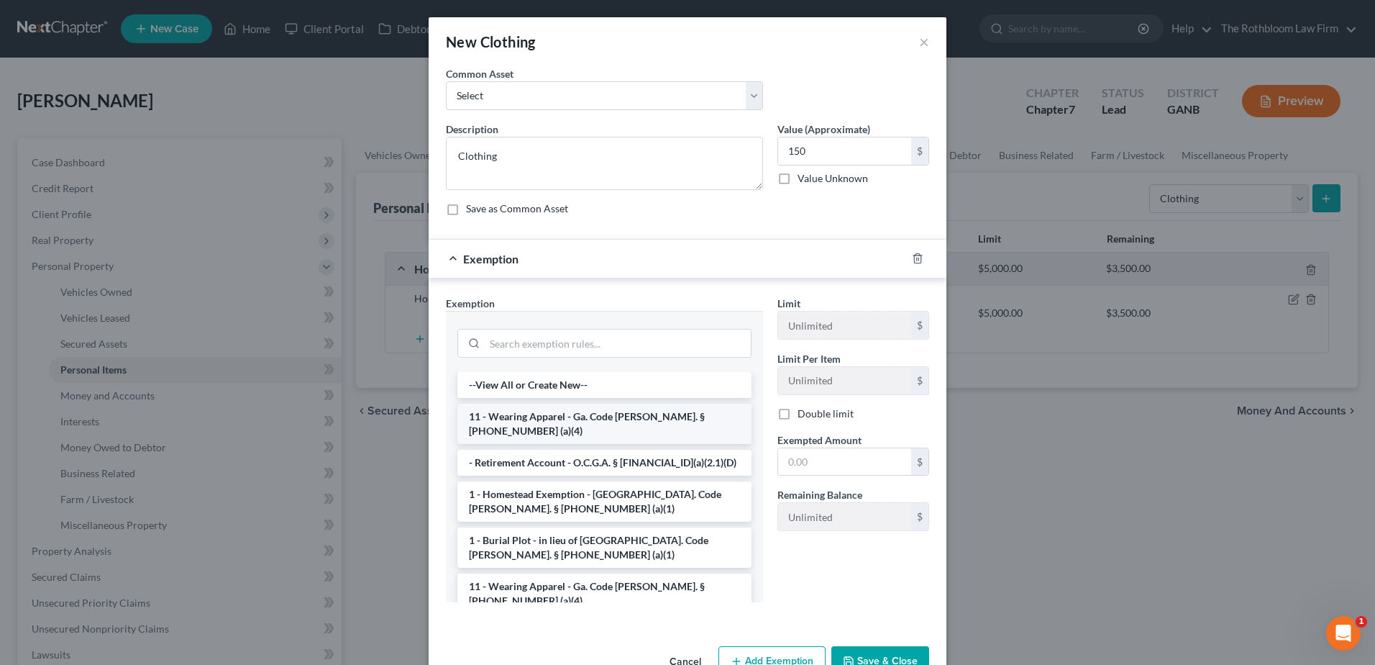
click at [538, 412] on li "11 - Wearing Apparel - Ga. Code [PERSON_NAME]. § [PHONE_NUMBER] (a)(4)" at bounding box center [605, 424] width 294 height 40
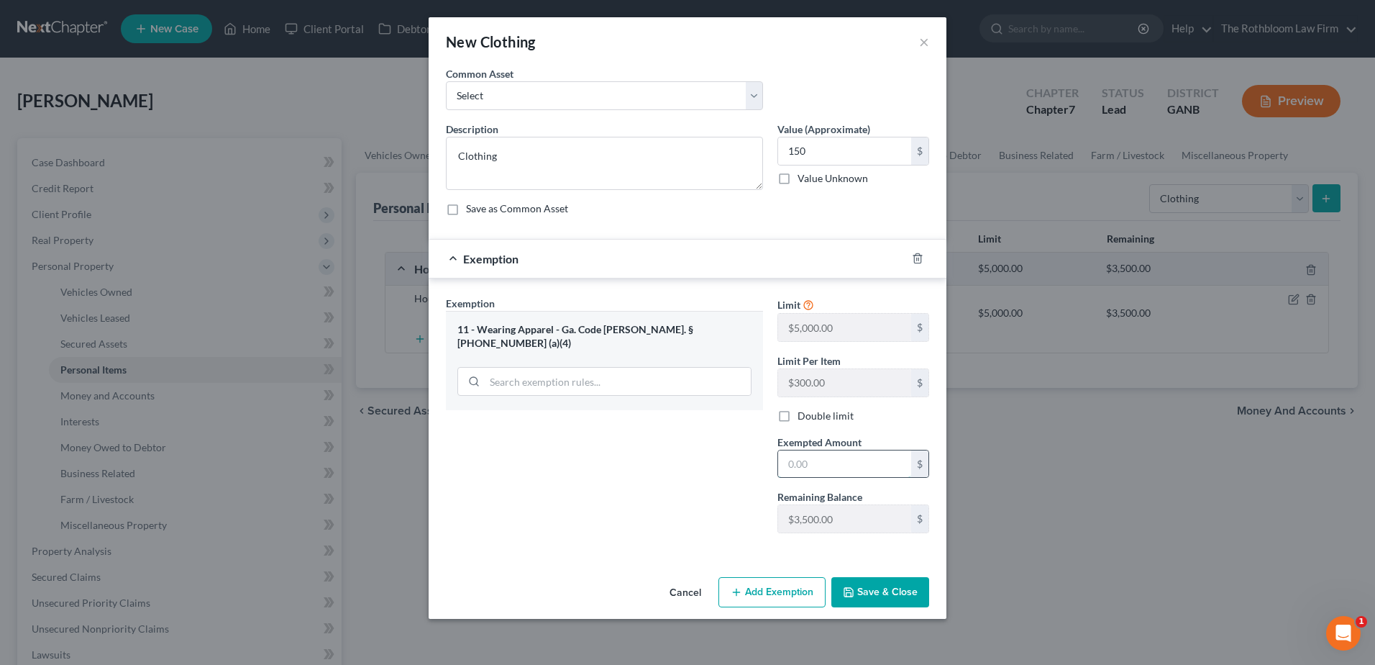
click at [809, 458] on input "text" at bounding box center [844, 463] width 133 height 27
type input "150"
click at [885, 599] on button "Save & Close" at bounding box center [881, 592] width 98 height 30
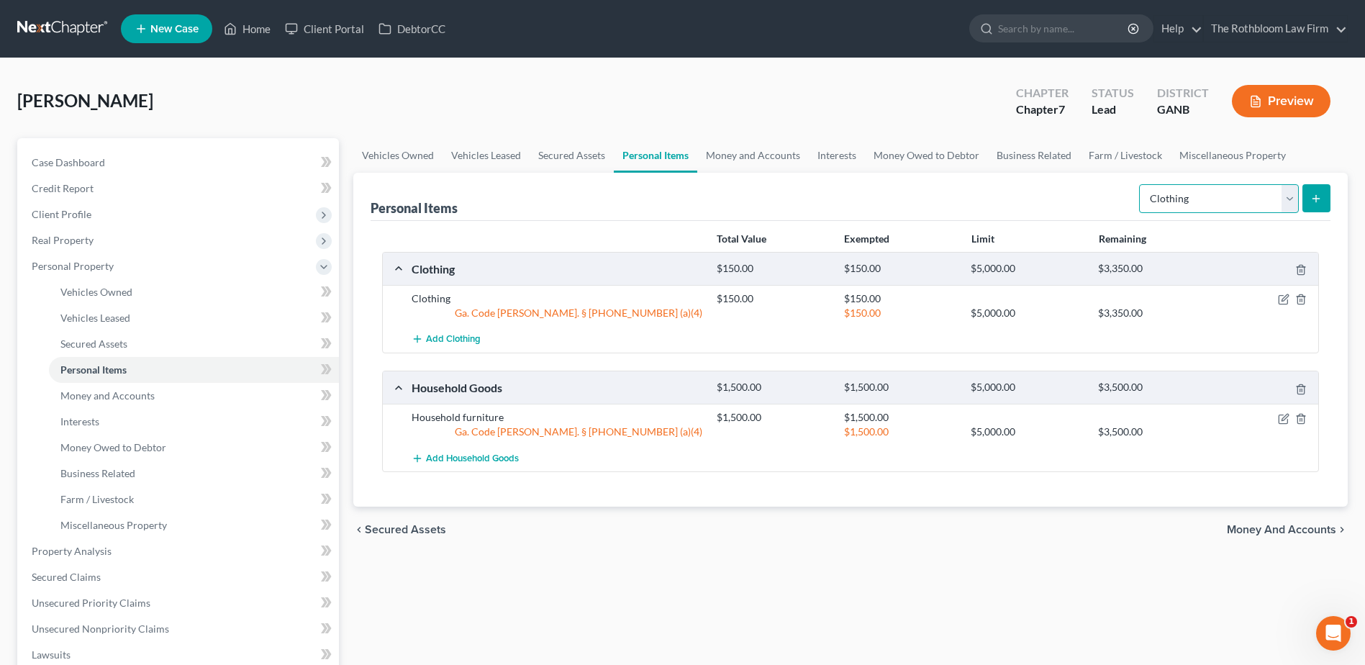
drag, startPoint x: 1286, startPoint y: 205, endPoint x: 1270, endPoint y: 202, distance: 16.1
click at [1286, 205] on select "Select Item Type Clothing Collectibles Of Value Electronics Firearms Household …" at bounding box center [1219, 198] width 160 height 29
select select "jewelry"
click at [1140, 184] on select "Select Item Type Clothing Collectibles Of Value Electronics Firearms Household …" at bounding box center [1219, 198] width 160 height 29
click at [1317, 204] on button "submit" at bounding box center [1316, 198] width 28 height 28
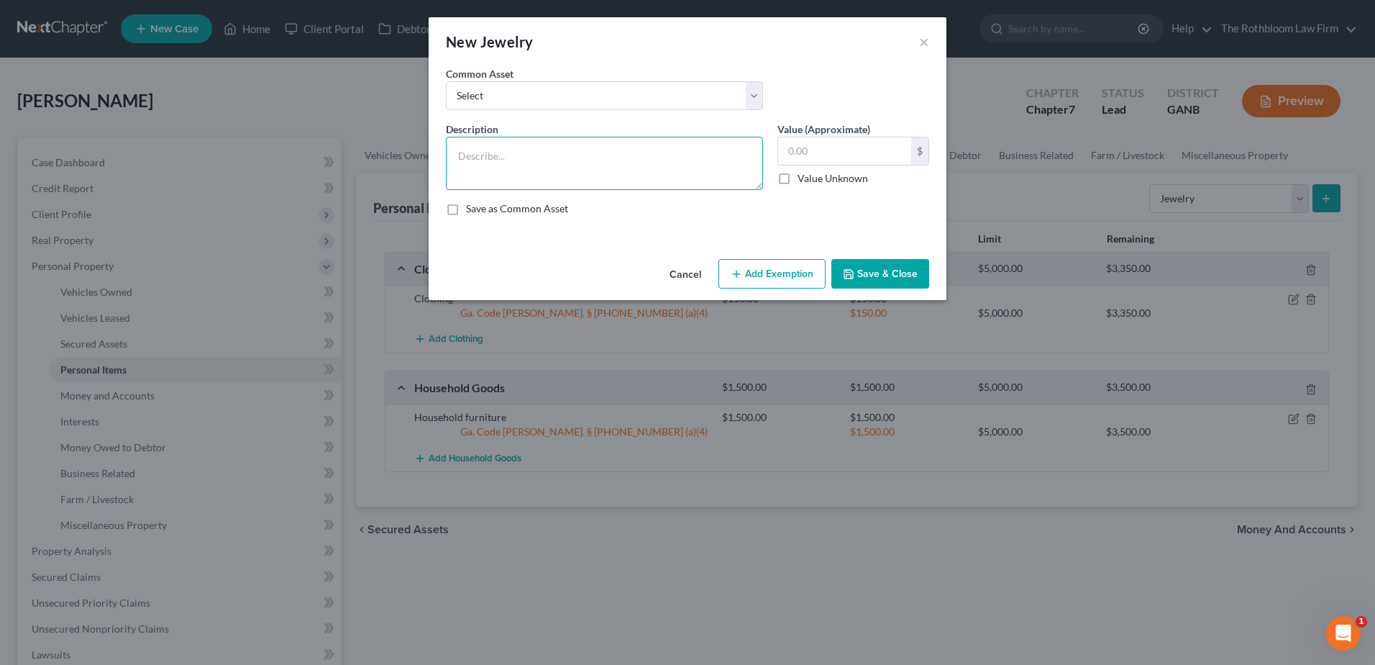
click at [502, 156] on textarea at bounding box center [604, 163] width 317 height 53
type textarea "Jewelry"
type input "75"
click at [763, 274] on button "Add Exemption" at bounding box center [772, 274] width 107 height 30
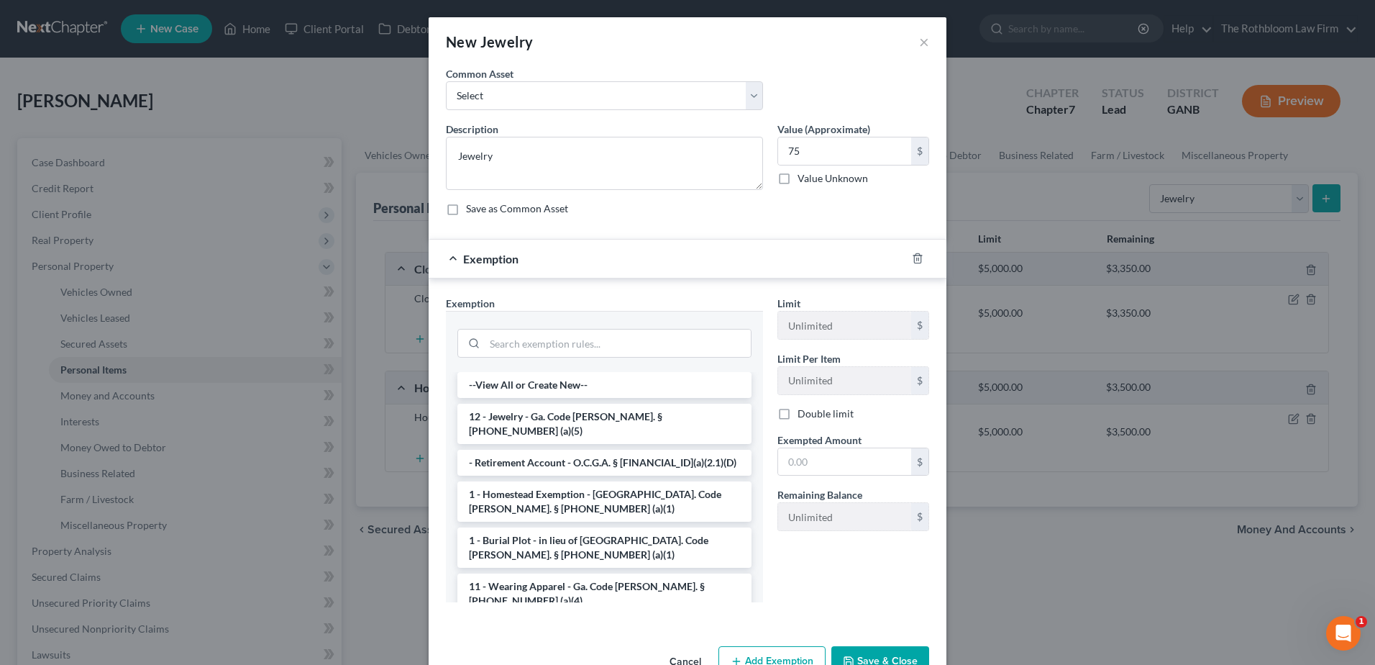
drag, startPoint x: 550, startPoint y: 413, endPoint x: 558, endPoint y: 412, distance: 7.9
click at [550, 412] on li "12 - Jewelry - Ga. Code [PERSON_NAME]. § [PHONE_NUMBER] (a)(5)" at bounding box center [605, 424] width 294 height 40
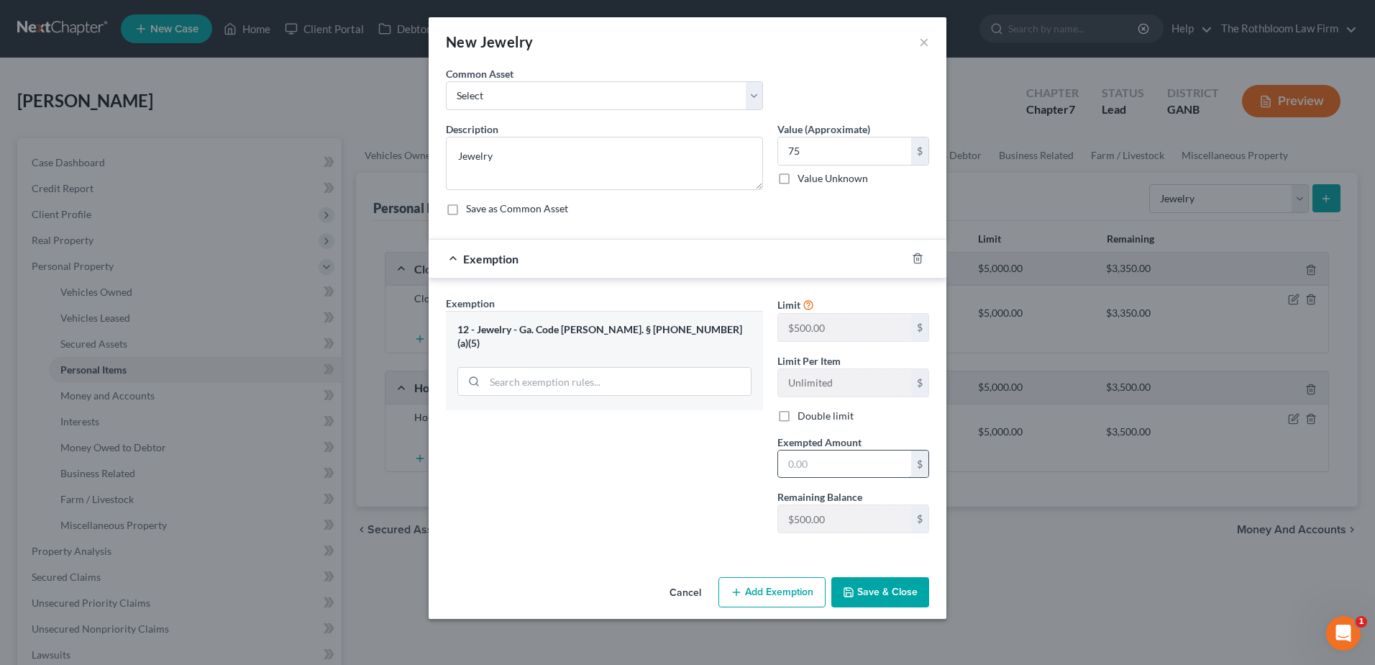
click at [834, 460] on input "text" at bounding box center [844, 463] width 133 height 27
type input "75"
click at [875, 585] on button "Save & Close" at bounding box center [881, 592] width 98 height 30
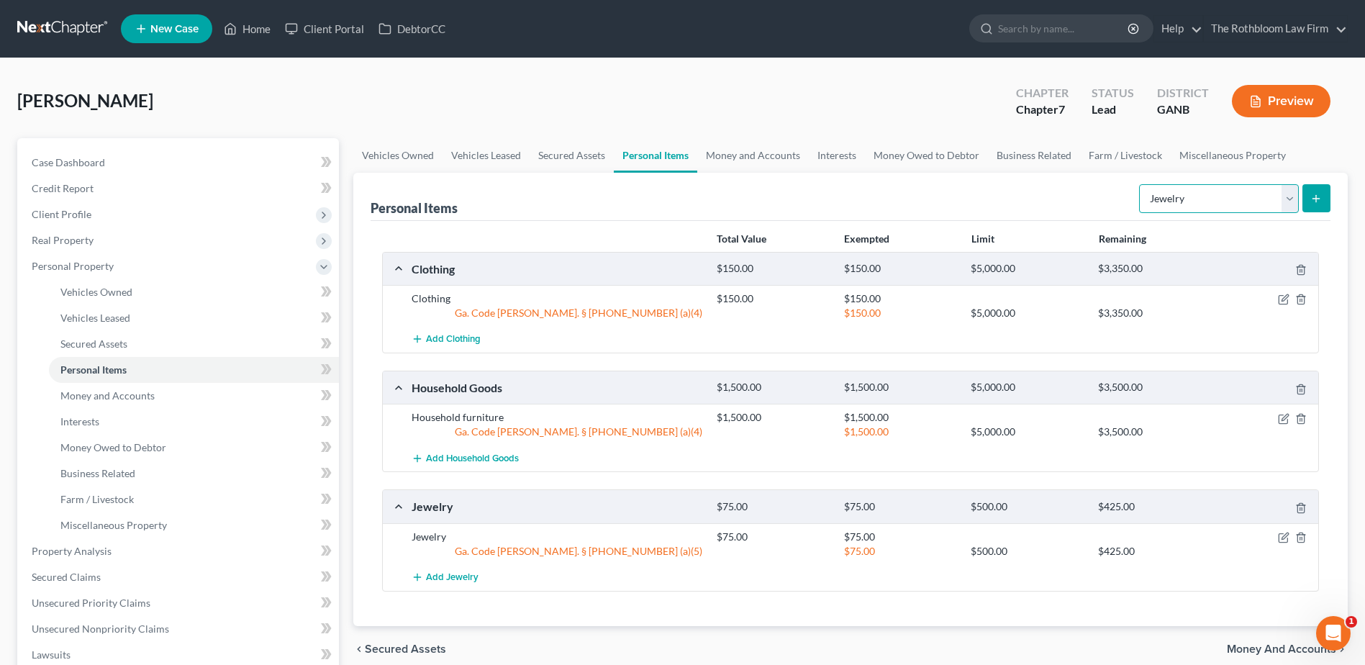
click at [1294, 202] on select "Select Item Type Clothing Collectibles Of Value Electronics Firearms Household …" at bounding box center [1219, 198] width 160 height 29
select select "firearms"
click at [1140, 184] on select "Select Item Type Clothing Collectibles Of Value Electronics Firearms Household …" at bounding box center [1219, 198] width 160 height 29
click at [1320, 193] on icon "submit" at bounding box center [1316, 199] width 12 height 12
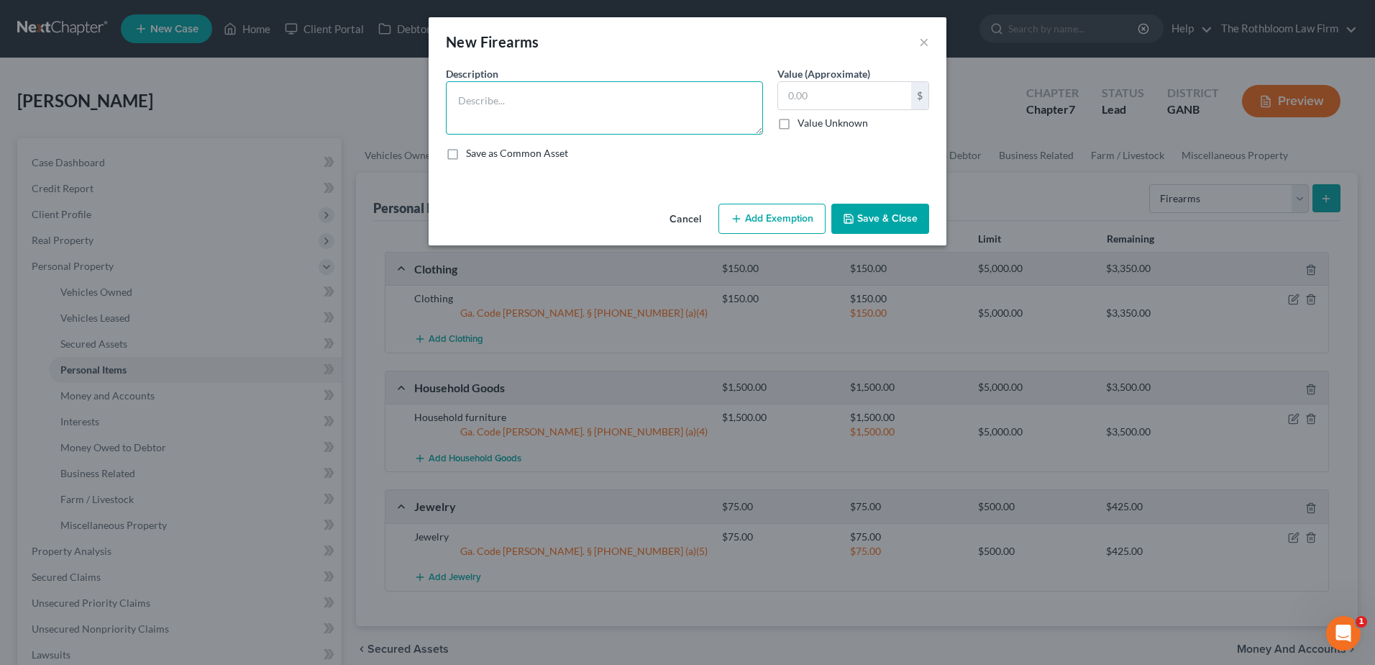
click at [502, 102] on textarea at bounding box center [604, 107] width 317 height 53
type textarea "Firearms"
type input "250"
click at [751, 228] on button "Add Exemption" at bounding box center [772, 219] width 107 height 30
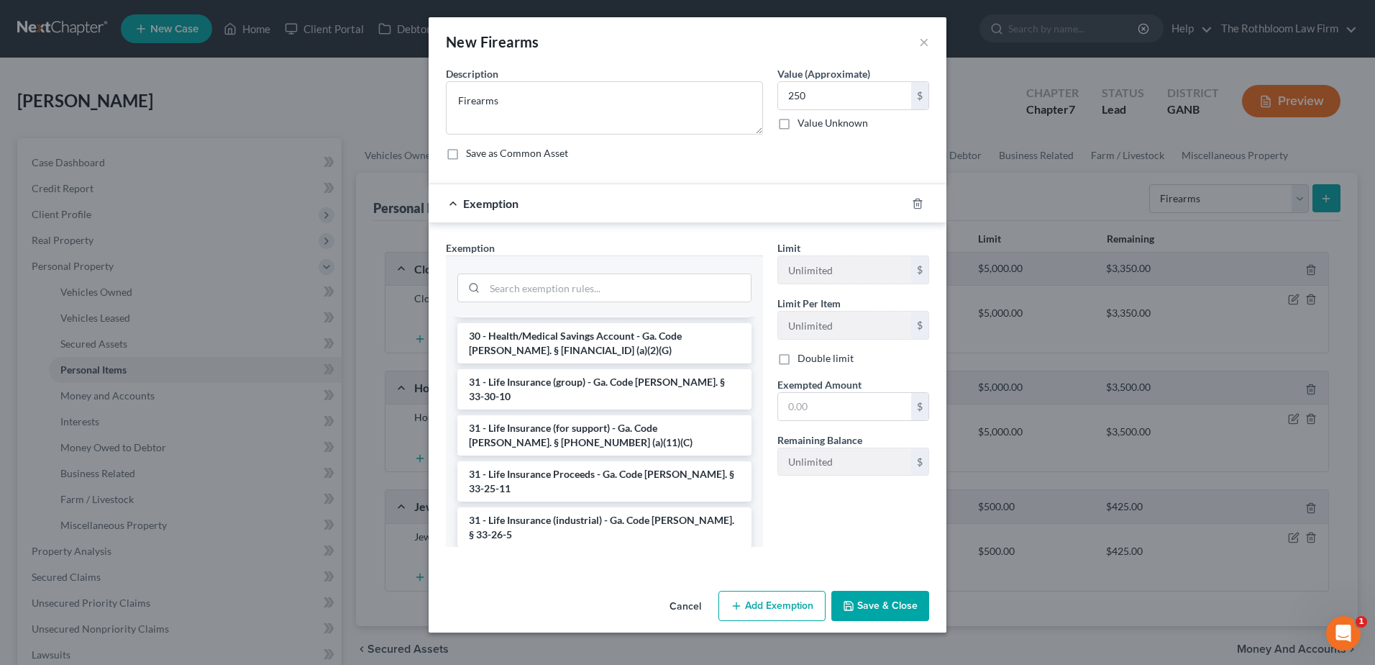
scroll to position [2006, 0]
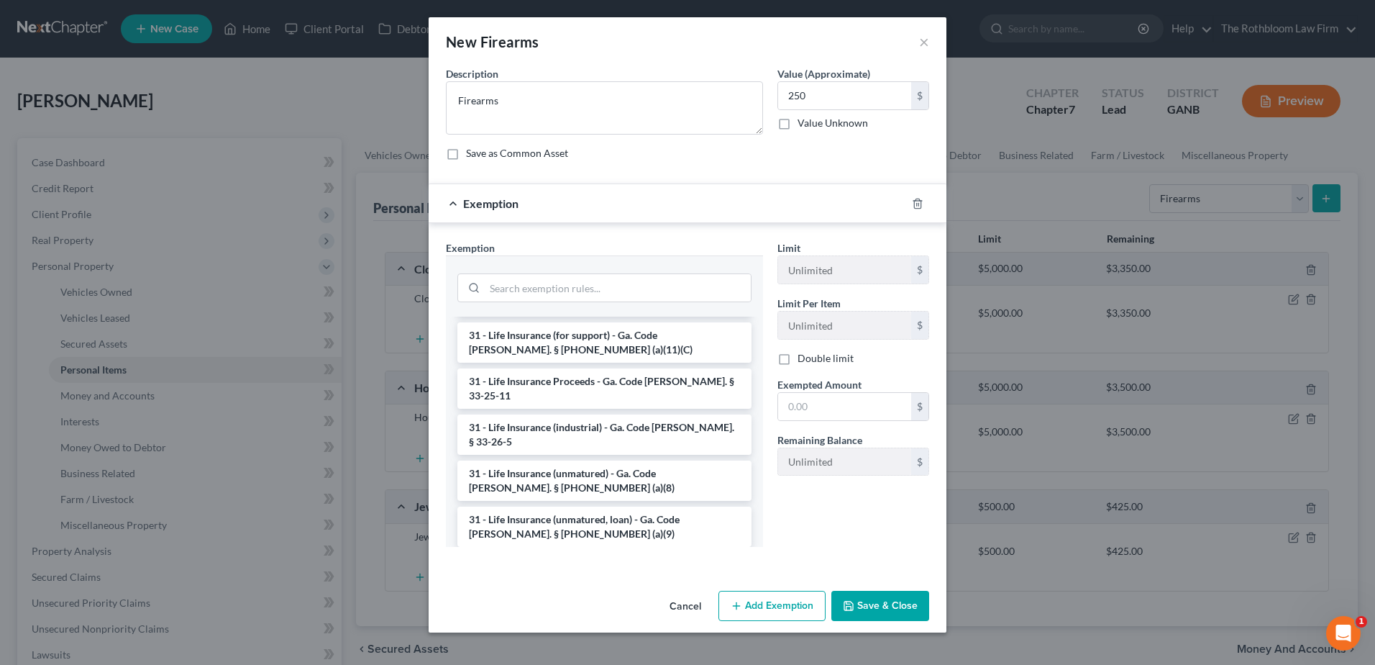
click at [573, 645] on li "6 - Household Goods and Furnishings - Ga. Code [PERSON_NAME]. § [PHONE_NUMBER] …" at bounding box center [605, 665] width 294 height 40
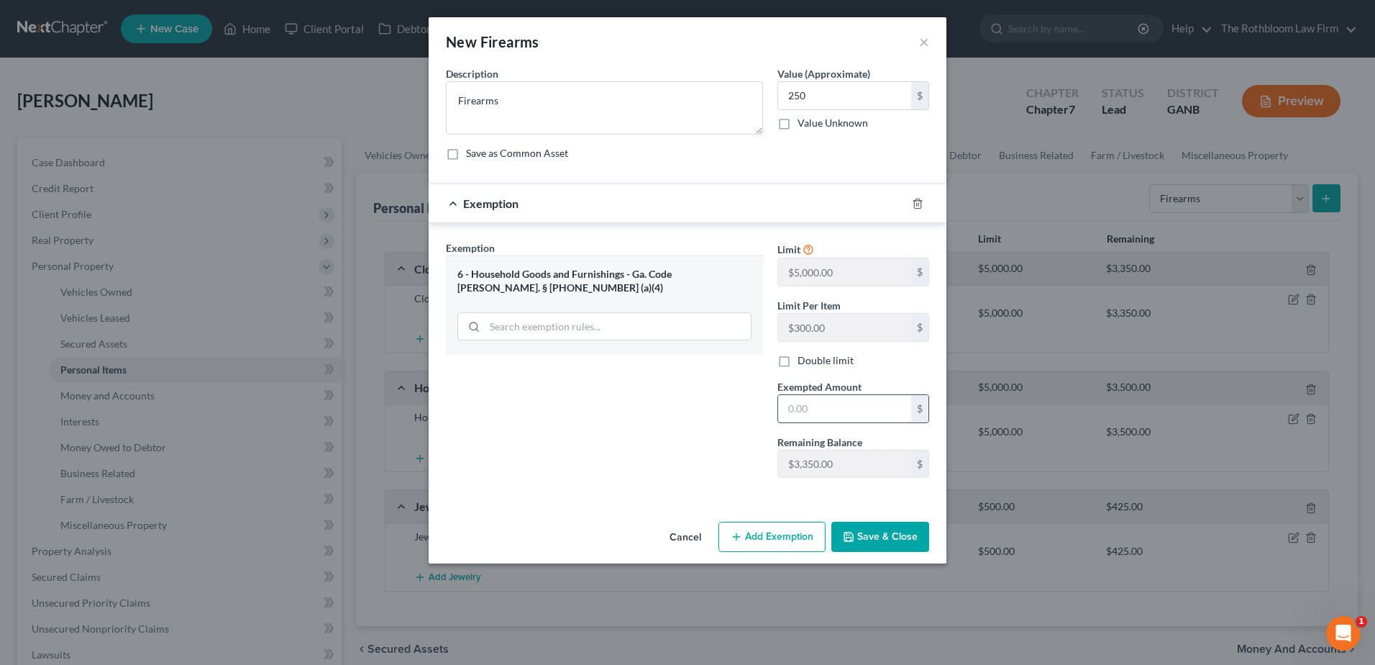
click at [827, 417] on input "text" at bounding box center [844, 408] width 133 height 27
type input "250.00"
click at [877, 537] on button "Save & Close" at bounding box center [881, 537] width 98 height 30
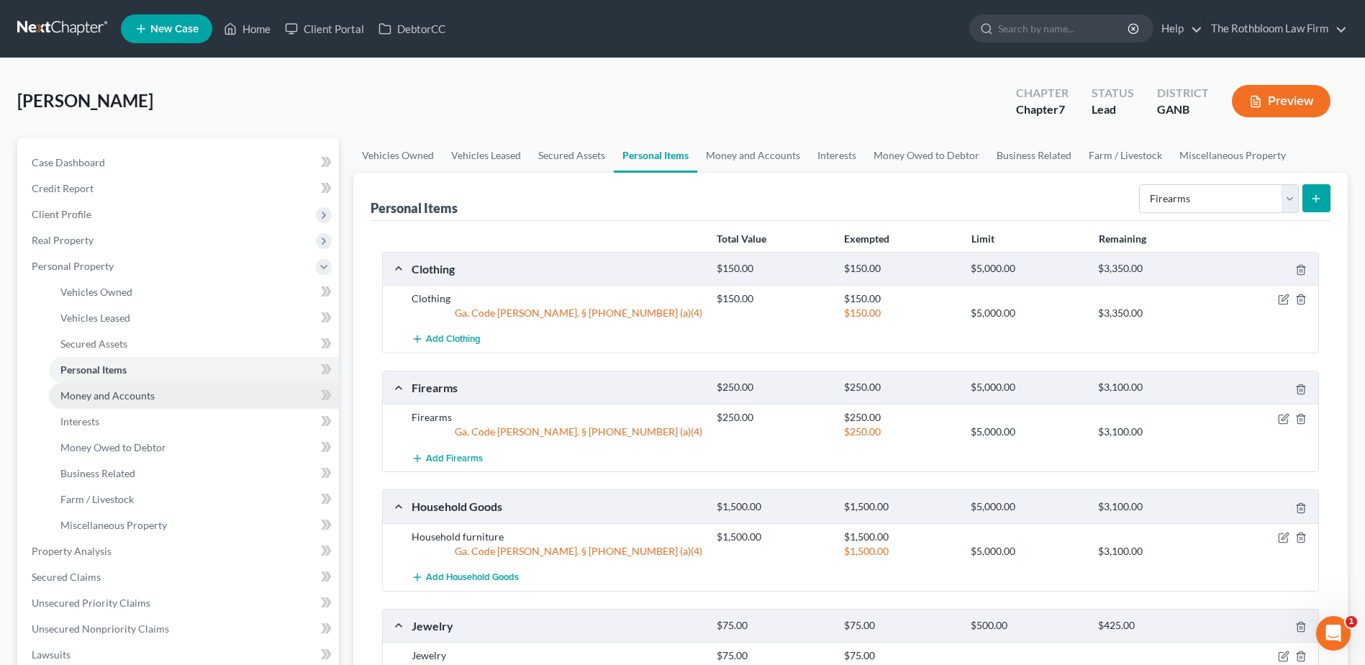
click at [124, 398] on span "Money and Accounts" at bounding box center [107, 395] width 94 height 12
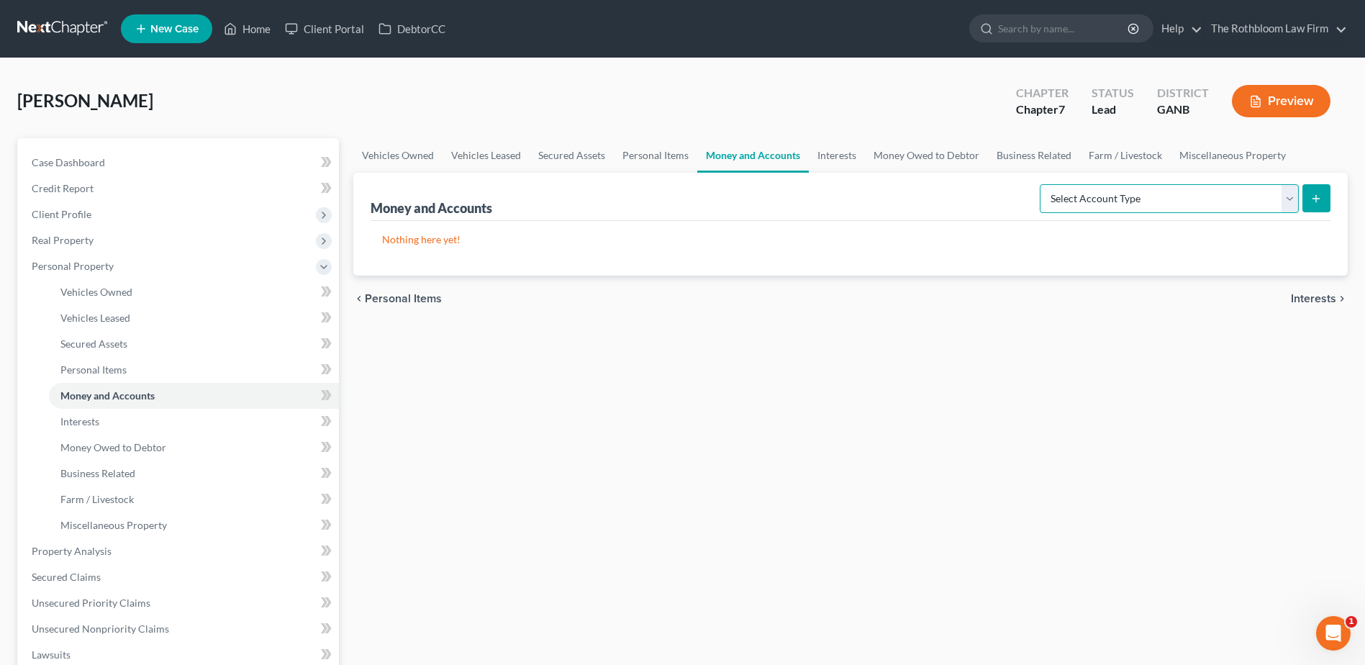
click at [1290, 202] on select "Select Account Type Brokerage Cash on Hand Certificates of Deposit Checking Acc…" at bounding box center [1168, 198] width 259 height 29
select select "checking"
click at [1042, 184] on select "Select Account Type Brokerage Cash on Hand Certificates of Deposit Checking Acc…" at bounding box center [1168, 198] width 259 height 29
click at [1321, 199] on icon "submit" at bounding box center [1316, 199] width 12 height 12
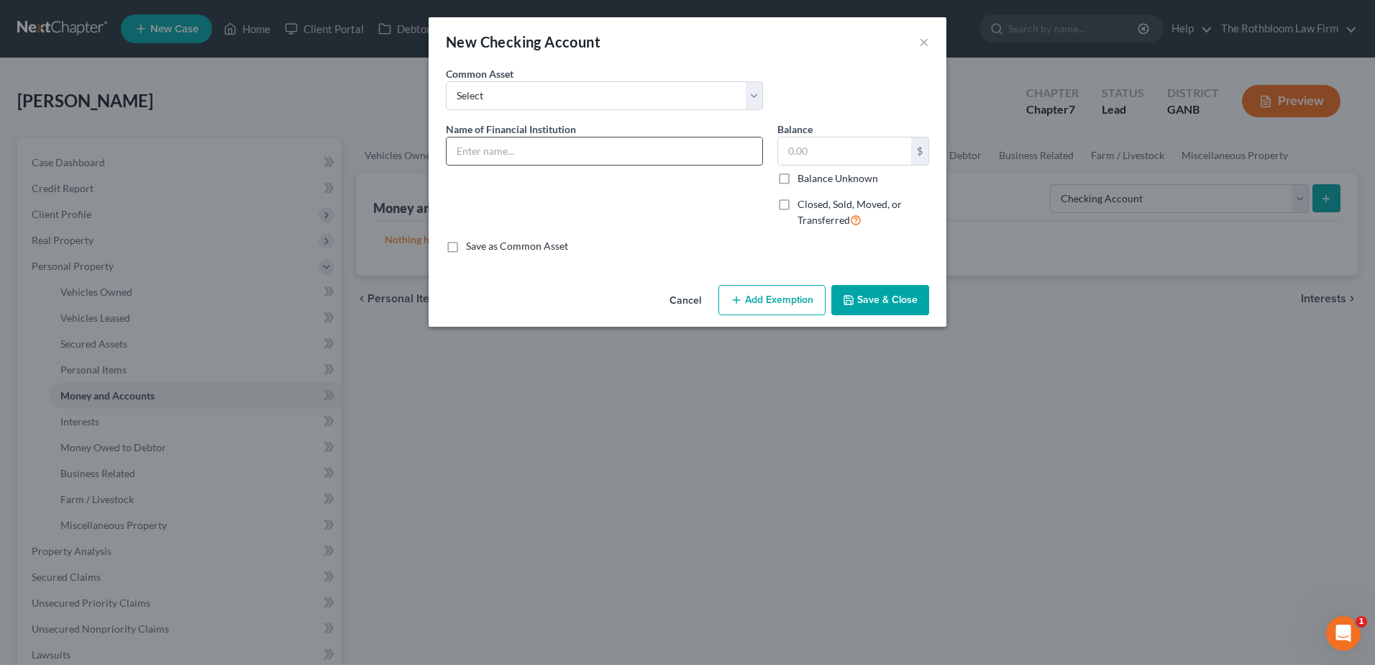
click at [504, 158] on input "text" at bounding box center [605, 150] width 316 height 27
type input "Truist"
click at [879, 303] on button "Save & Close" at bounding box center [881, 300] width 98 height 30
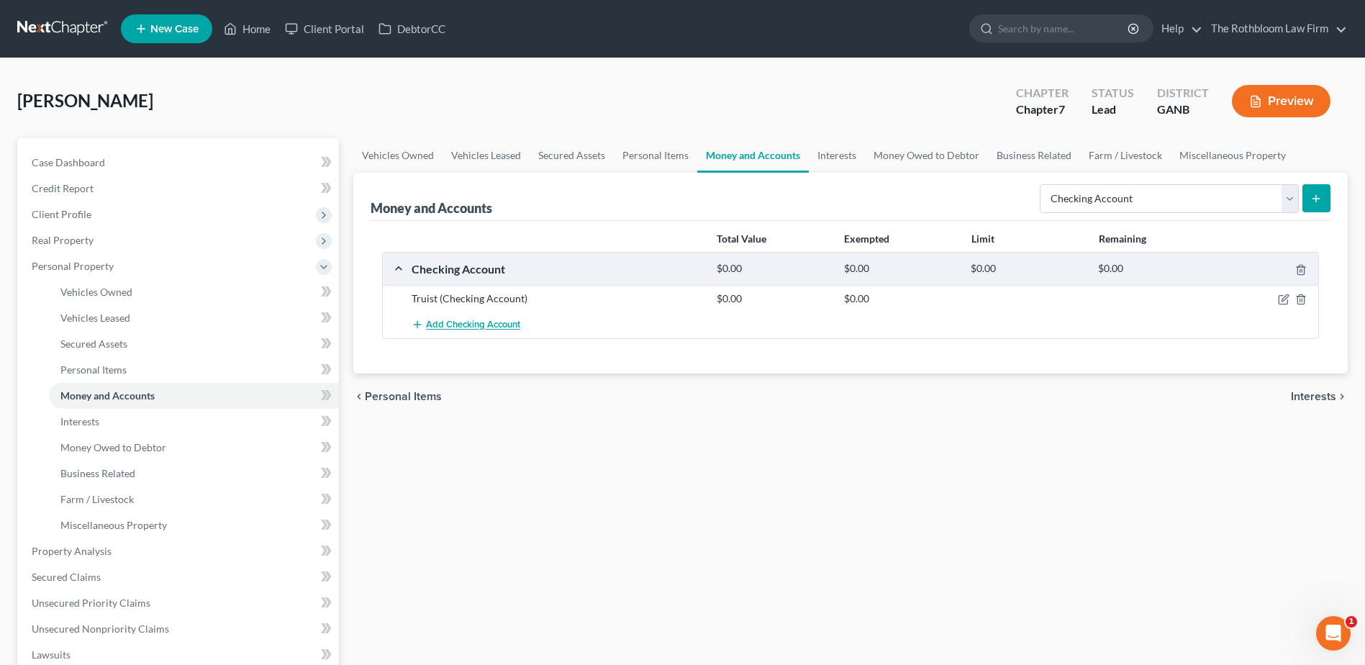
click at [447, 322] on span "Add Checking Account" at bounding box center [473, 325] width 94 height 12
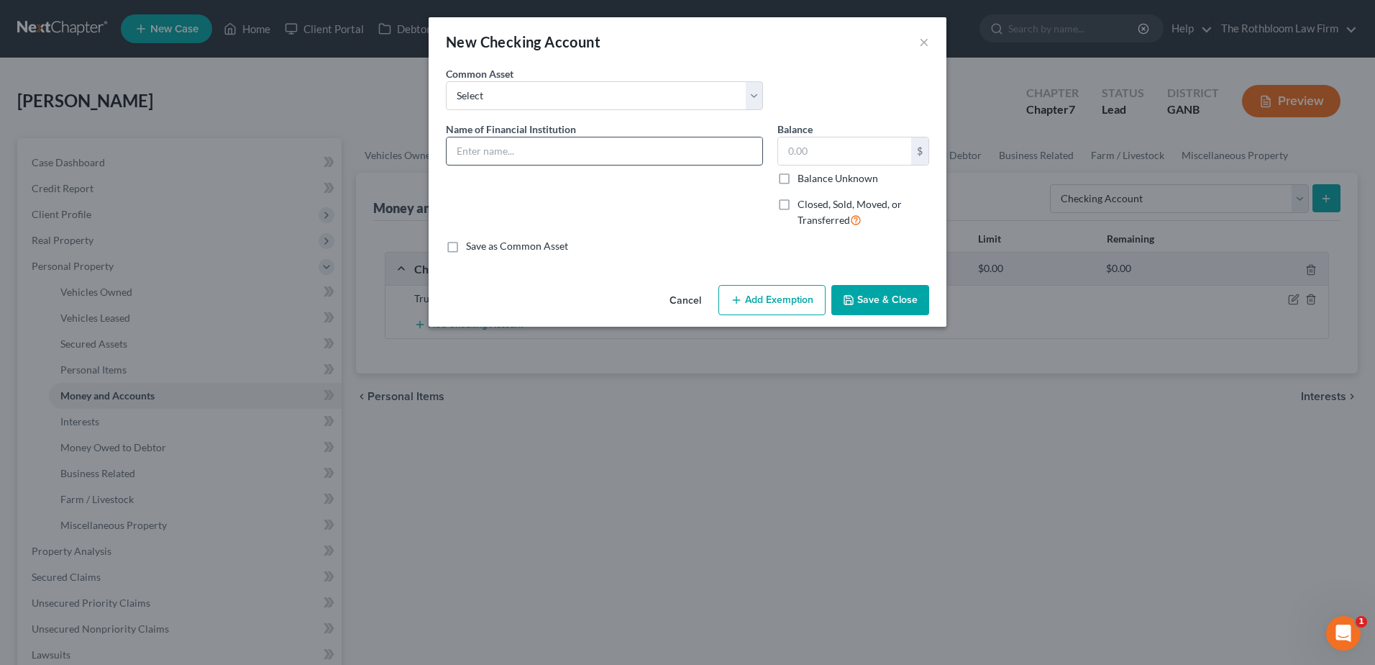
click at [522, 149] on input "text" at bounding box center [605, 150] width 316 height 27
type input "Navy Federal CU"
click at [888, 302] on button "Save & Close" at bounding box center [881, 300] width 98 height 30
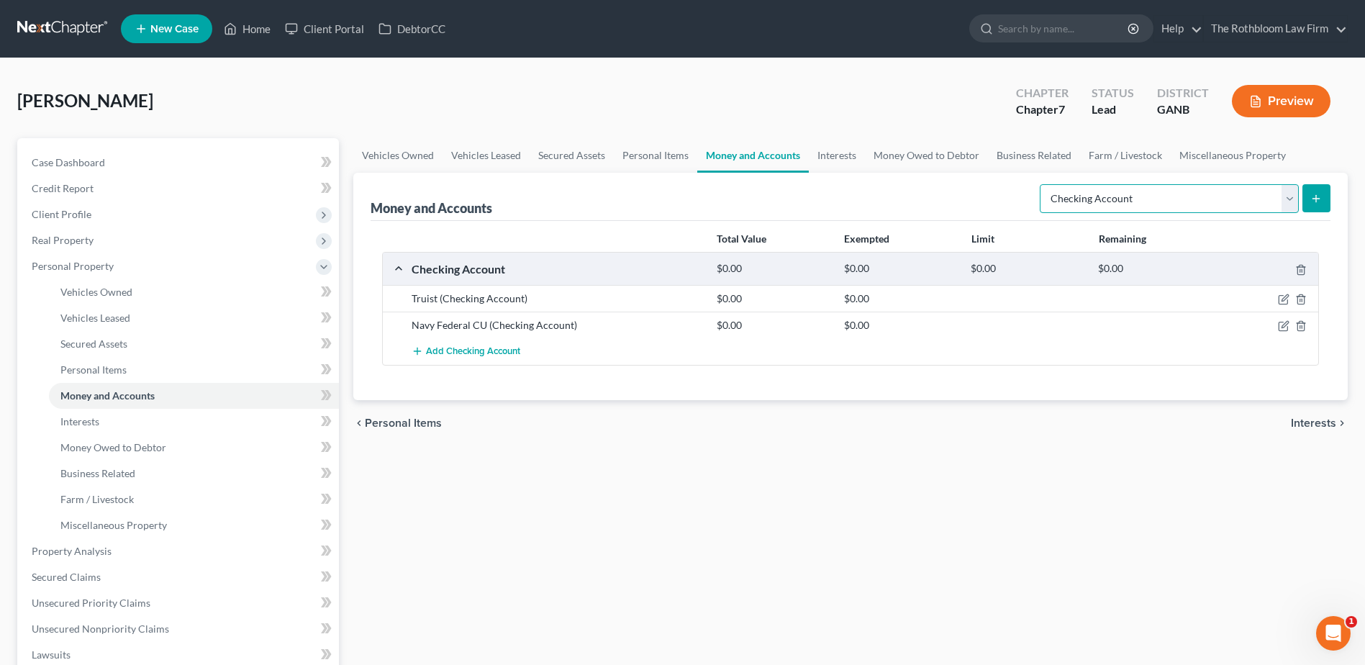
click at [1289, 202] on select "Select Account Type Brokerage Cash on Hand Certificates of Deposit Checking Acc…" at bounding box center [1168, 198] width 259 height 29
select select "savings"
click at [1042, 184] on select "Select Account Type Brokerage Cash on Hand Certificates of Deposit Checking Acc…" at bounding box center [1168, 198] width 259 height 29
click at [1319, 200] on icon "submit" at bounding box center [1316, 199] width 12 height 12
click at [1321, 205] on button "submit" at bounding box center [1316, 198] width 28 height 28
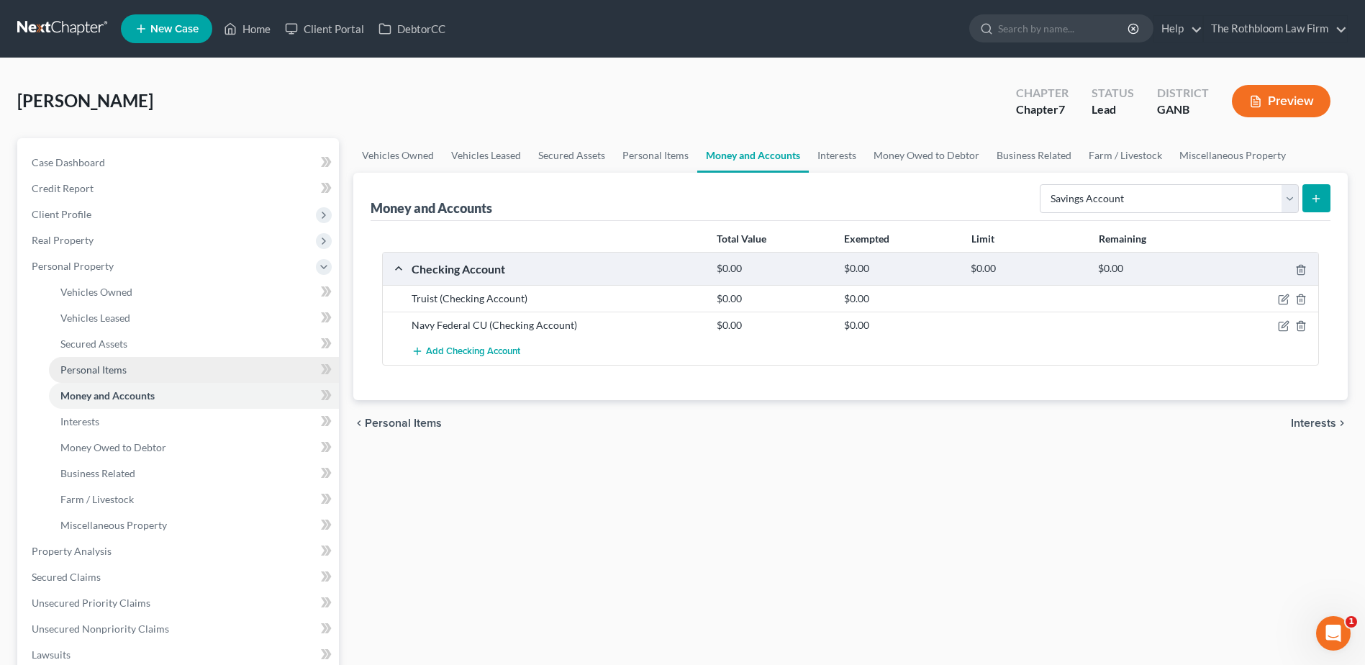
click at [108, 364] on span "Personal Items" at bounding box center [93, 369] width 66 height 12
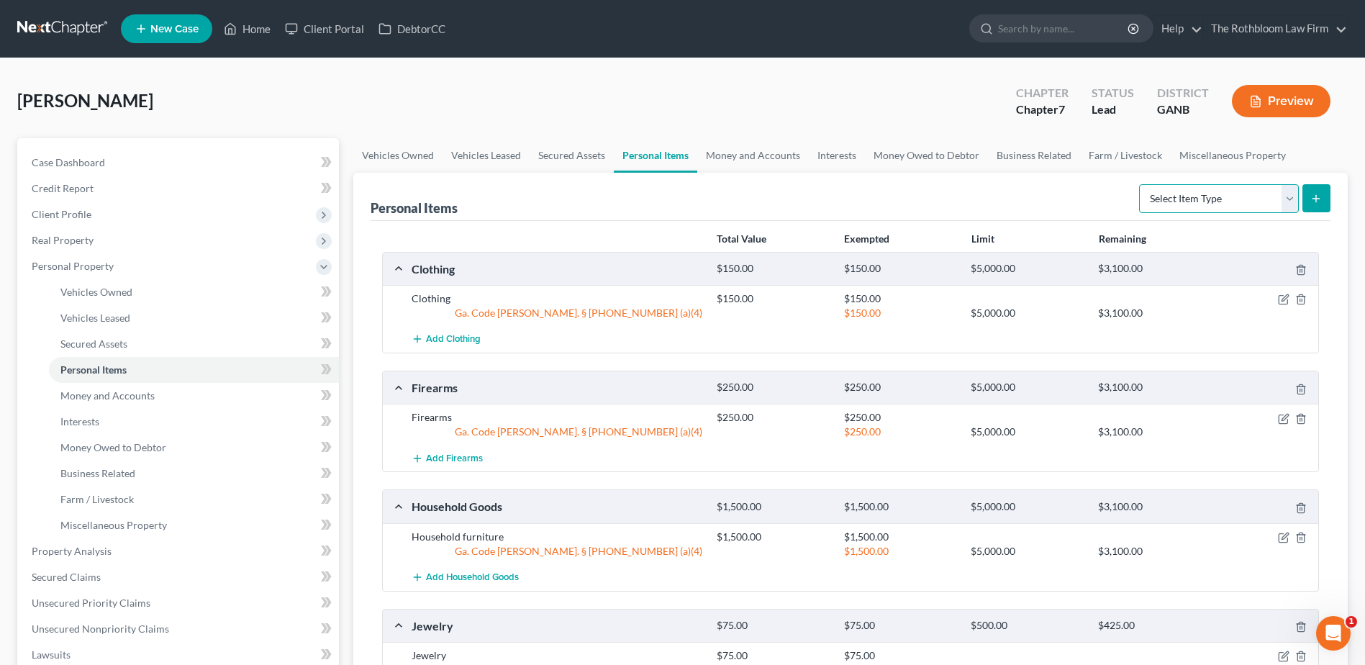
click at [1293, 201] on select "Select Item Type Clothing Collectibles Of Value Electronics Firearms Household …" at bounding box center [1219, 198] width 160 height 29
click at [94, 399] on span "Money and Accounts" at bounding box center [107, 395] width 94 height 12
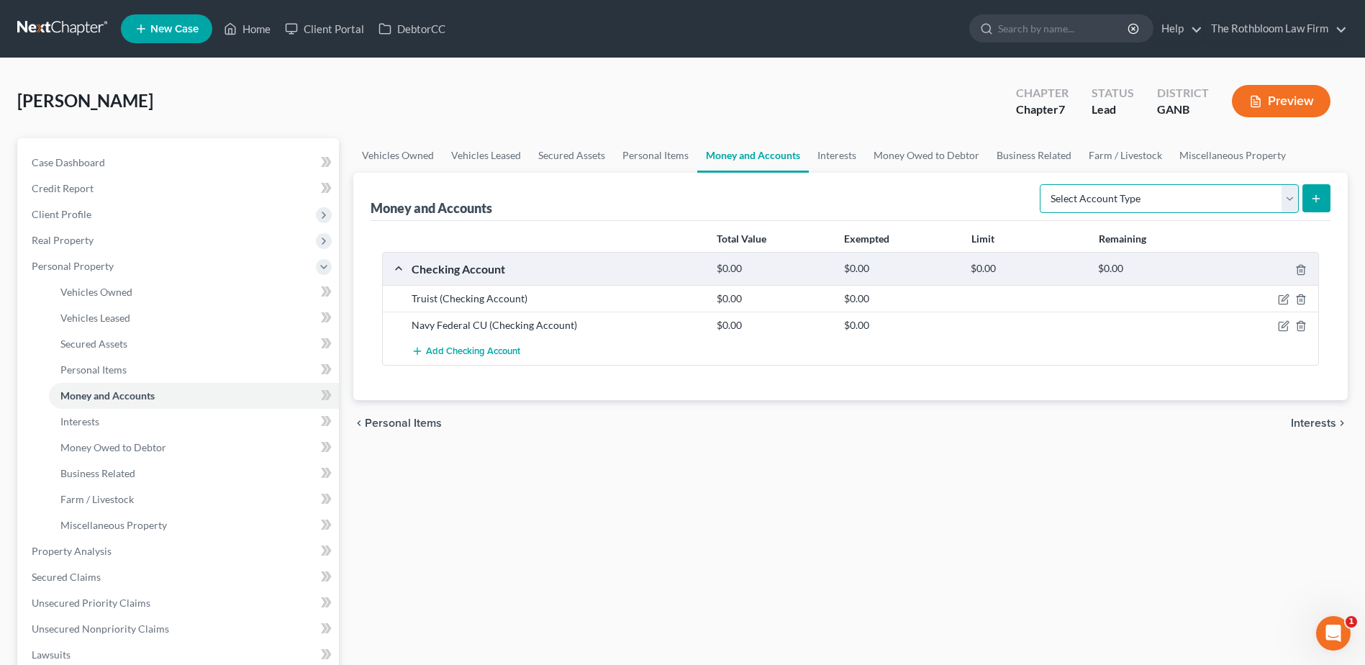
click at [1286, 194] on select "Select Account Type Brokerage Cash on Hand Certificates of Deposit Checking Acc…" at bounding box center [1168, 198] width 259 height 29
select select "savings"
click at [1042, 184] on select "Select Account Type Brokerage Cash on Hand Certificates of Deposit Checking Acc…" at bounding box center [1168, 198] width 259 height 29
click at [1317, 202] on icon "submit" at bounding box center [1316, 199] width 12 height 12
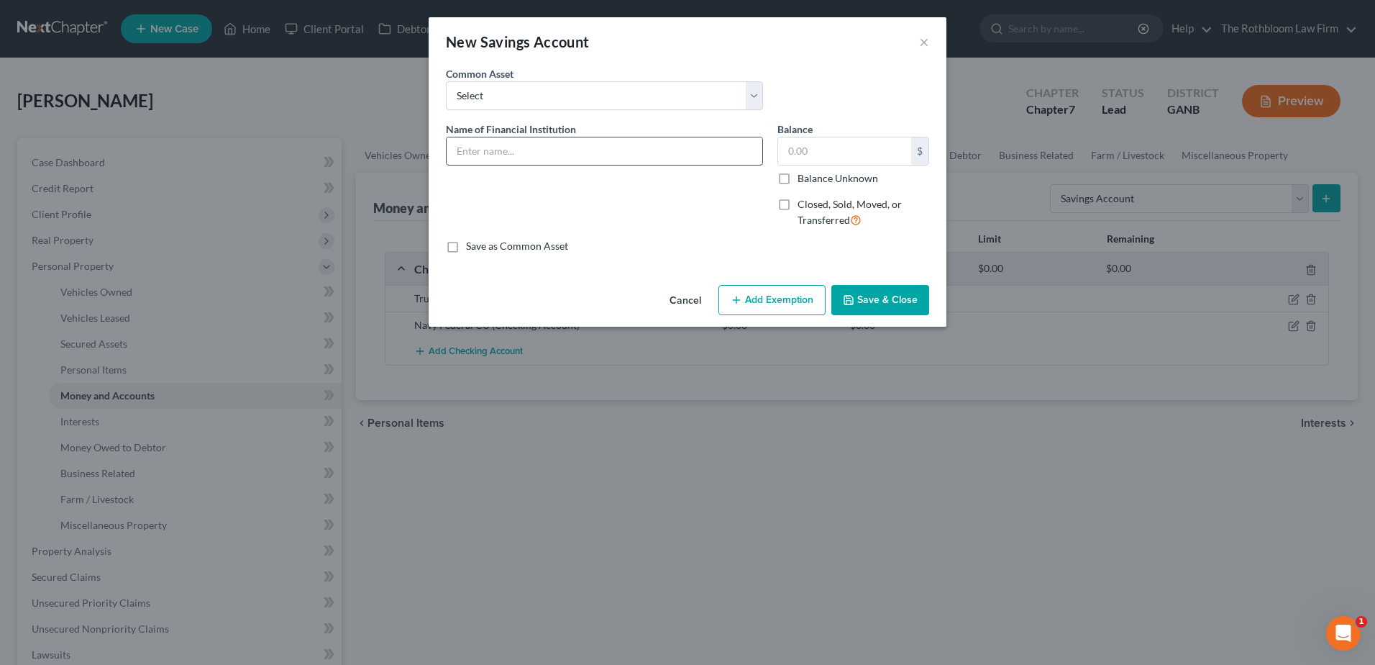
click at [501, 147] on input "text" at bounding box center [605, 150] width 316 height 27
type input "Truist"
click at [878, 306] on button "Save & Close" at bounding box center [881, 300] width 98 height 30
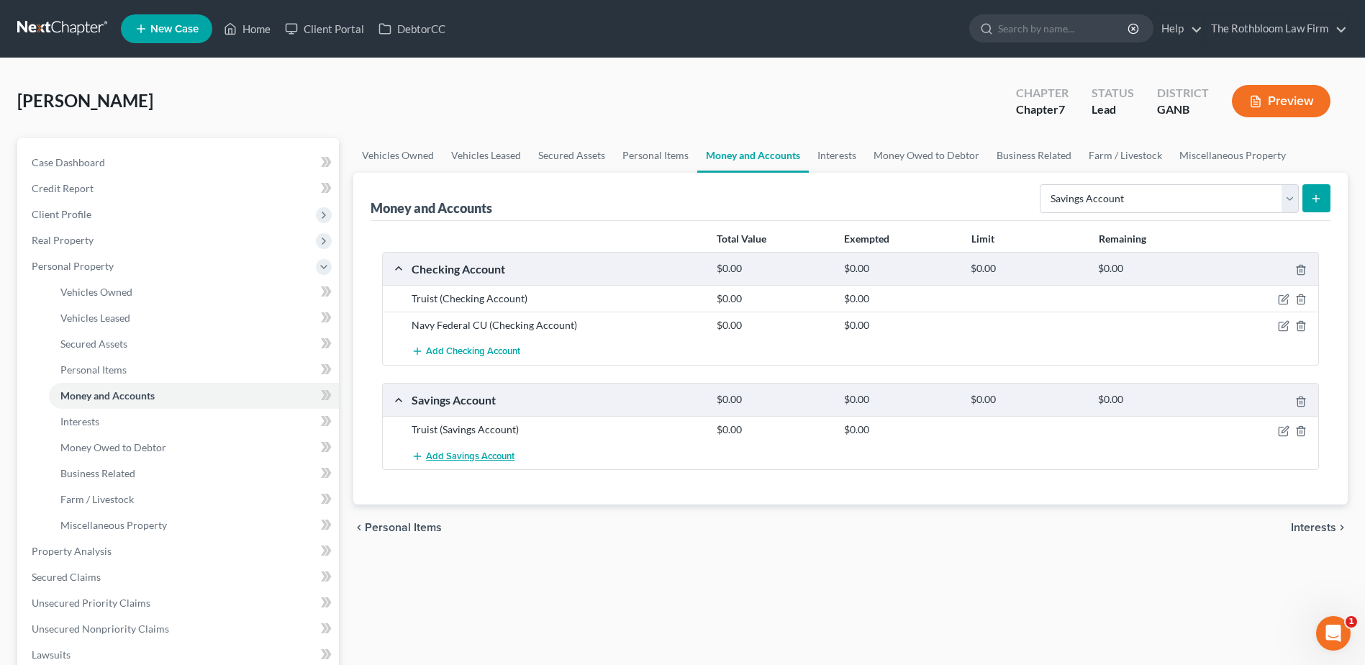
click at [448, 459] on span "Add Savings Account" at bounding box center [470, 456] width 88 height 12
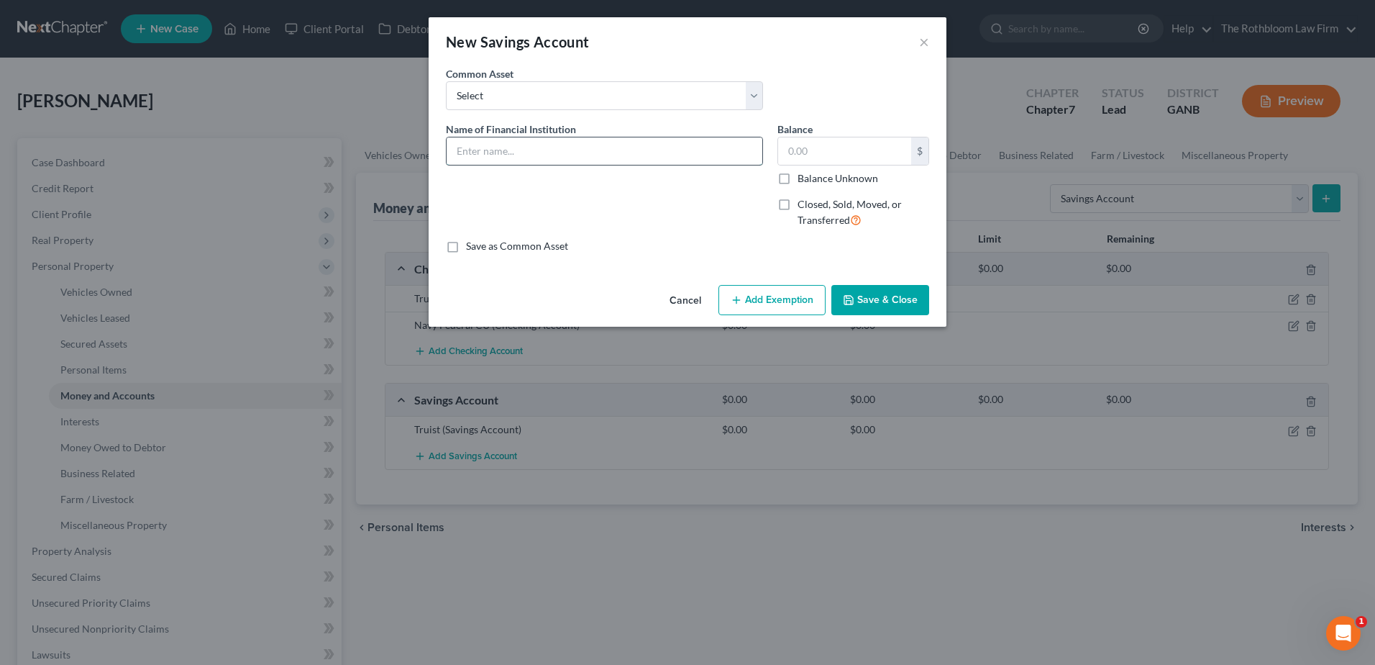
click at [491, 160] on input "text" at bounding box center [605, 150] width 316 height 27
type input "Navy Federal CU"
click at [886, 306] on button "Save & Close" at bounding box center [881, 300] width 98 height 30
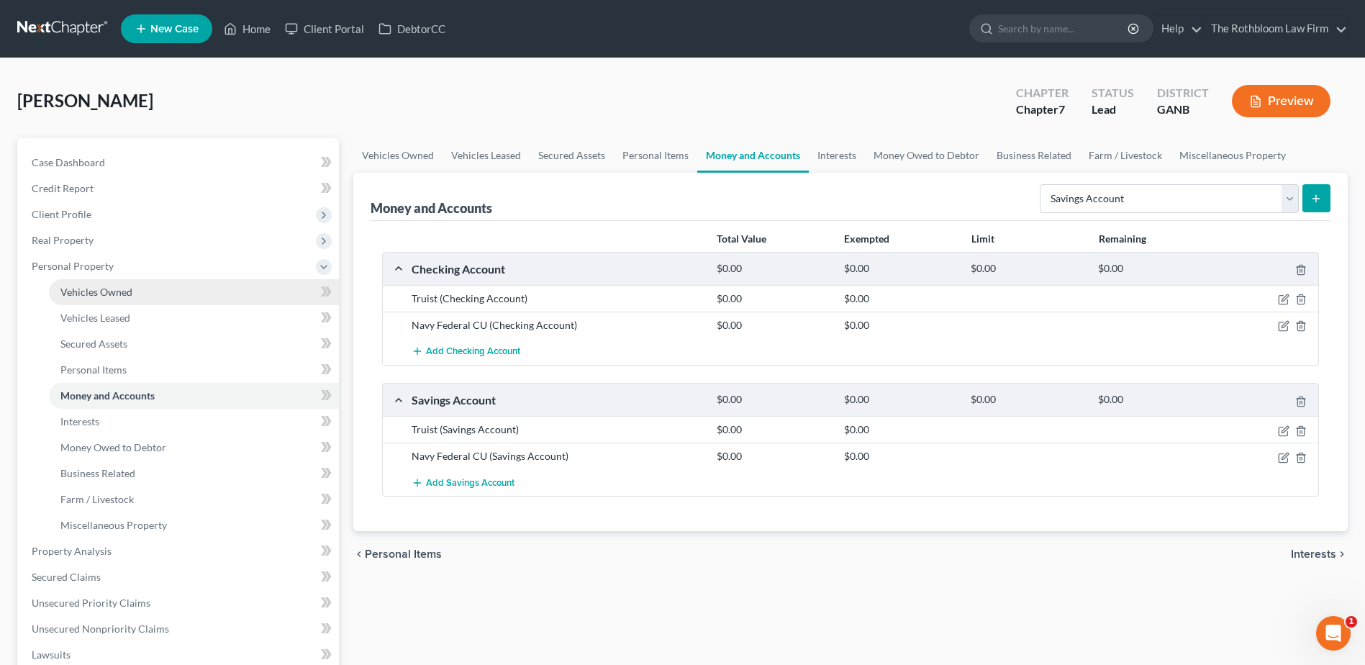
click at [84, 292] on span "Vehicles Owned" at bounding box center [96, 292] width 72 height 12
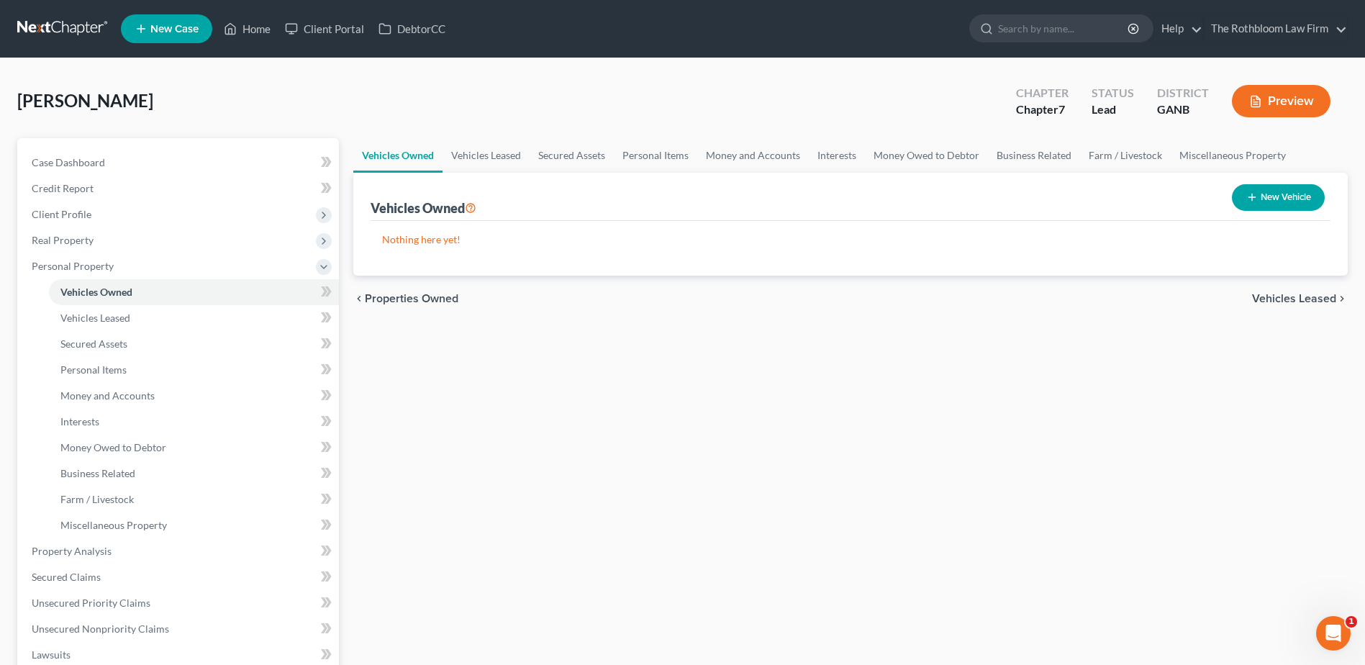
click at [1293, 192] on button "New Vehicle" at bounding box center [1278, 197] width 93 height 27
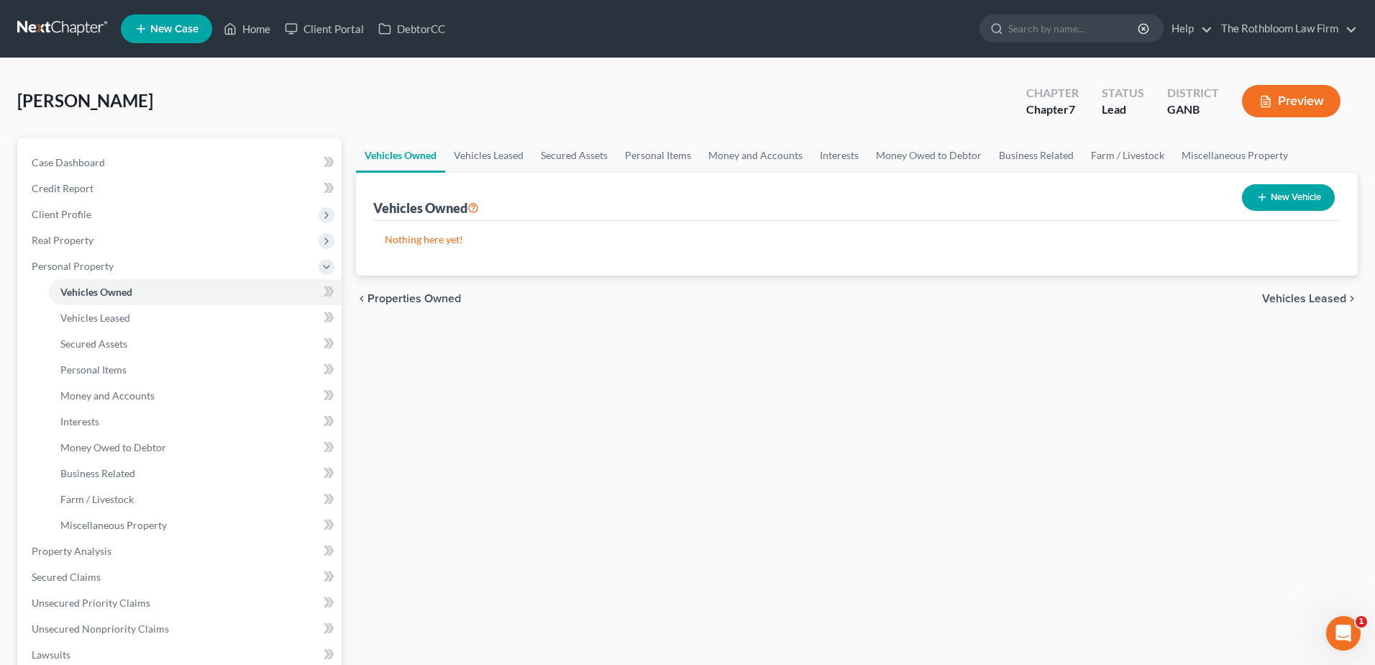
select select "0"
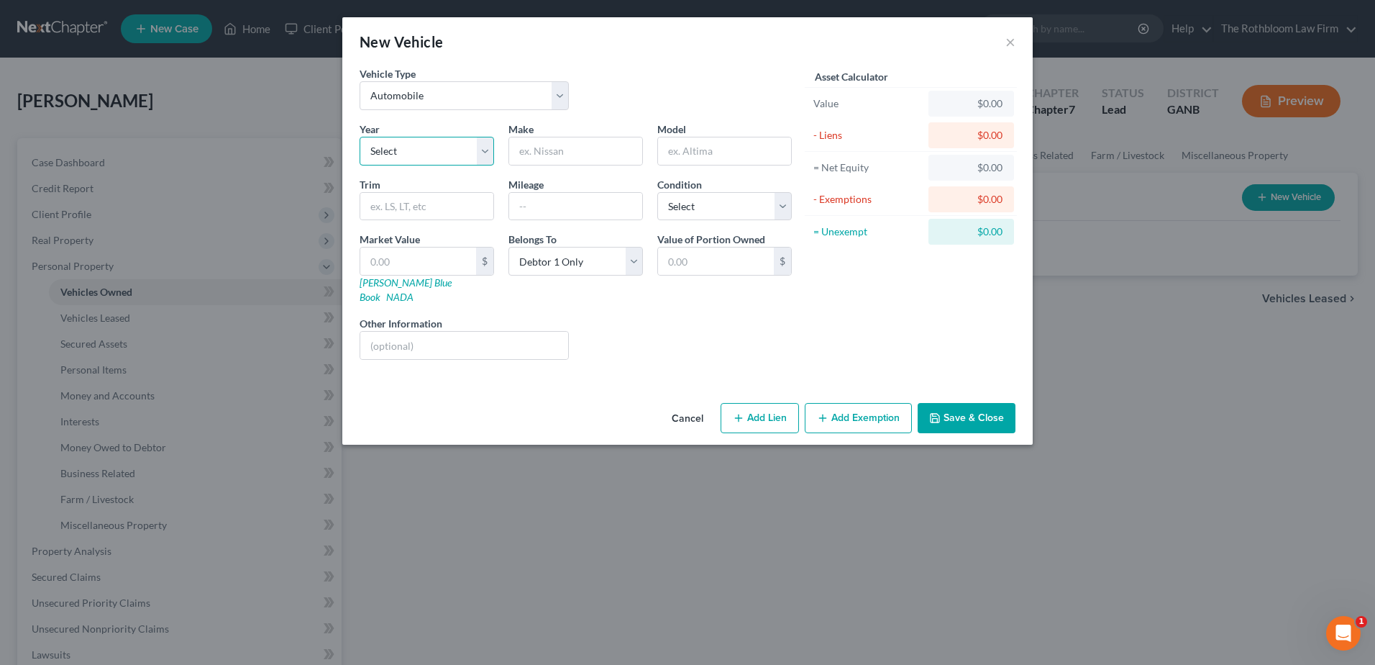
click at [436, 155] on select "Select 2026 2025 2024 2023 2022 2021 2020 2019 2018 2017 2016 2015 2014 2013 20…" at bounding box center [427, 151] width 135 height 29
select select "12"
click at [360, 137] on select "Select 2026 2025 2024 2023 2022 2021 2020 2019 2018 2017 2016 2015 2014 2013 20…" at bounding box center [427, 151] width 135 height 29
click at [549, 153] on input "text" at bounding box center [575, 150] width 133 height 27
type input "Maserati"
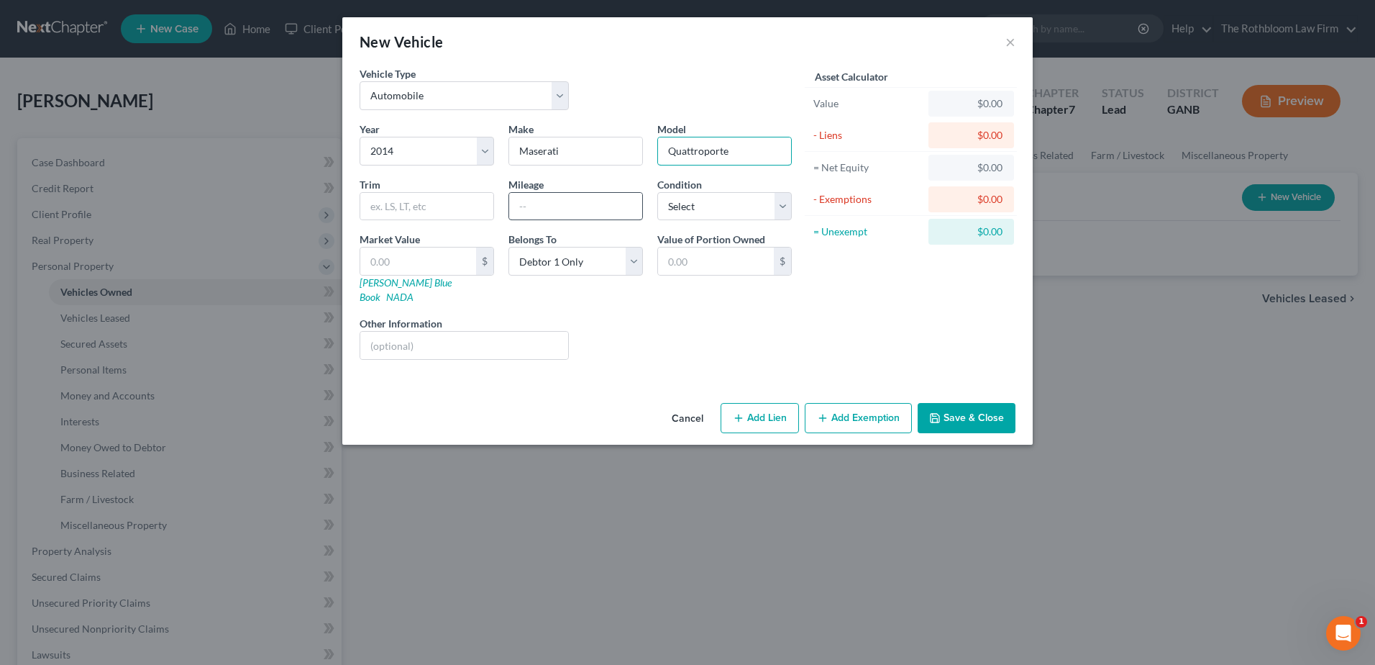
type input "Quattroporte"
click at [584, 204] on input "text" at bounding box center [575, 206] width 133 height 27
type input "69000"
click at [378, 283] on link "[PERSON_NAME] Blue Book" at bounding box center [406, 289] width 92 height 27
drag, startPoint x: 396, startPoint y: 258, endPoint x: 475, endPoint y: 266, distance: 78.8
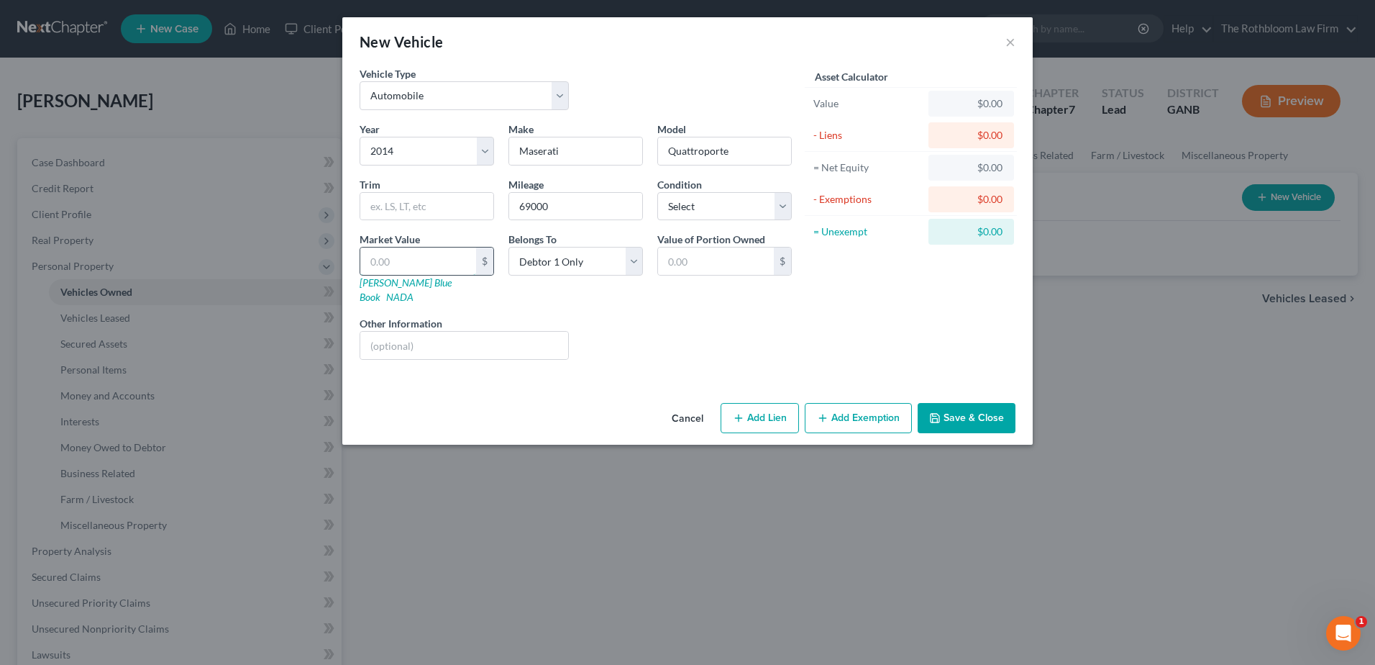
click at [396, 258] on input "text" at bounding box center [418, 260] width 116 height 27
type input "1"
type input "1.00"
type input "13"
type input "13.00"
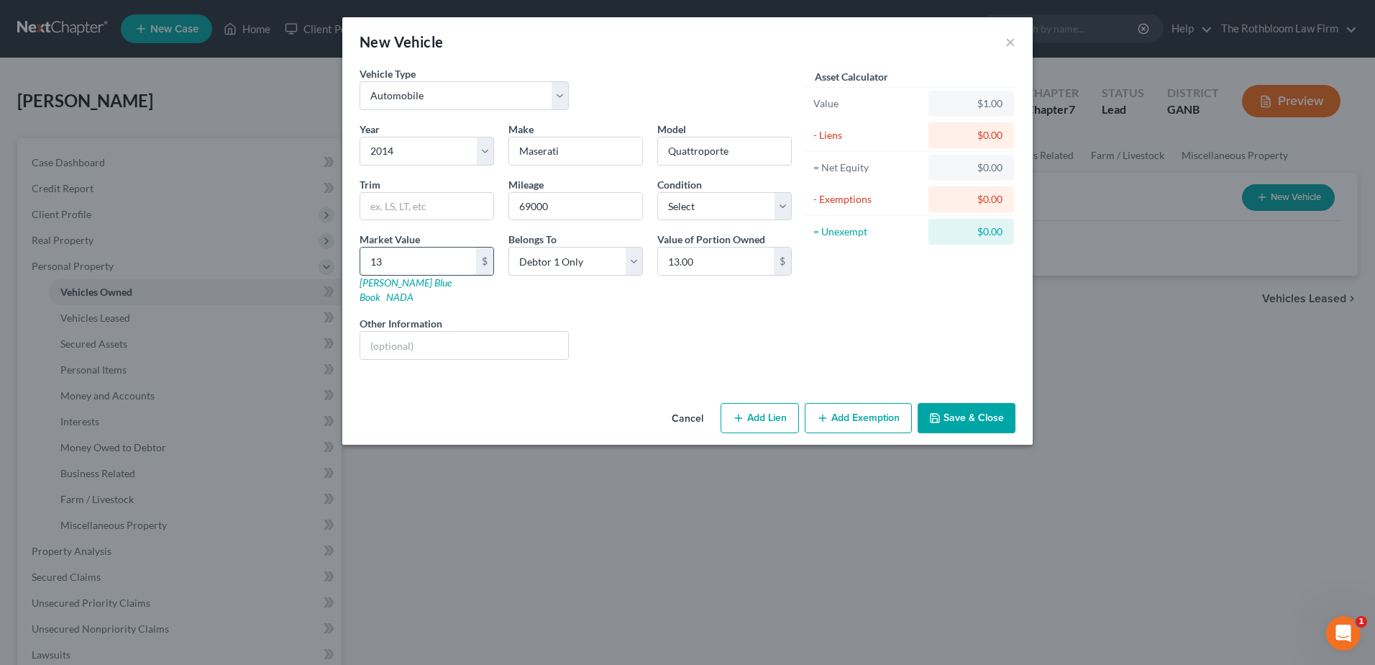
type input "131"
type input "131.00"
type input "1314"
type input "1,314.00"
type input "1,3146"
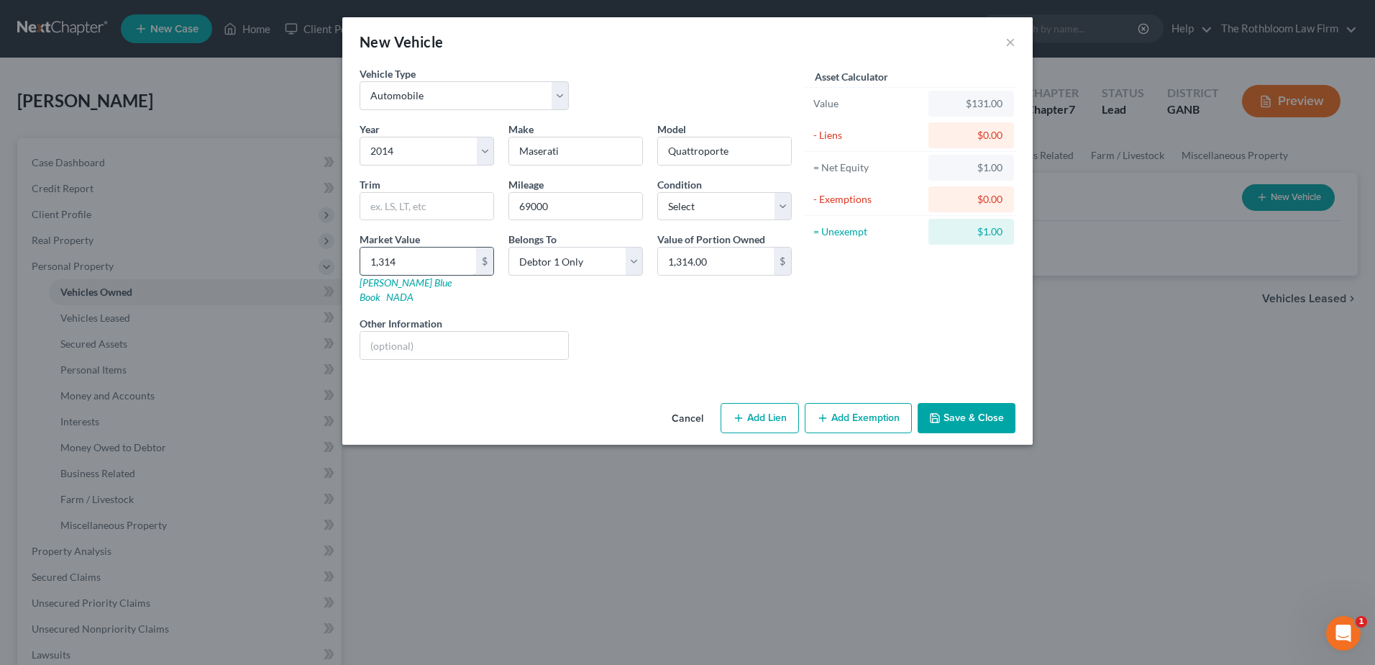
type input "13,146.00"
type input "13,146"
click at [864, 403] on button "Add Exemption" at bounding box center [858, 418] width 107 height 30
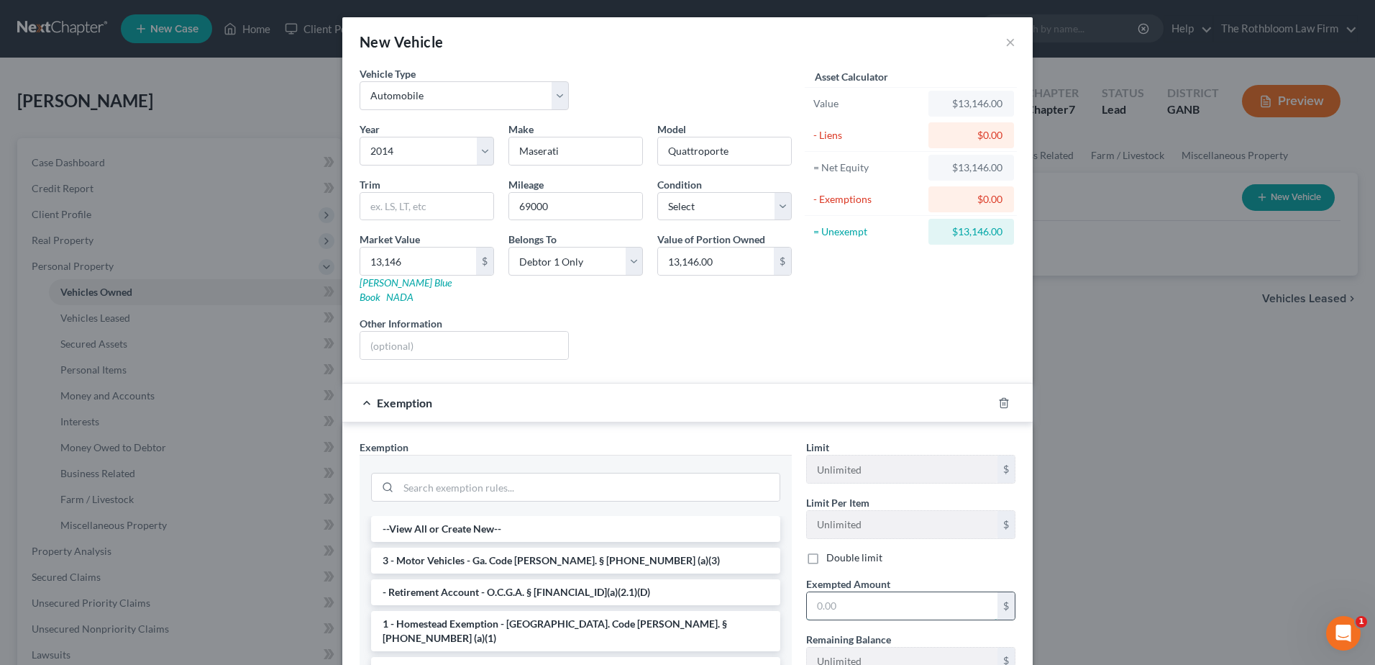
drag, startPoint x: 848, startPoint y: 588, endPoint x: 860, endPoint y: 588, distance: 11.5
click at [848, 592] on input "text" at bounding box center [902, 605] width 191 height 27
type input "5,000"
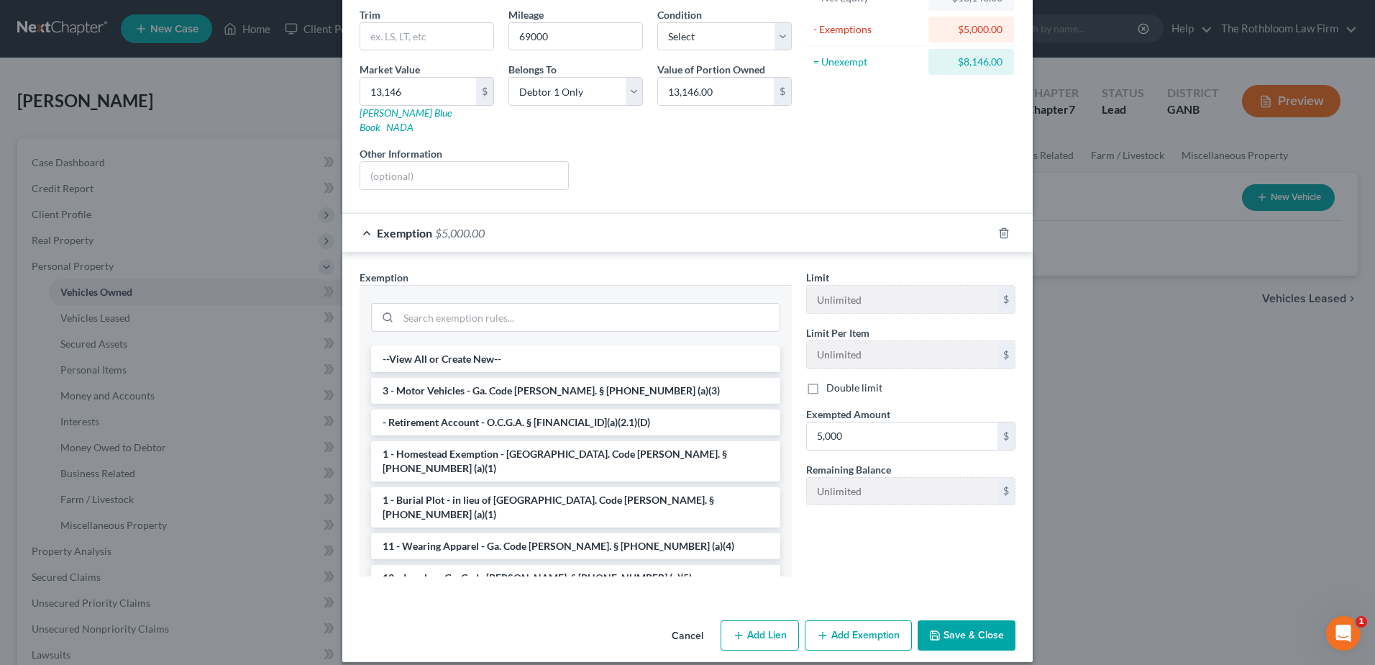
click at [857, 625] on button "Add Exemption" at bounding box center [858, 635] width 107 height 30
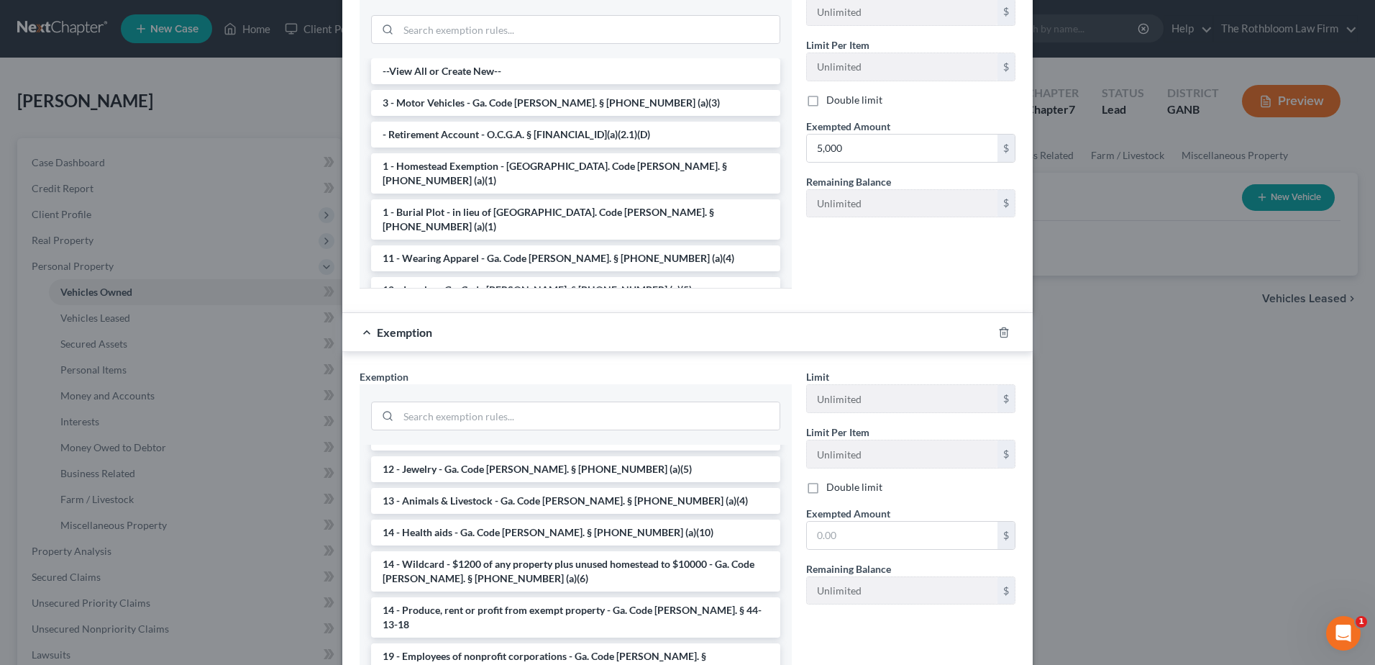
scroll to position [216, 0]
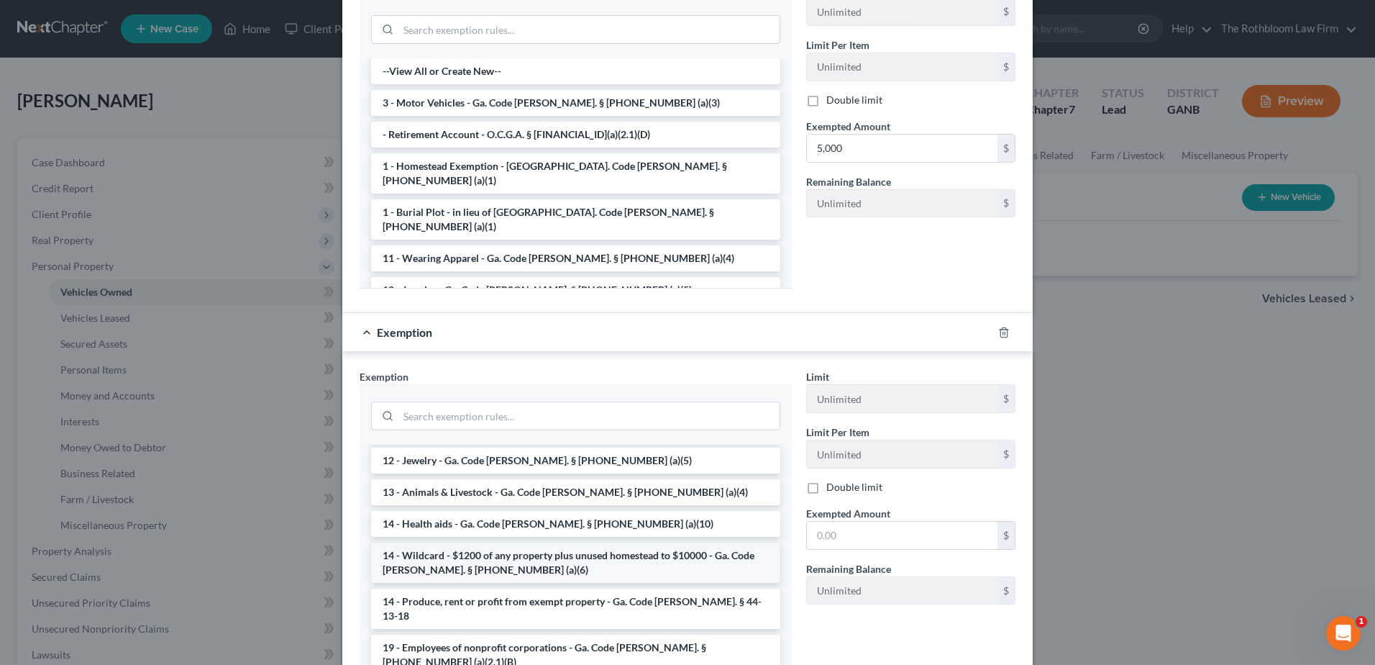
click at [542, 542] on li "14 - Wildcard - $1200 of any property plus unused homestead to $10000 - Ga. Cod…" at bounding box center [575, 562] width 409 height 40
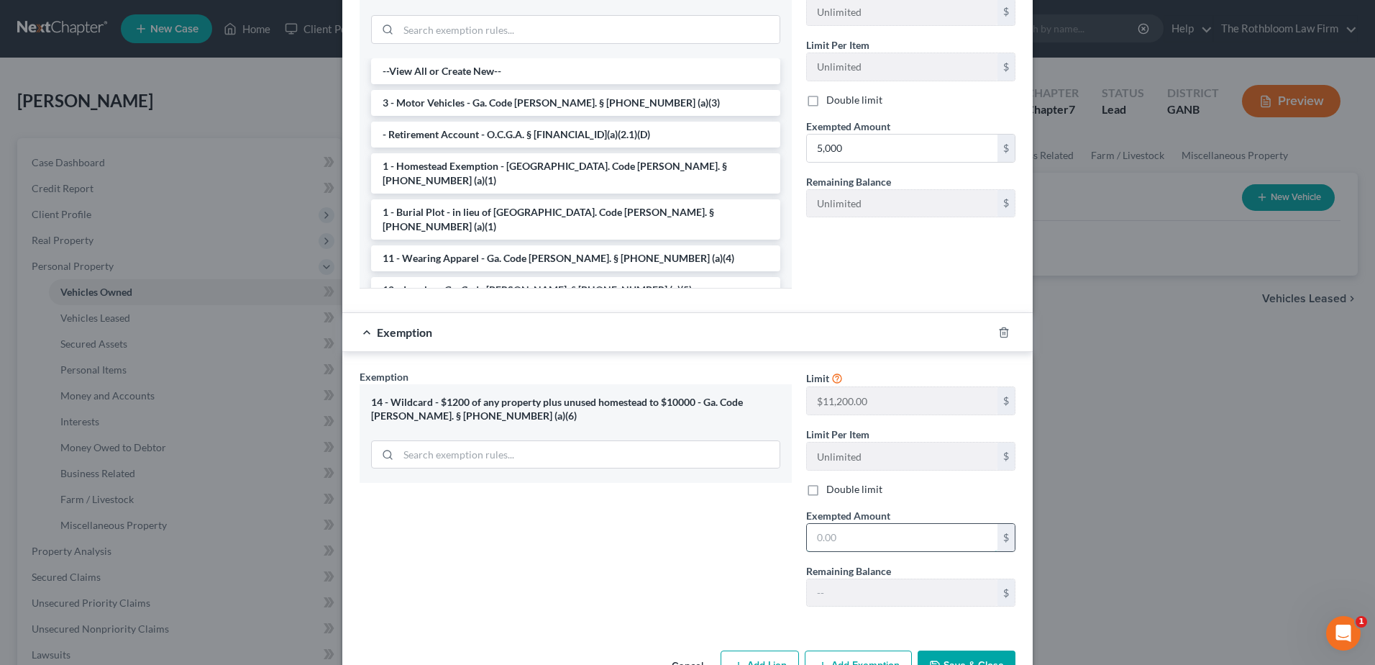
click at [822, 524] on input "text" at bounding box center [902, 537] width 191 height 27
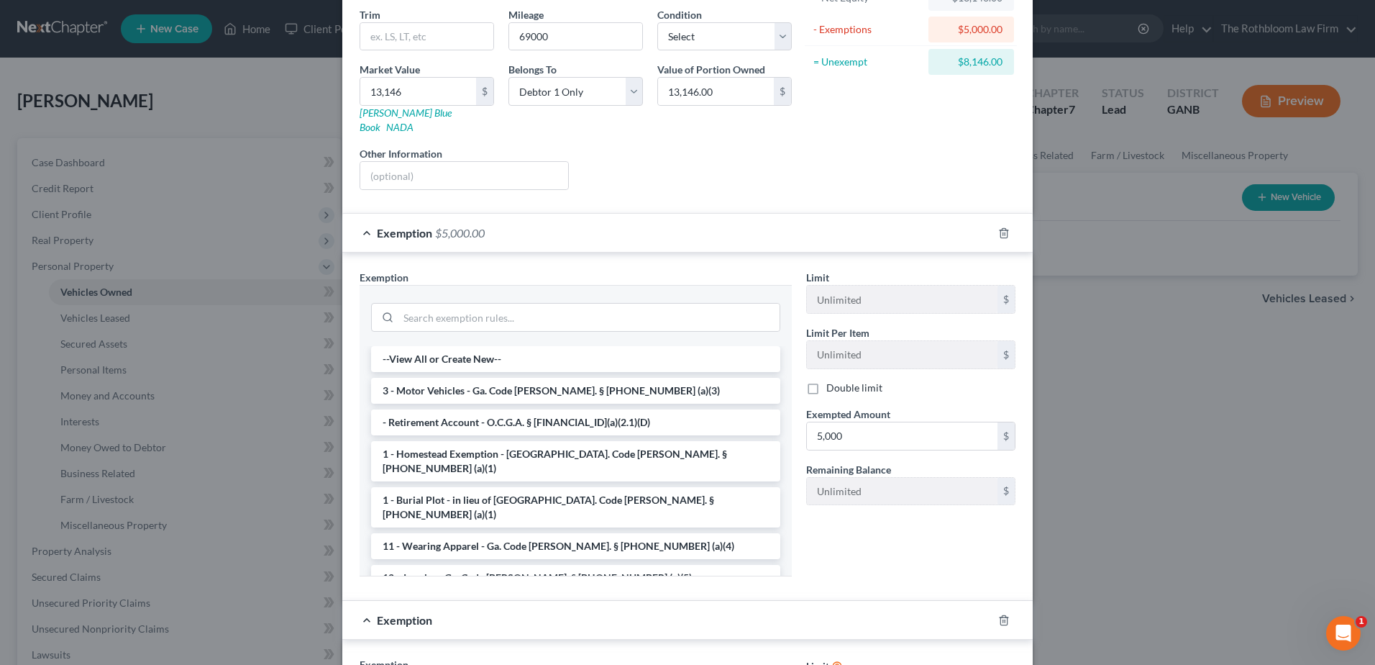
scroll to position [458, 0]
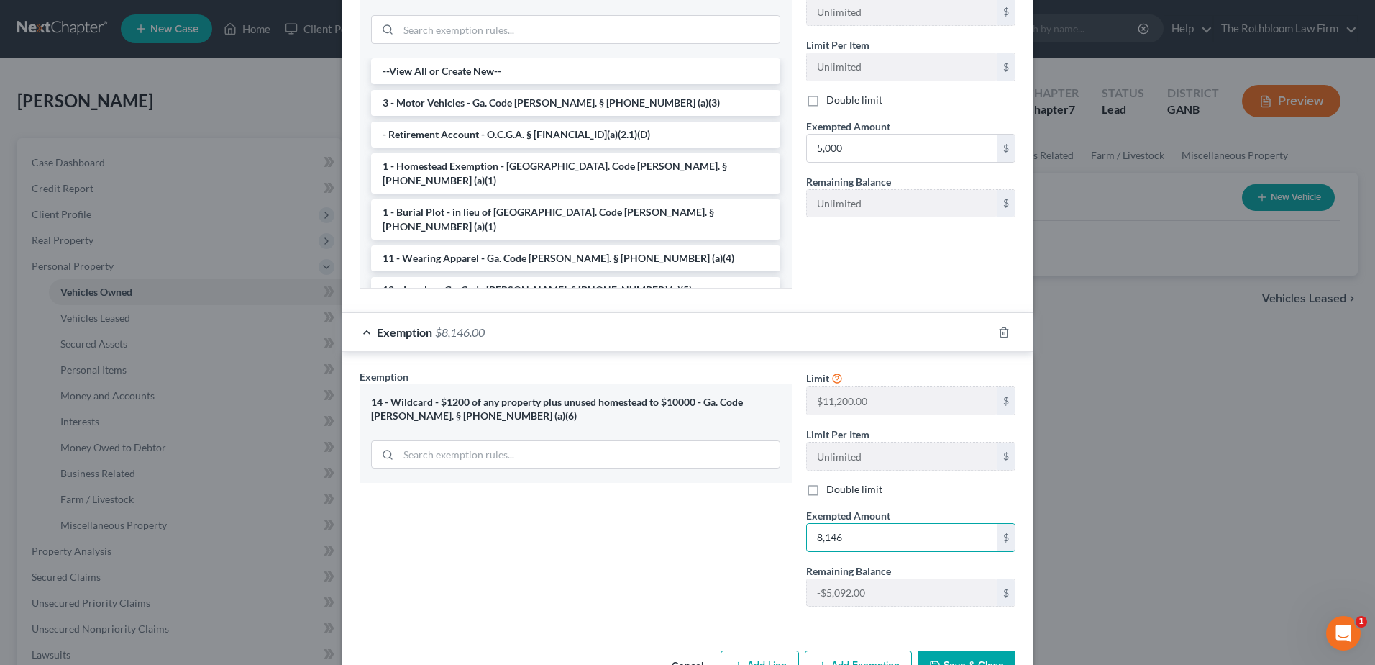
type input "8,146"
click at [984, 649] on button "Save & Close" at bounding box center [967, 664] width 98 height 30
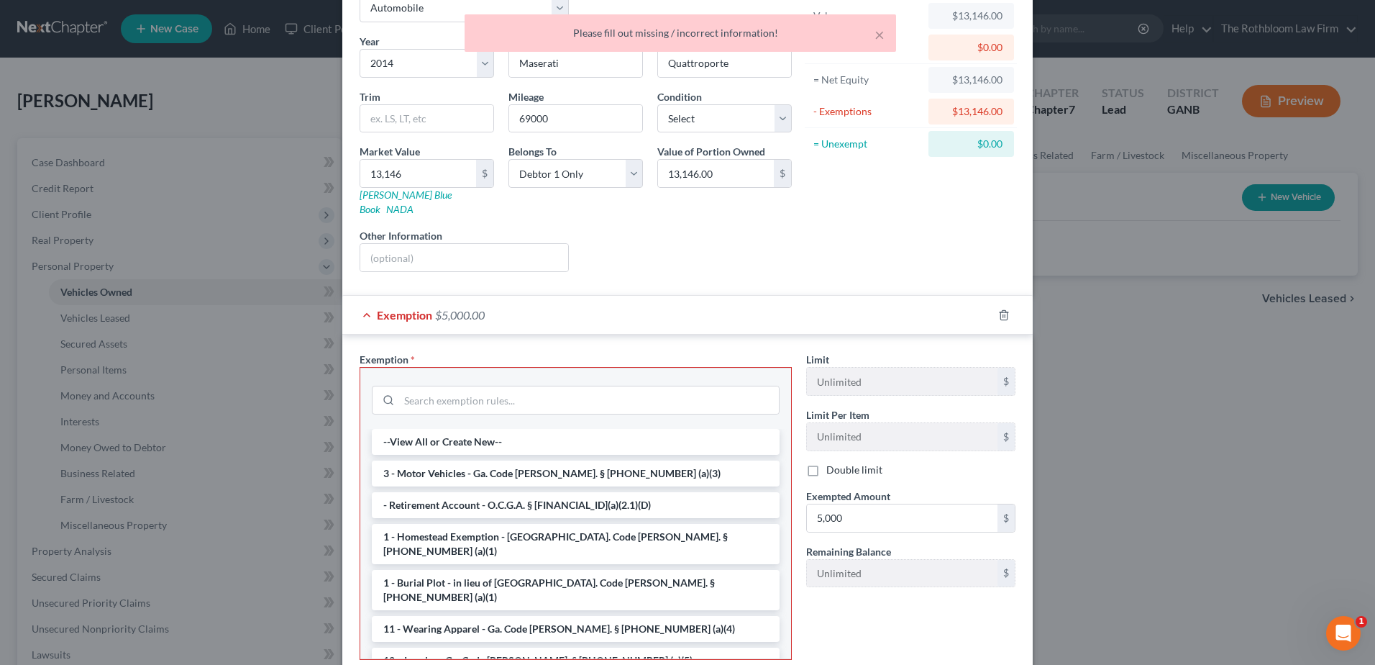
scroll to position [0, 0]
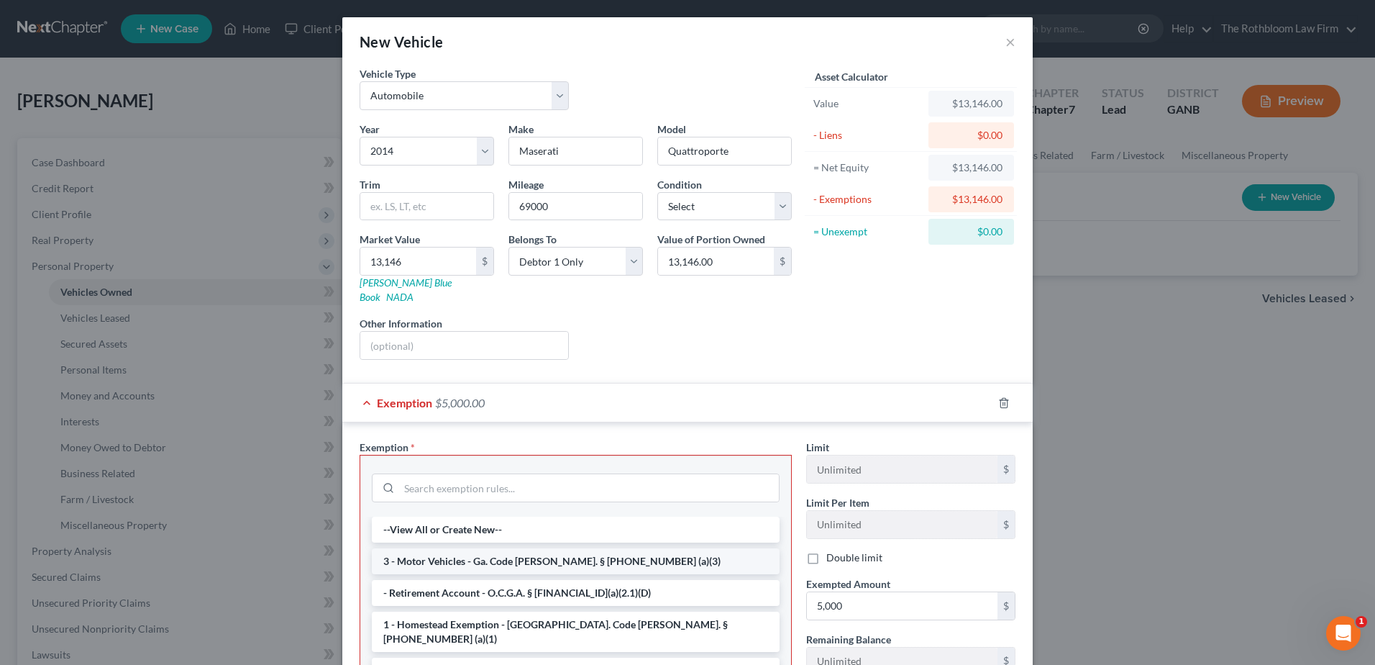
click at [632, 549] on li "3 - Motor Vehicles - Ga. Code [PERSON_NAME]. § [PHONE_NUMBER] (a)(3)" at bounding box center [576, 561] width 408 height 26
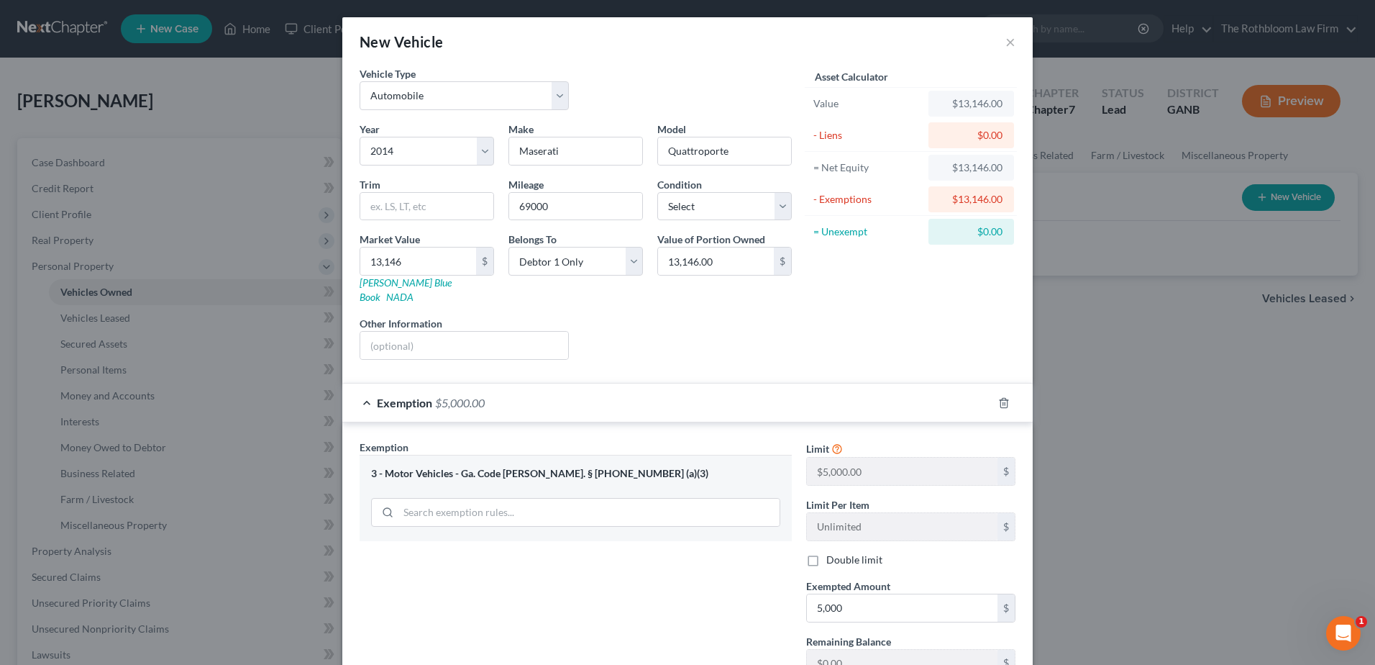
click at [551, 383] on div "Exemption $5,000.00" at bounding box center [667, 402] width 650 height 38
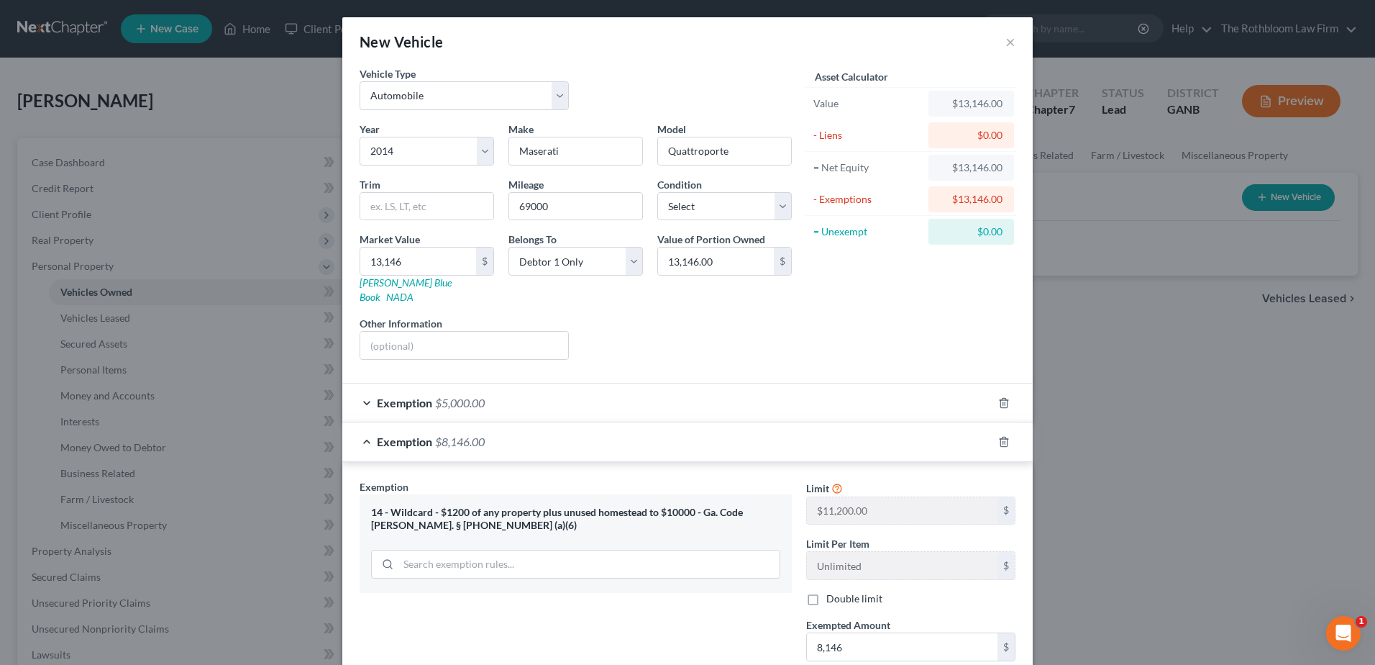
click at [423, 396] on span "Exemption" at bounding box center [404, 403] width 55 height 14
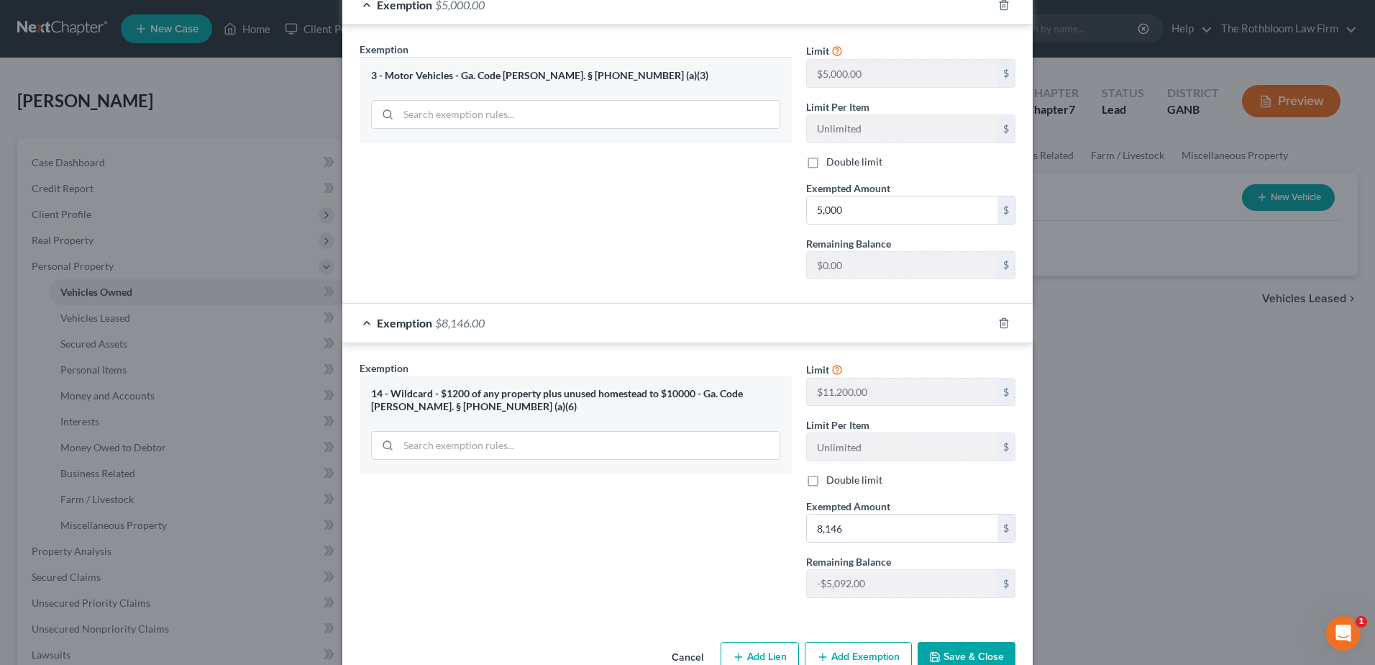
scroll to position [419, 0]
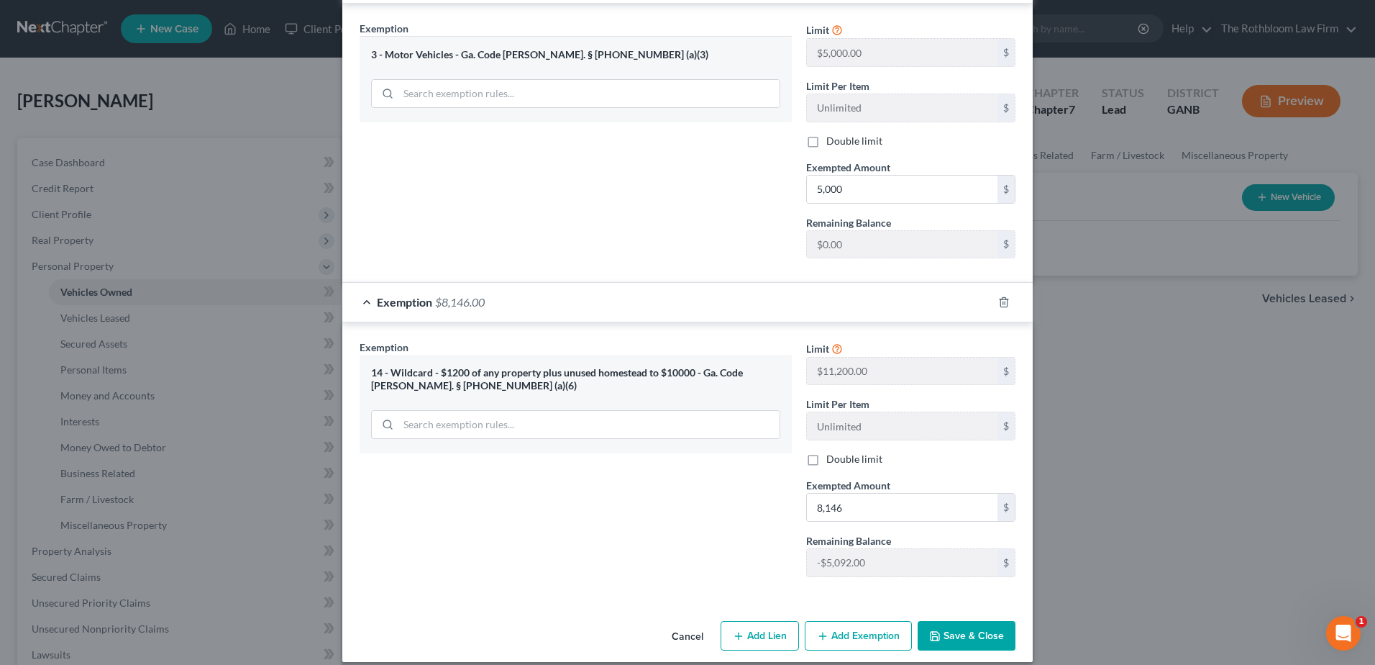
click at [973, 621] on button "Save & Close" at bounding box center [967, 636] width 98 height 30
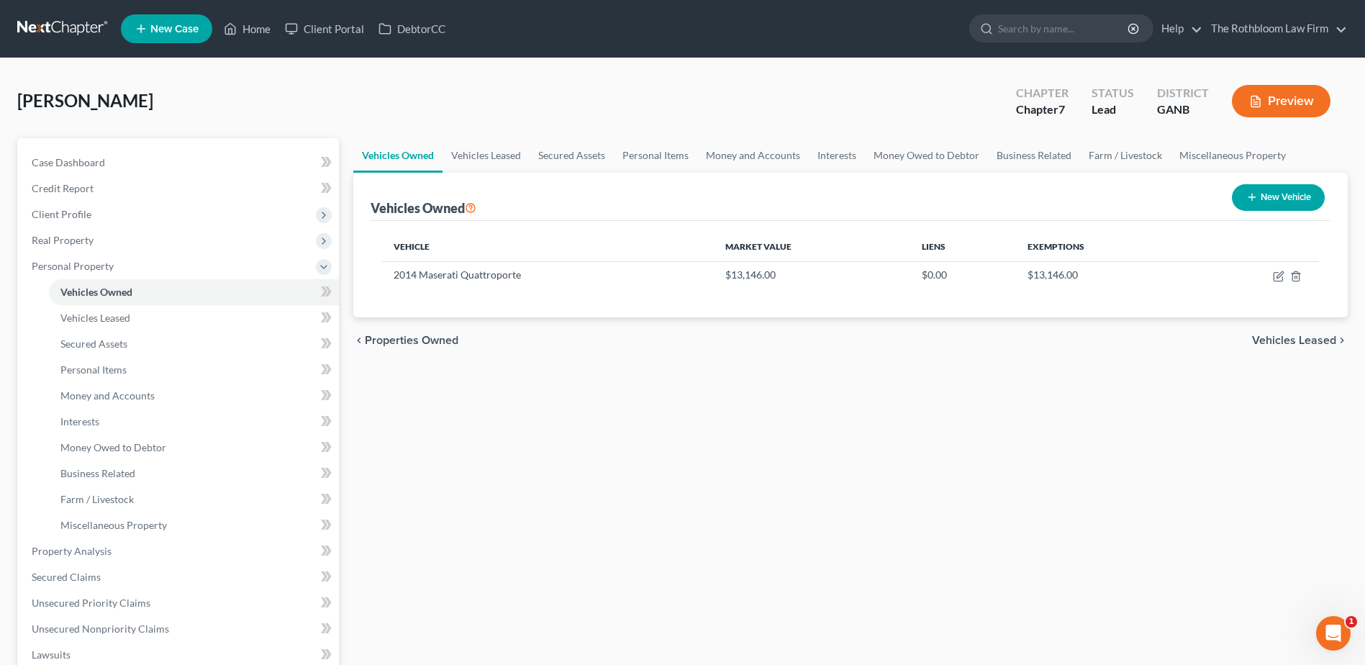
click at [1282, 202] on button "New Vehicle" at bounding box center [1278, 197] width 93 height 27
select select "0"
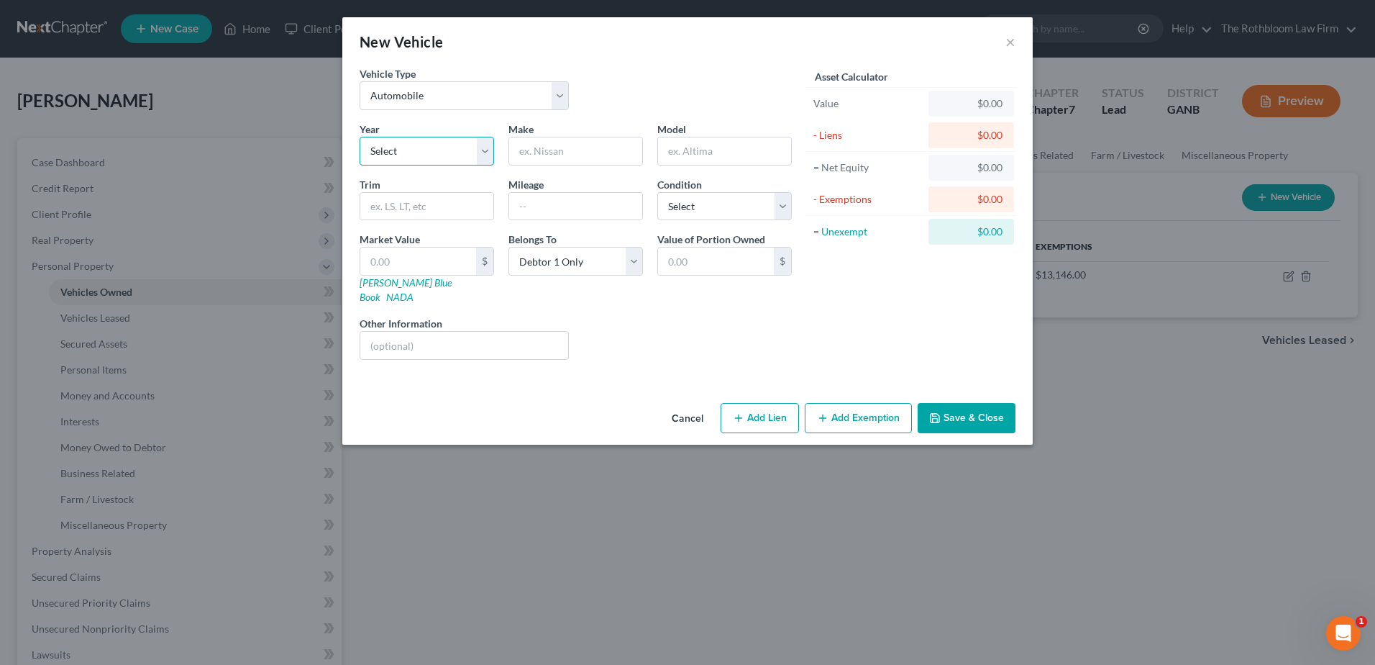
click at [421, 156] on select "Select 2026 2025 2024 2023 2022 2021 2020 2019 2018 2017 2016 2015 2014 2013 20…" at bounding box center [427, 151] width 135 height 29
select select "10"
click at [360, 137] on select "Select 2026 2025 2024 2023 2022 2021 2020 2019 2018 2017 2016 2015 2014 2013 20…" at bounding box center [427, 151] width 135 height 29
click at [532, 149] on input "text" at bounding box center [575, 150] width 133 height 27
type input "Great Dane"
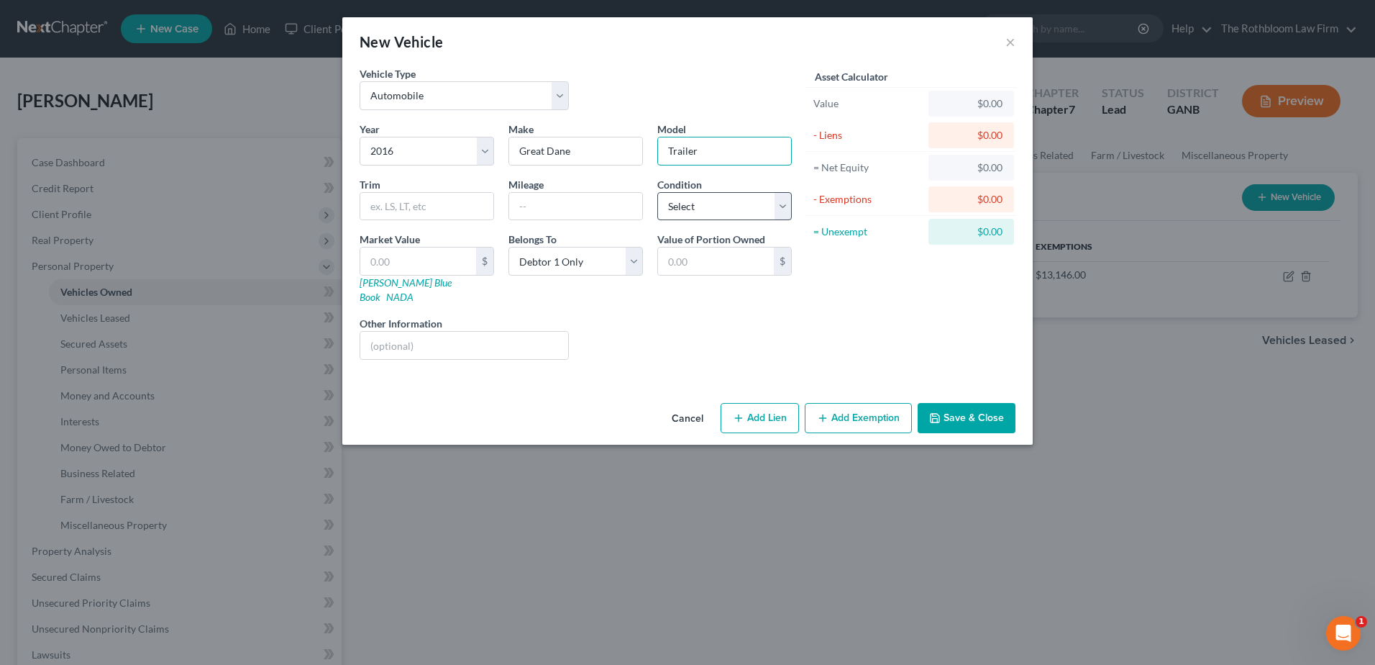
type input "Trailer"
click at [667, 199] on select "Select Excellent Very Good Good Fair Poor" at bounding box center [725, 206] width 135 height 29
select select "2"
click at [658, 192] on select "Select Excellent Very Good Good Fair Poor" at bounding box center [725, 206] width 135 height 29
click at [415, 258] on input "text" at bounding box center [418, 260] width 116 height 27
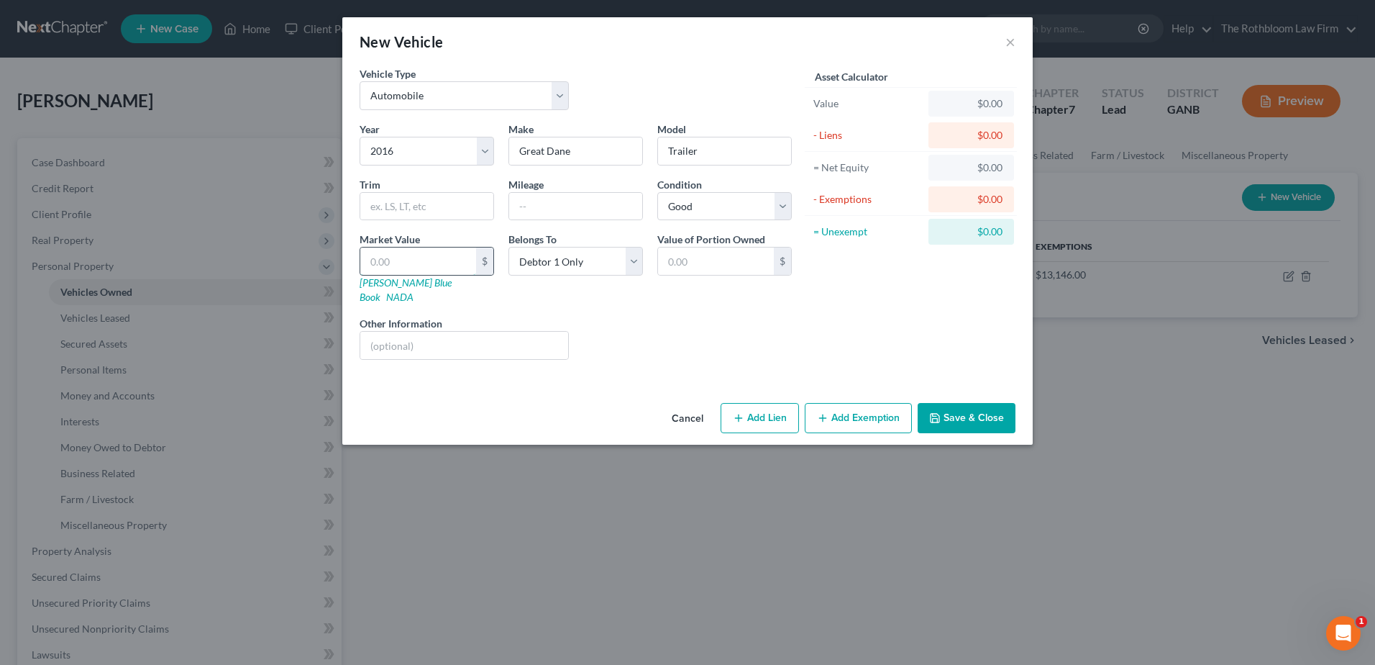
type input "1"
type input "1.00"
type input "14"
type input "14.00"
type input "140"
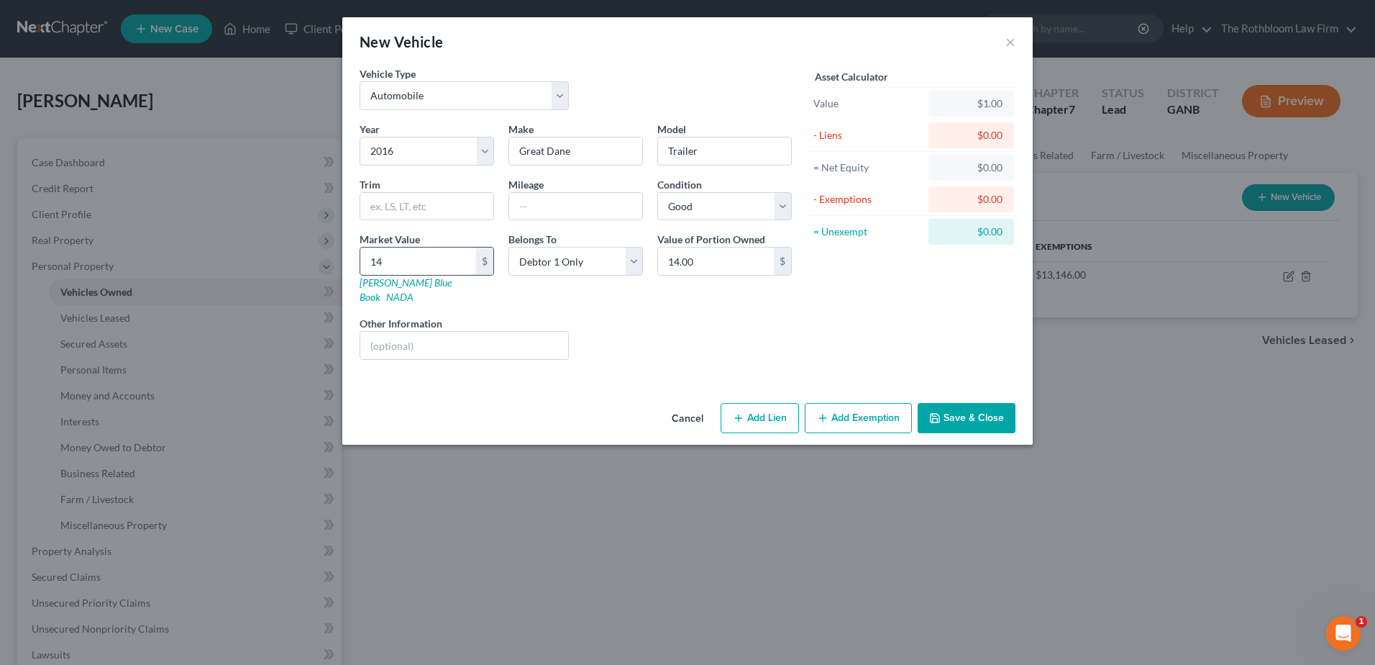
type input "140.00"
type input "1400"
type input "1,400.00"
type input "1,4000"
type input "14,000.00"
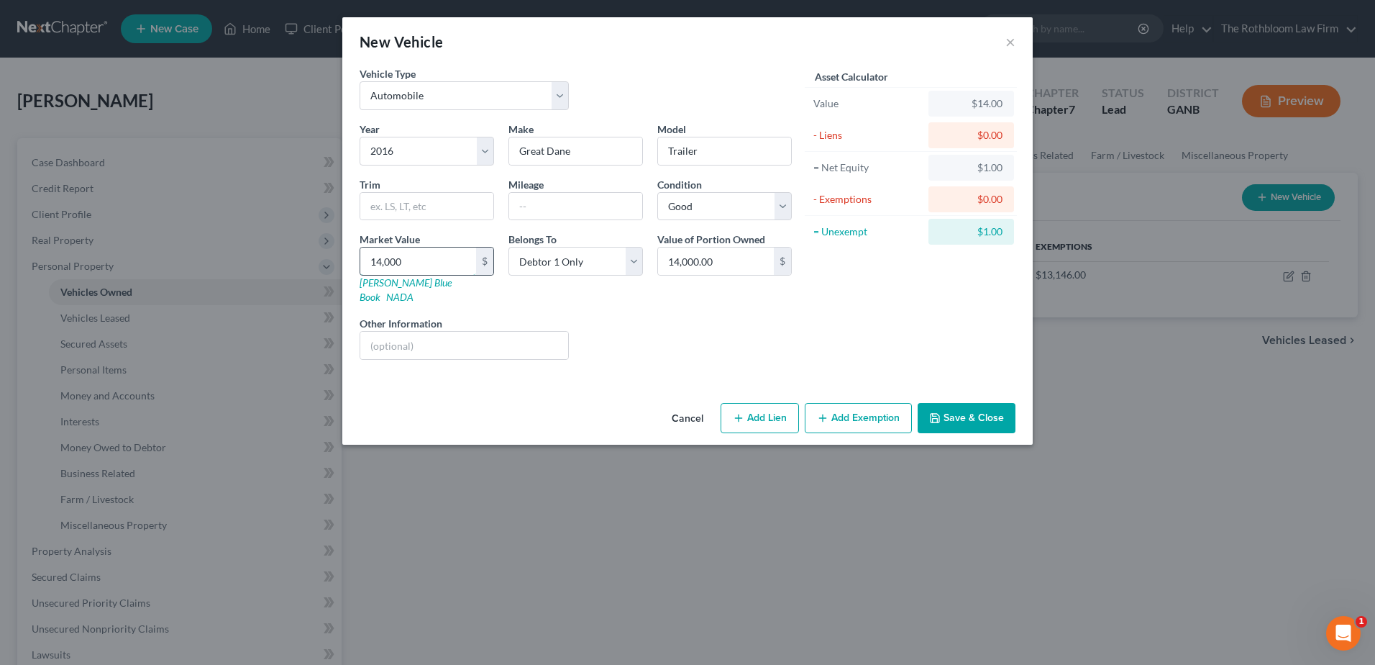
type input "14,000"
click at [975, 403] on button "Save & Close" at bounding box center [967, 418] width 98 height 30
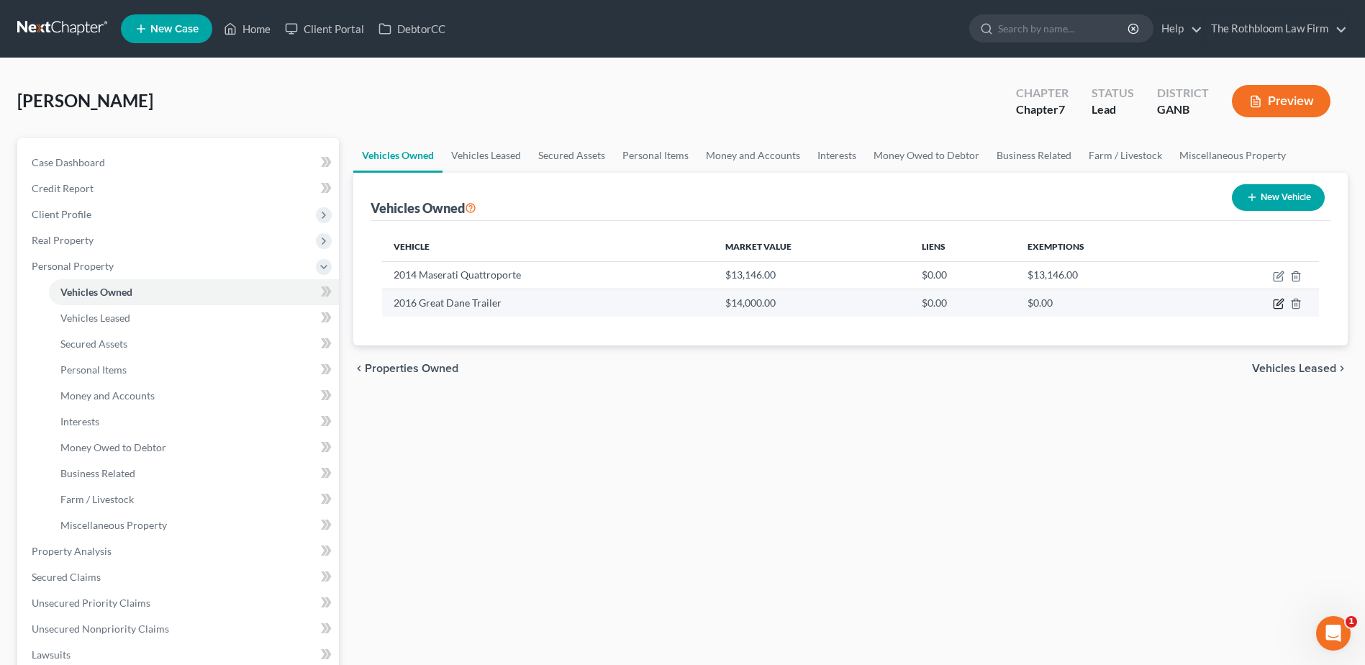
click at [1275, 301] on icon "button" at bounding box center [1279, 304] width 12 height 12
select select "0"
select select "10"
select select "2"
select select "0"
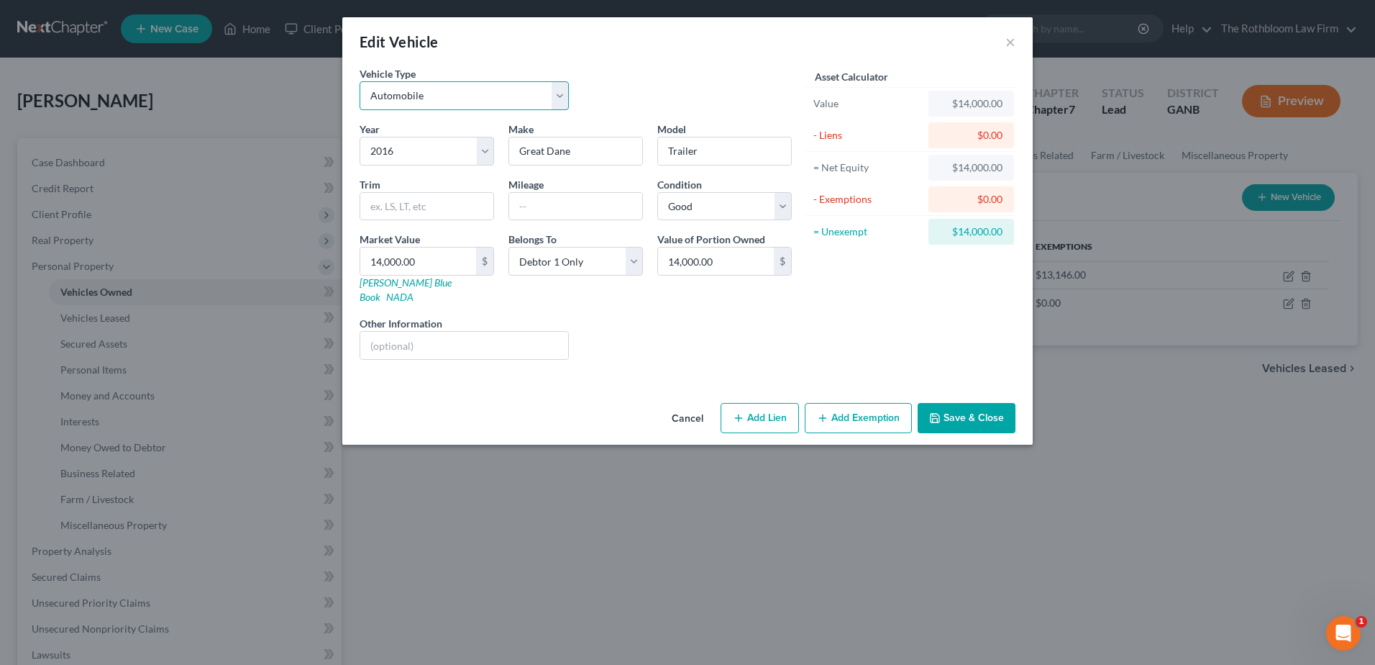
click at [555, 101] on select "Select Automobile Truck Trailer Watercraft Aircraft Motor Home Atv Other Vehicle" at bounding box center [464, 95] width 209 height 29
select select "2"
click at [360, 81] on select "Select Automobile Truck Trailer Watercraft Aircraft Motor Home Atv Other Vehicle" at bounding box center [464, 95] width 209 height 29
click at [945, 409] on button "Save & Close" at bounding box center [967, 418] width 98 height 30
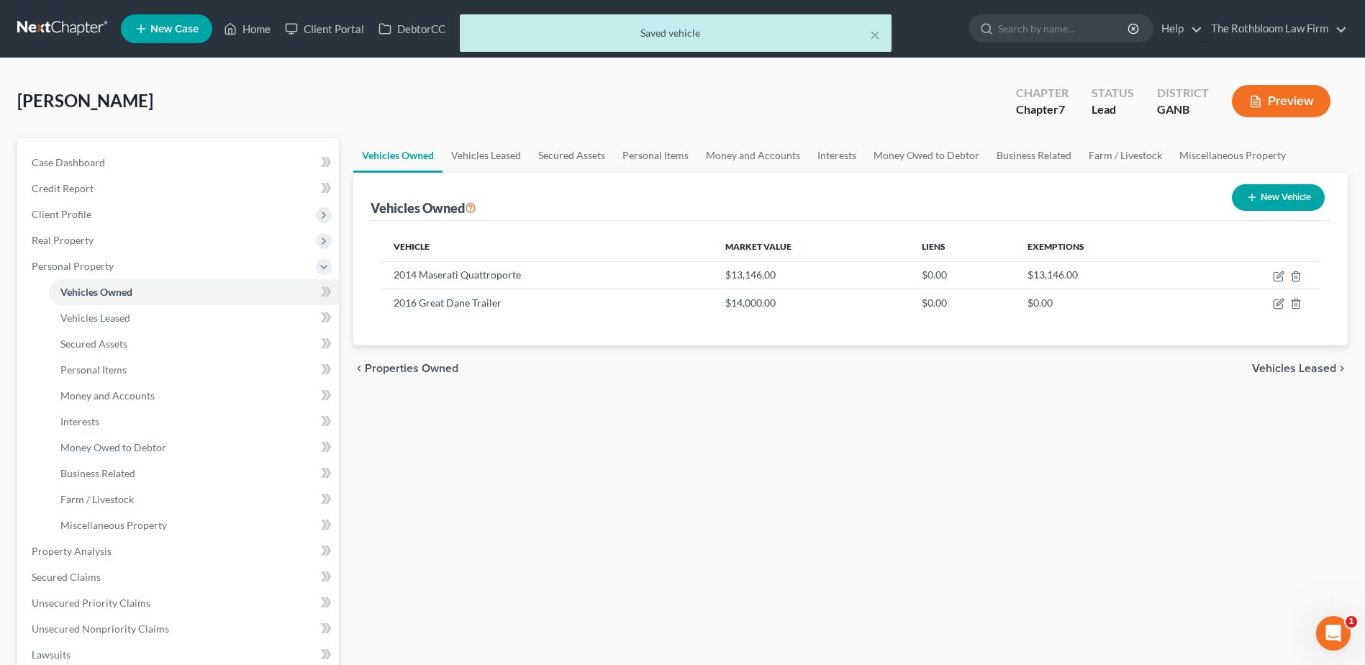
click at [1273, 196] on button "New Vehicle" at bounding box center [1278, 197] width 93 height 27
select select "0"
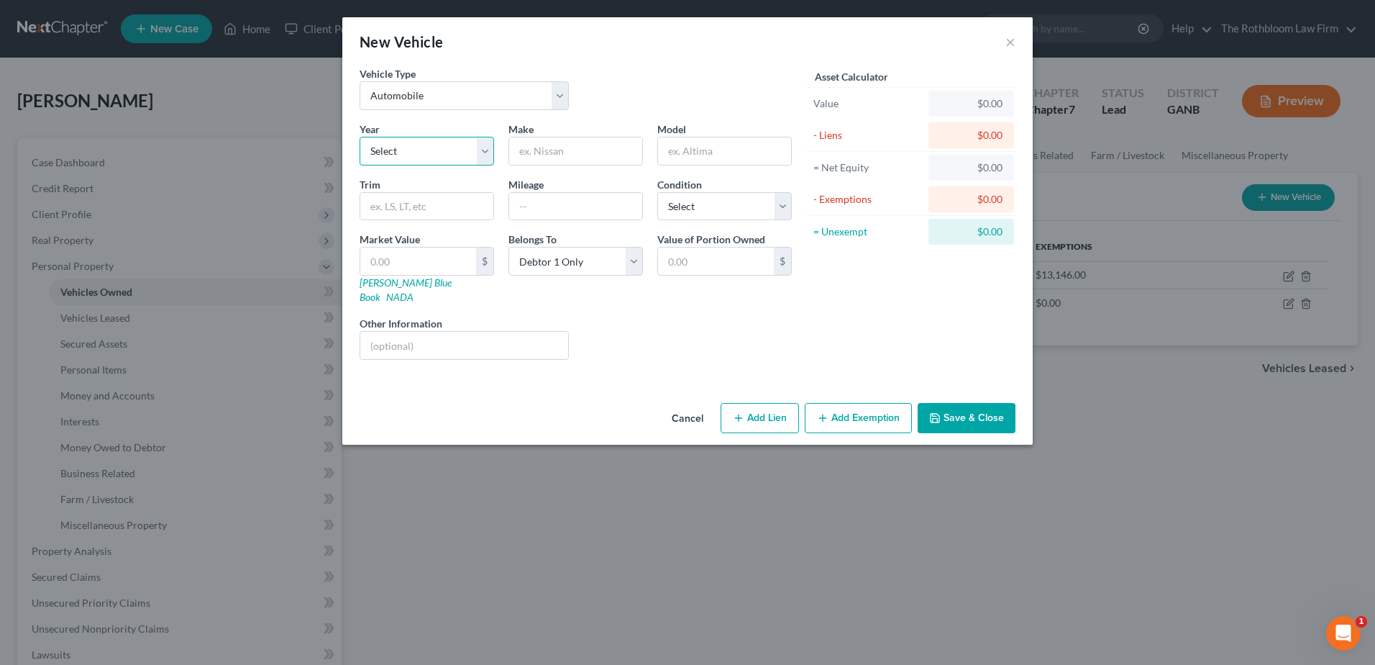
click at [381, 156] on select "Select 2026 2025 2024 2023 2022 2021 2020 2019 2018 2017 2016 2015 2014 2013 20…" at bounding box center [427, 151] width 135 height 29
click at [564, 100] on select "Select Automobile Truck Trailer Watercraft Aircraft Motor Home Atv Other Vehicle" at bounding box center [464, 95] width 209 height 29
select select "1"
click at [360, 81] on select "Select Automobile Truck Trailer Watercraft Aircraft Motor Home Atv Other Vehicle" at bounding box center [464, 95] width 209 height 29
click at [408, 147] on select "Select 2026 2025 2024 2023 2022 2021 2020 2019 2018 2017 2016 2015 2014 2013 20…" at bounding box center [427, 151] width 135 height 29
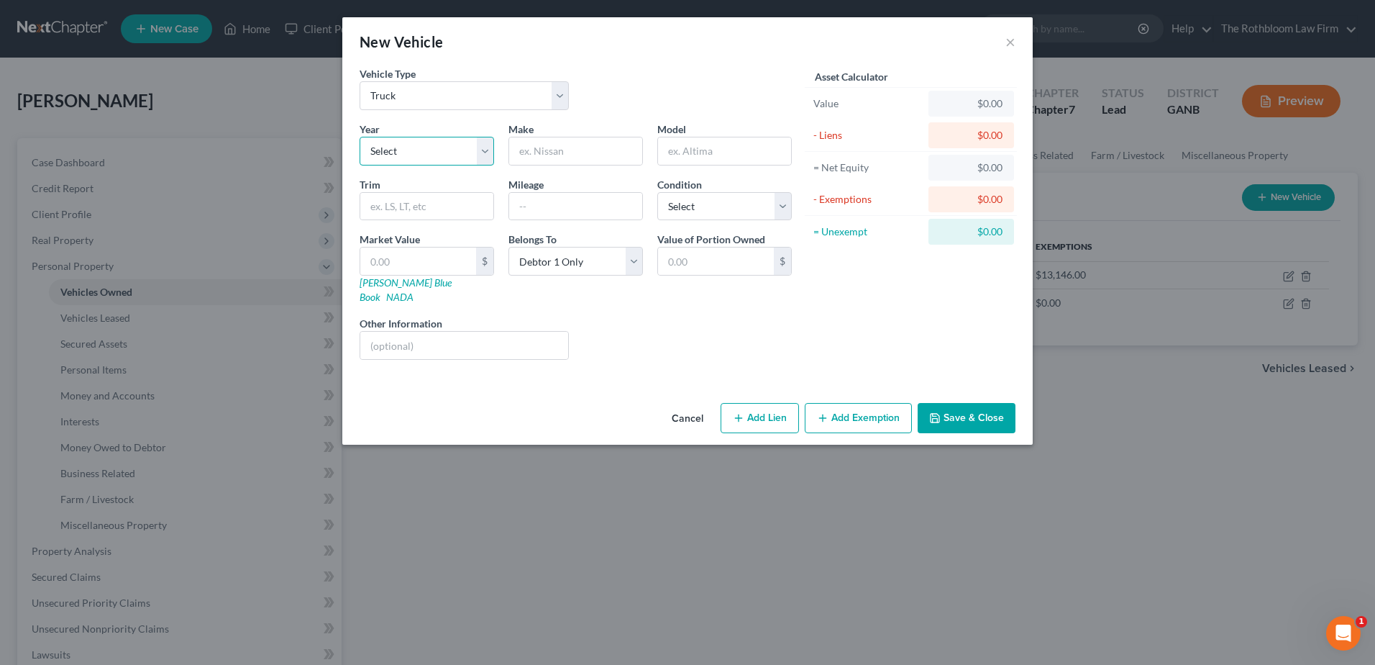
select select "18"
click at [360, 137] on select "Select 2026 2025 2024 2023 2022 2021 2020 2019 2018 2017 2016 2015 2014 2013 20…" at bounding box center [427, 151] width 135 height 29
click at [545, 146] on input "text" at bounding box center [575, 150] width 133 height 27
type input "Volvo"
click at [529, 211] on input "text" at bounding box center [575, 206] width 133 height 27
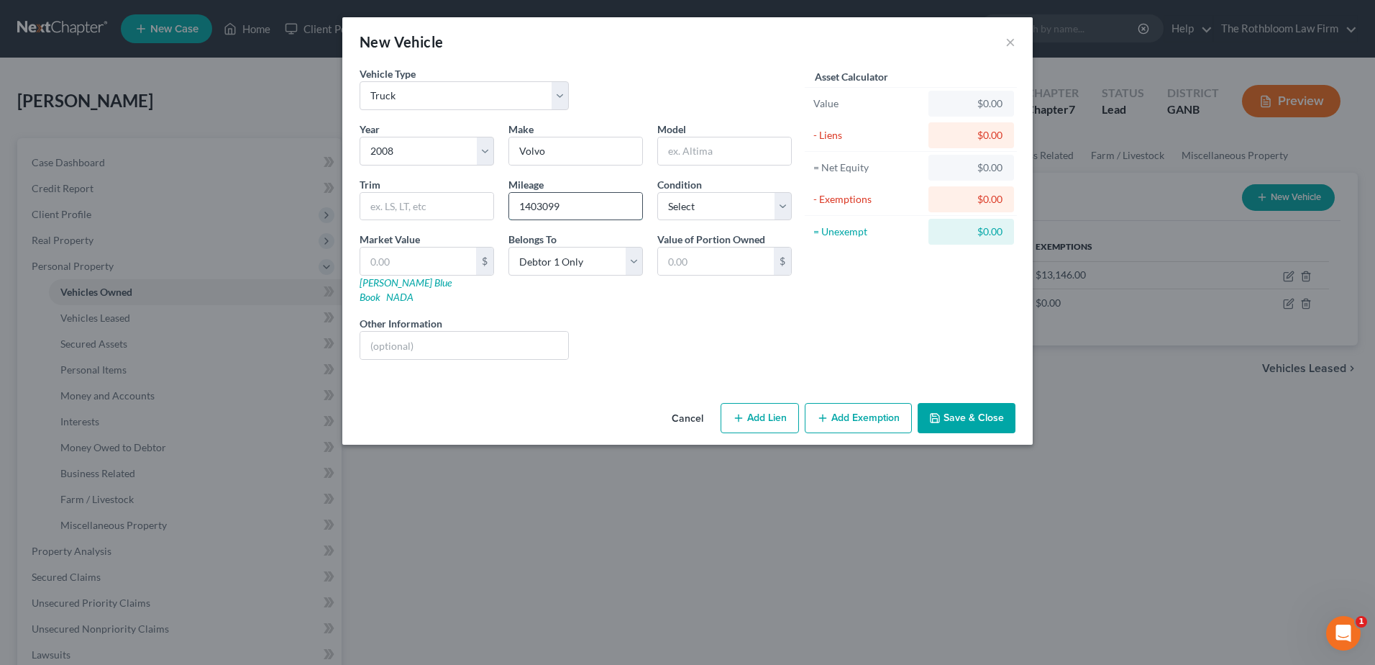
type input "1403099"
click at [709, 211] on select "Select Excellent Very Good Good Fair Poor" at bounding box center [725, 206] width 135 height 29
select select "2"
click at [658, 192] on select "Select Excellent Very Good Good Fair Poor" at bounding box center [725, 206] width 135 height 29
click at [372, 250] on input "text" at bounding box center [418, 260] width 116 height 27
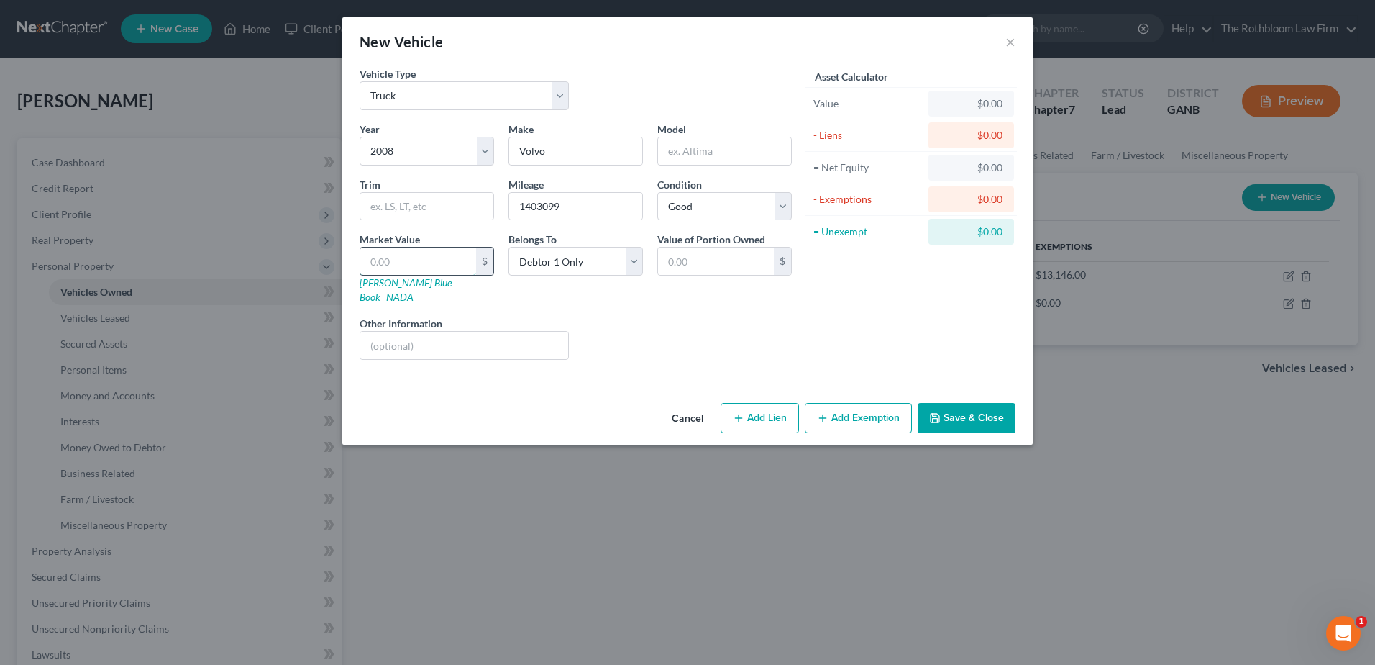
type input "1"
type input "1.00"
type input "15"
type input "15.00"
type input "150"
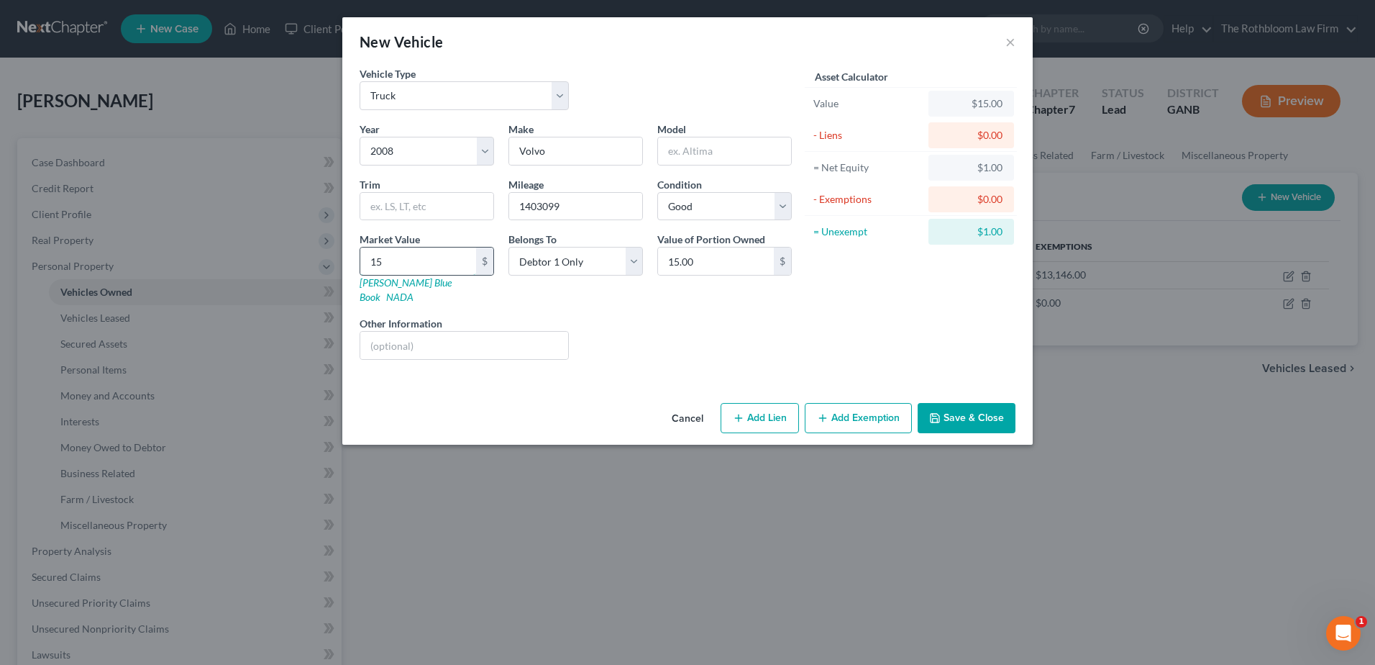
type input "150.00"
type input "1500"
type input "1,500.00"
type input "1,5000"
type input "15,000.00"
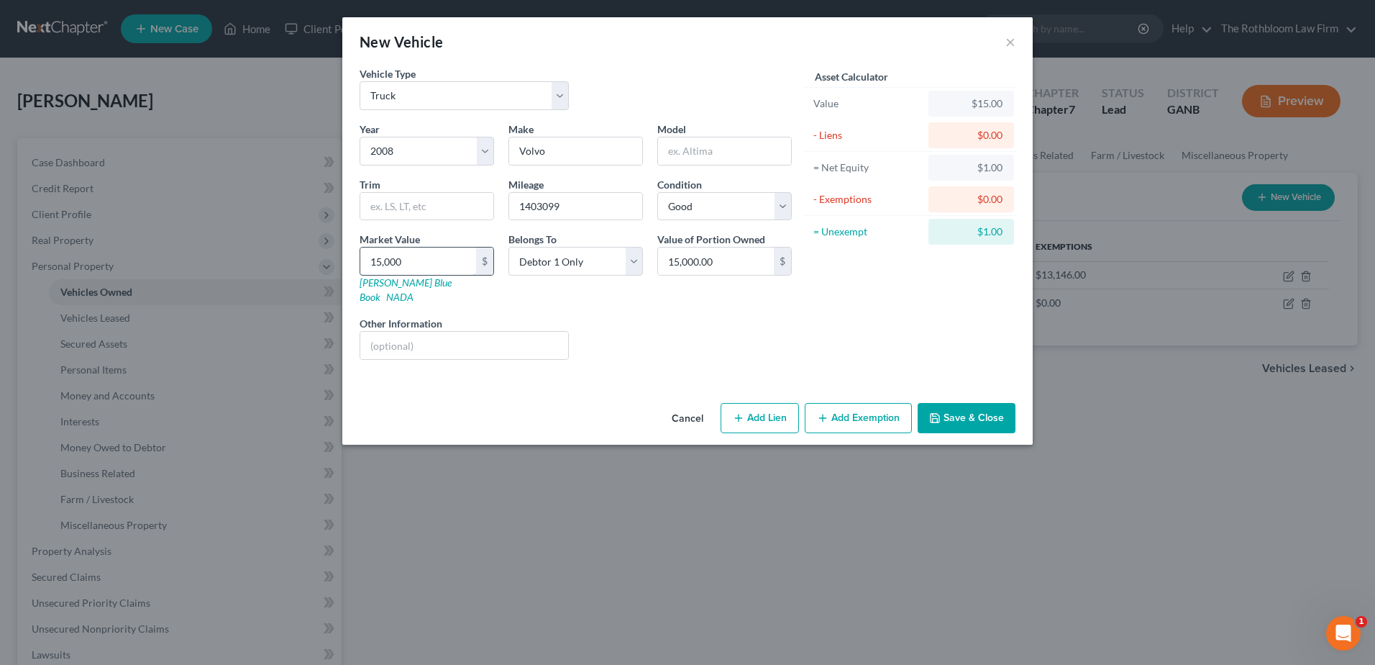
type input "15,000"
click at [986, 403] on button "Save & Close" at bounding box center [967, 418] width 98 height 30
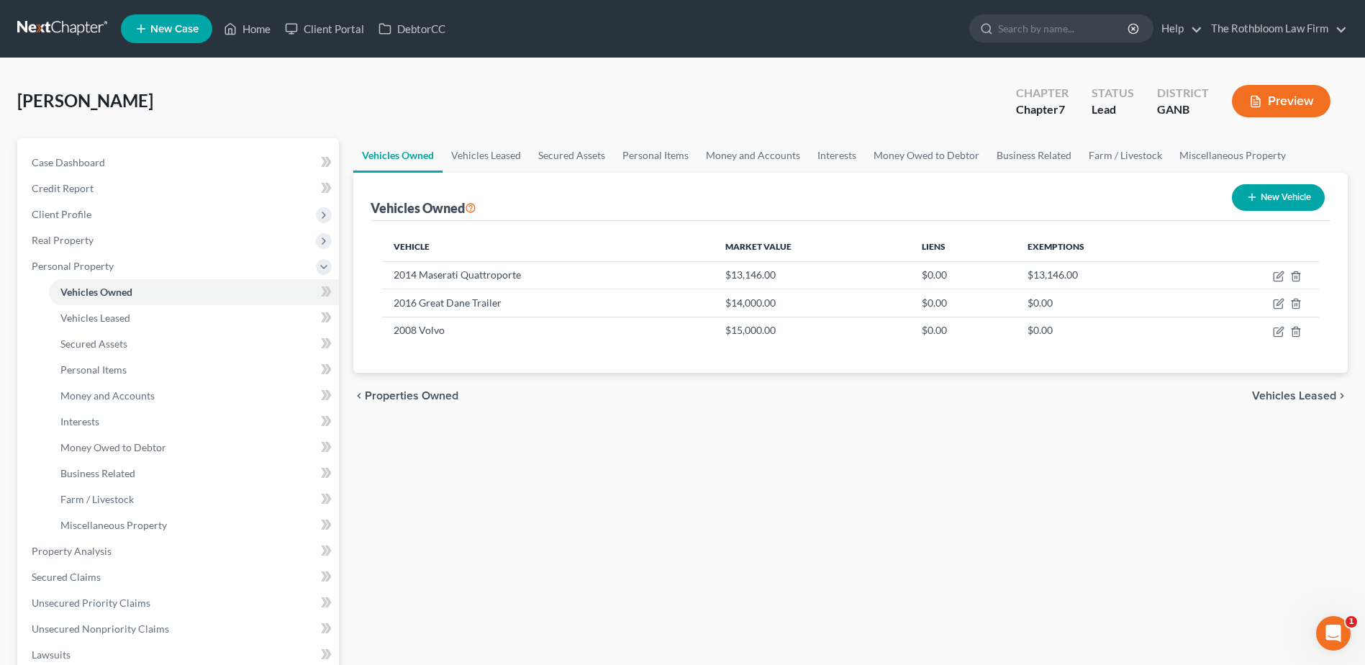
click at [1303, 198] on button "New Vehicle" at bounding box center [1278, 197] width 93 height 27
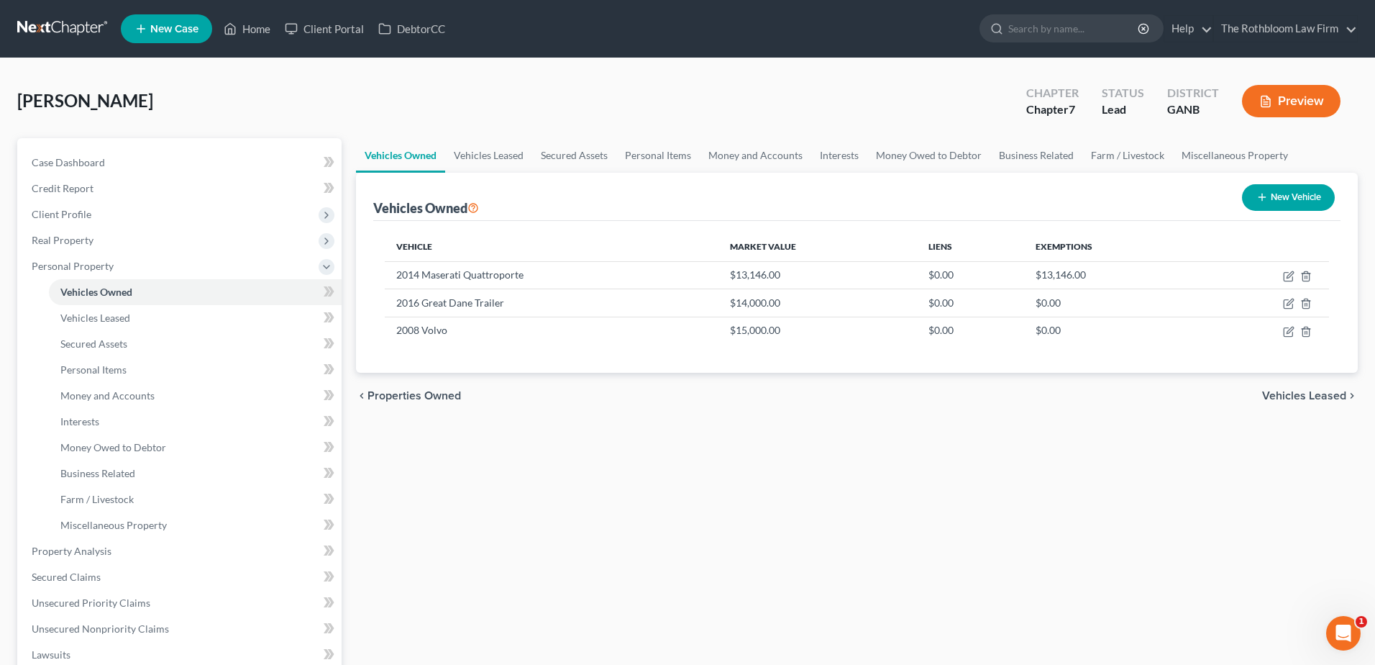
select select "0"
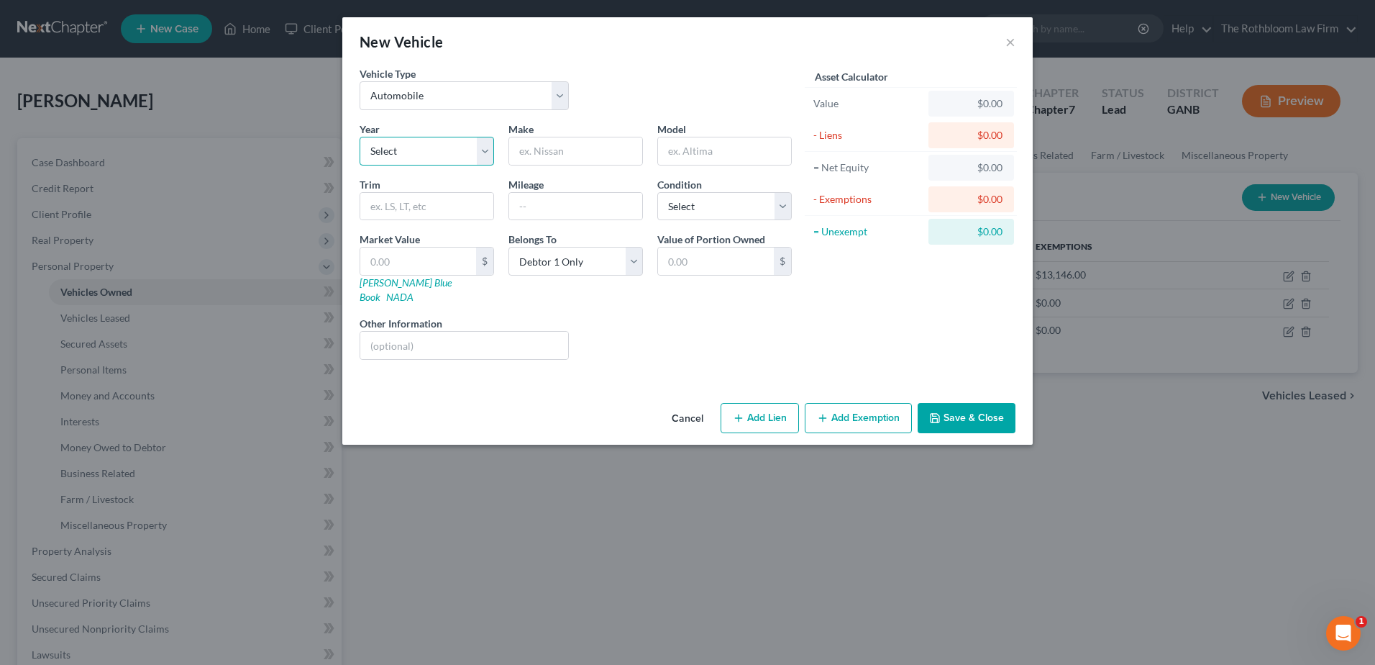
click at [392, 154] on select "Select 2026 2025 2024 2023 2022 2021 2020 2019 2018 2017 2016 2015 2014 2013 20…" at bounding box center [427, 151] width 135 height 29
select select "7"
click at [360, 137] on select "Select 2026 2025 2024 2023 2022 2021 2020 2019 2018 2017 2016 2015 2014 2013 20…" at bounding box center [427, 151] width 135 height 29
click at [549, 148] on input "text" at bounding box center [575, 150] width 133 height 27
type input "Acura"
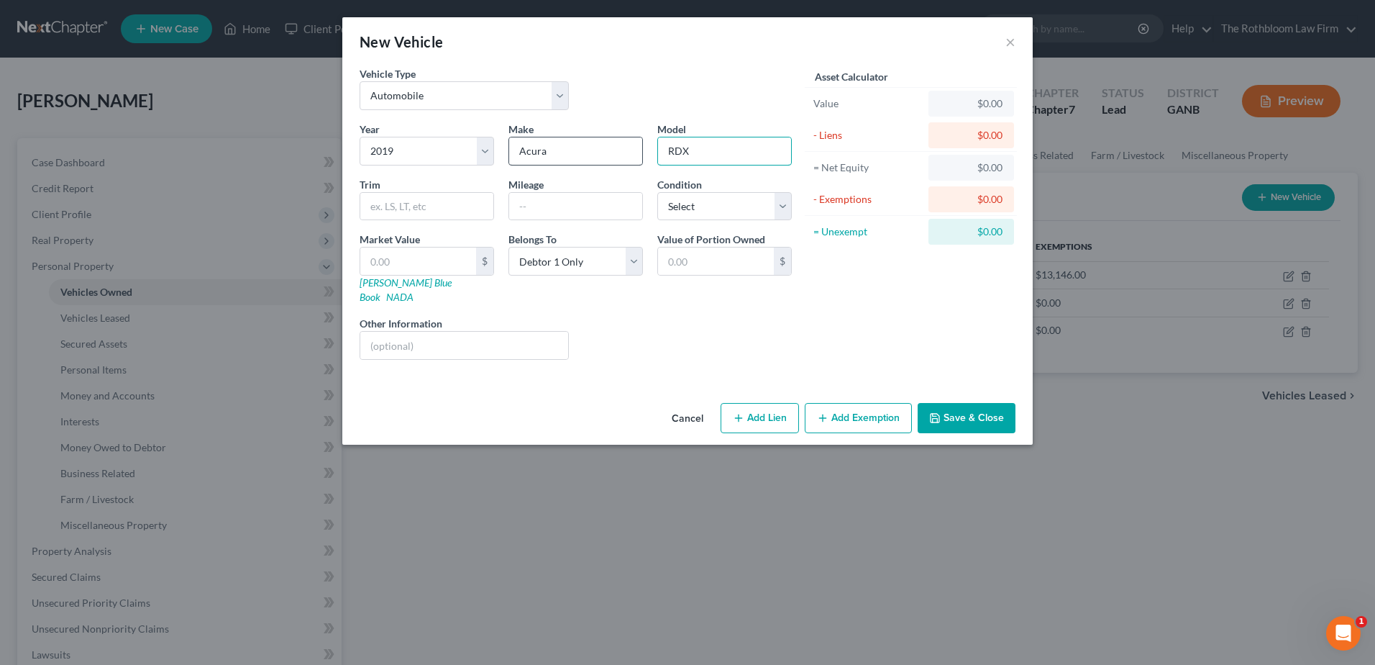
type input "RDX"
type input "150000"
click at [770, 206] on select "Select Excellent Very Good Good Fair Poor" at bounding box center [725, 206] width 135 height 29
select select "2"
click at [658, 192] on select "Select Excellent Very Good Good Fair Poor" at bounding box center [725, 206] width 135 height 29
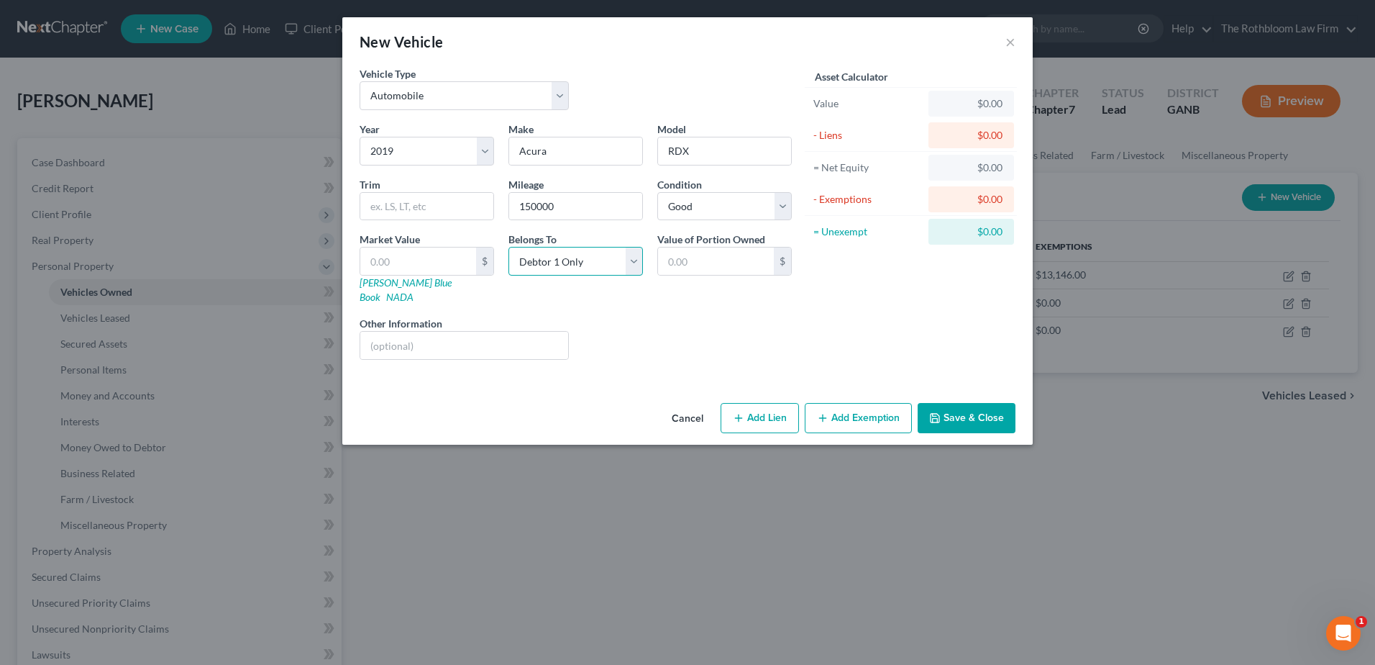
click at [637, 262] on select "Select Debtor 1 Only Debtor 2 Only Debtor 1 And Debtor 2 Only At Least One Of T…" at bounding box center [576, 261] width 135 height 29
select select "3"
click at [509, 247] on select "Select Debtor 1 Only Debtor 2 Only Debtor 1 And Debtor 2 Only At Least One Of T…" at bounding box center [576, 261] width 135 height 29
click at [757, 407] on button "Add Lien" at bounding box center [760, 418] width 78 height 30
select select "3"
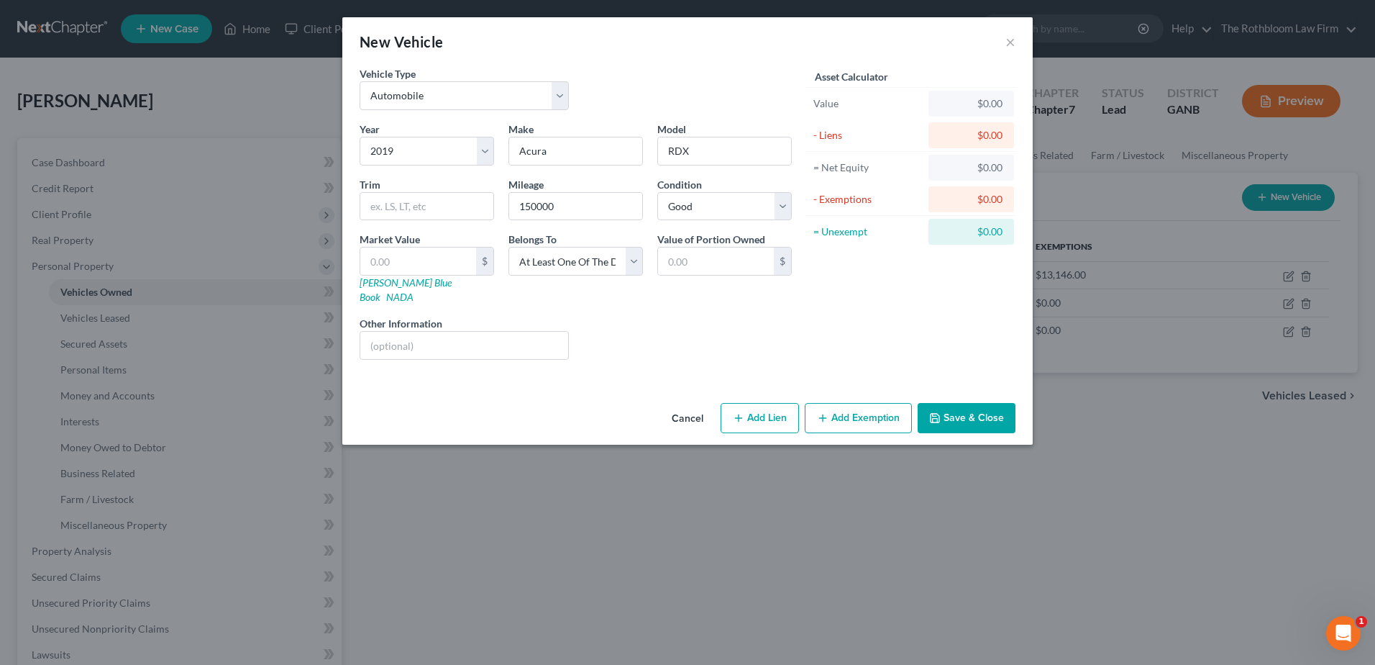
select select "0"
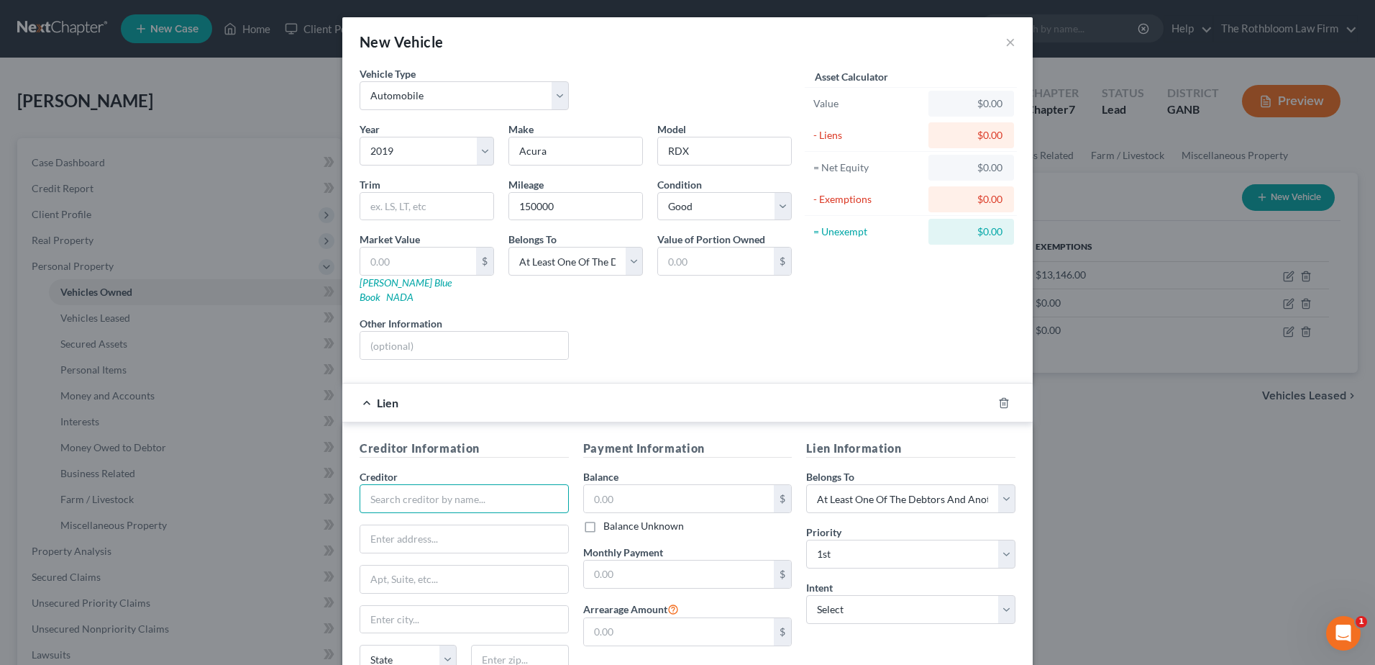
click at [402, 484] on input "text" at bounding box center [464, 498] width 209 height 29
type input "Honda Finance"
click at [592, 618] on input "text" at bounding box center [679, 631] width 191 height 27
click at [668, 485] on input "text" at bounding box center [679, 498] width 191 height 27
click at [634, 618] on input "text" at bounding box center [679, 631] width 191 height 27
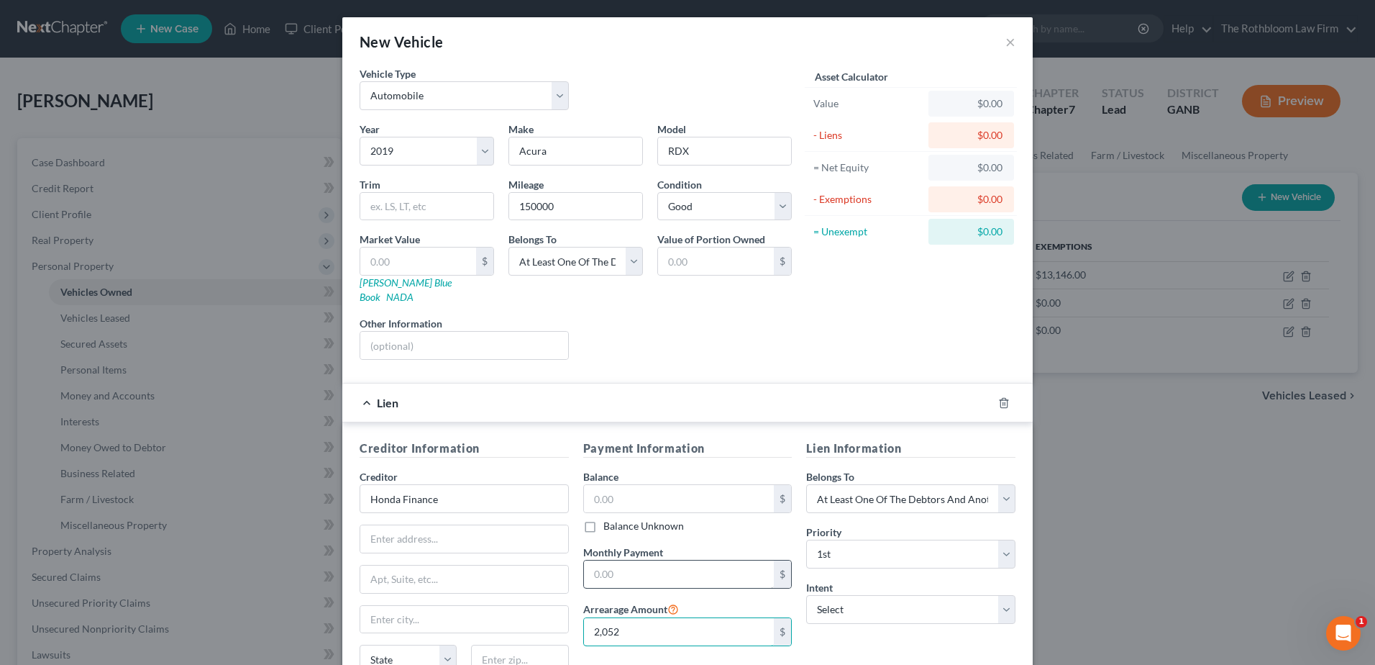
type input "2,052"
click at [619, 560] on input "text" at bounding box center [679, 573] width 191 height 27
type input "684.00"
click at [898, 595] on select "Select Surrender Redeem Reaffirm Avoid Other" at bounding box center [910, 609] width 209 height 29
select select "0"
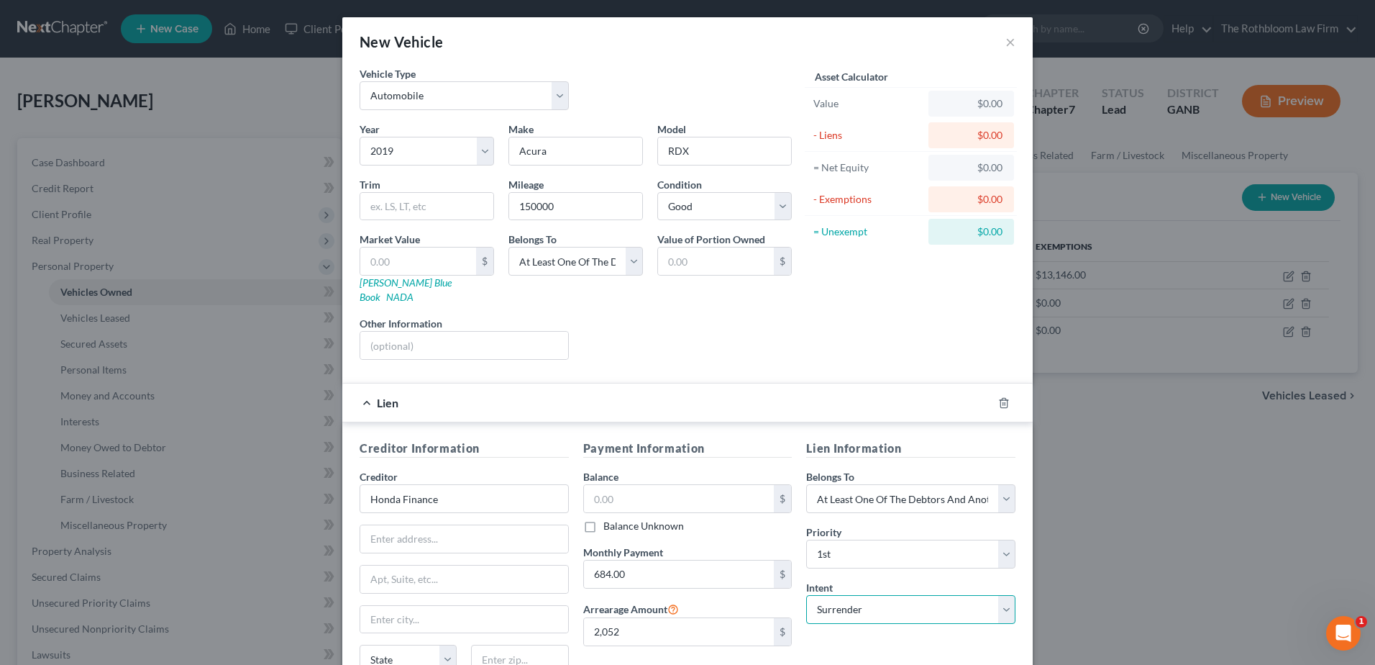
click at [806, 595] on select "Select Surrender Redeem Reaffirm Avoid Other" at bounding box center [910, 609] width 209 height 29
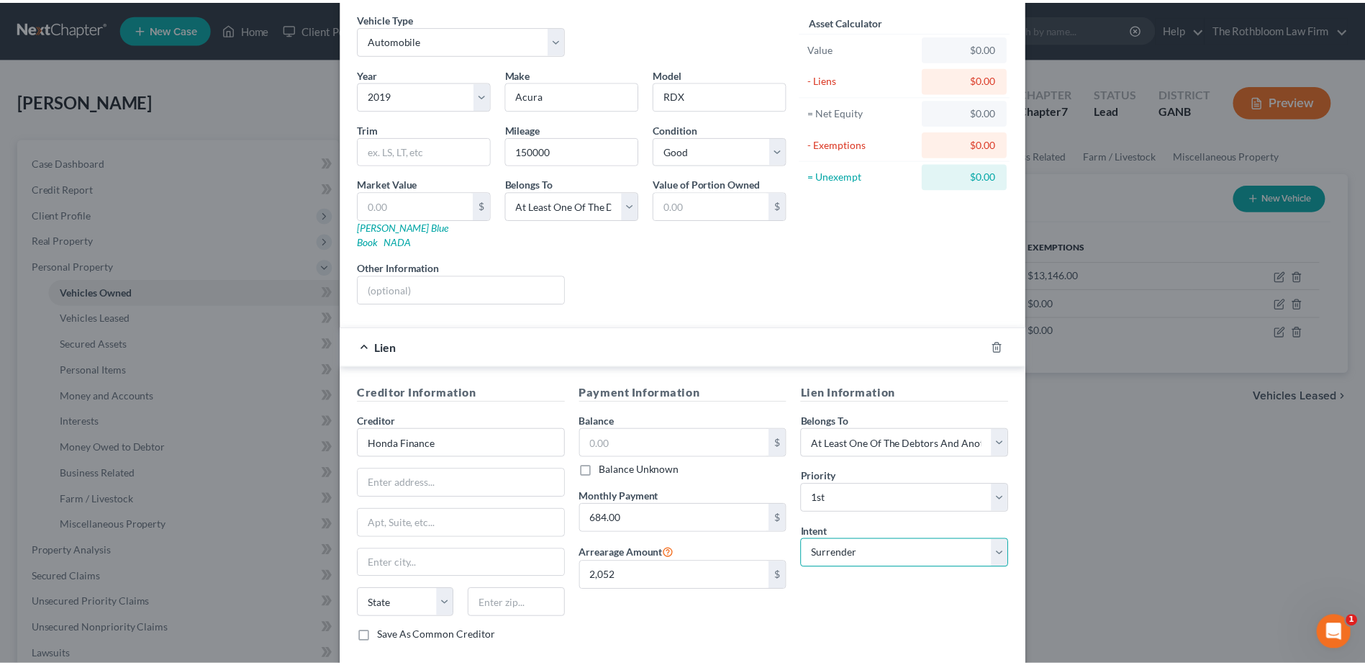
scroll to position [122, 0]
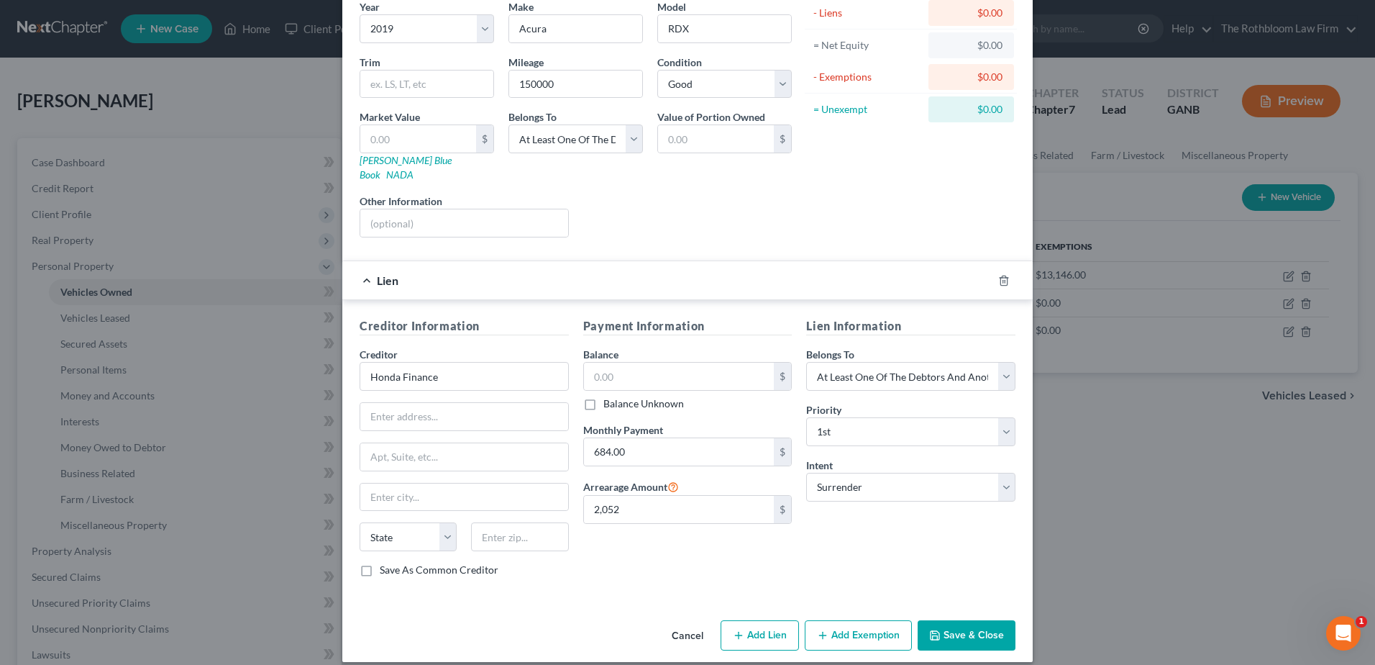
click at [975, 620] on button "Save & Close" at bounding box center [967, 635] width 98 height 30
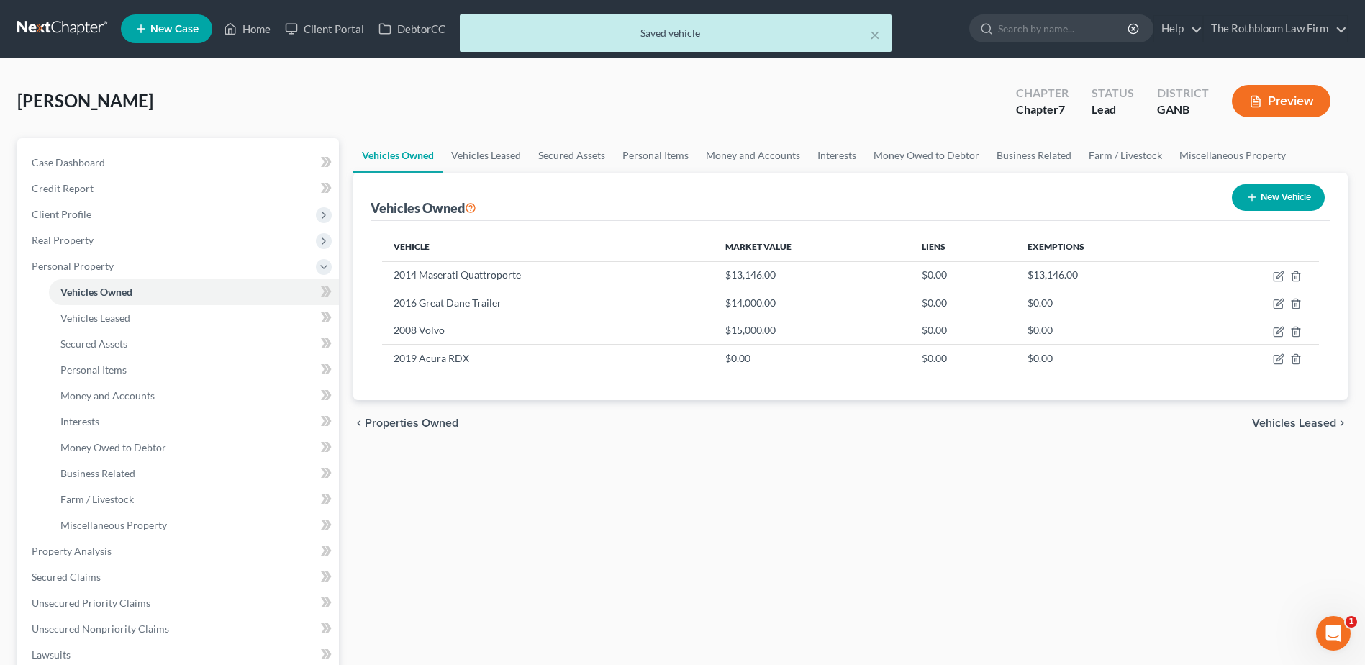
click at [1278, 201] on button "New Vehicle" at bounding box center [1278, 197] width 93 height 27
select select "0"
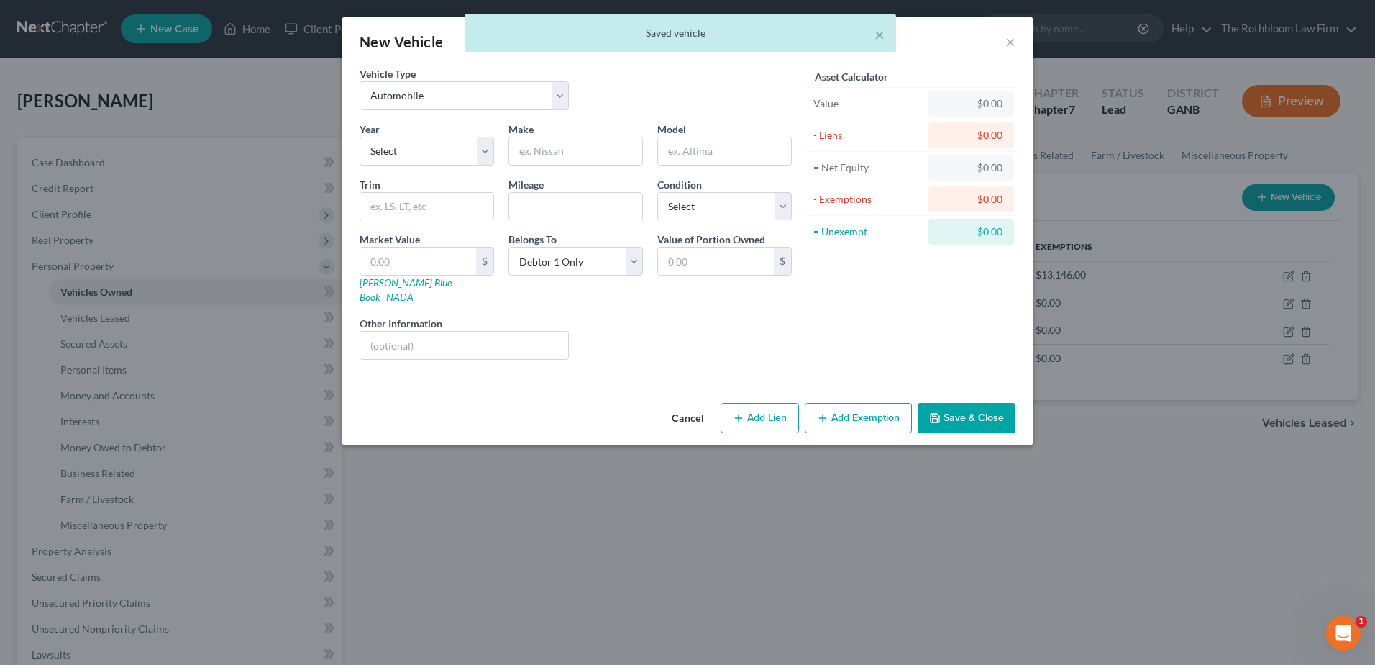
click at [573, 92] on div "Vehicle Type Select Automobile Truck Trailer Watercraft Aircraft Motor Home Atv…" at bounding box center [464, 88] width 224 height 44
click at [565, 99] on select "Select Automobile Truck Trailer Watercraft Aircraft Motor Home Atv Other Vehicle" at bounding box center [464, 95] width 209 height 29
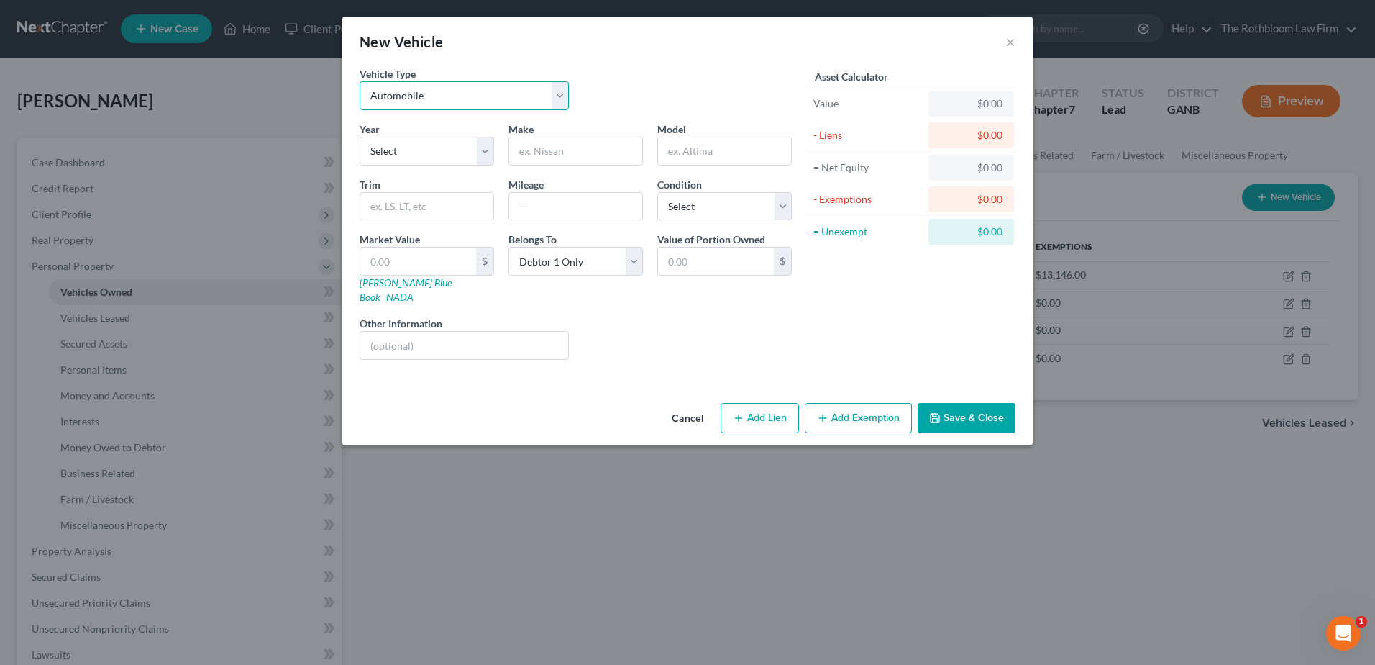
select select "7"
click at [360, 81] on select "Select Automobile Truck Trailer Watercraft Aircraft Motor Home Atv Other Vehicle" at bounding box center [464, 95] width 209 height 29
click at [391, 144] on select "Select 2026 2025 2024 2023 2022 2021 2020 2019 2018 2017 2016 2015 2014 2013 20…" at bounding box center [427, 151] width 135 height 29
select select "7"
click at [360, 137] on select "Select 2026 2025 2024 2023 2022 2021 2020 2019 2018 2017 2016 2015 2014 2013 20…" at bounding box center [427, 151] width 135 height 29
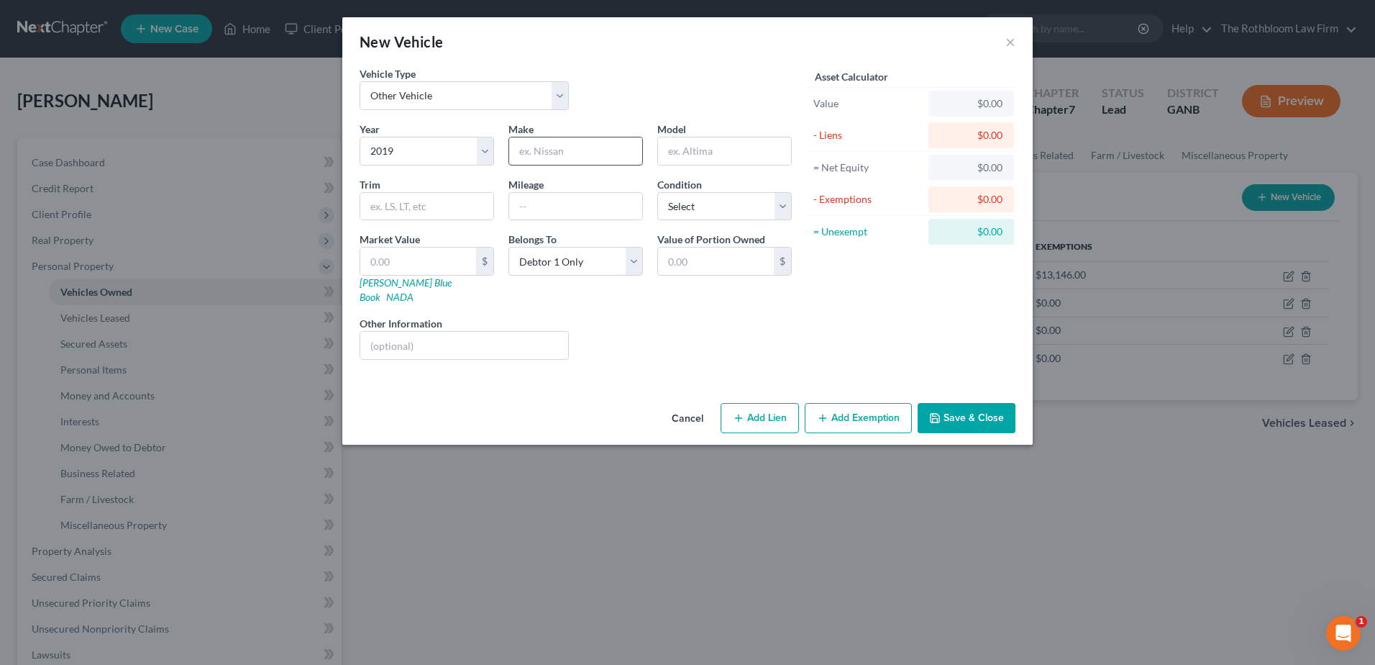
click at [530, 153] on input "text" at bounding box center [575, 150] width 133 height 27
type input "Harley Davidson"
drag, startPoint x: 727, startPoint y: 138, endPoint x: 721, endPoint y: 148, distance: 12.0
click at [727, 138] on input "text" at bounding box center [724, 150] width 133 height 27
type input "Ultra Limited"
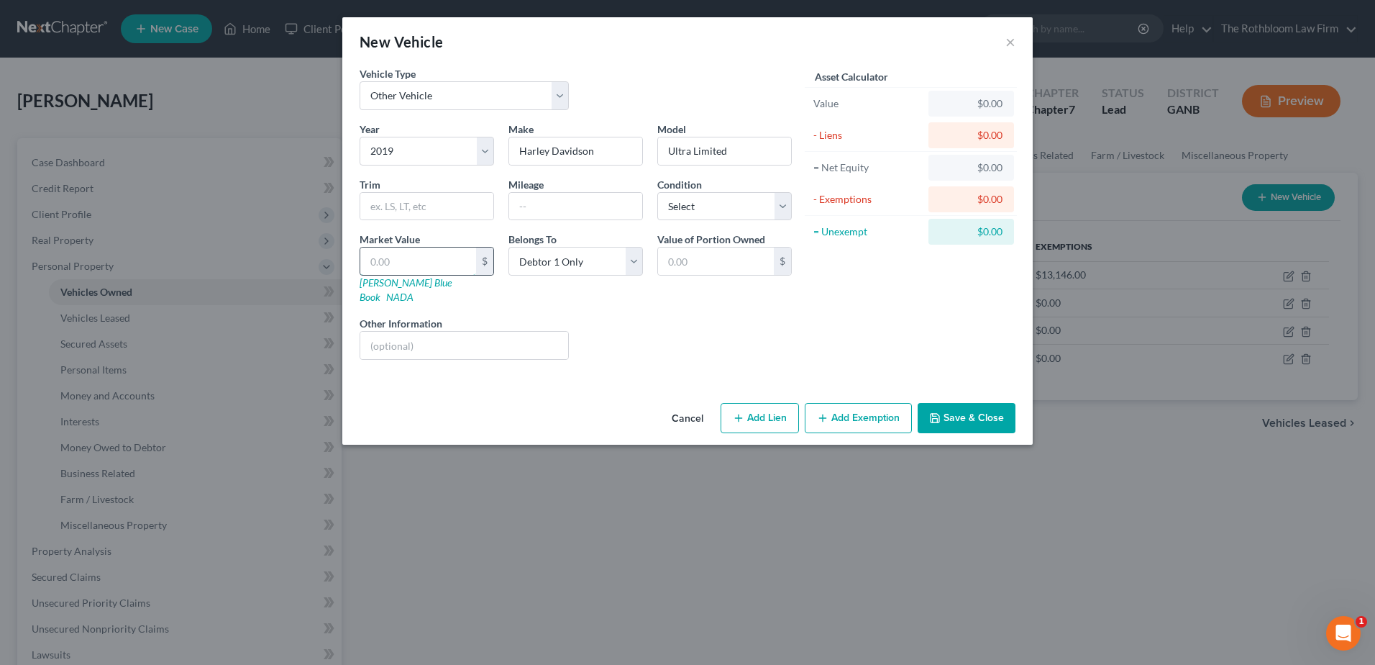
drag, startPoint x: 363, startPoint y: 264, endPoint x: 408, endPoint y: 270, distance: 45.0
click at [363, 264] on input "text" at bounding box center [418, 260] width 116 height 27
type input "7"
type input "7.00"
type input "70"
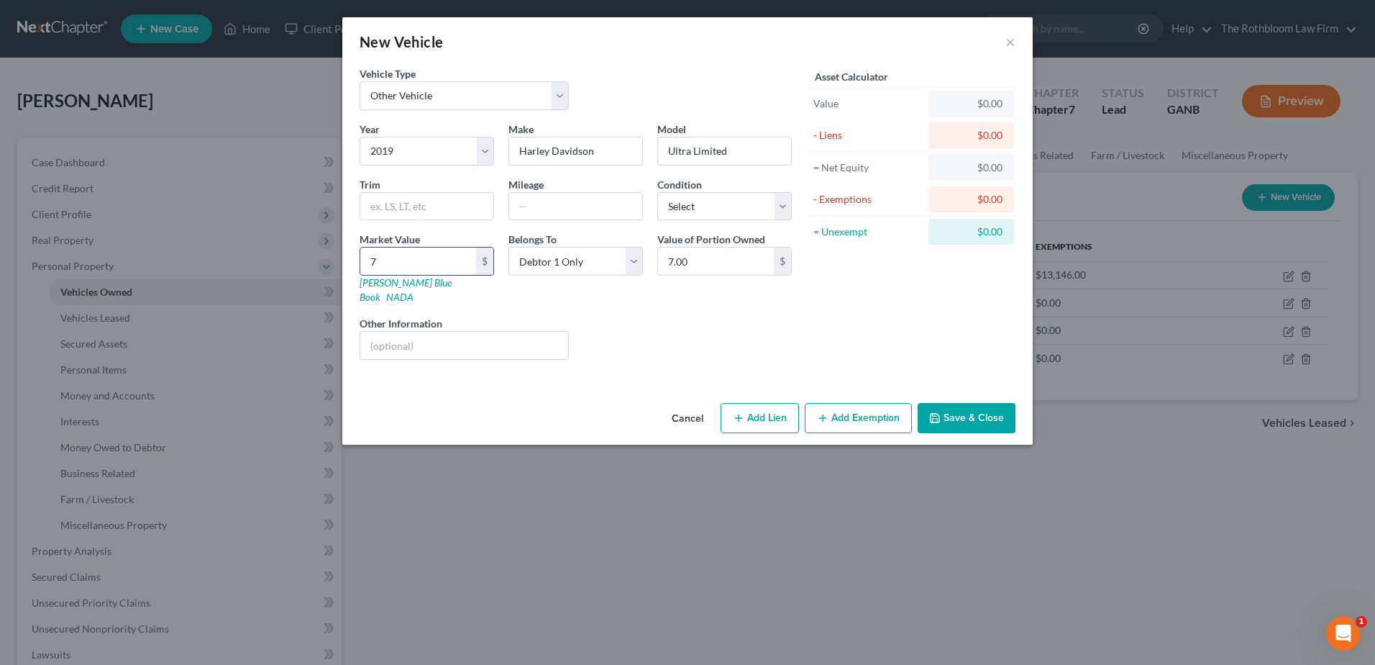
type input "70.00"
type input "700"
type input "700.00"
type input "7000"
type input "7,000.00"
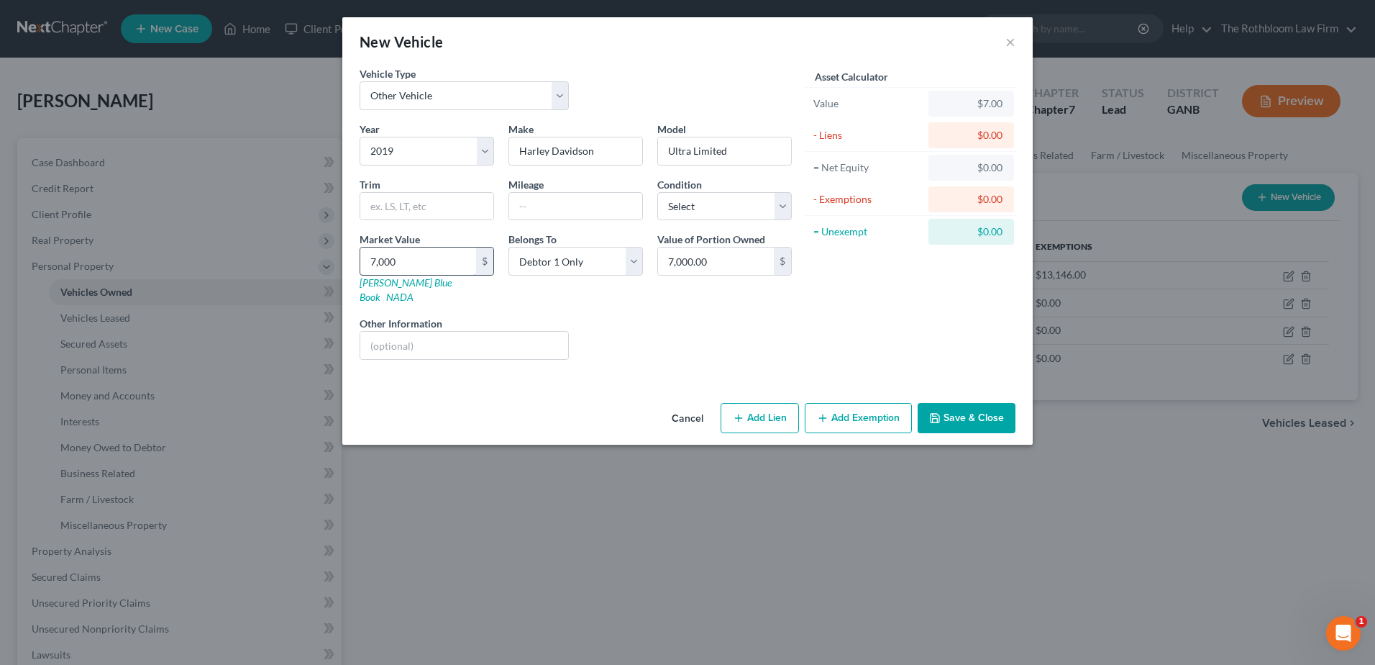
type input "7,000"
click at [968, 403] on button "Save & Close" at bounding box center [967, 418] width 98 height 30
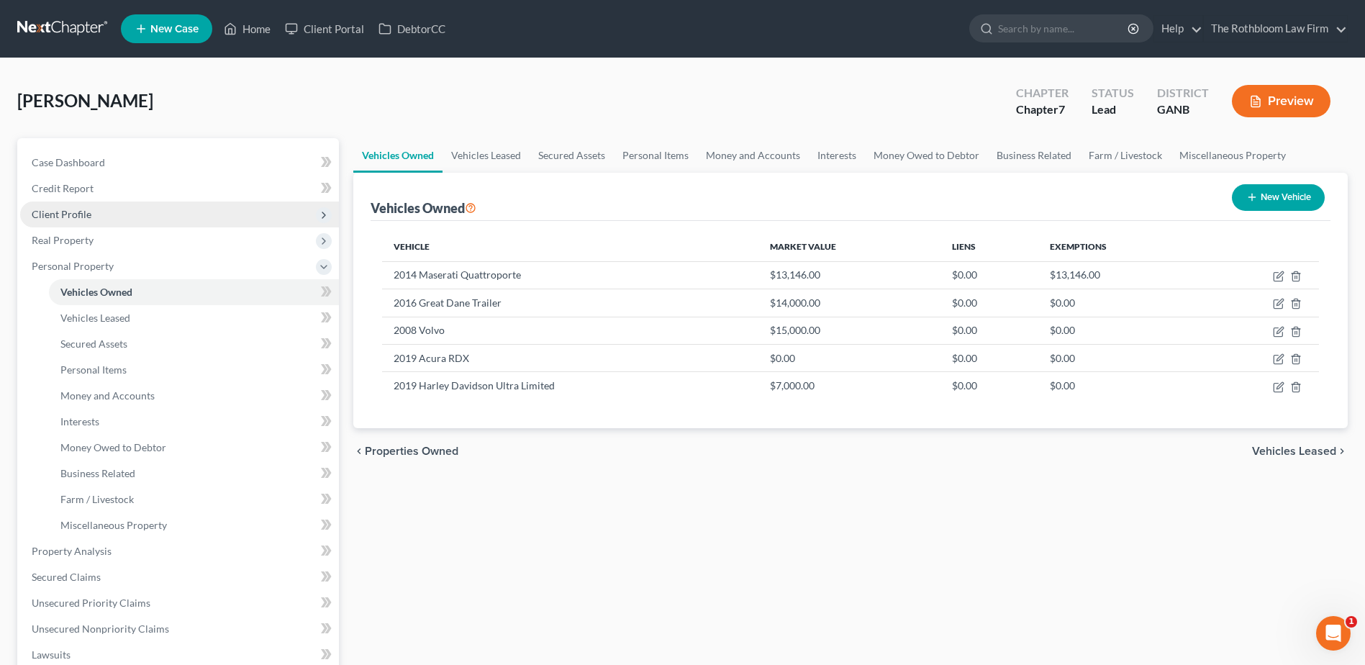
click at [92, 219] on span "Client Profile" at bounding box center [179, 214] width 319 height 26
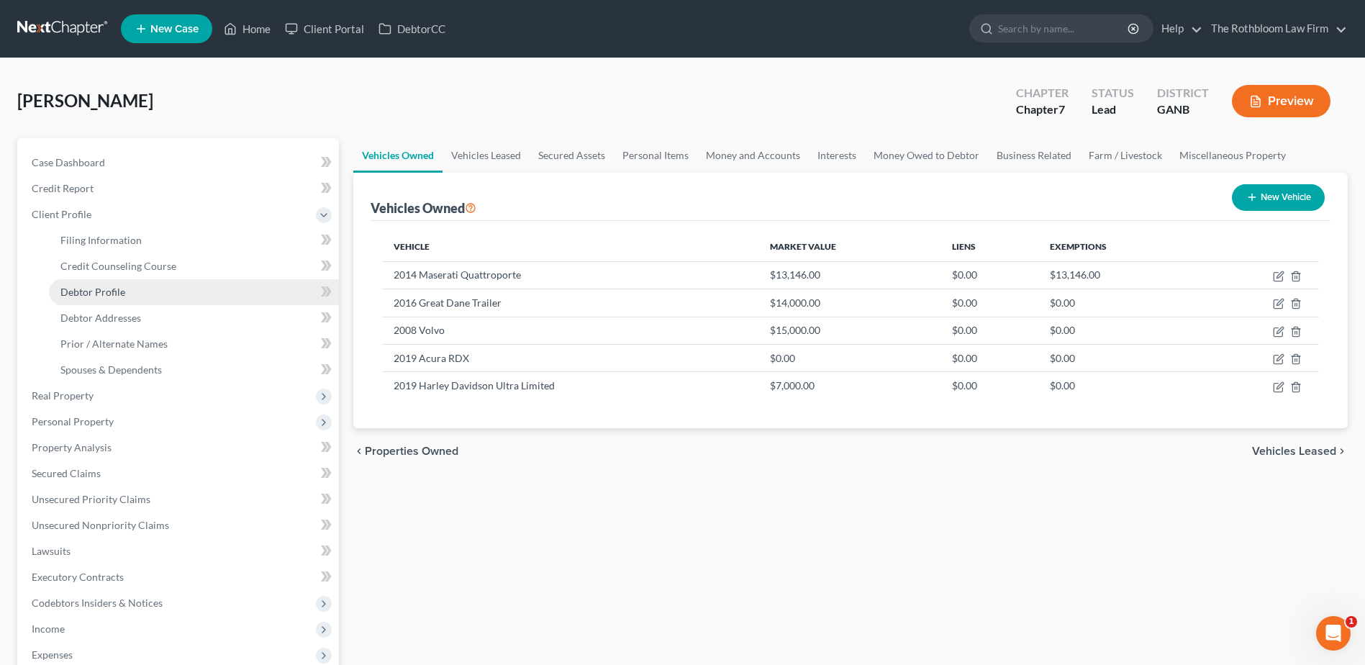
click at [91, 293] on span "Debtor Profile" at bounding box center [92, 292] width 65 height 12
select select "0"
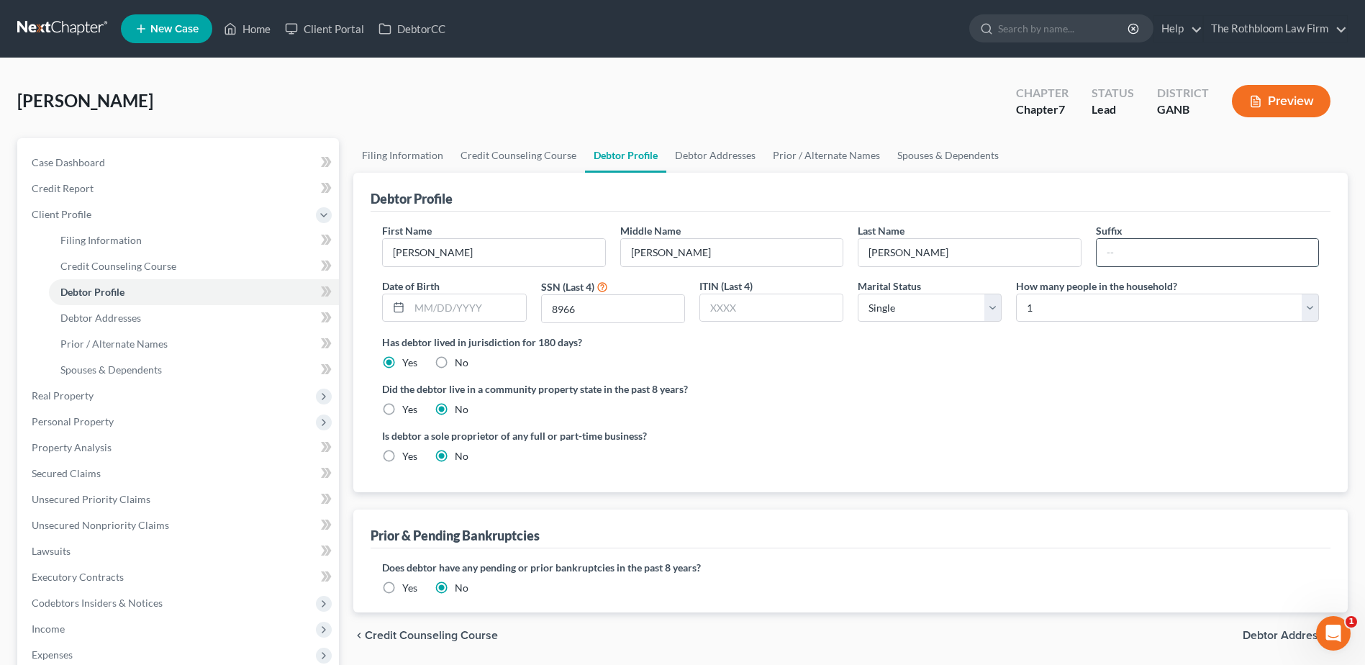
click at [1136, 251] on input "text" at bounding box center [1207, 252] width 222 height 27
click at [982, 361] on div "Has debtor lived in jurisdiction for 180 days? Yes No Debtor must reside in jur…" at bounding box center [850, 352] width 937 height 35
click at [70, 423] on span "Personal Property" at bounding box center [73, 421] width 82 height 12
click at [101, 296] on span "Vehicles Owned" at bounding box center [96, 292] width 72 height 12
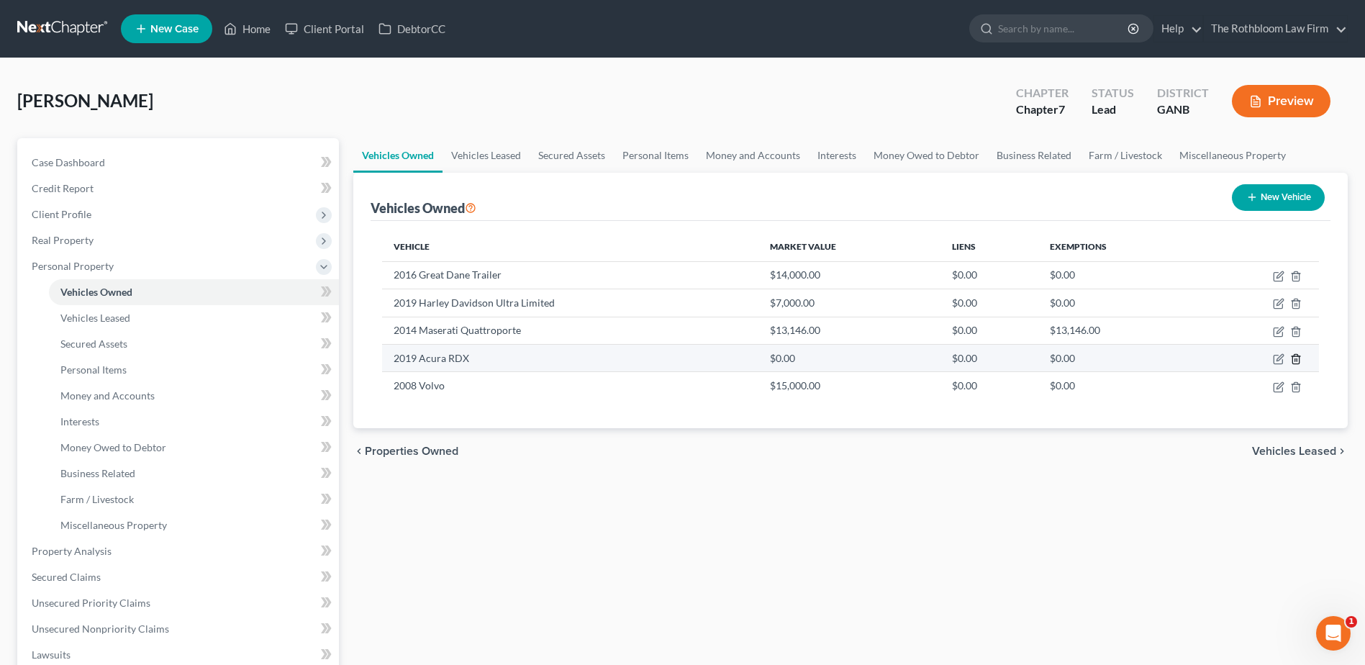
click at [1296, 360] on line "button" at bounding box center [1296, 359] width 0 height 3
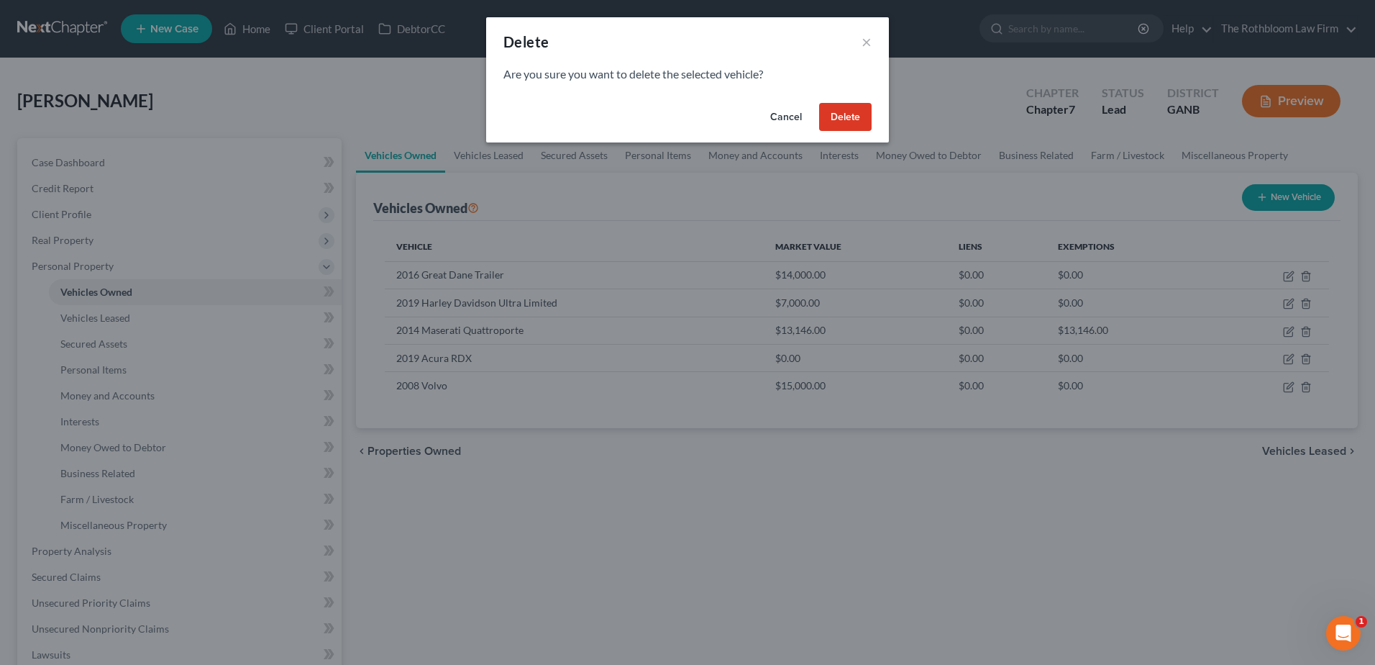
click at [853, 122] on button "Delete" at bounding box center [845, 117] width 53 height 29
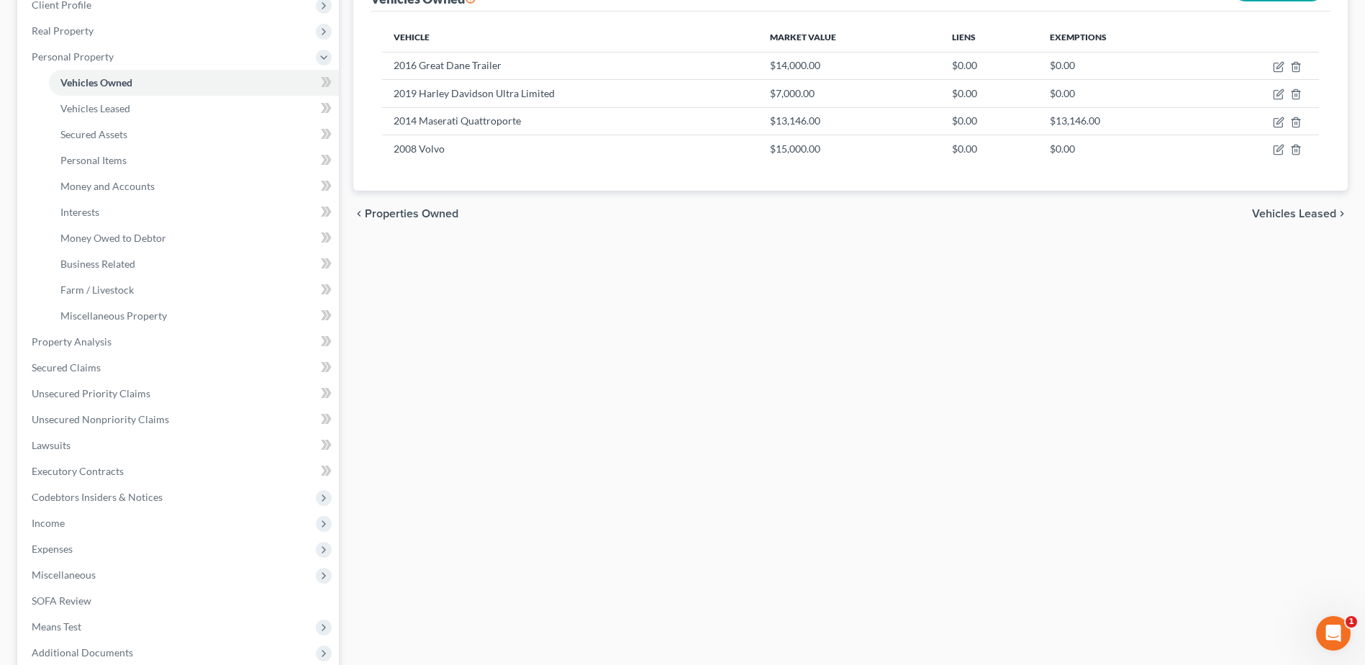
scroll to position [216, 0]
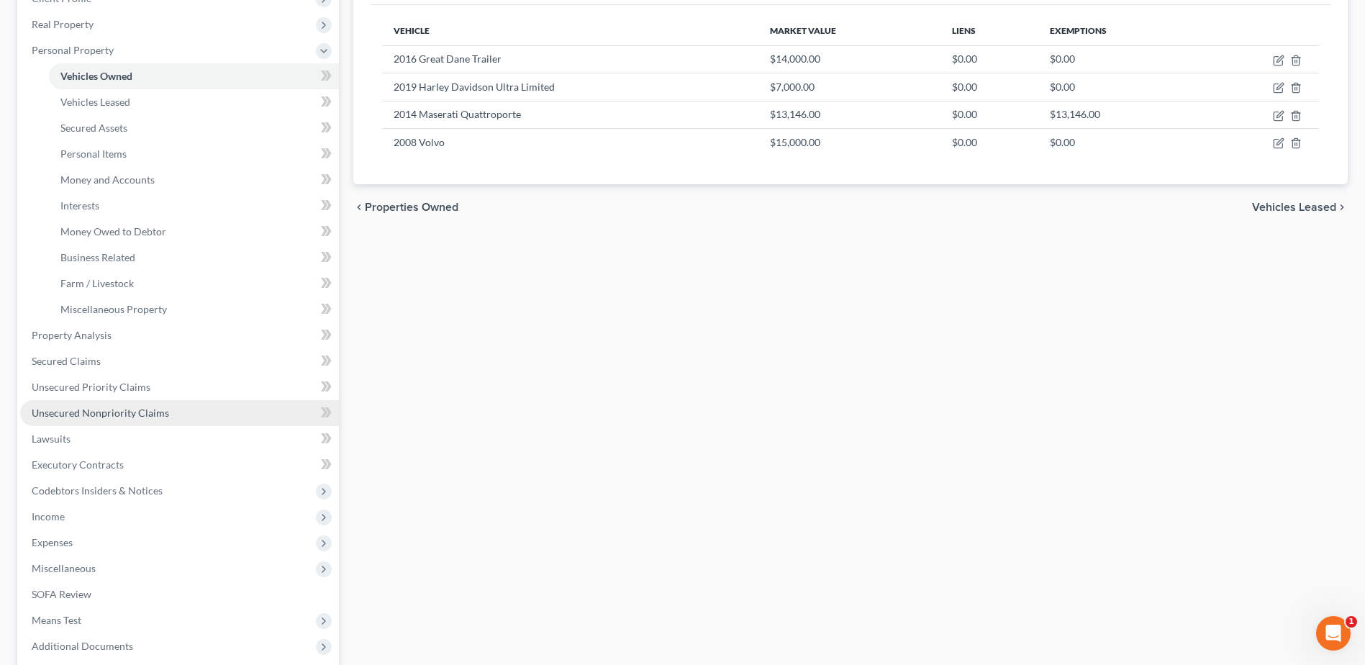
click at [141, 406] on span "Unsecured Nonpriority Claims" at bounding box center [100, 412] width 137 height 12
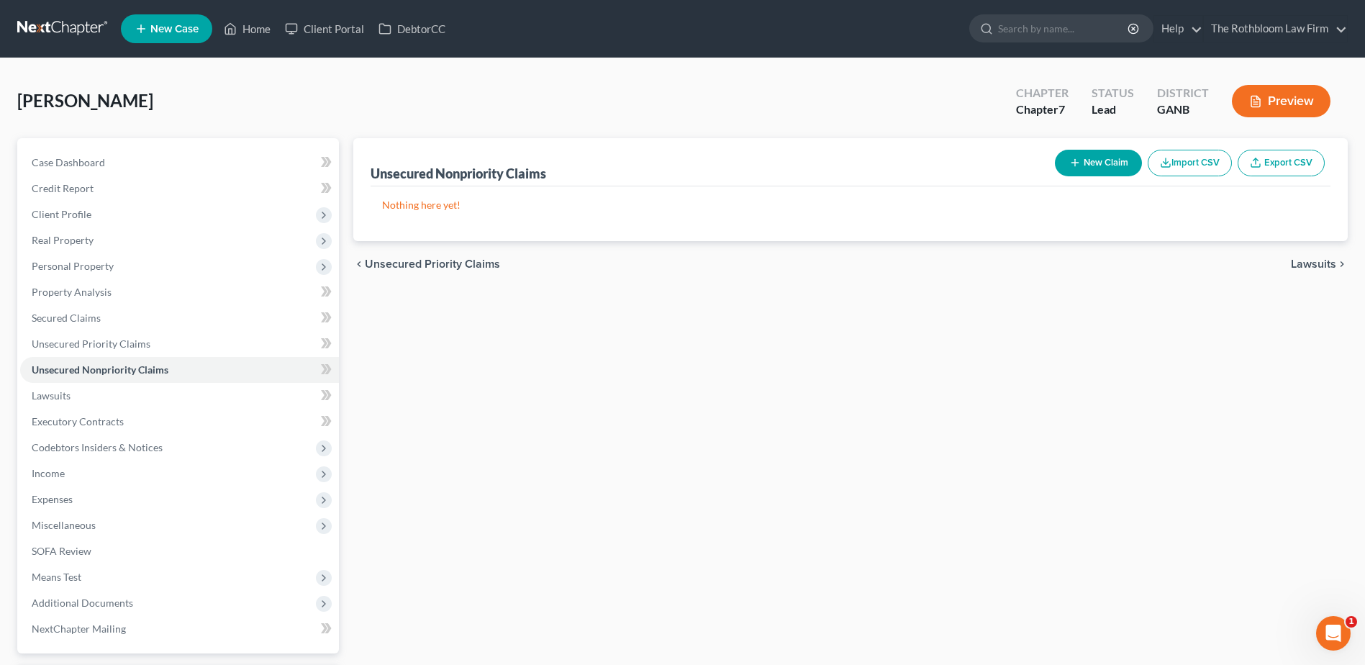
click at [1092, 164] on button "New Claim" at bounding box center [1098, 163] width 87 height 27
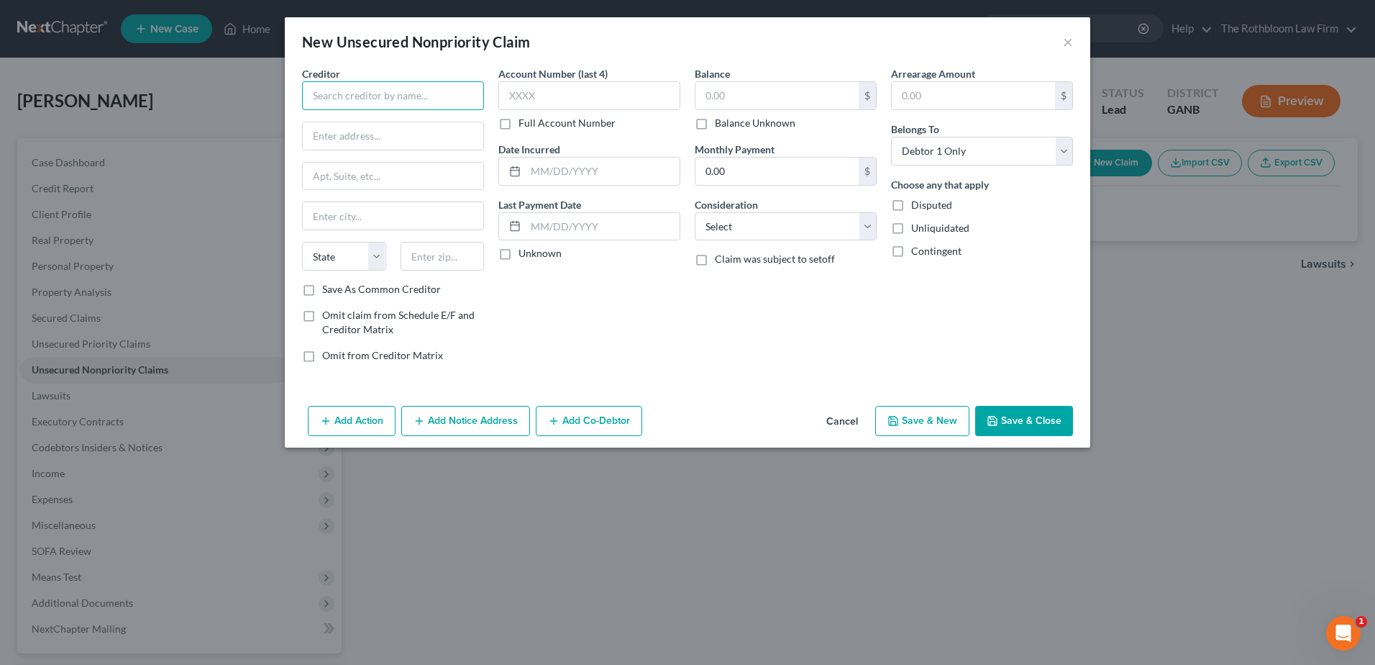
click at [335, 91] on input "text" at bounding box center [393, 95] width 182 height 29
click at [630, 350] on div "Account Number (last 4) Full Account Number Date Incurred Last Payment Date Unk…" at bounding box center [589, 220] width 196 height 308
click at [738, 107] on input "text" at bounding box center [777, 95] width 163 height 27
click at [365, 424] on button "Add Action" at bounding box center [352, 421] width 88 height 30
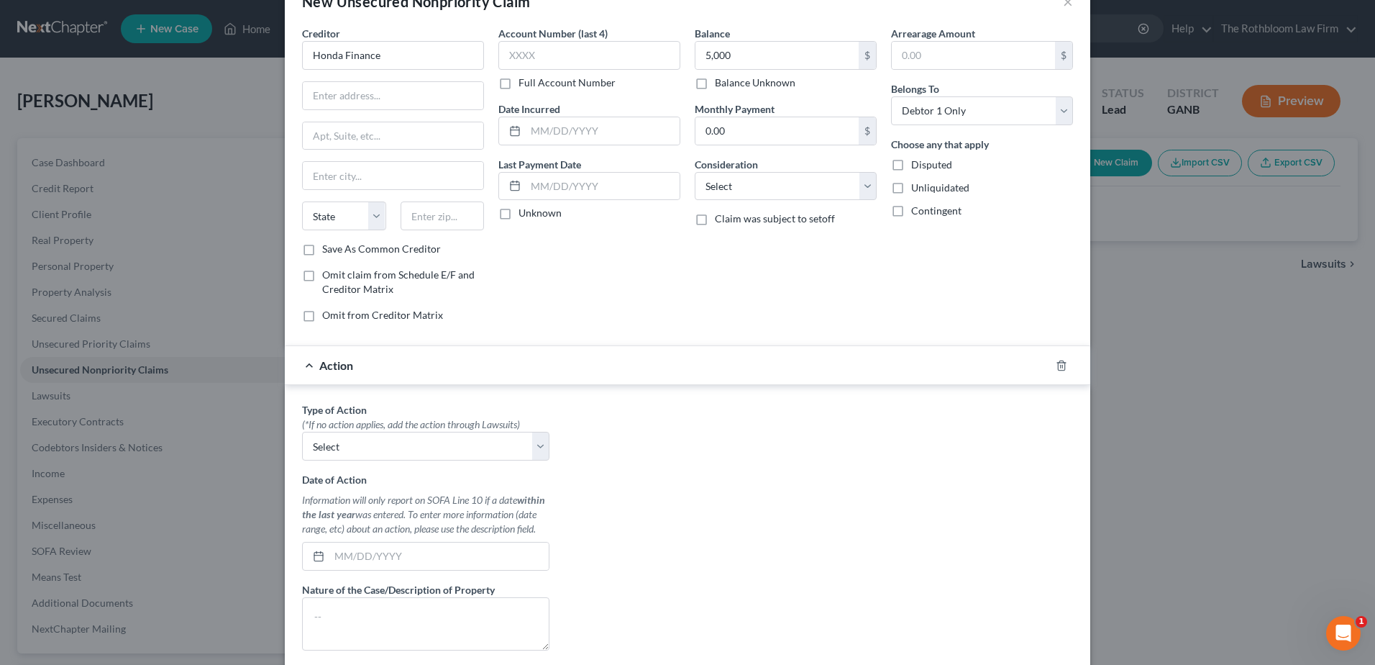
scroll to position [72, 0]
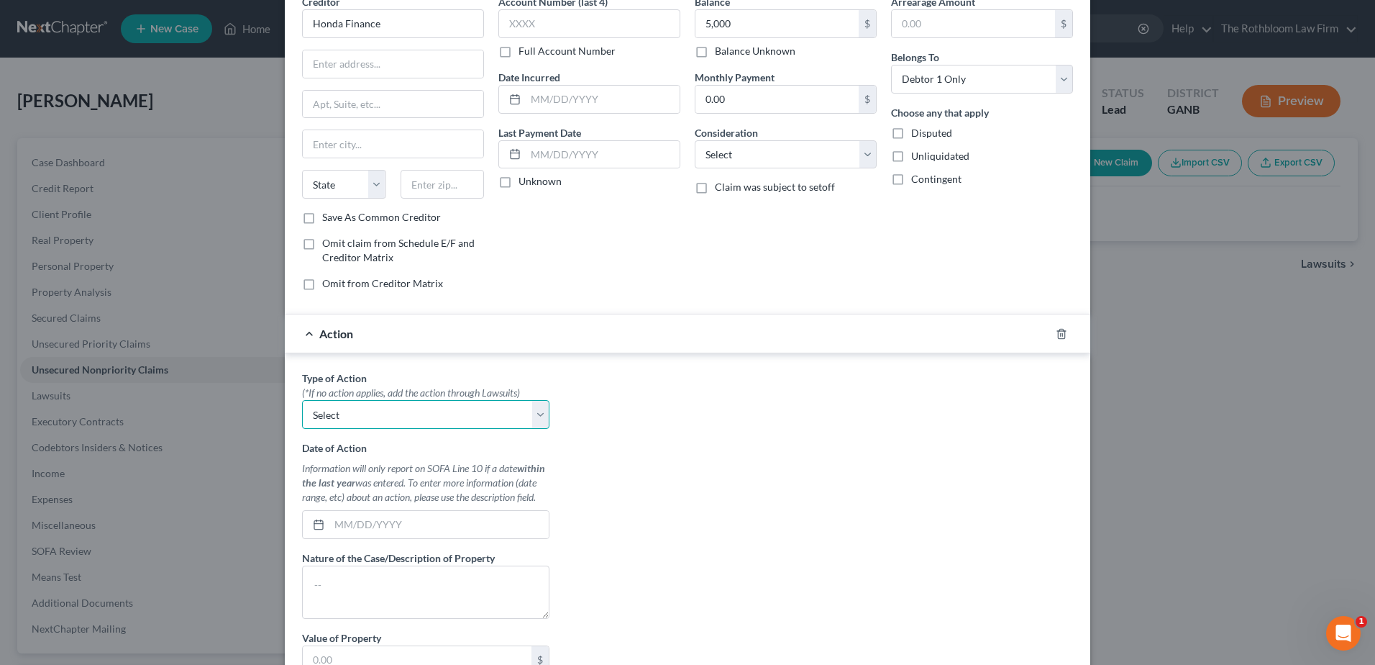
click at [533, 418] on select "Select Repossession Garnishment Foreclosure Personal Injury Attached, Seized, O…" at bounding box center [425, 414] width 247 height 29
click at [302, 400] on select "Select Repossession Garnishment Foreclosure Personal Injury Attached, Seized, O…" at bounding box center [425, 414] width 247 height 29
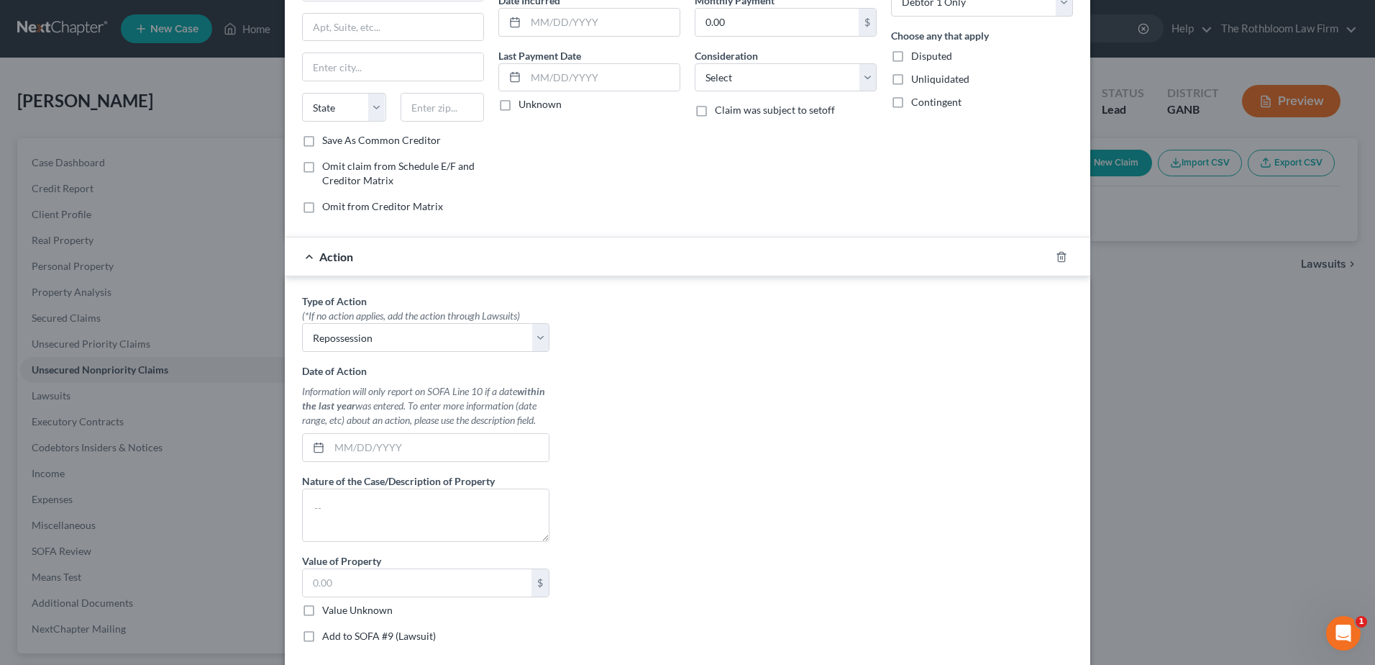
scroll to position [229, 0]
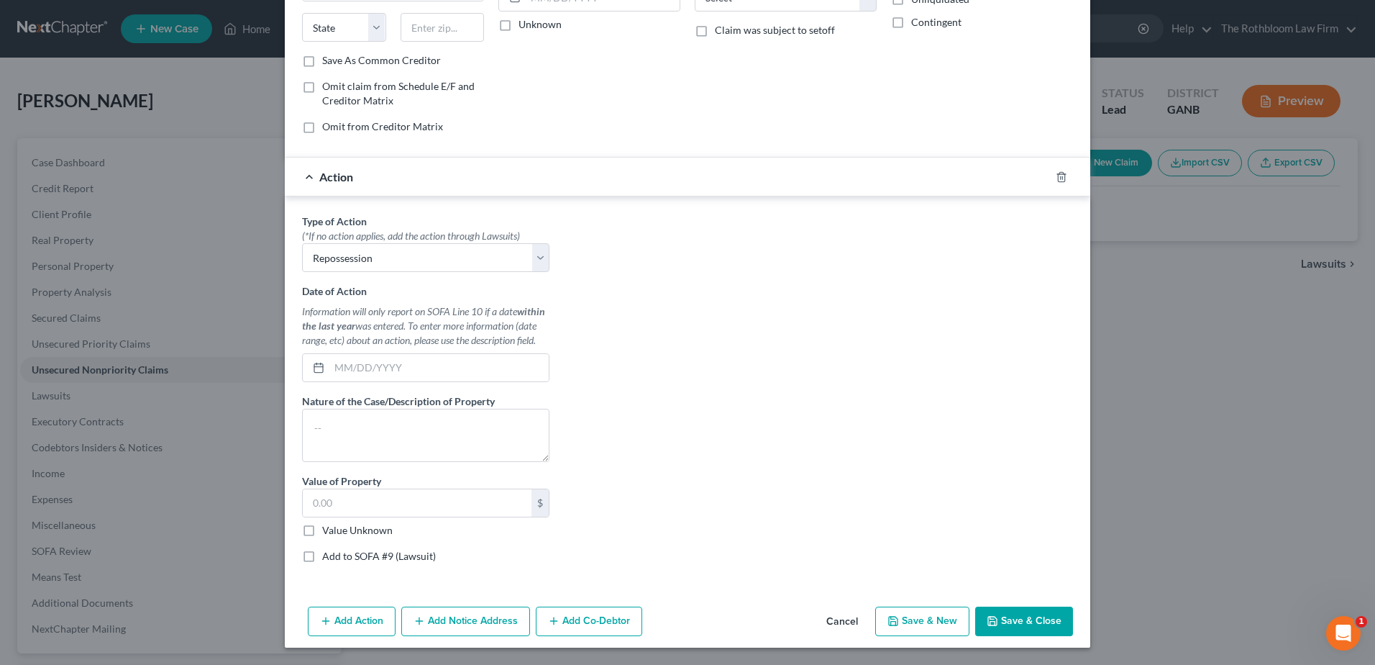
click at [1032, 616] on button "Save & Close" at bounding box center [1024, 621] width 98 height 30
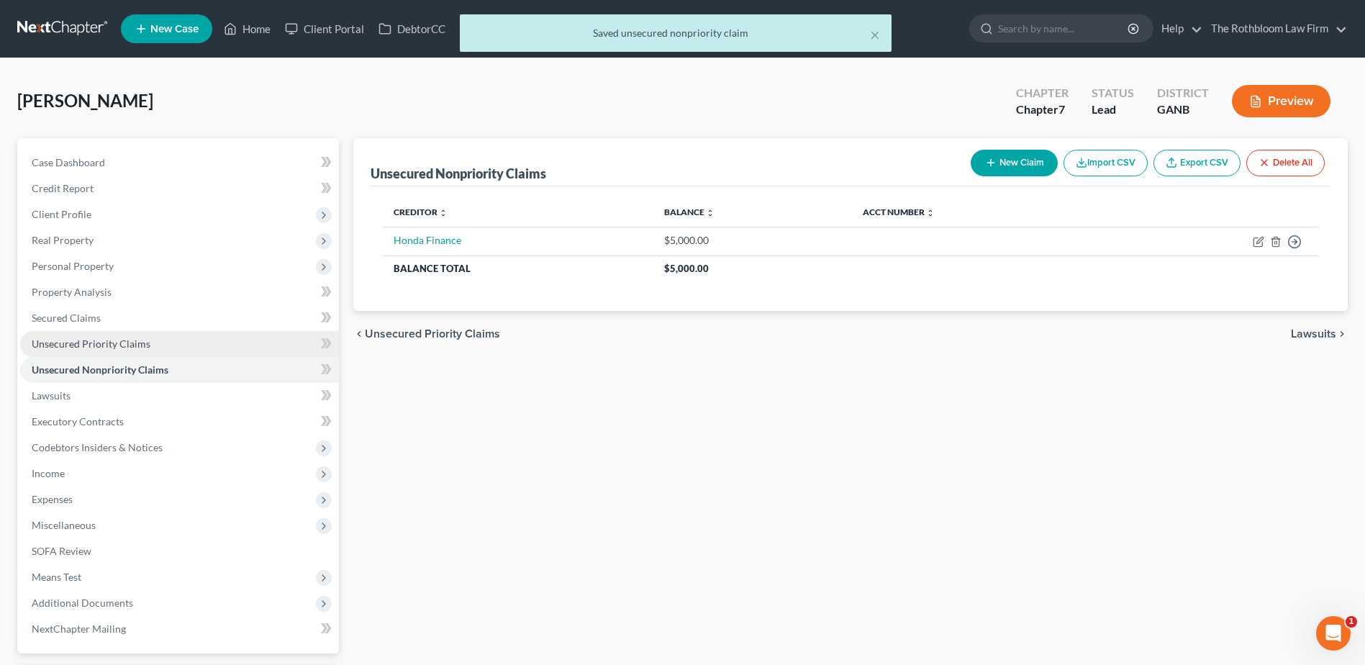
click at [117, 349] on span "Unsecured Priority Claims" at bounding box center [91, 343] width 119 height 12
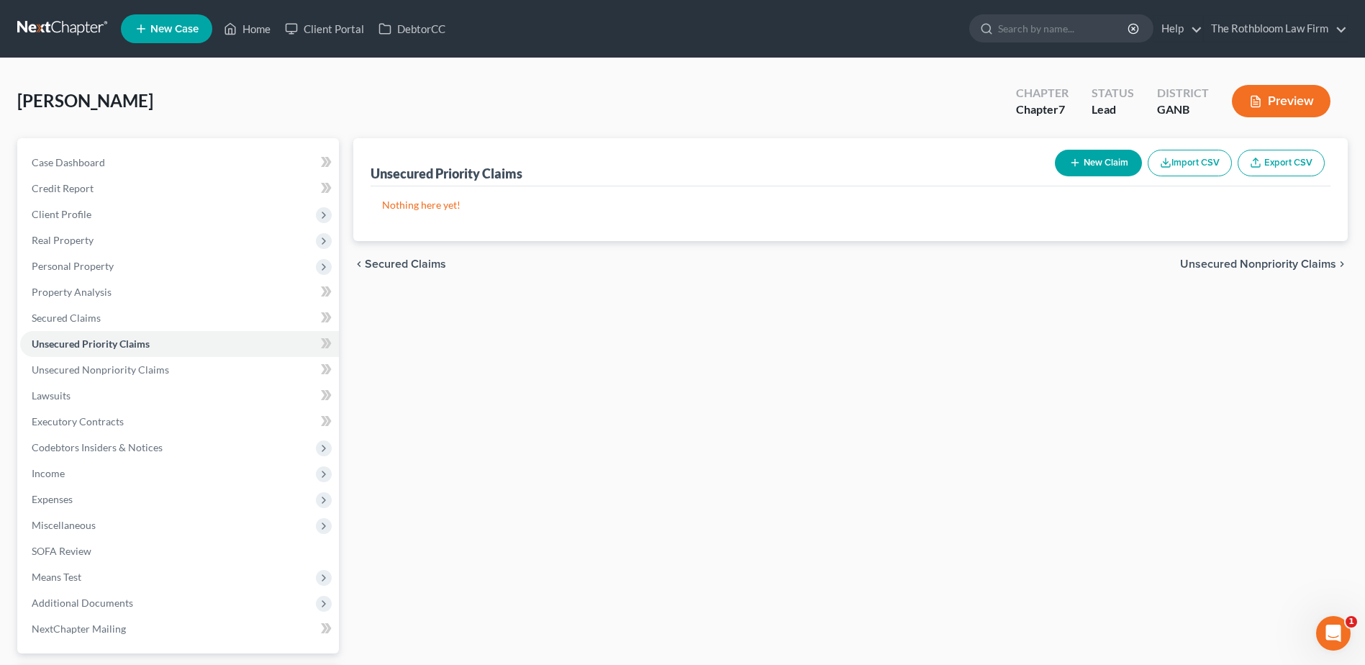
click at [1083, 169] on button "New Claim" at bounding box center [1098, 163] width 87 height 27
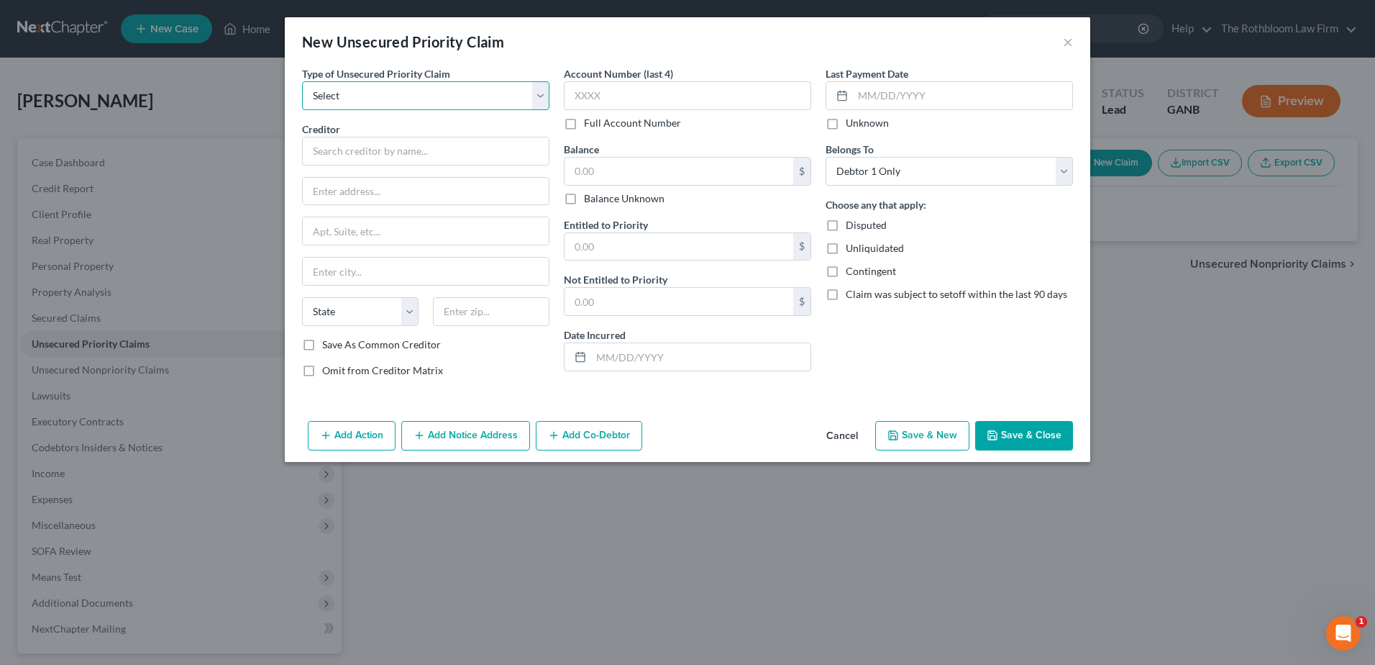
click at [383, 102] on select "Select Taxes & Other Government Units Domestic Support Obligations Extensions o…" at bounding box center [425, 95] width 247 height 29
click at [302, 81] on select "Select Taxes & Other Government Units Domestic Support Obligations Extensions o…" at bounding box center [425, 95] width 247 height 29
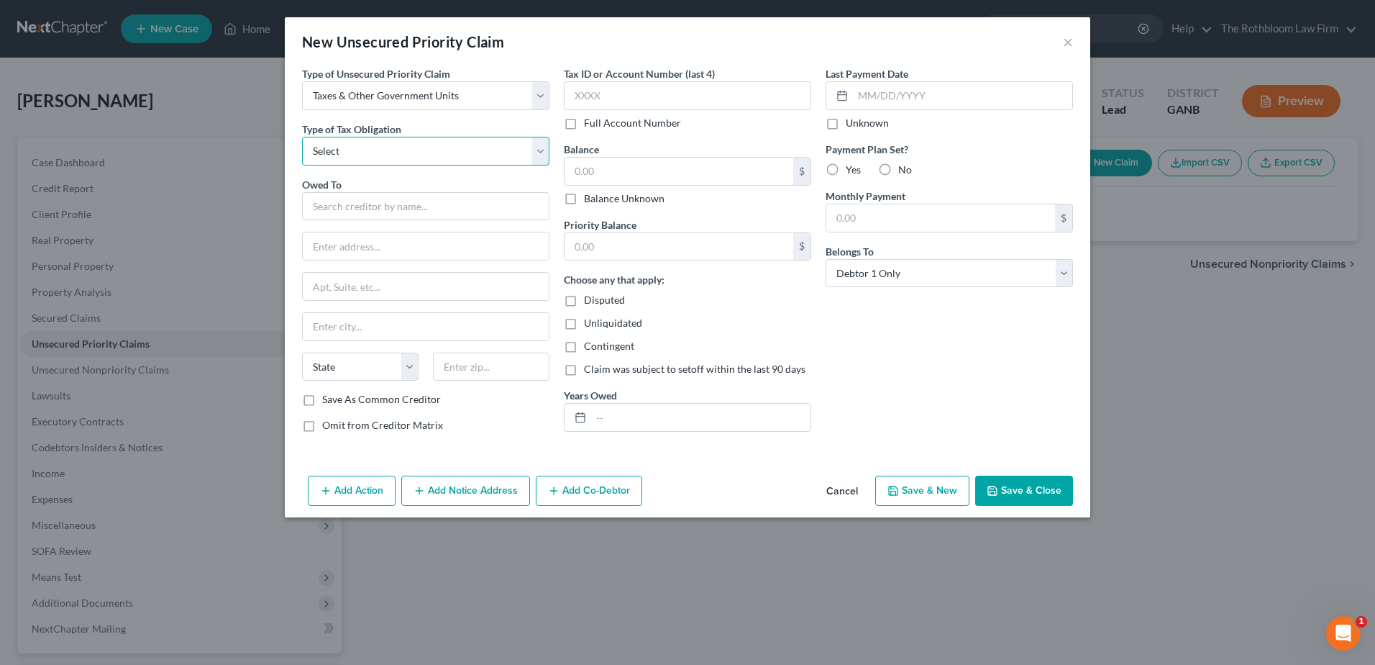
click at [332, 161] on select "Select Federal City State Franchise Tax Board Other" at bounding box center [425, 151] width 247 height 29
click at [302, 137] on select "Select Federal City State Franchise Tax Board Other" at bounding box center [425, 151] width 247 height 29
click at [334, 200] on input "text" at bounding box center [425, 206] width 247 height 29
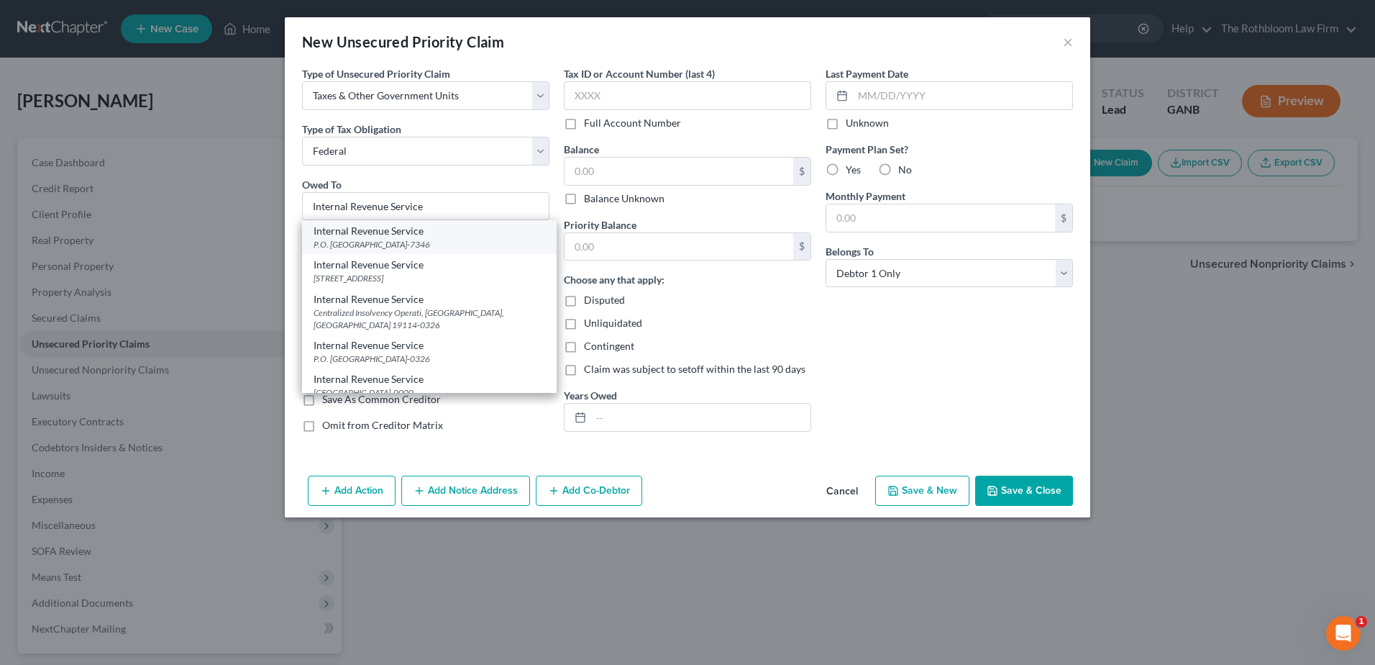
click at [345, 237] on div "Internal Revenue Service" at bounding box center [430, 231] width 232 height 14
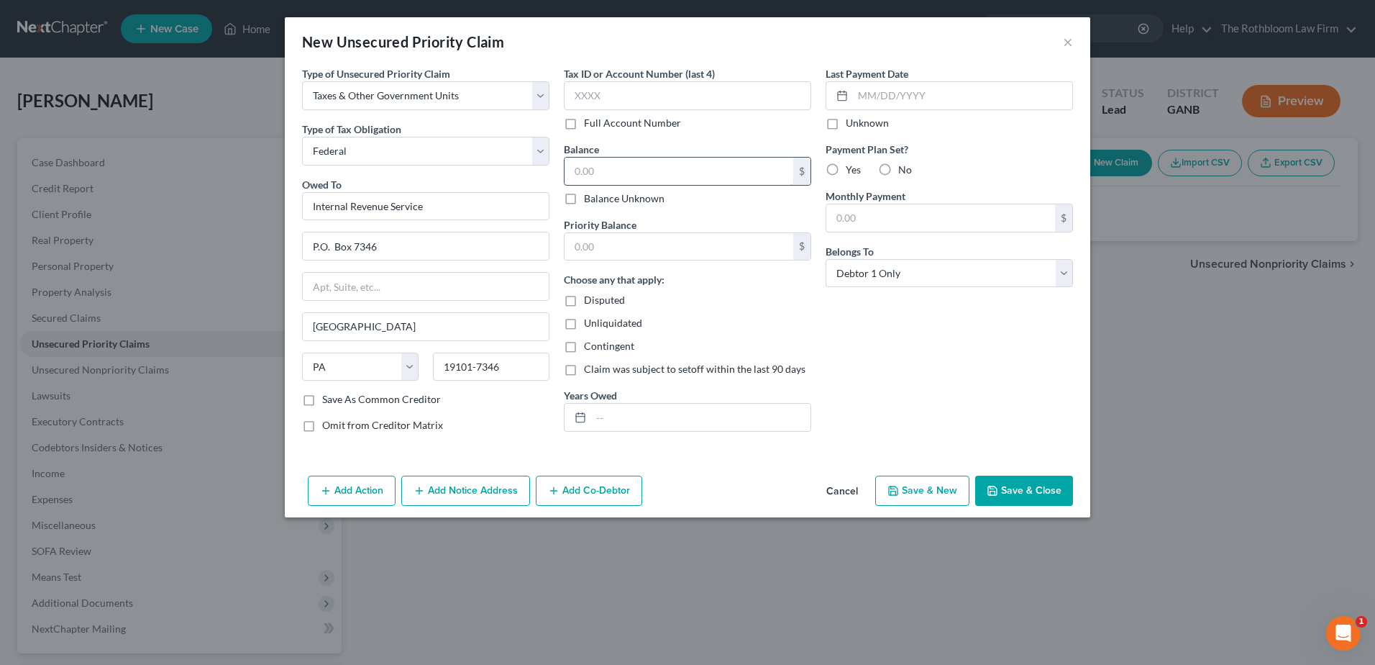
click at [676, 166] on input "text" at bounding box center [679, 171] width 229 height 27
click at [628, 252] on input "text" at bounding box center [679, 246] width 229 height 27
click at [632, 409] on input "text" at bounding box center [700, 417] width 219 height 27
click at [1020, 491] on button "Save & Close" at bounding box center [1024, 491] width 98 height 30
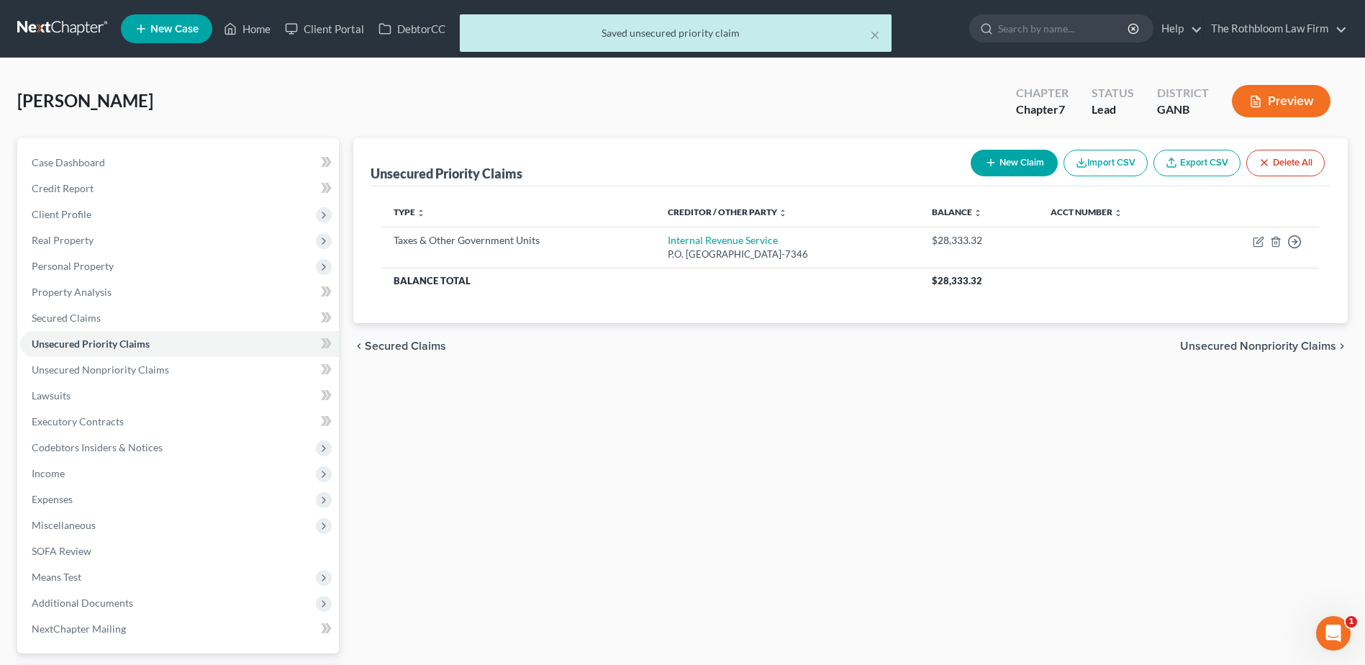
click at [1019, 165] on button "New Claim" at bounding box center [1013, 163] width 87 height 27
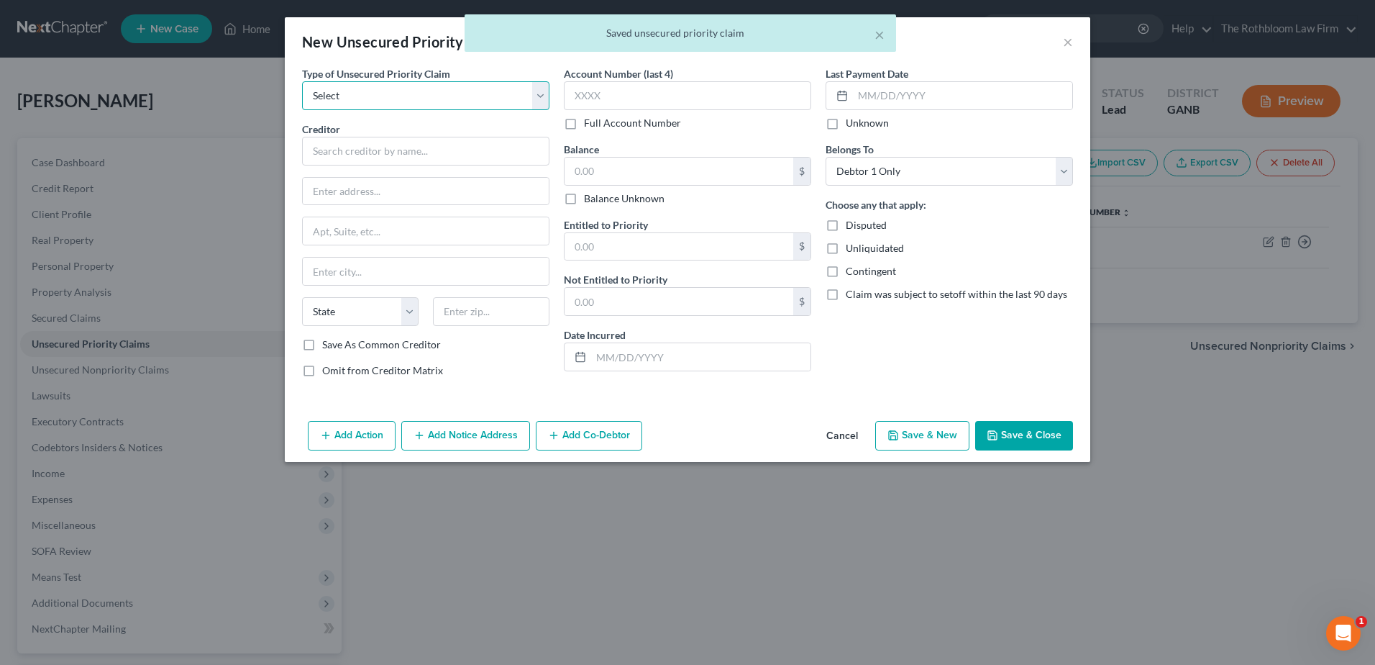
drag, startPoint x: 366, startPoint y: 86, endPoint x: 360, endPoint y: 90, distance: 7.8
click at [366, 86] on select "Select Taxes & Other Government Units Domestic Support Obligations Extensions o…" at bounding box center [425, 95] width 247 height 29
click at [302, 81] on select "Select Taxes & Other Government Units Domestic Support Obligations Extensions o…" at bounding box center [425, 95] width 247 height 29
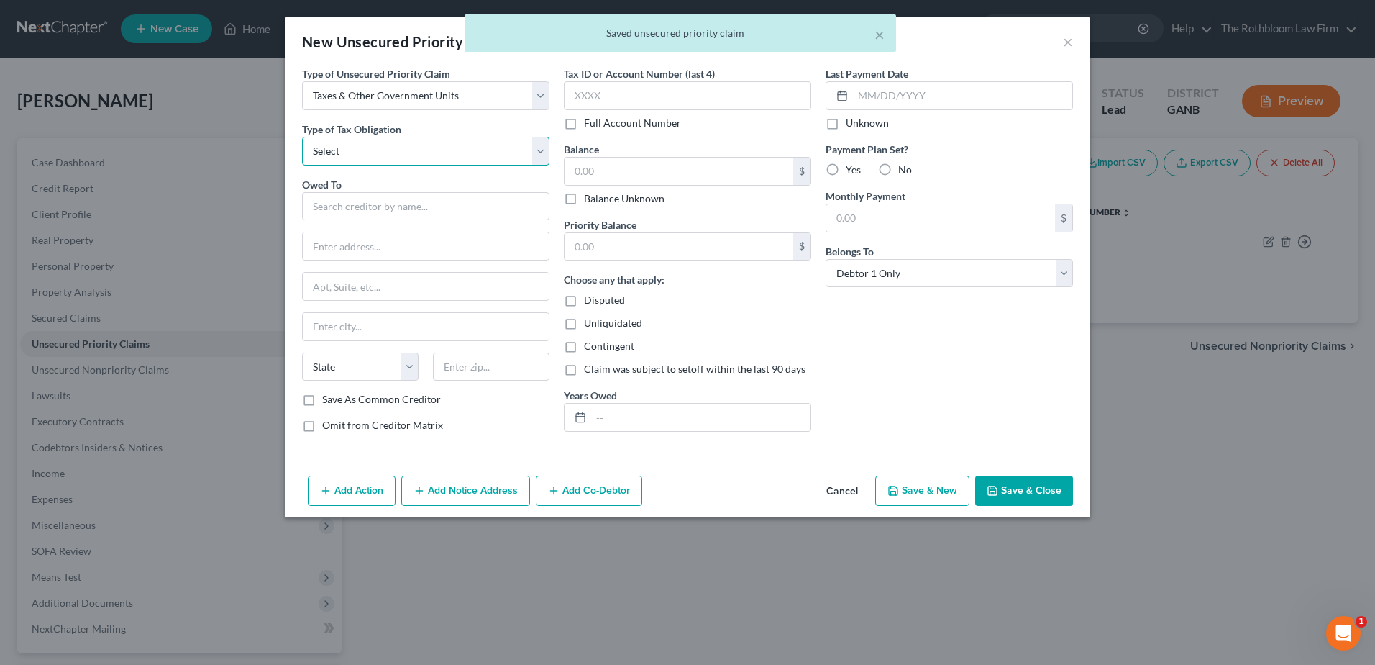
click at [332, 142] on select "Select Federal City State Franchise Tax Board Other" at bounding box center [425, 151] width 247 height 29
click at [302, 137] on select "Select Federal City State Franchise Tax Board Other" at bounding box center [425, 151] width 247 height 29
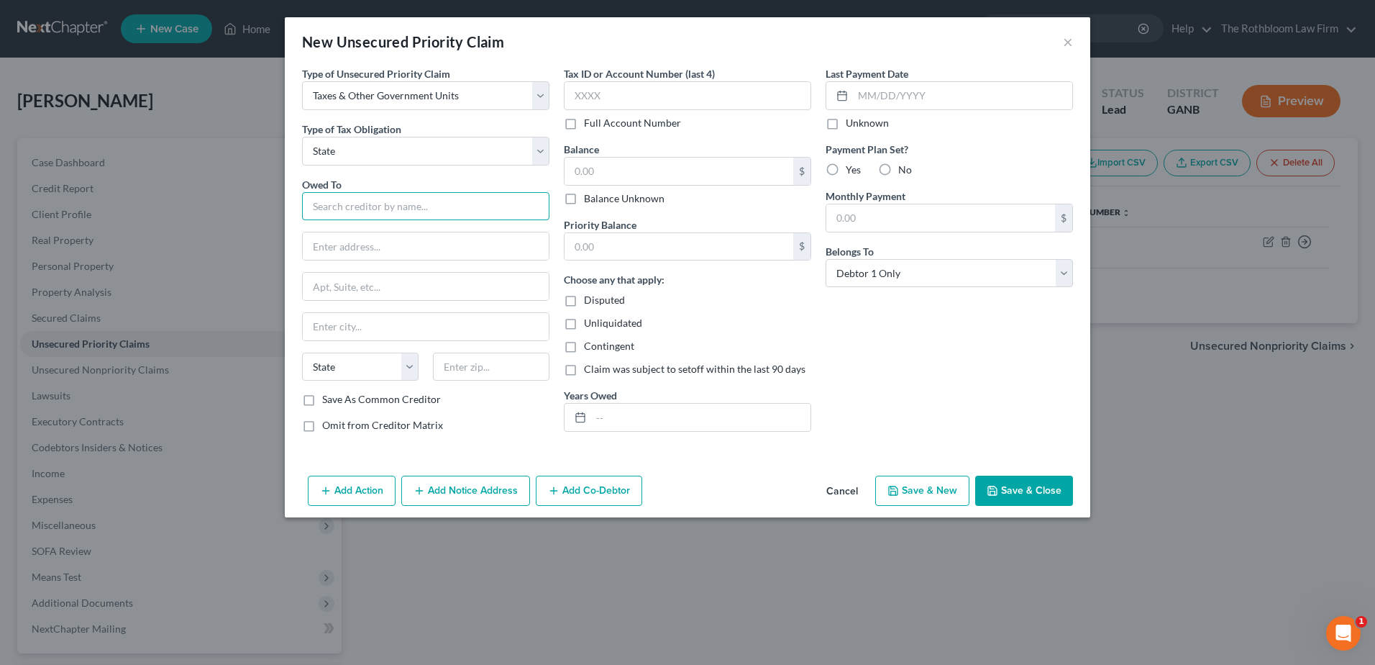
click at [349, 209] on input "text" at bounding box center [425, 206] width 247 height 29
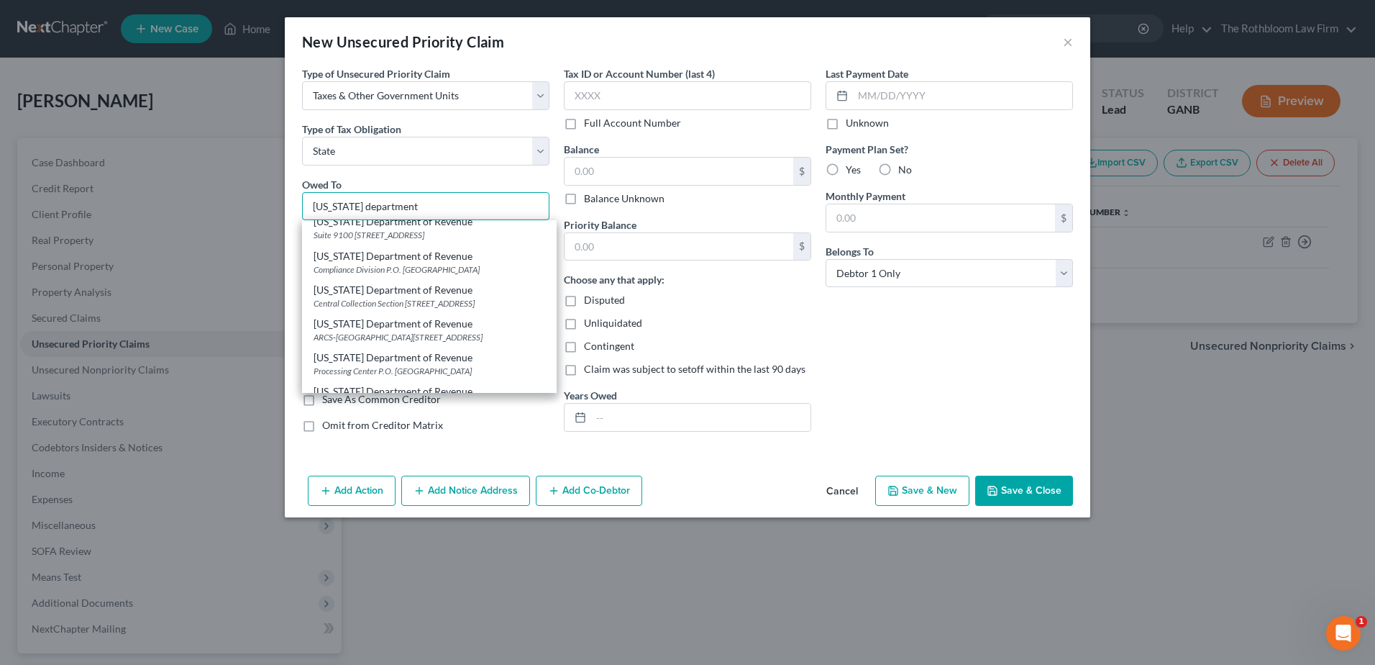
scroll to position [504, 0]
click at [349, 357] on div "[US_STATE] Department of Revenue" at bounding box center [430, 353] width 232 height 14
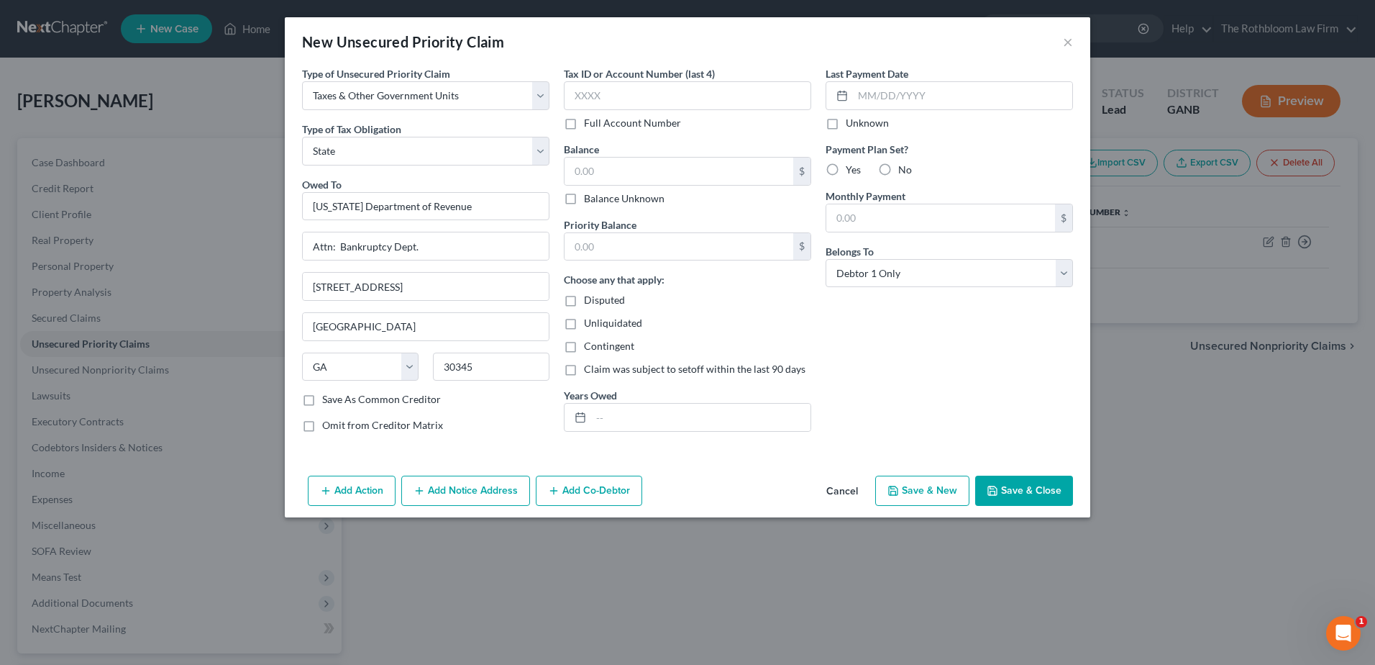
scroll to position [0, 0]
click at [596, 176] on input "text" at bounding box center [679, 171] width 229 height 27
click at [652, 168] on input "text" at bounding box center [679, 171] width 229 height 27
click at [622, 234] on input "text" at bounding box center [679, 246] width 229 height 27
click at [622, 413] on input "text" at bounding box center [700, 417] width 219 height 27
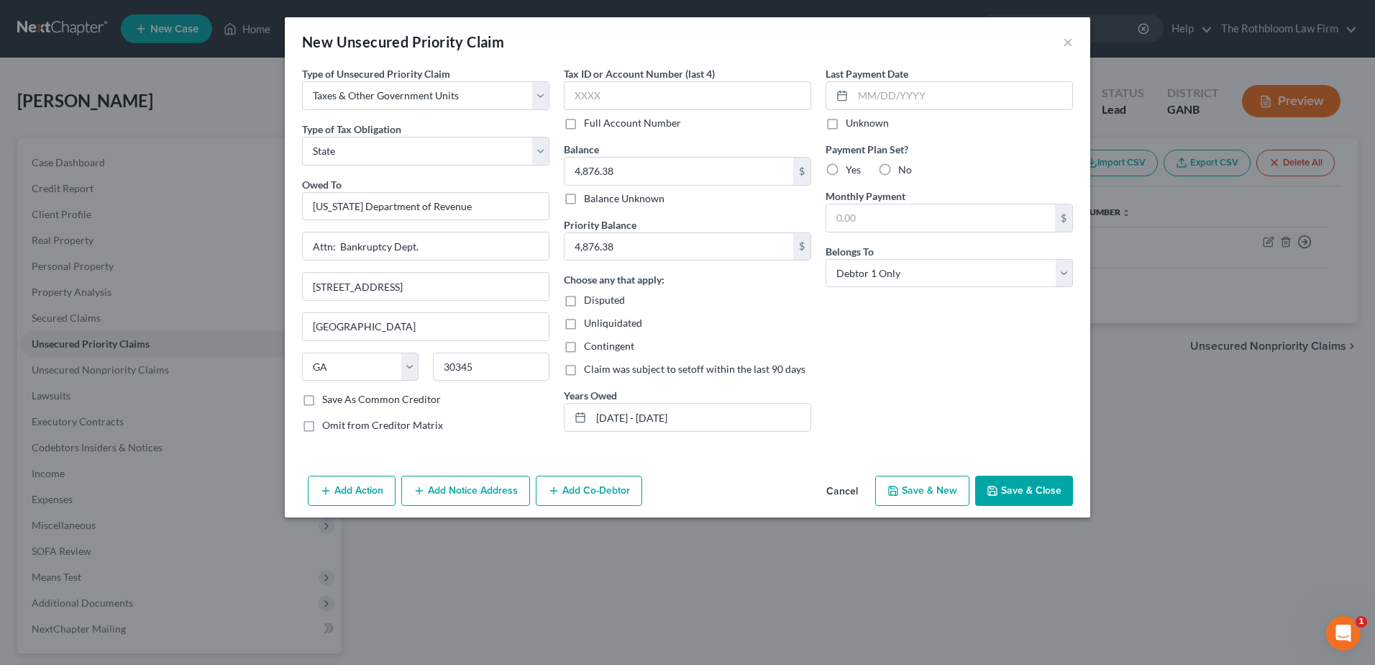
click at [1009, 494] on button "Save & Close" at bounding box center [1024, 491] width 98 height 30
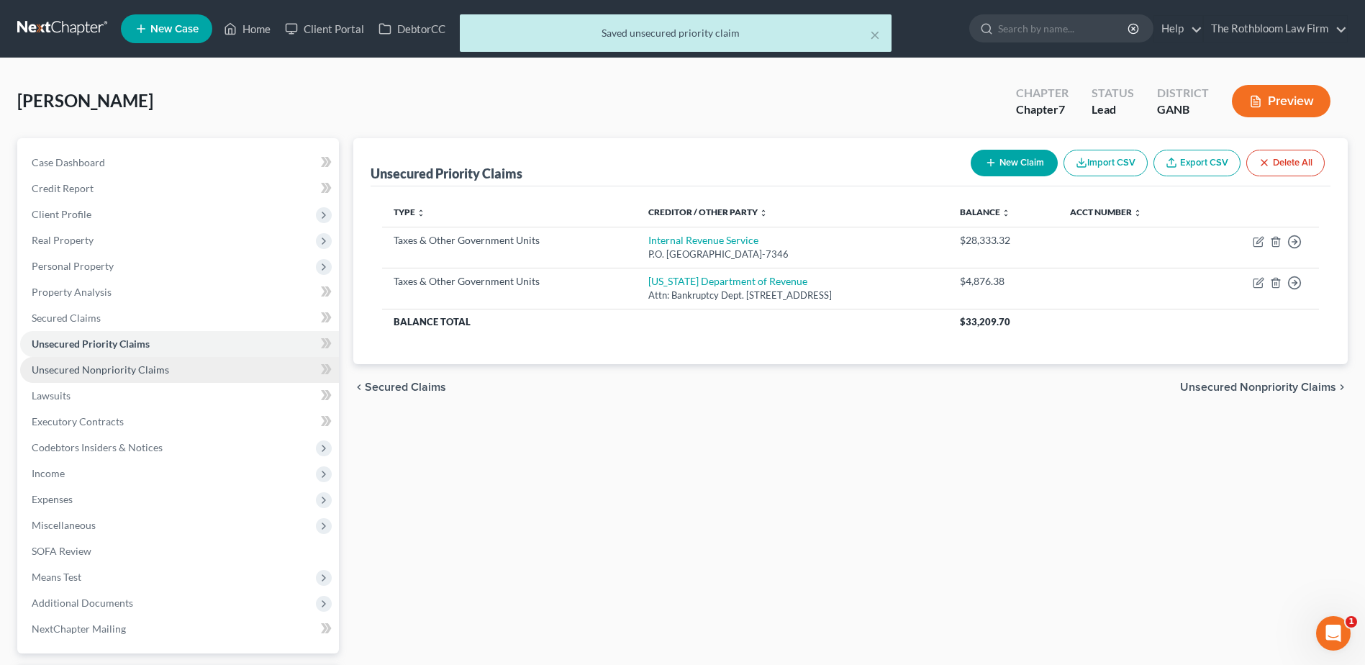
click at [157, 368] on span "Unsecured Nonpriority Claims" at bounding box center [100, 369] width 137 height 12
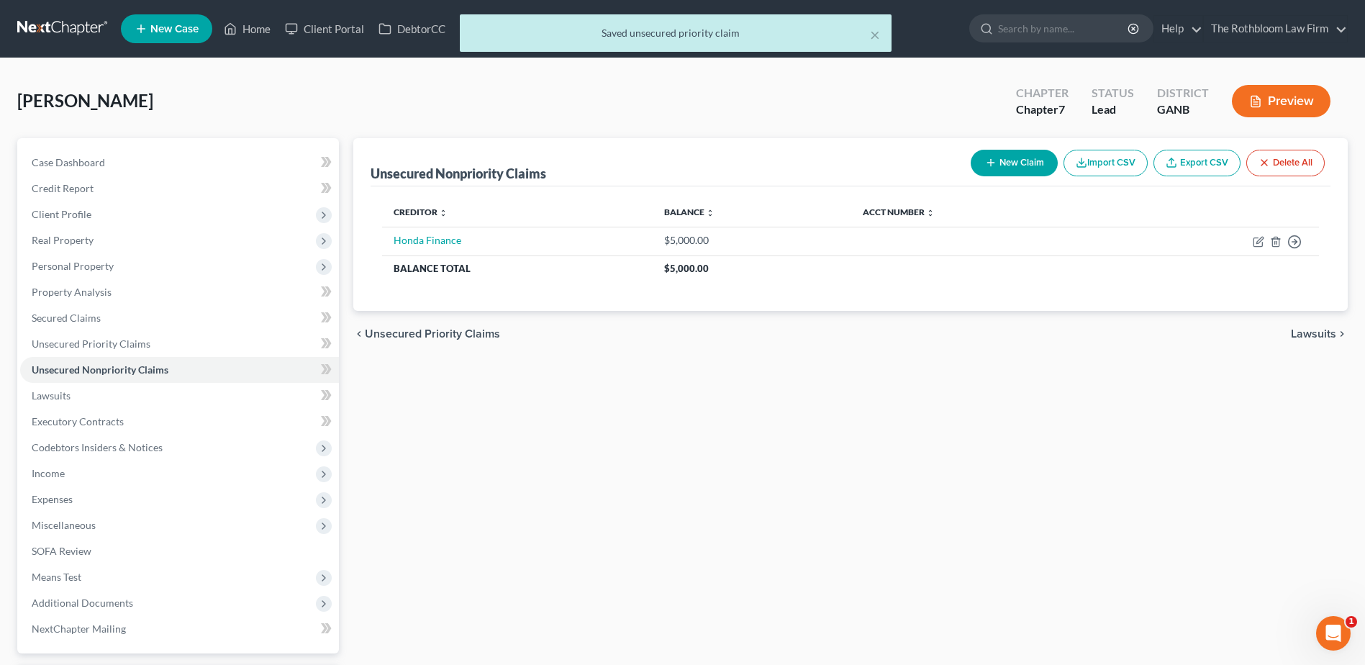
click at [1011, 164] on button "New Claim" at bounding box center [1013, 163] width 87 height 27
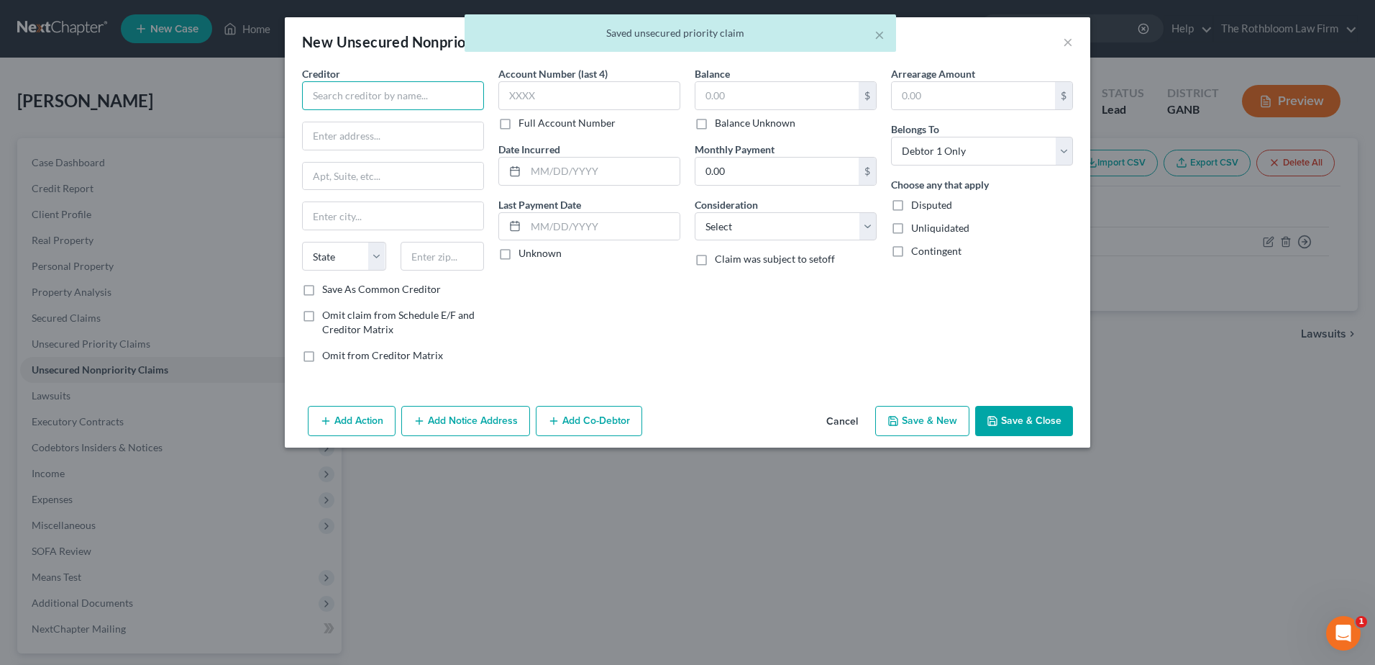
click at [331, 99] on input "text" at bounding box center [393, 95] width 182 height 29
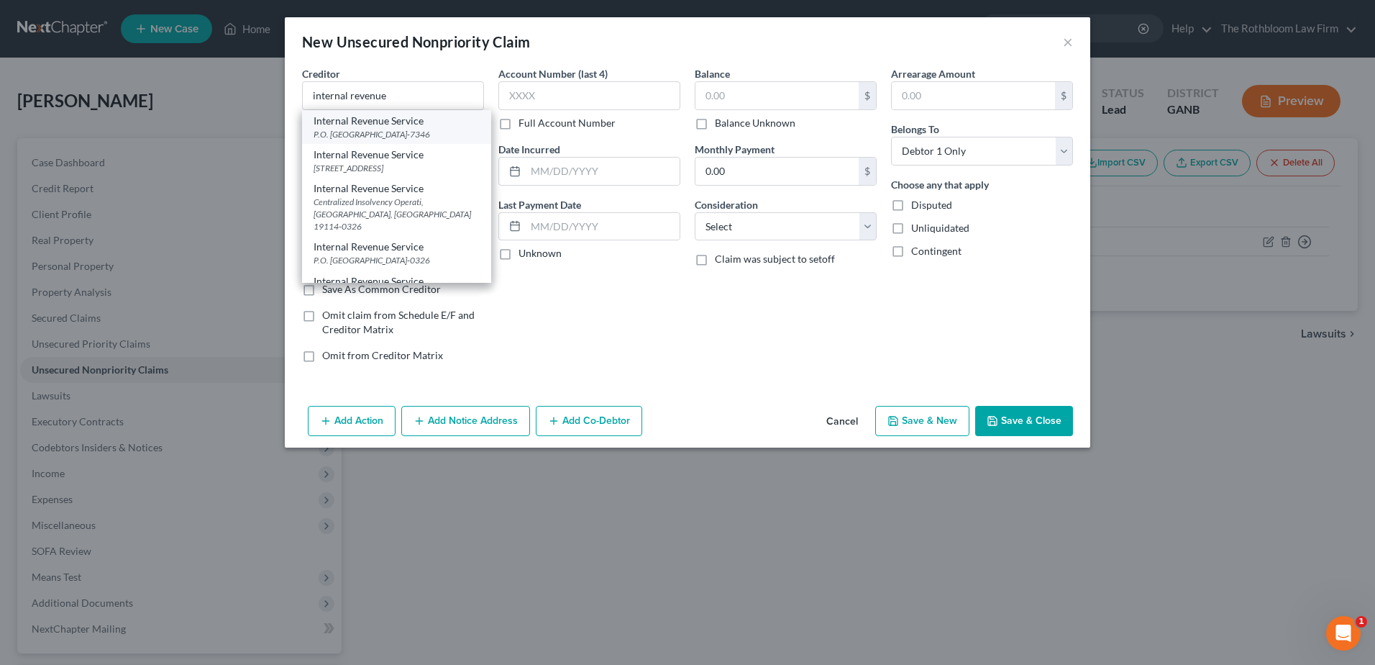
click at [335, 133] on div "P.O. [GEOGRAPHIC_DATA]-7346" at bounding box center [397, 134] width 166 height 12
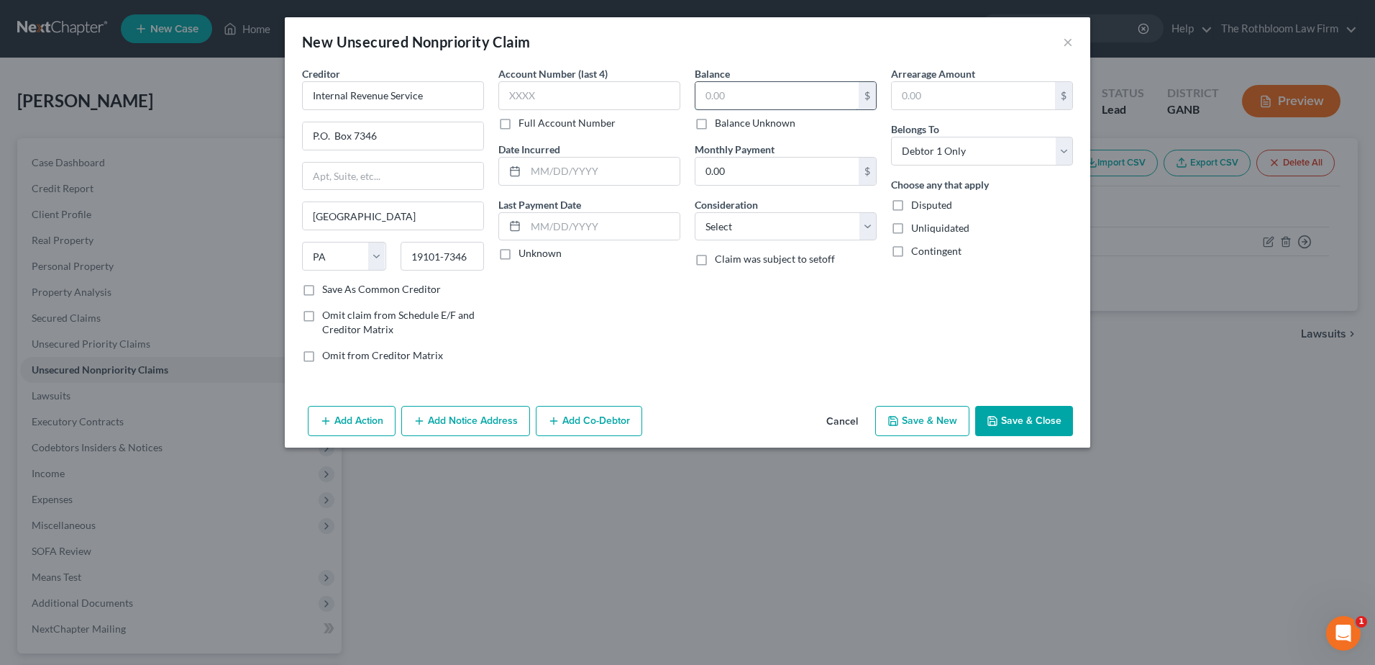
click at [704, 91] on input "text" at bounding box center [777, 95] width 163 height 27
click at [752, 96] on input "text" at bounding box center [777, 95] width 163 height 27
click at [738, 224] on select "Select Cable / Satellite Services Collection Agency Credit Card Debt Debt Couns…" at bounding box center [786, 226] width 182 height 29
click at [695, 212] on select "Select Cable / Satellite Services Collection Agency Credit Card Debt Debt Couns…" at bounding box center [786, 226] width 182 height 29
click at [742, 290] on input "text" at bounding box center [786, 281] width 181 height 27
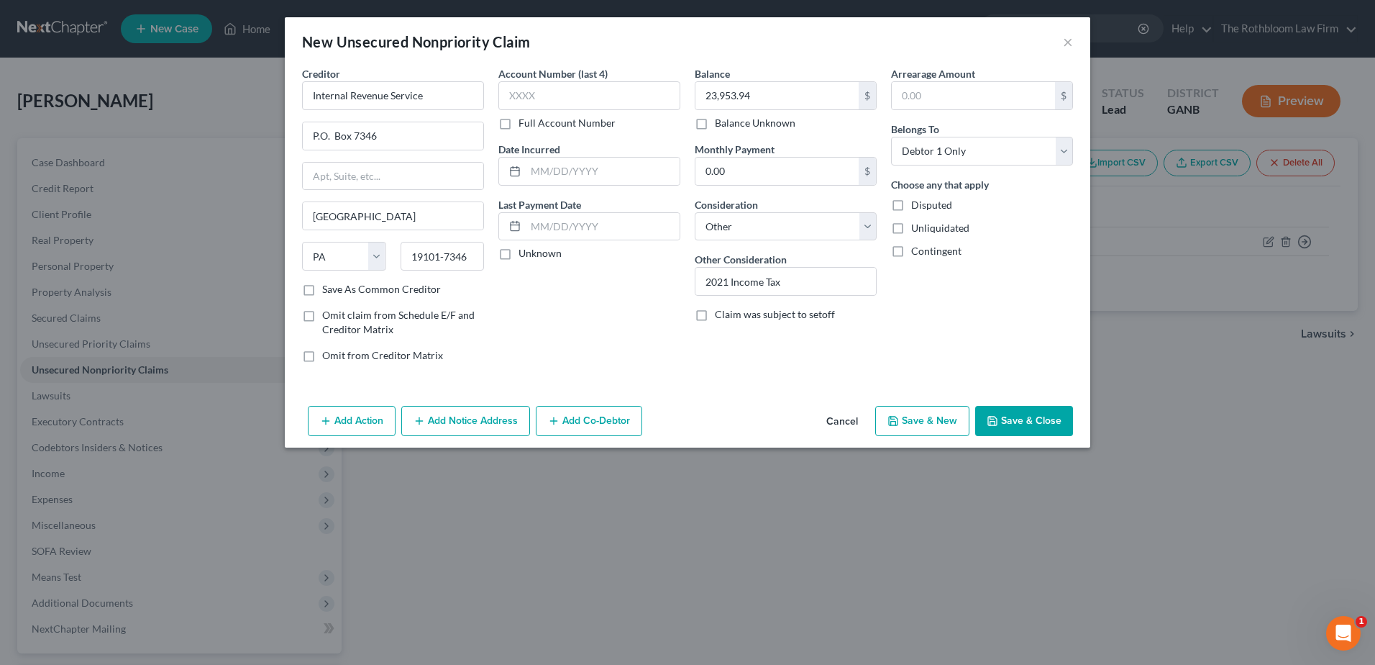
click at [1028, 418] on button "Save & Close" at bounding box center [1024, 421] width 98 height 30
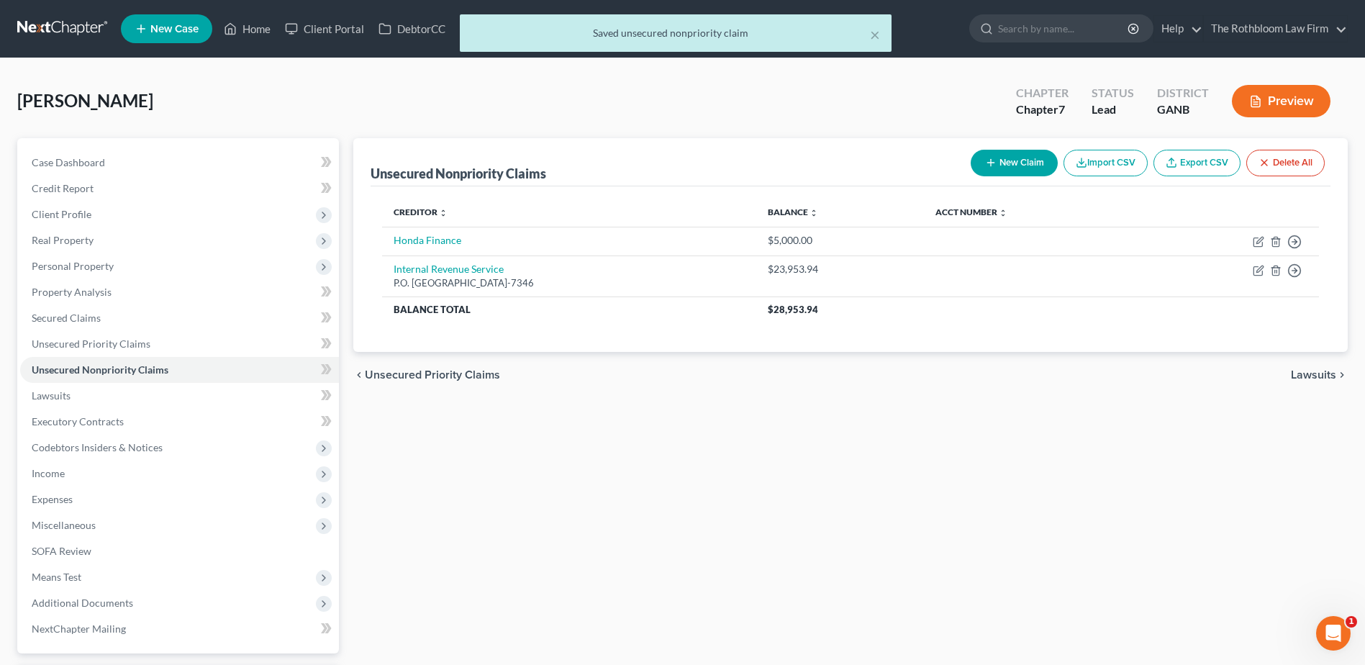
click at [1002, 164] on button "New Claim" at bounding box center [1013, 163] width 87 height 27
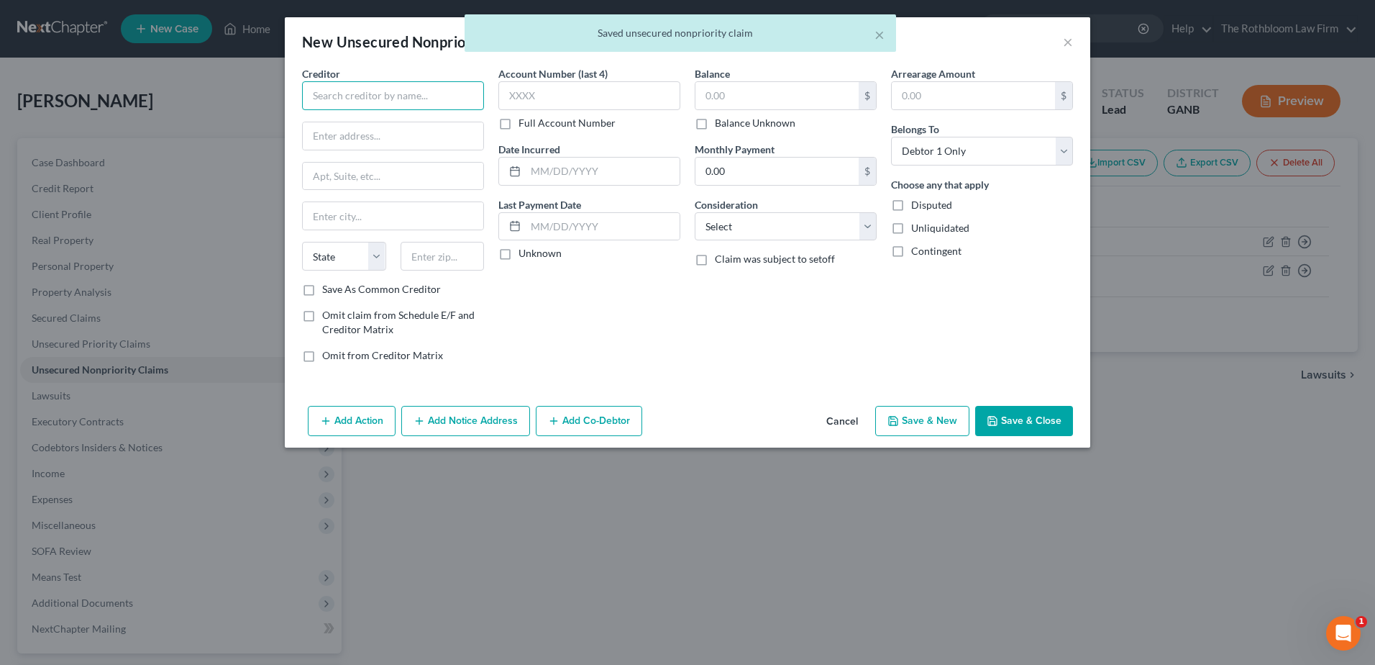
click at [349, 95] on input "text" at bounding box center [393, 95] width 182 height 29
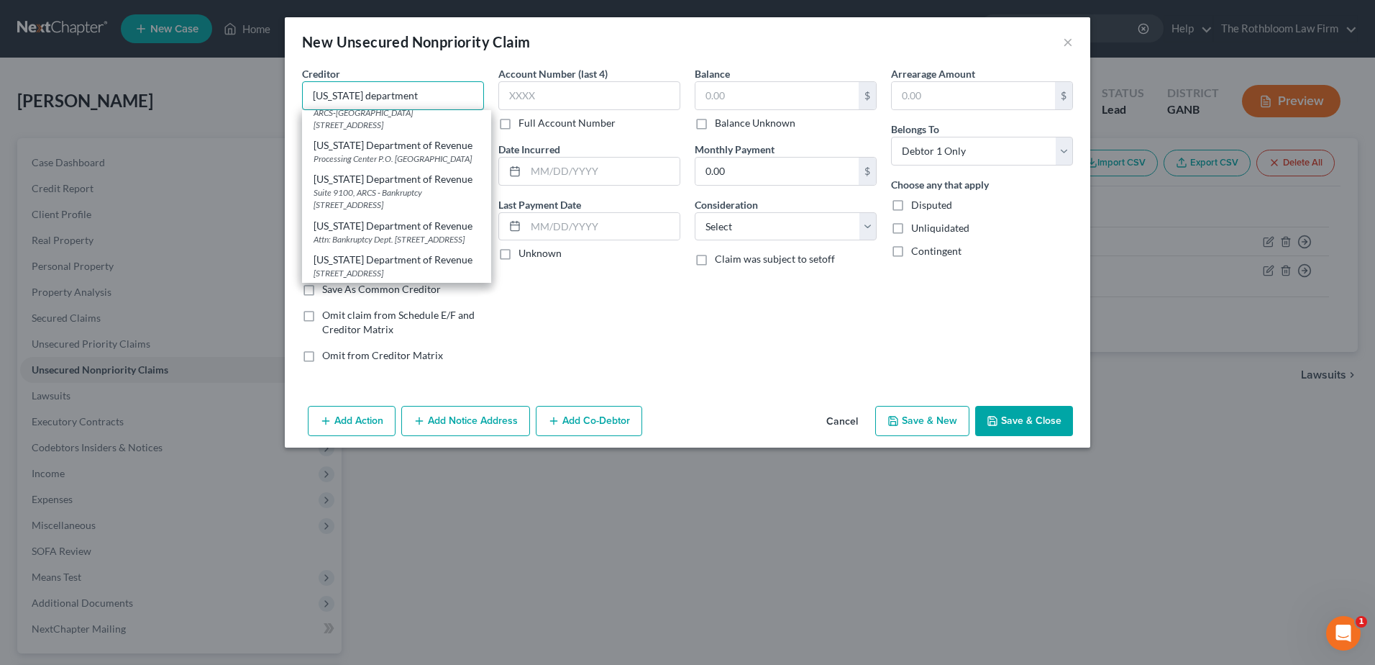
scroll to position [696, 0]
click at [365, 219] on div "[US_STATE] Department of Revenue" at bounding box center [397, 226] width 166 height 14
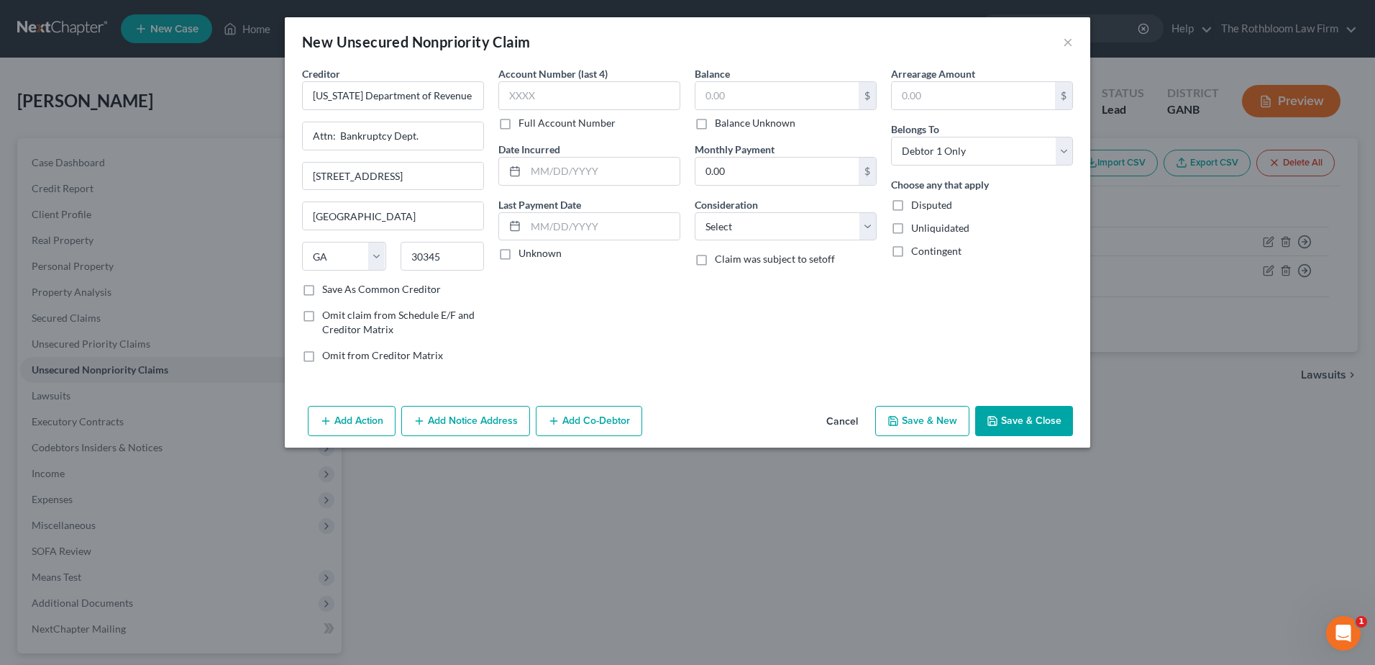
scroll to position [0, 0]
click at [686, 93] on div "Account Number (last 4) Full Account Number Date Incurred Last Payment Date Unk…" at bounding box center [589, 220] width 196 height 308
click at [723, 103] on input "text" at bounding box center [777, 95] width 163 height 27
click at [737, 106] on input "text" at bounding box center [777, 95] width 163 height 27
click at [728, 228] on select "Select Cable / Satellite Services Collection Agency Credit Card Debt Debt Couns…" at bounding box center [786, 226] width 182 height 29
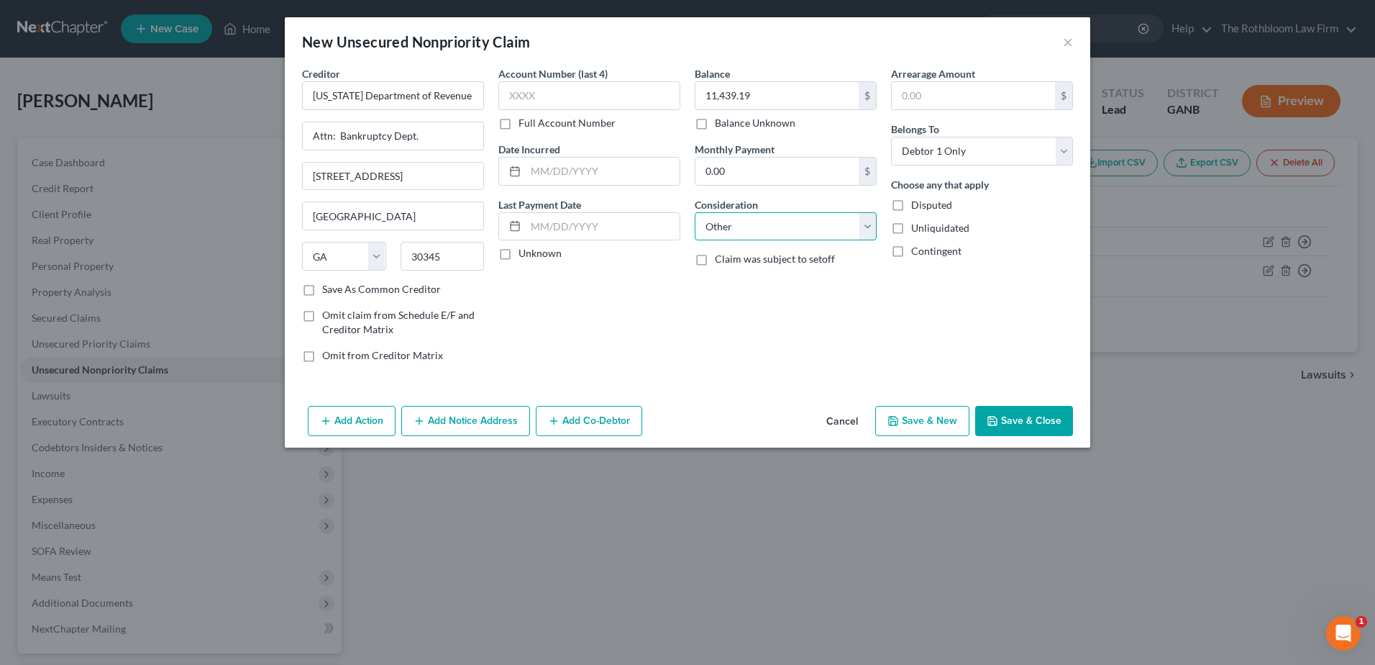
click at [695, 212] on select "Select Cable / Satellite Services Collection Agency Credit Card Debt Debt Couns…" at bounding box center [786, 226] width 182 height 29
click at [734, 286] on input "text" at bounding box center [786, 281] width 181 height 27
click at [1039, 421] on button "Save & Close" at bounding box center [1024, 421] width 98 height 30
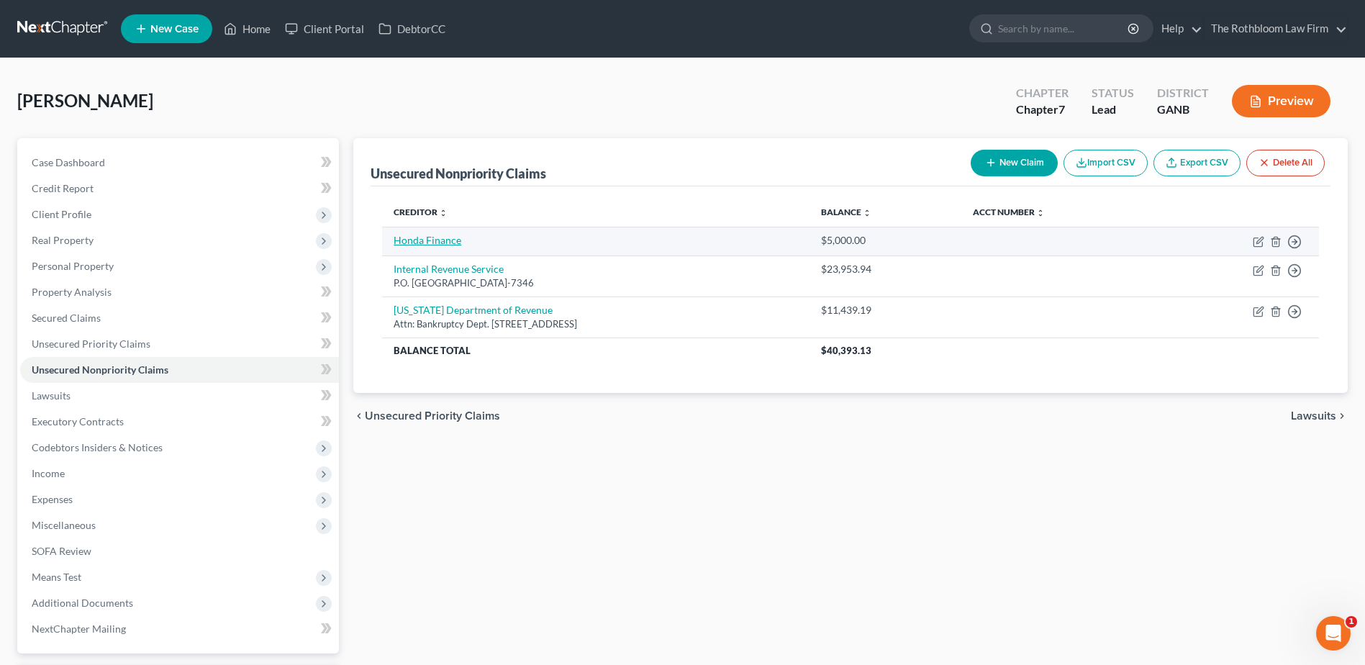
click at [417, 237] on link "Honda Finance" at bounding box center [427, 240] width 68 height 12
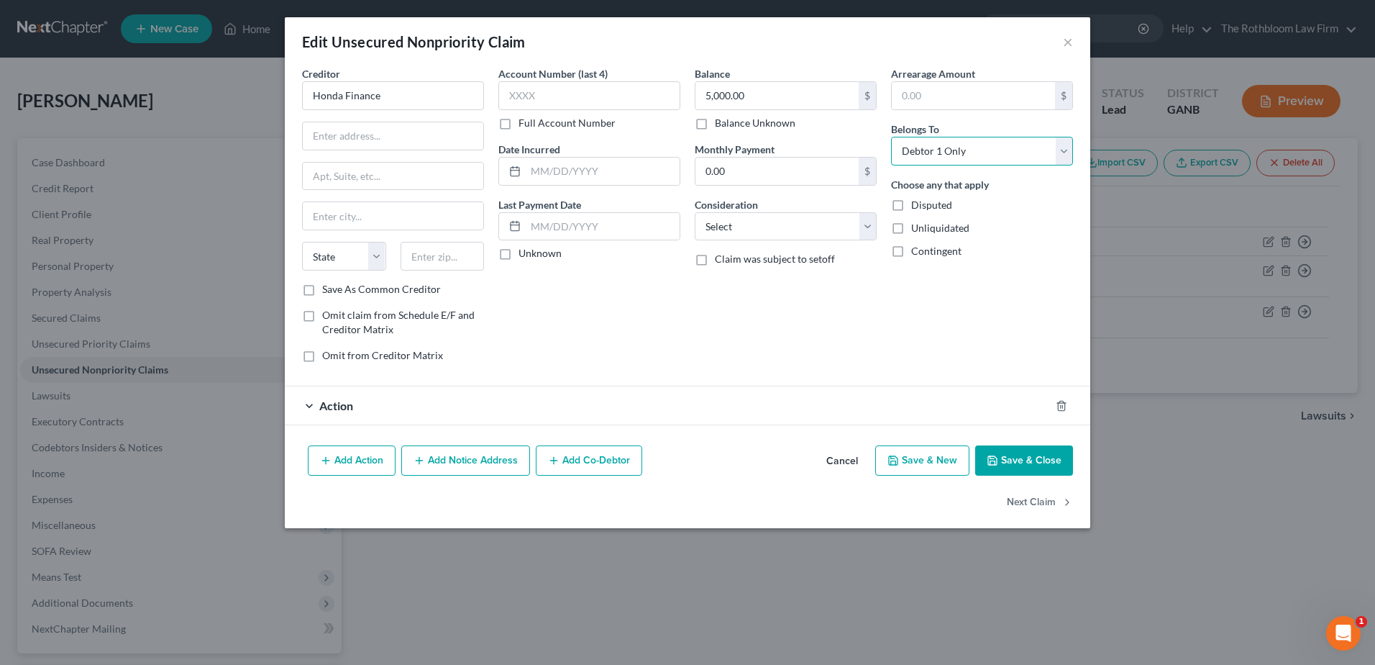
drag, startPoint x: 1062, startPoint y: 146, endPoint x: 1055, endPoint y: 153, distance: 9.2
click at [1062, 146] on select "Select Debtor 1 Only Debtor 2 Only Debtor 1 And Debtor 2 Only At Least One Of T…" at bounding box center [982, 151] width 182 height 29
click at [891, 137] on select "Select Debtor 1 Only Debtor 2 Only Debtor 1 And Debtor 2 Only At Least One Of T…" at bounding box center [982, 151] width 182 height 29
click at [594, 462] on button "Add Co-Debtor" at bounding box center [589, 460] width 106 height 30
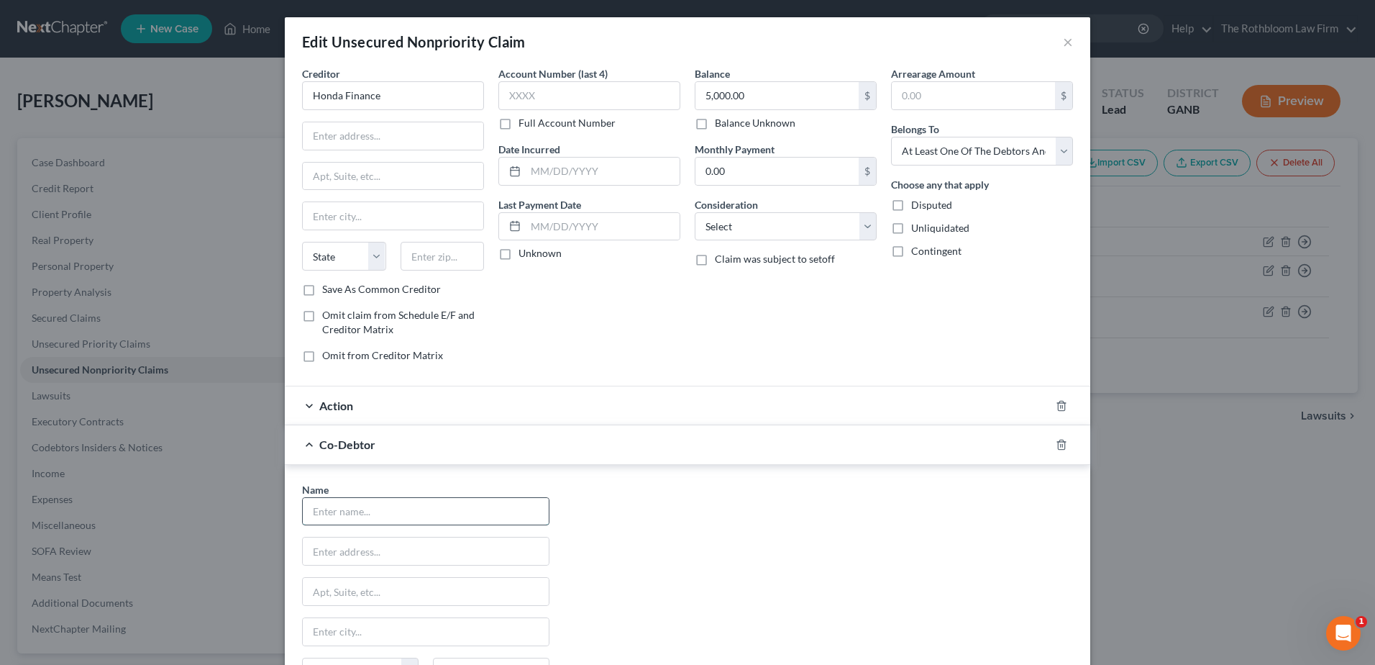
click at [389, 509] on input "text" at bounding box center [426, 511] width 246 height 27
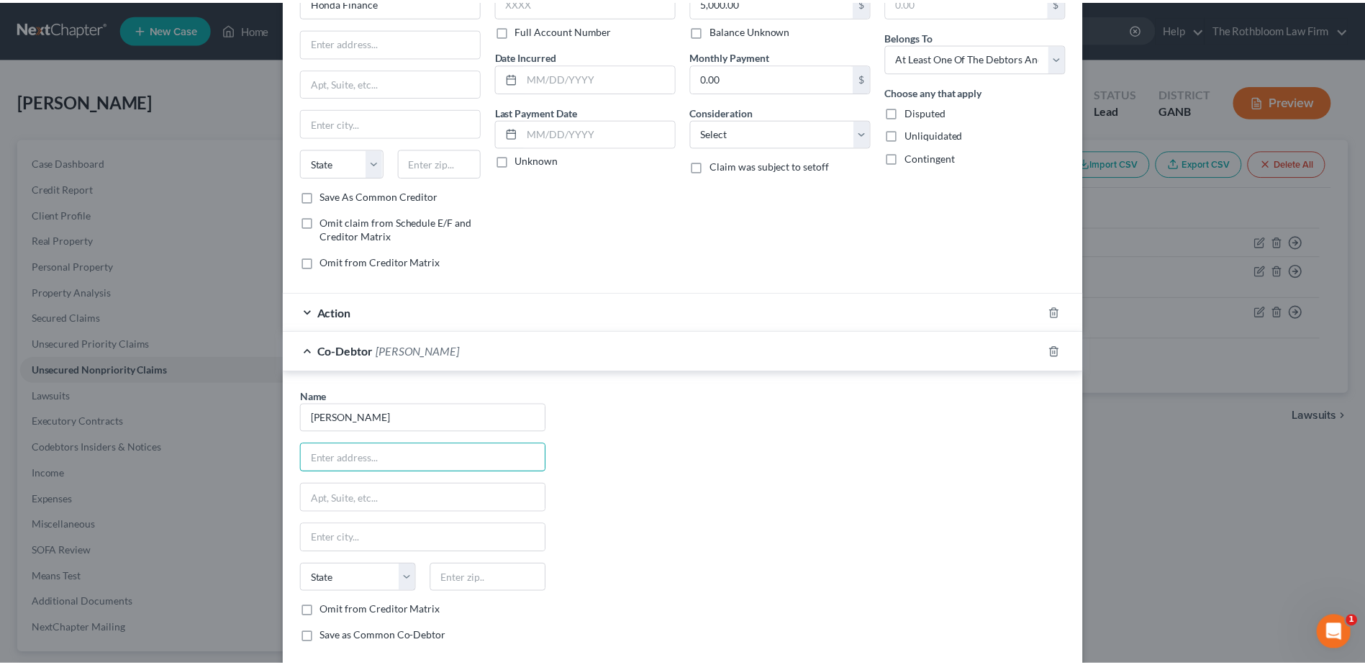
scroll to position [217, 0]
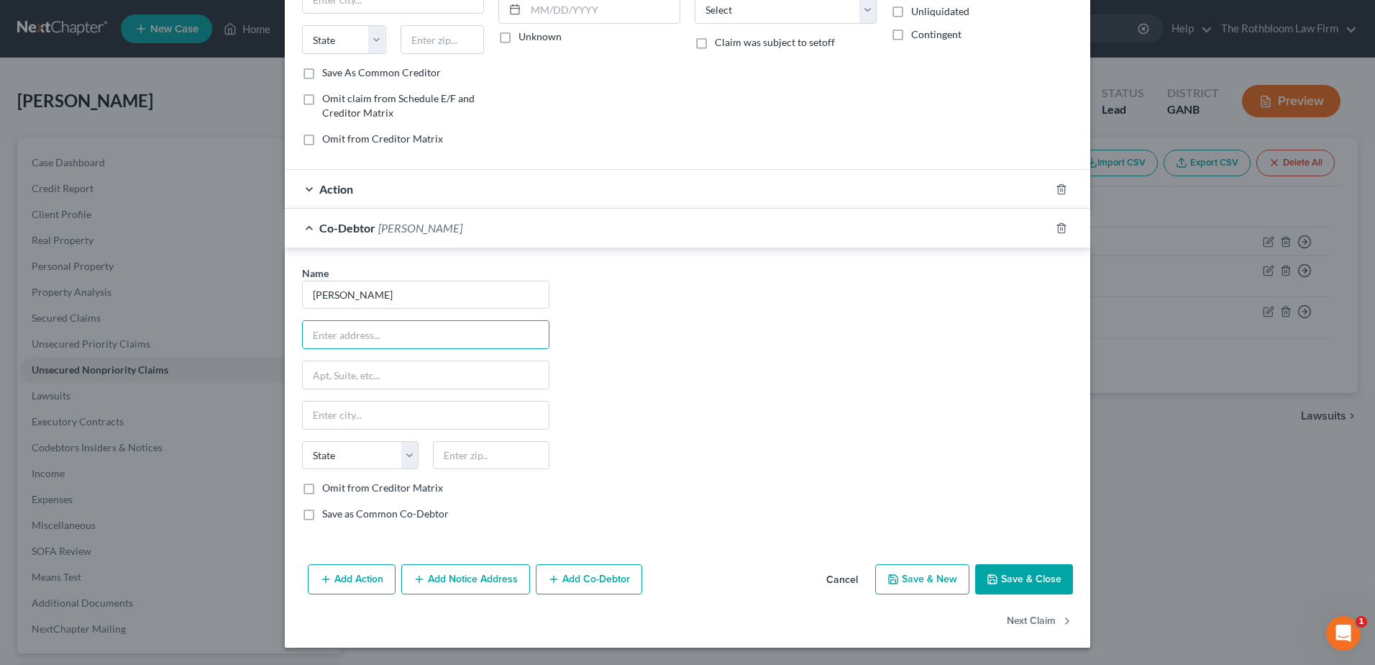
click at [1013, 568] on button "Save & Close" at bounding box center [1024, 579] width 98 height 30
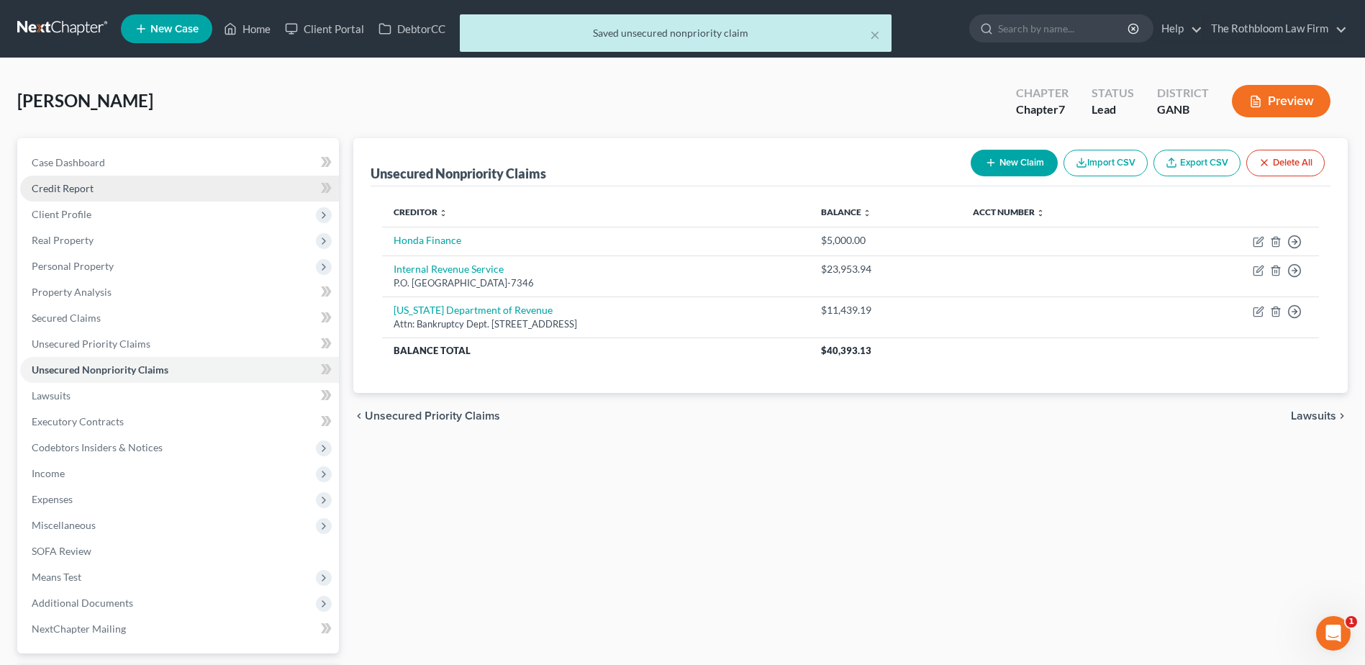
scroll to position [126, 0]
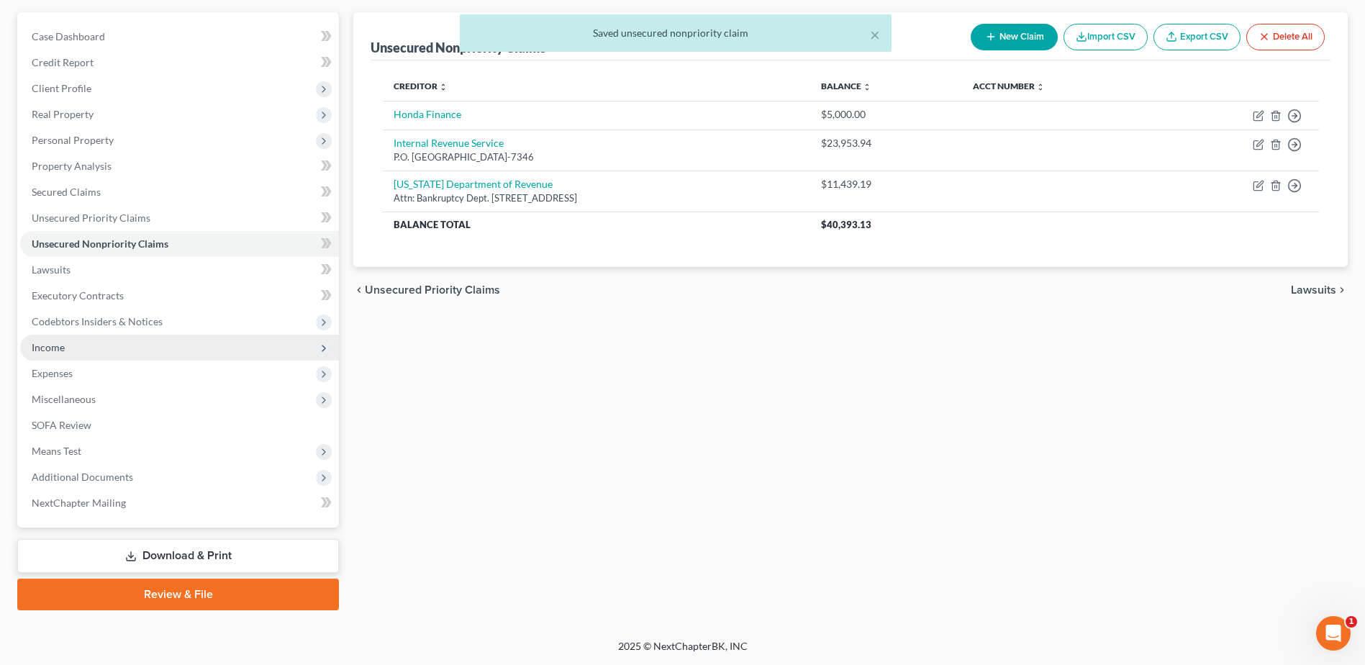
click at [63, 345] on span "Income" at bounding box center [48, 347] width 33 height 12
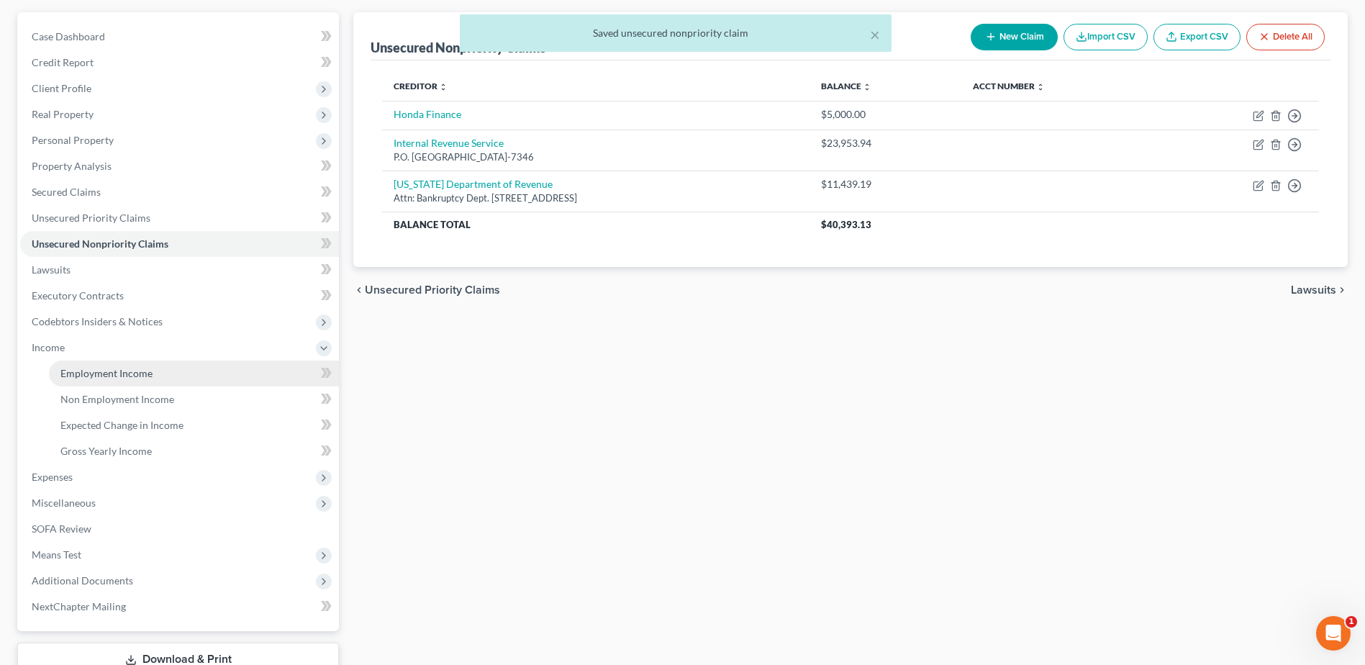
click at [132, 364] on link "Employment Income" at bounding box center [194, 373] width 290 height 26
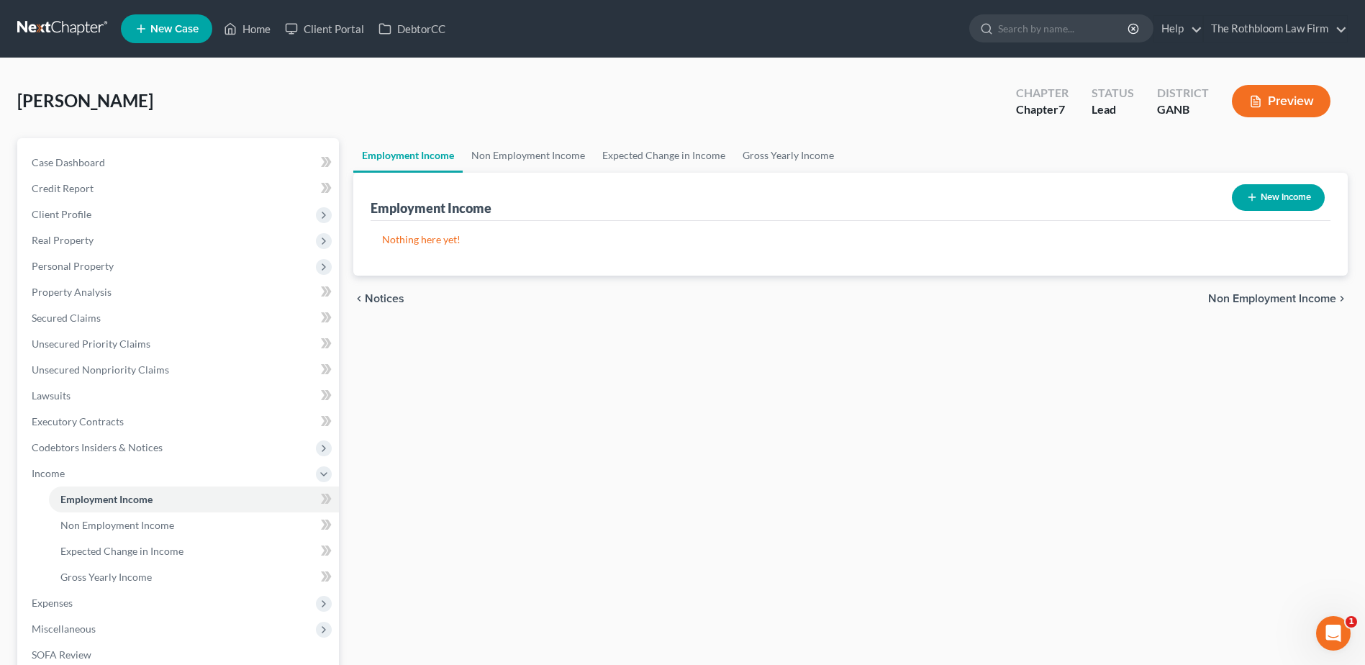
click at [1268, 201] on button "New Income" at bounding box center [1278, 197] width 93 height 27
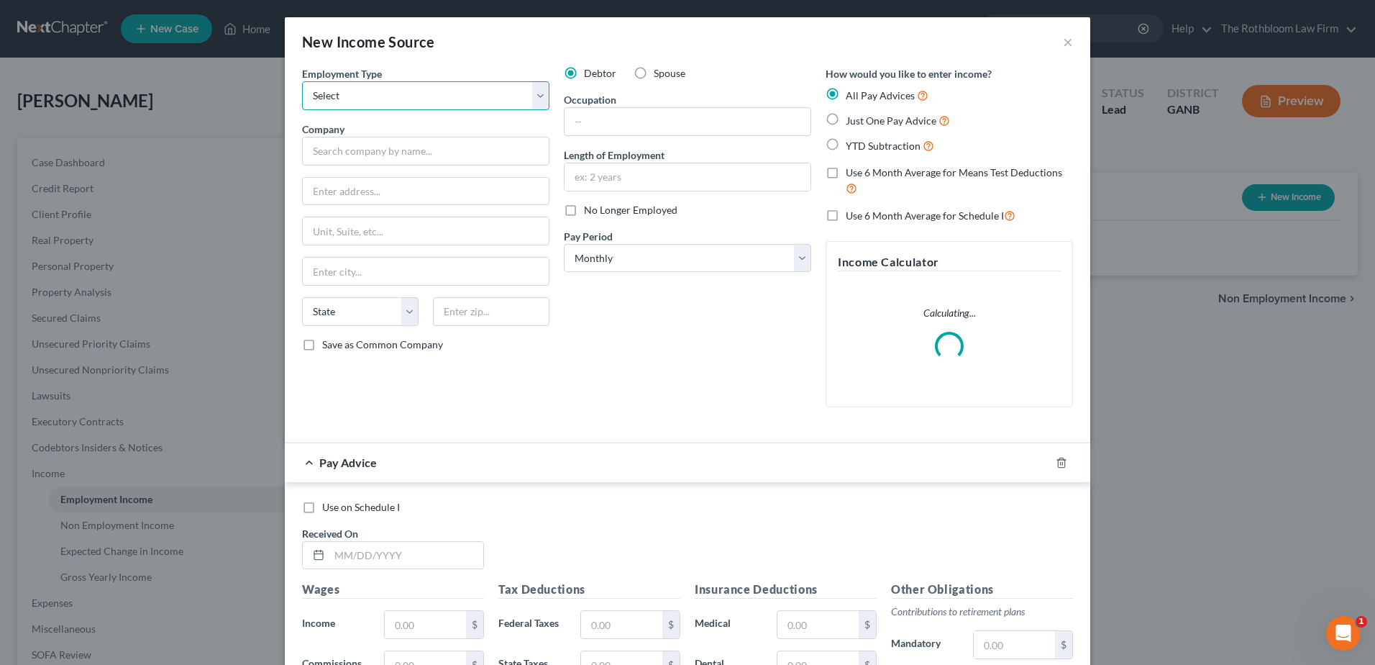
click at [414, 93] on select "Select Full or [DEMOGRAPHIC_DATA] Employment Self Employment" at bounding box center [425, 95] width 247 height 29
click at [302, 81] on select "Select Full or [DEMOGRAPHIC_DATA] Employment Self Employment" at bounding box center [425, 95] width 247 height 29
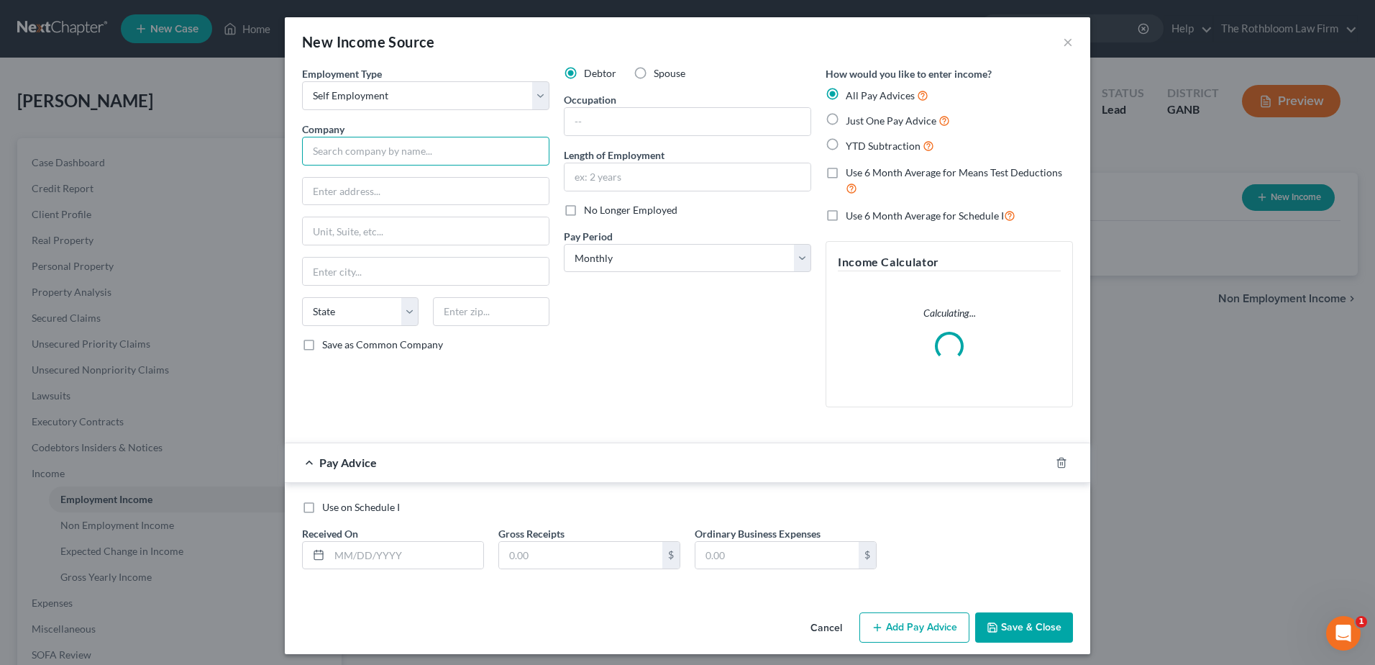
click at [353, 156] on input "text" at bounding box center [425, 151] width 247 height 29
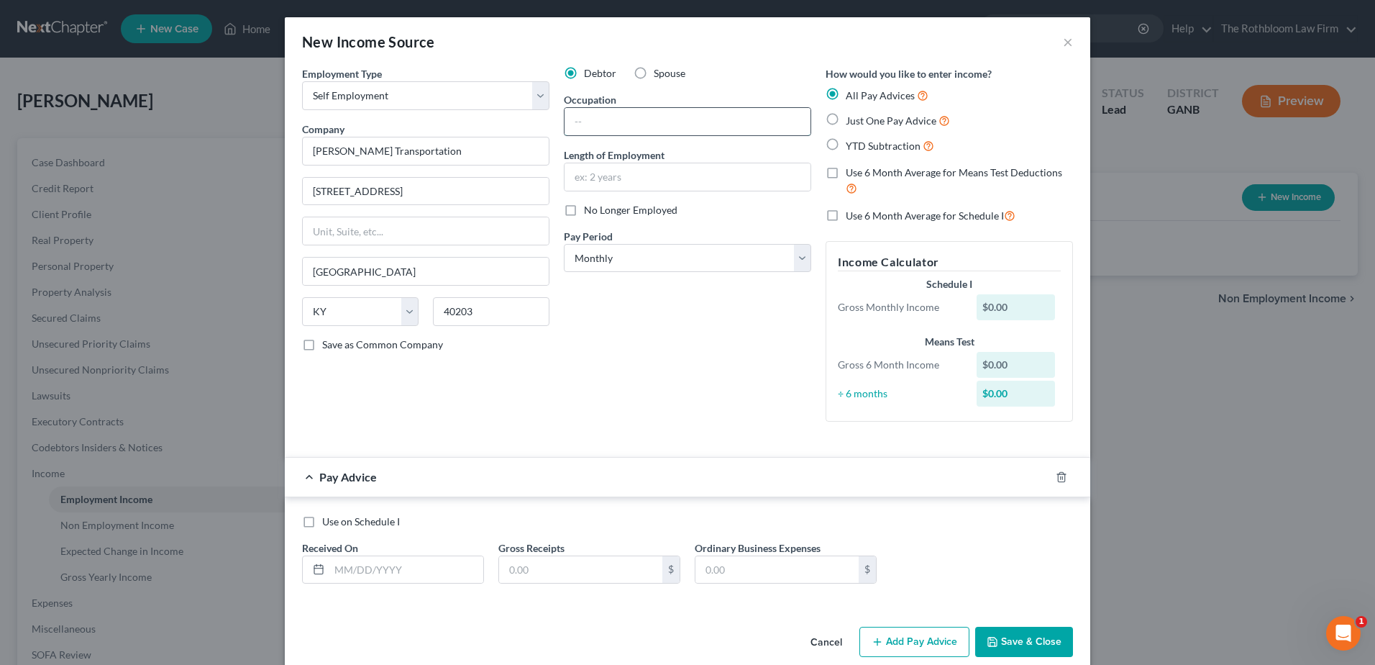
click at [625, 113] on input "text" at bounding box center [688, 121] width 246 height 27
click at [378, 564] on input "text" at bounding box center [406, 569] width 154 height 27
click at [1041, 638] on button "Save & Close" at bounding box center [1024, 642] width 98 height 30
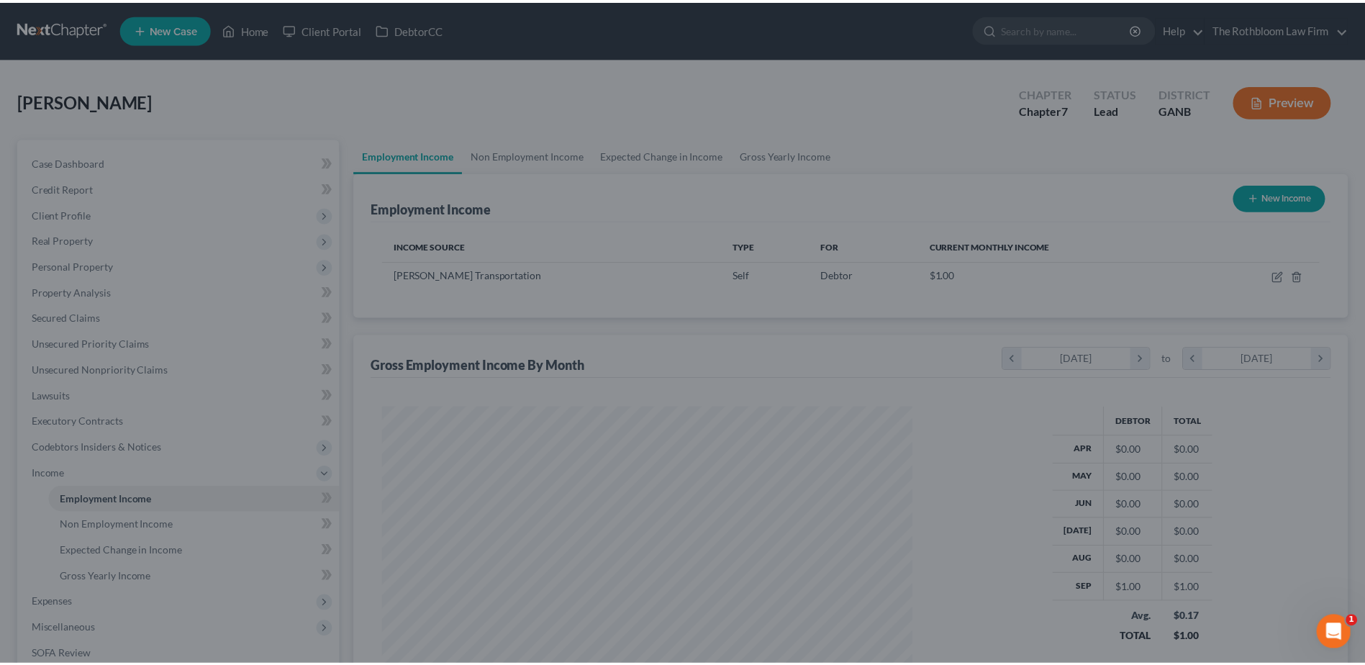
scroll to position [719104, 718808]
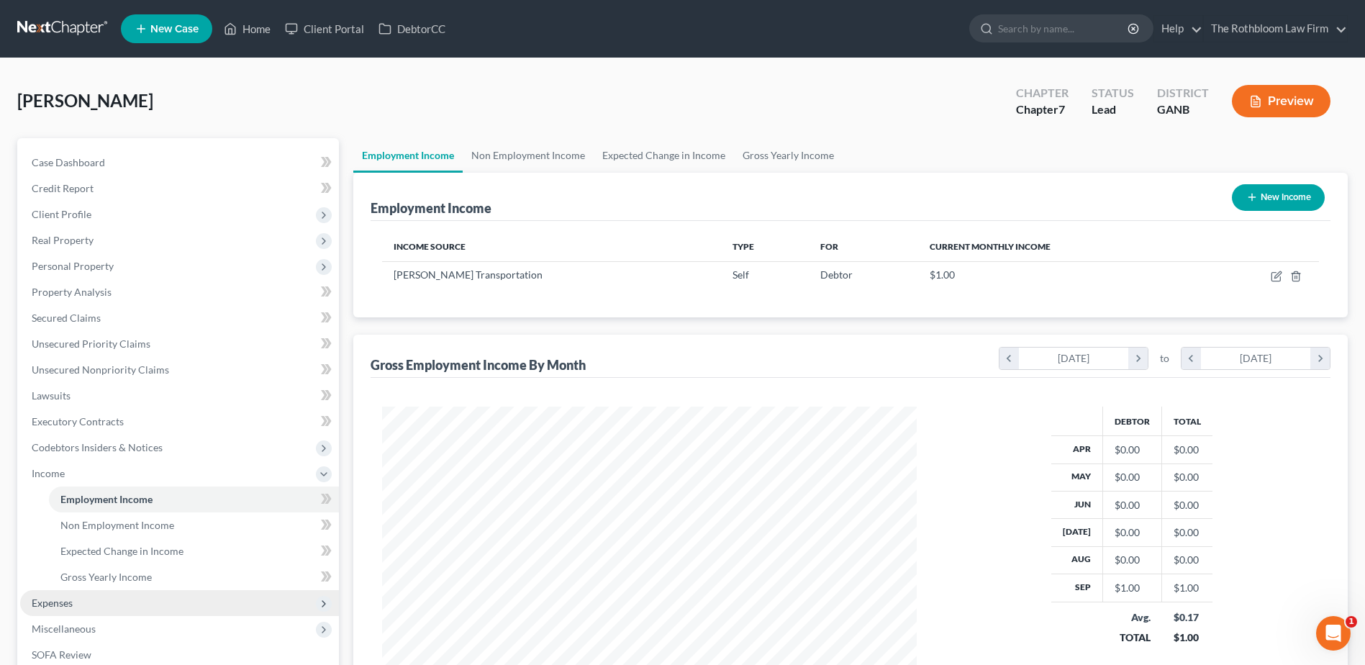
click at [68, 602] on span "Expenses" at bounding box center [52, 602] width 41 height 12
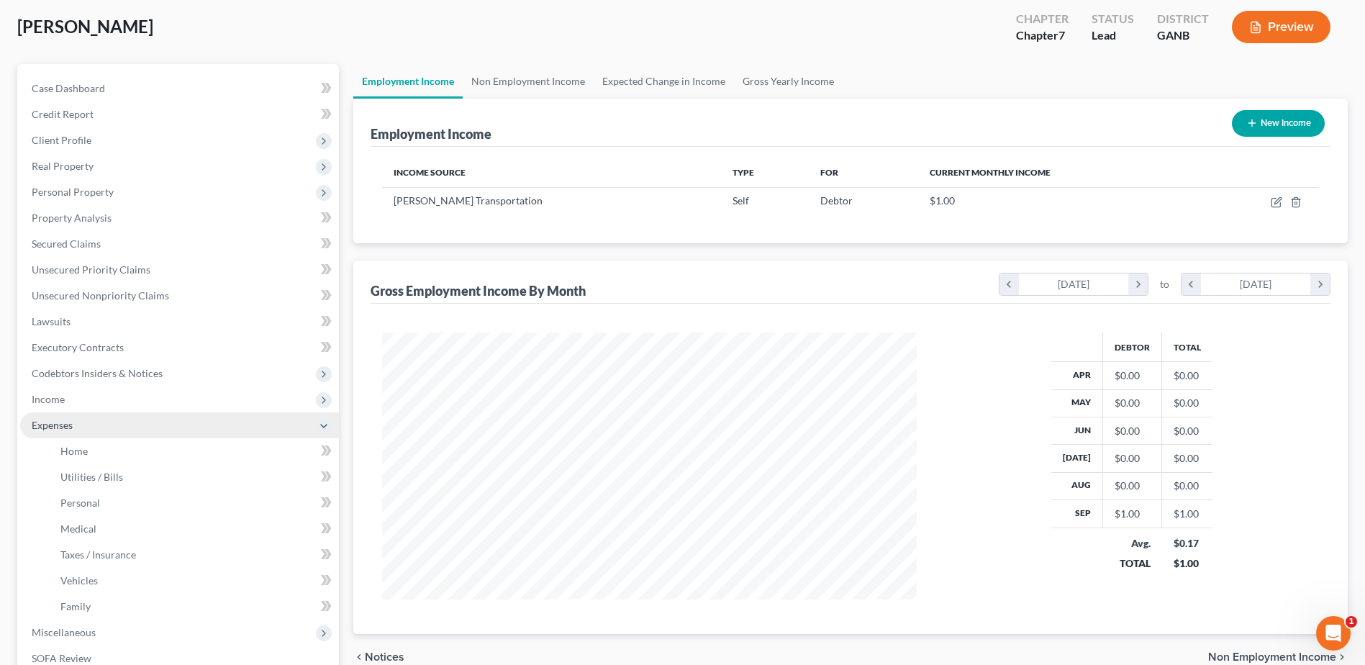
scroll to position [144, 0]
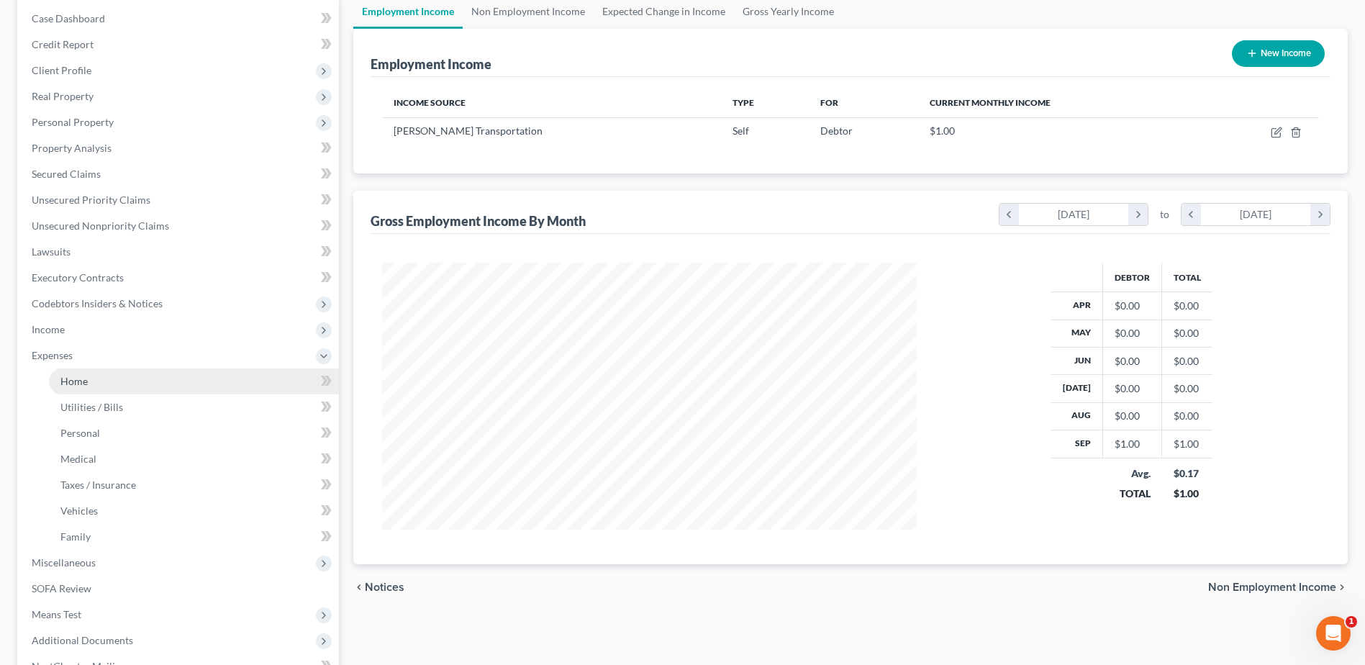
click at [99, 387] on link "Home" at bounding box center [194, 381] width 290 height 26
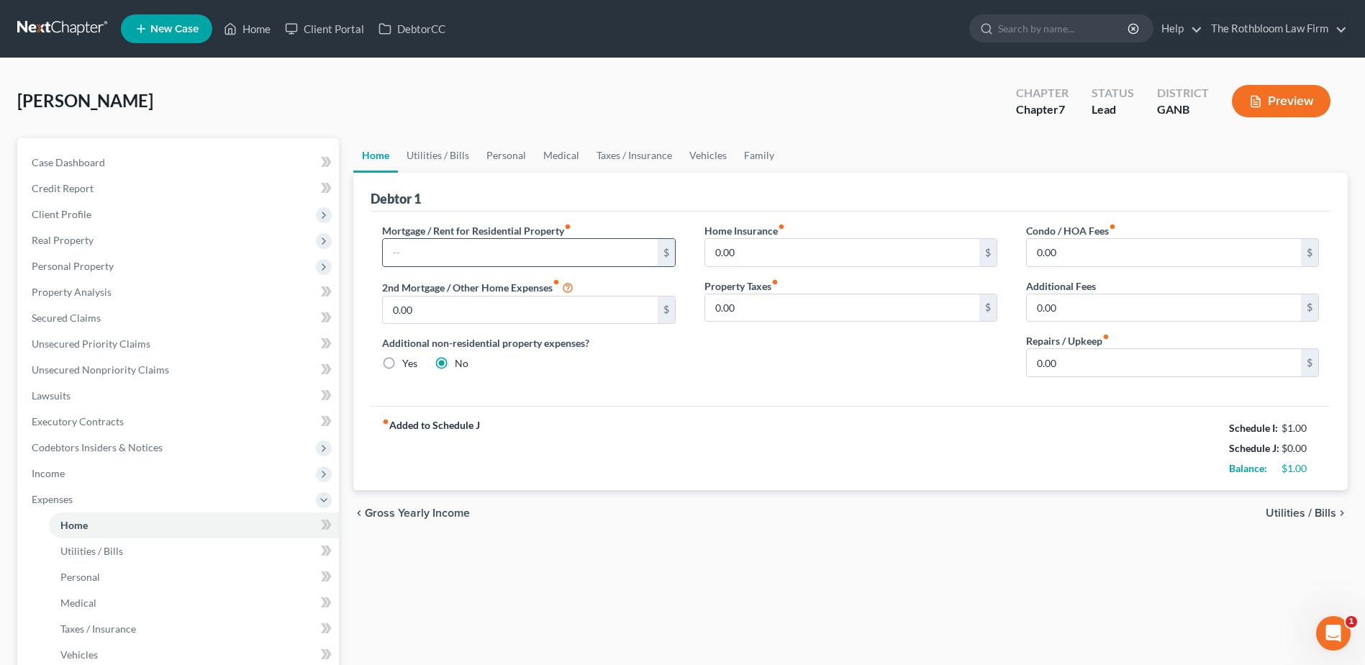
click at [486, 261] on input "text" at bounding box center [520, 252] width 274 height 27
click at [438, 155] on link "Utilities / Bills" at bounding box center [438, 155] width 80 height 35
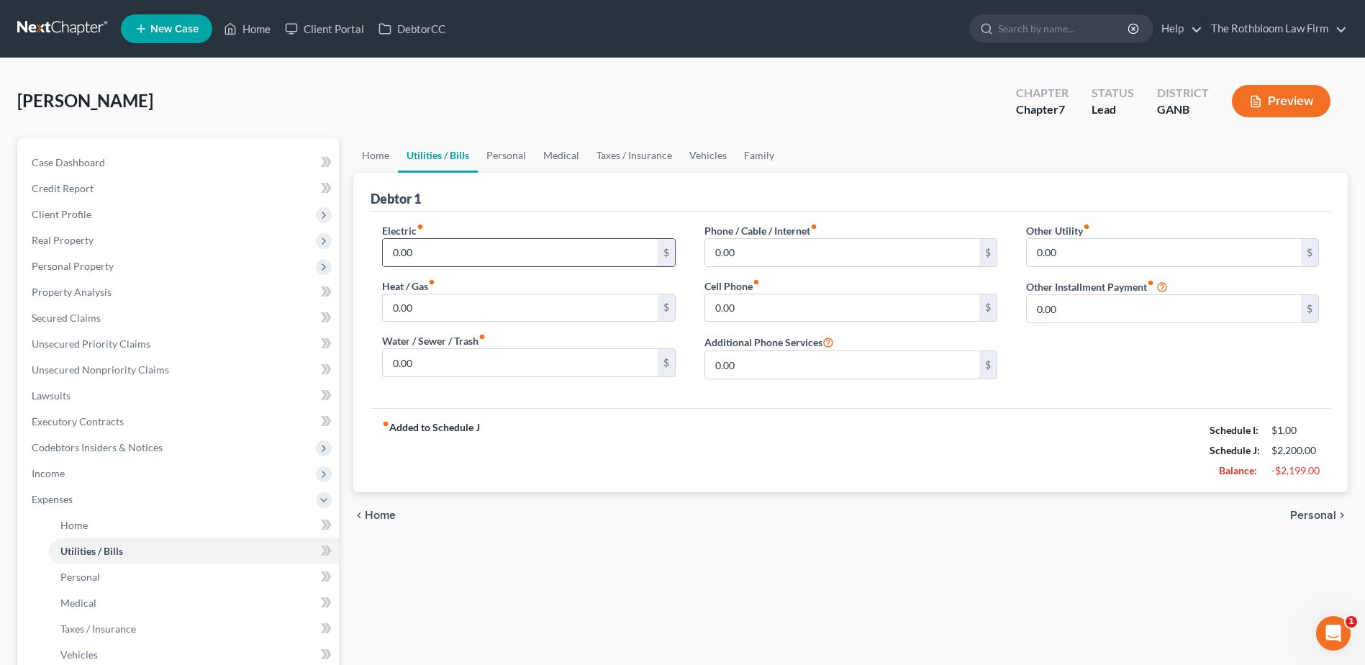
click at [419, 256] on input "0.00" at bounding box center [520, 252] width 274 height 27
click at [447, 365] on input "0.00" at bounding box center [520, 362] width 274 height 27
click at [509, 153] on link "Personal" at bounding box center [506, 155] width 57 height 35
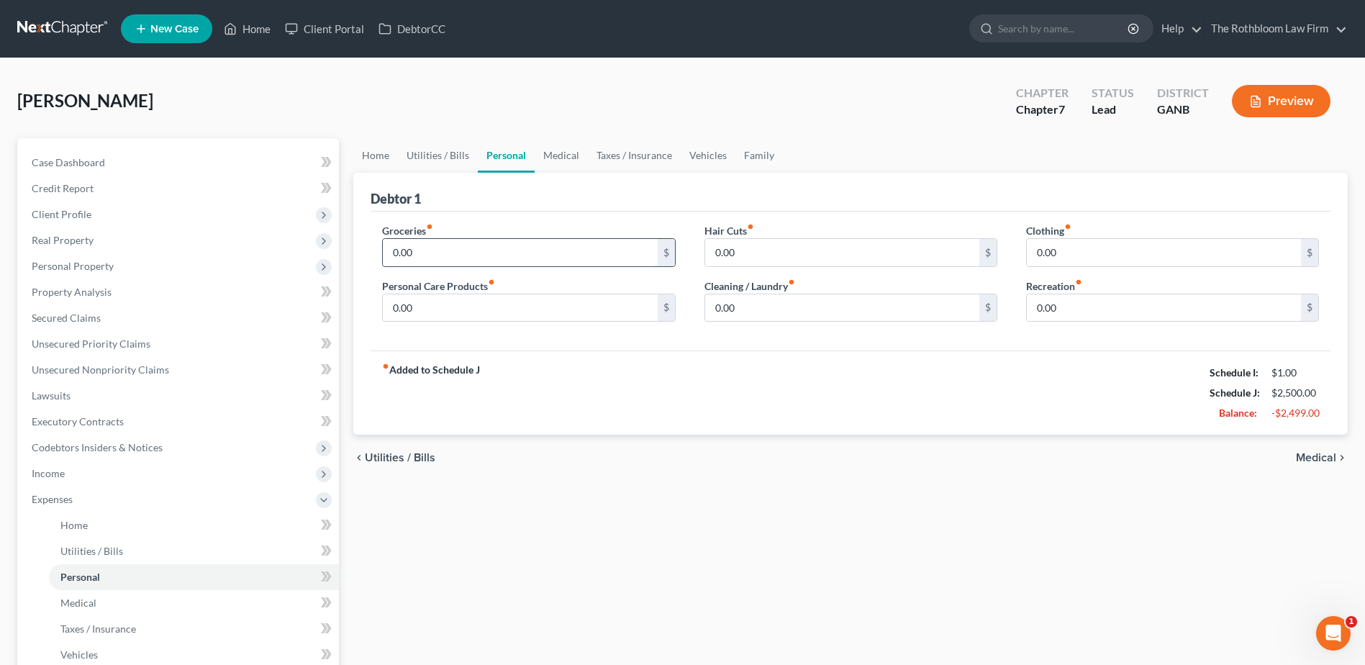
click at [440, 241] on input "0.00" at bounding box center [520, 252] width 274 height 27
click at [568, 155] on link "Medical" at bounding box center [560, 155] width 53 height 35
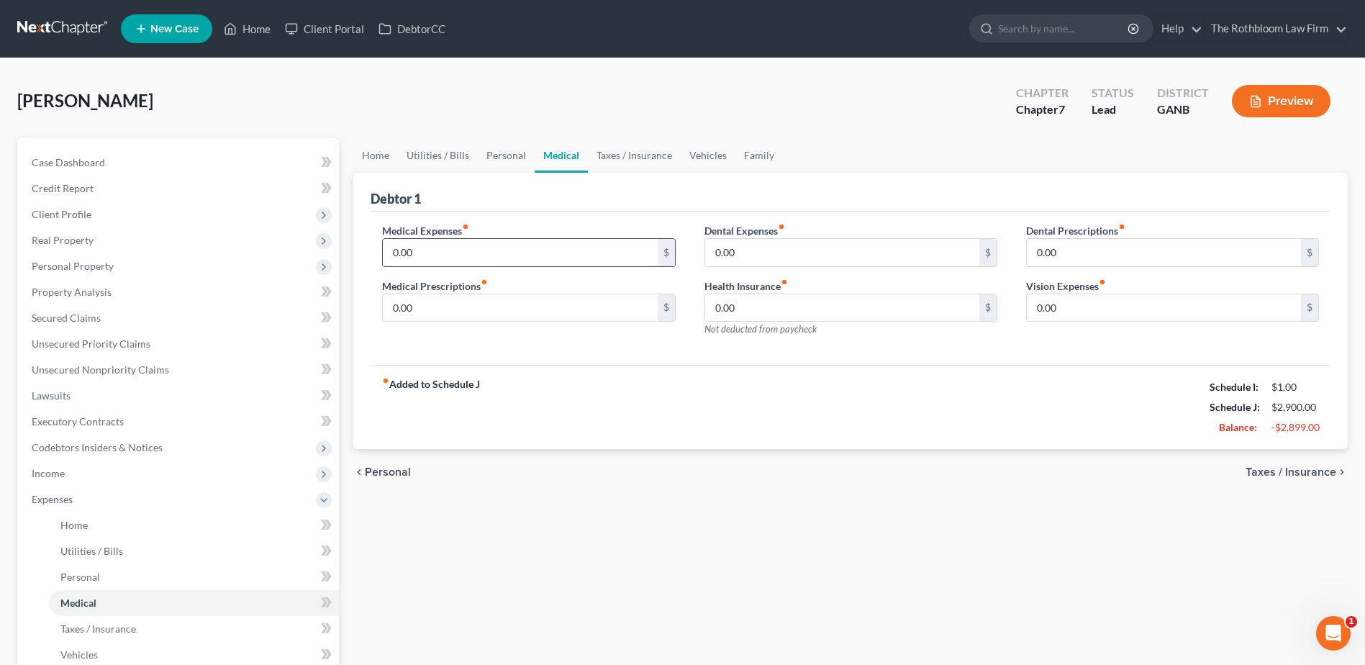
click at [457, 245] on input "0.00" at bounding box center [520, 252] width 274 height 27
click at [706, 154] on link "Vehicles" at bounding box center [708, 155] width 55 height 35
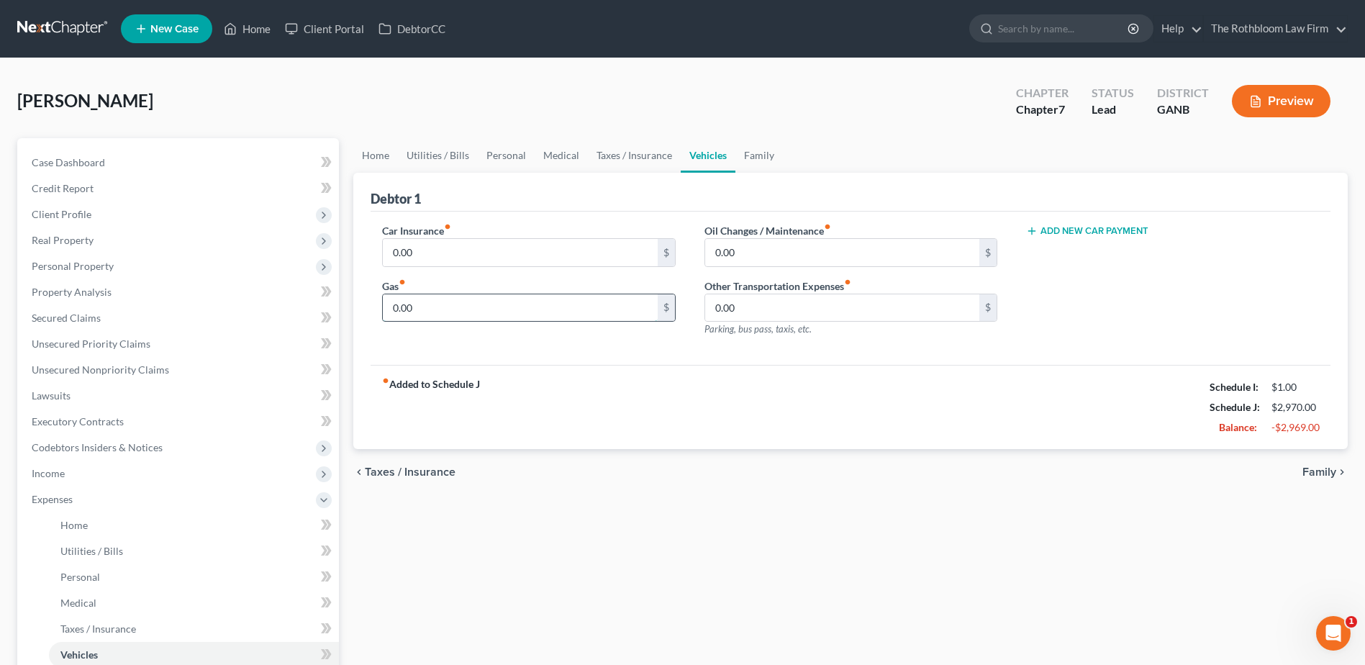
click at [422, 309] on input "0.00" at bounding box center [520, 307] width 274 height 27
click at [611, 155] on link "Taxes / Insurance" at bounding box center [634, 155] width 93 height 35
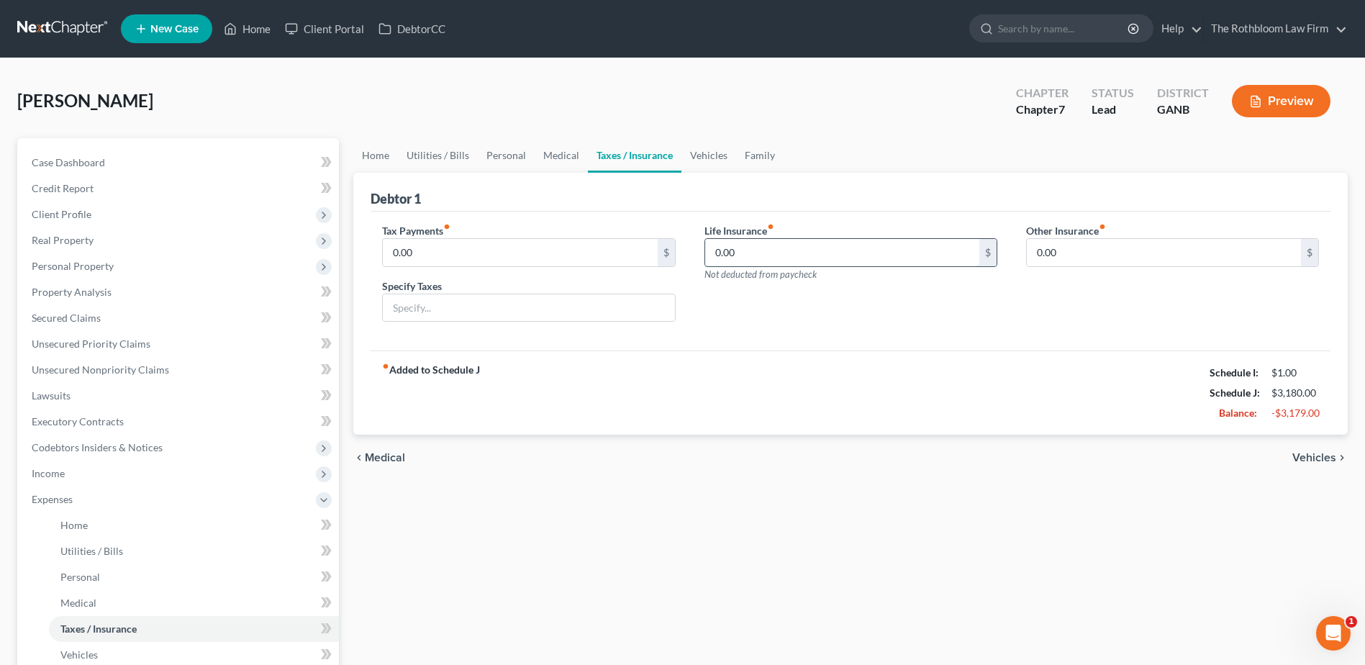
click at [743, 245] on input "0.00" at bounding box center [842, 252] width 274 height 27
click at [704, 157] on link "Vehicles" at bounding box center [708, 155] width 55 height 35
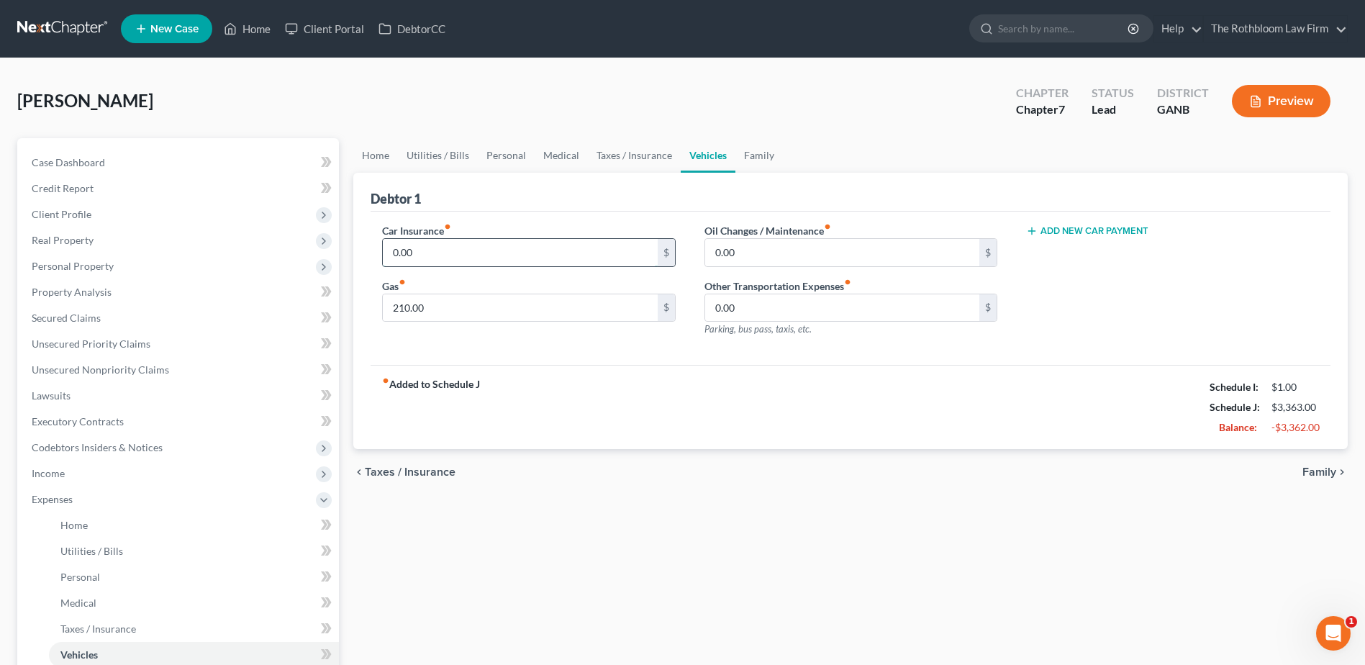
click at [435, 257] on input "0.00" at bounding box center [520, 252] width 274 height 27
click at [766, 246] on input "0.00" at bounding box center [842, 252] width 274 height 27
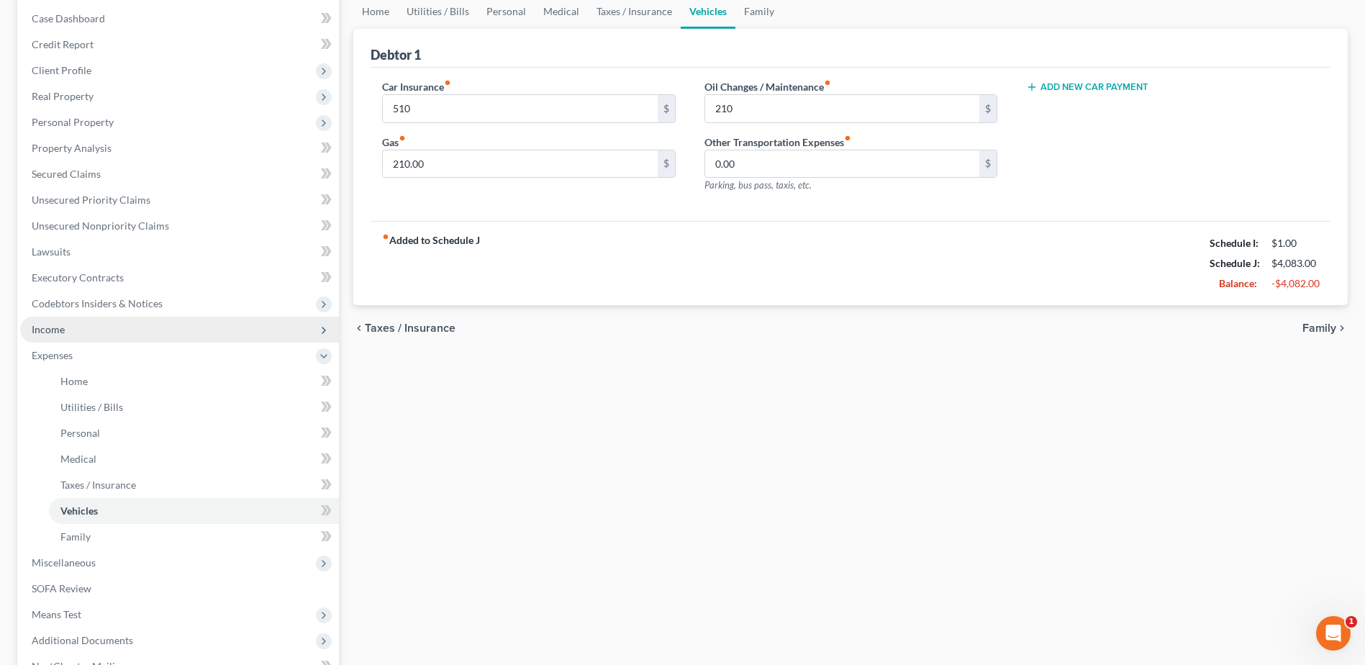
click at [51, 333] on span "Income" at bounding box center [48, 329] width 33 height 12
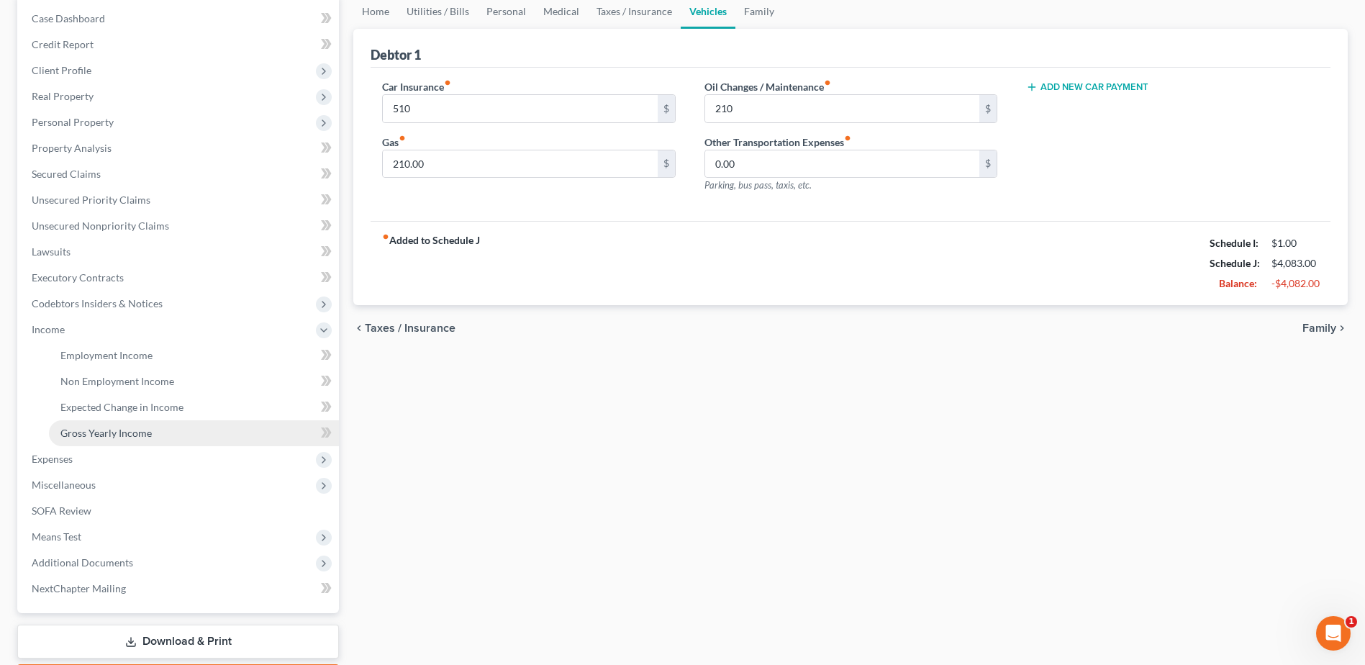
click at [102, 435] on span "Gross Yearly Income" at bounding box center [105, 433] width 91 height 12
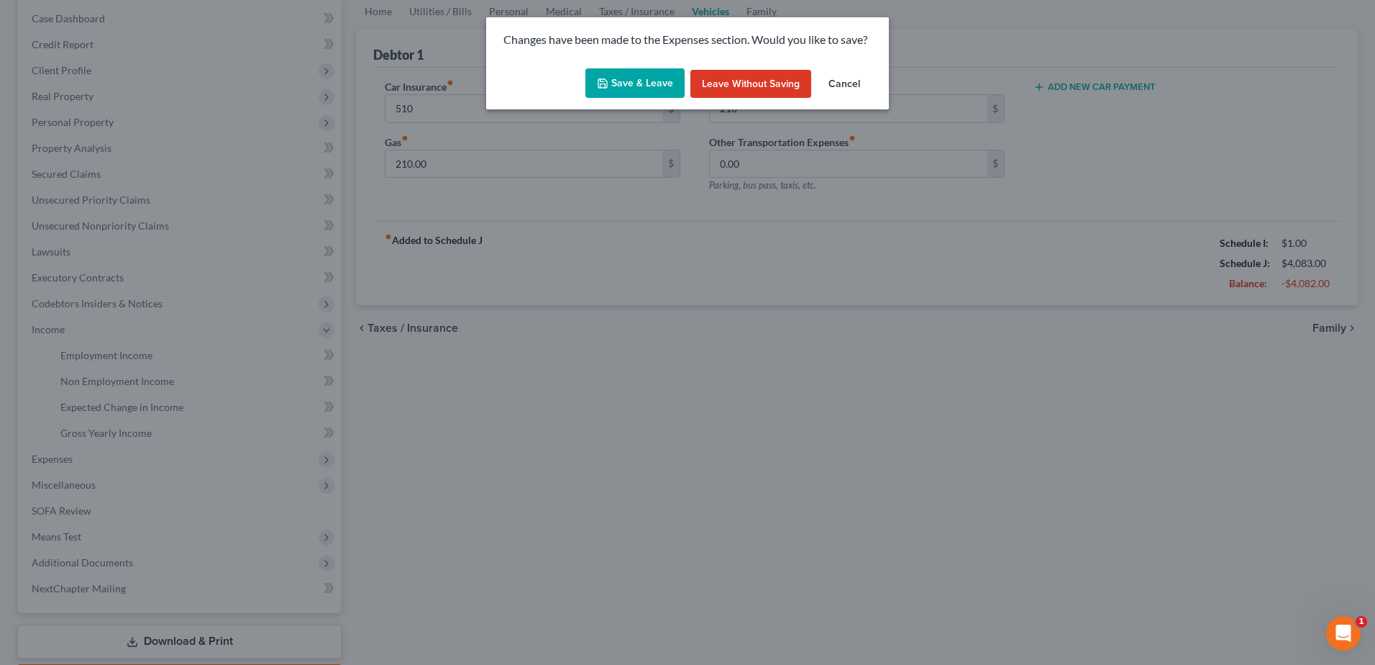
click at [642, 91] on button "Save & Leave" at bounding box center [635, 83] width 99 height 30
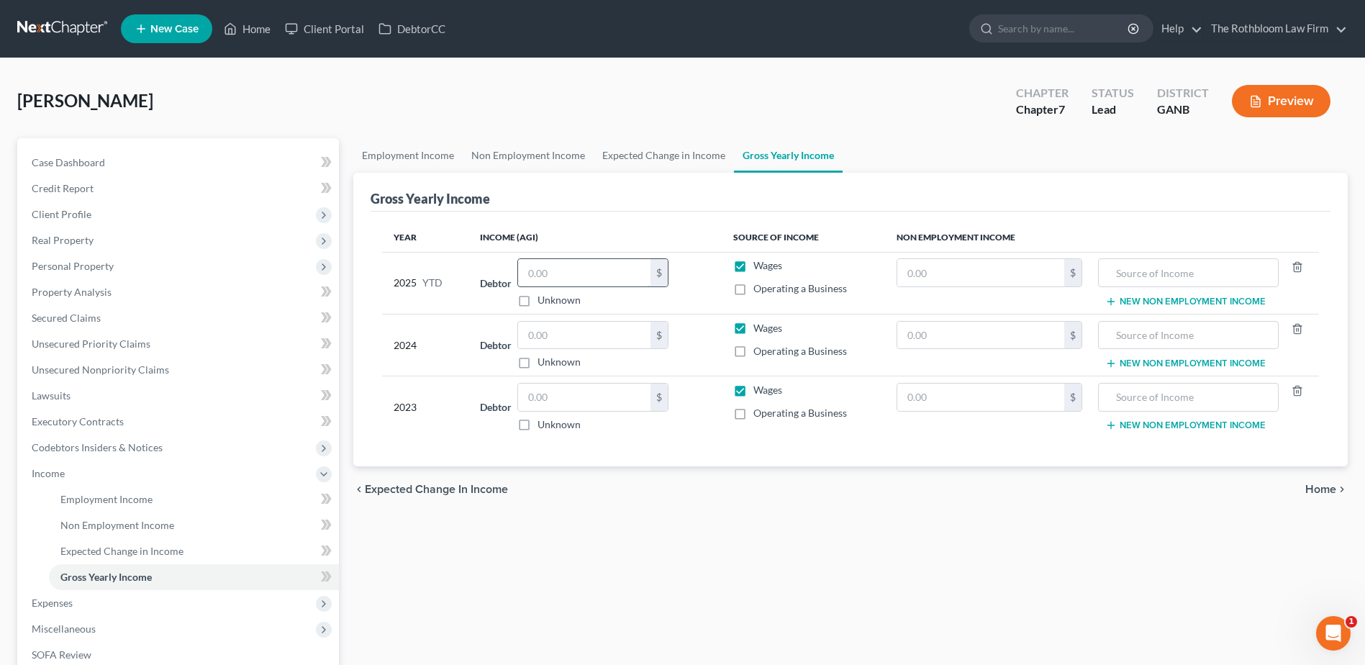
click at [550, 267] on input "text" at bounding box center [584, 272] width 132 height 27
click at [565, 340] on input "text" at bounding box center [584, 335] width 132 height 27
click at [550, 83] on div "[PERSON_NAME] Upgraded Chapter Chapter 7 Status Lead District GANB Preview" at bounding box center [682, 107] width 1330 height 63
click at [255, 32] on link "Home" at bounding box center [247, 29] width 61 height 26
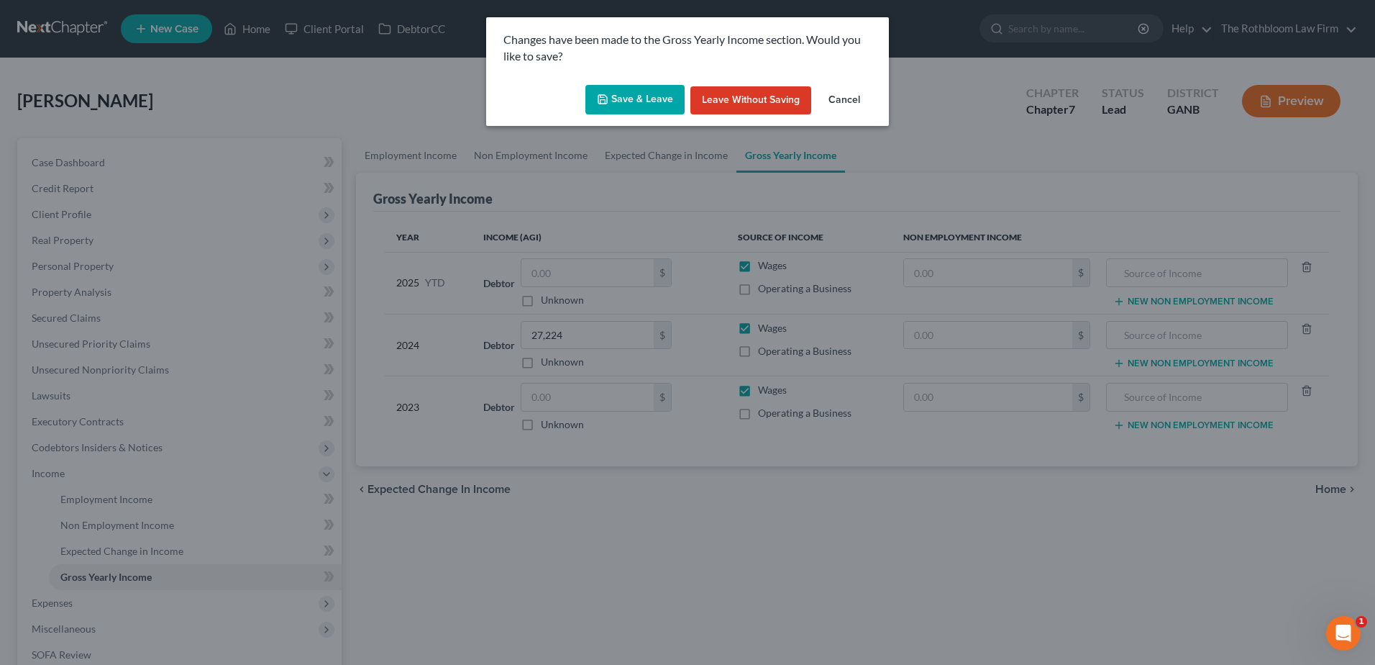
click at [640, 108] on button "Save & Leave" at bounding box center [635, 100] width 99 height 30
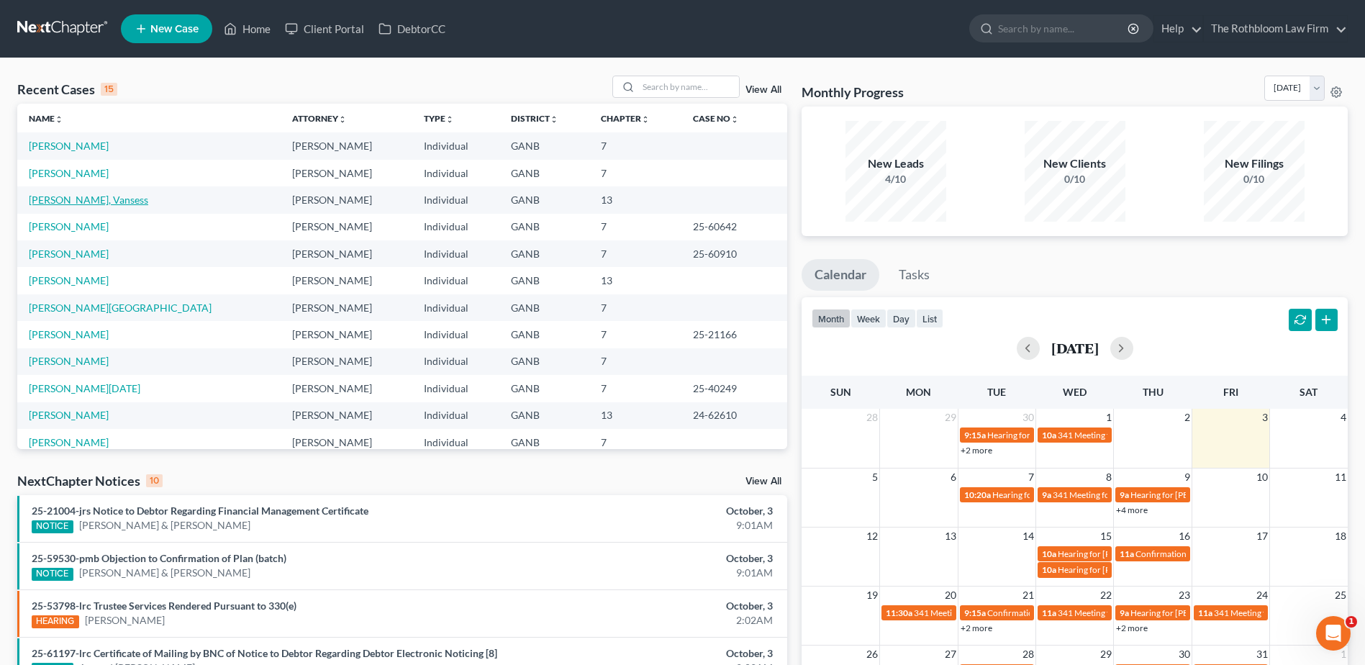
click at [64, 201] on link "[PERSON_NAME], Vansess" at bounding box center [88, 200] width 119 height 12
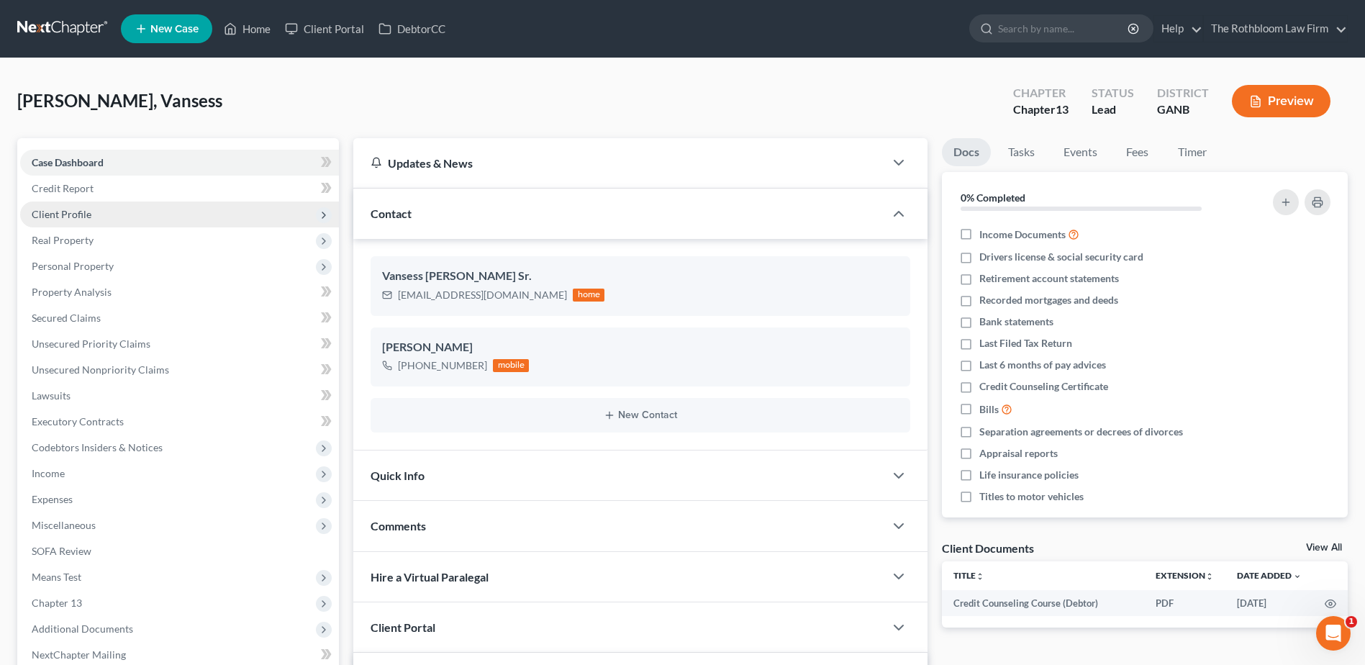
click at [62, 212] on span "Client Profile" at bounding box center [62, 214] width 60 height 12
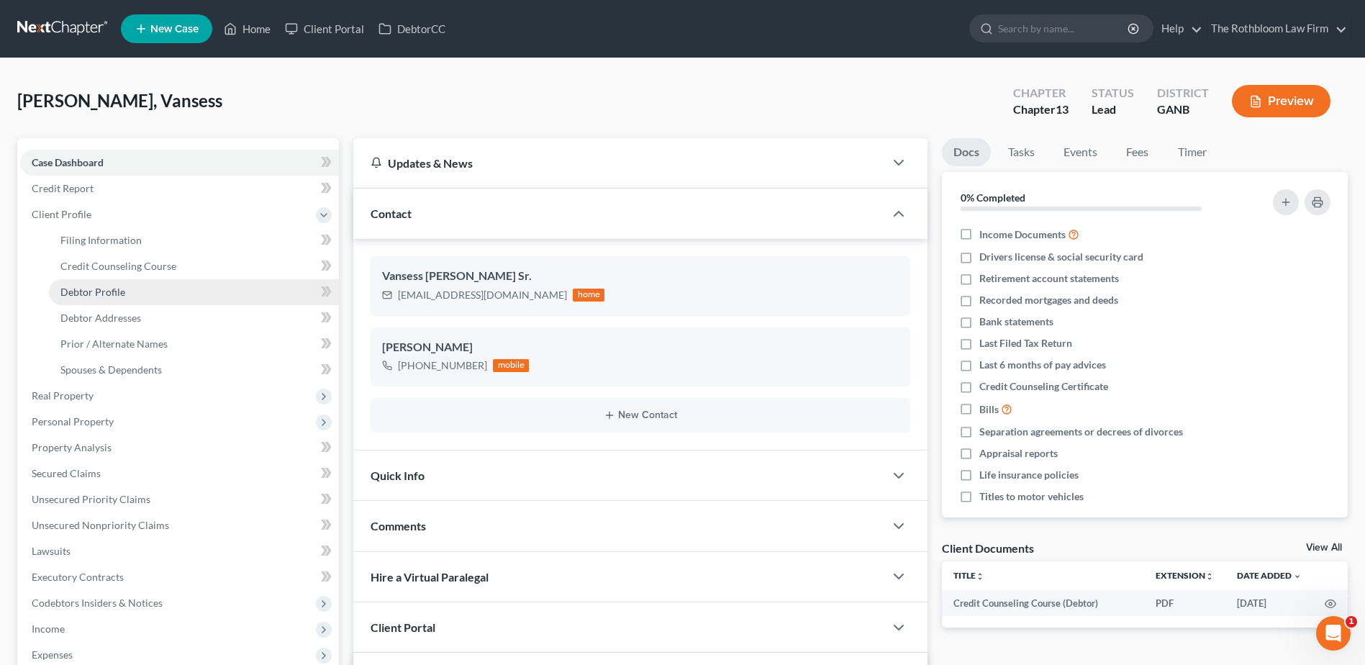
click at [103, 294] on span "Debtor Profile" at bounding box center [92, 292] width 65 height 12
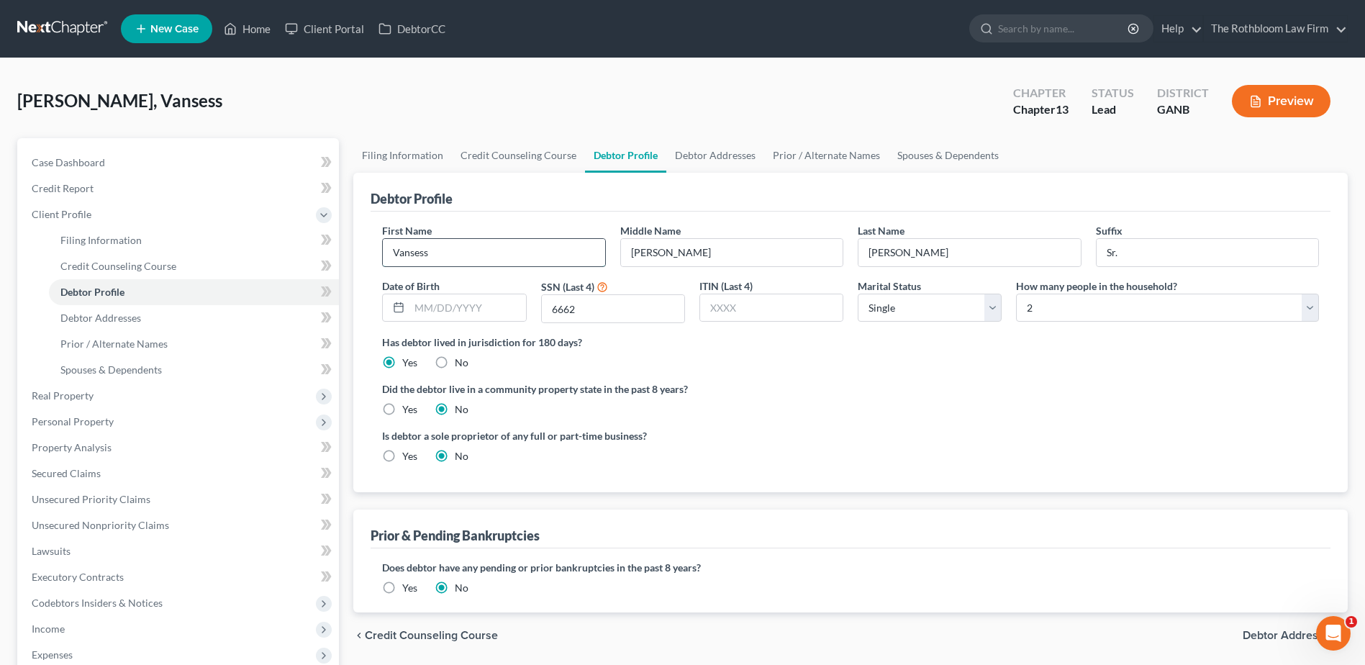
drag, startPoint x: 413, startPoint y: 254, endPoint x: 419, endPoint y: 259, distance: 8.2
click at [413, 254] on input "Vansess" at bounding box center [494, 252] width 222 height 27
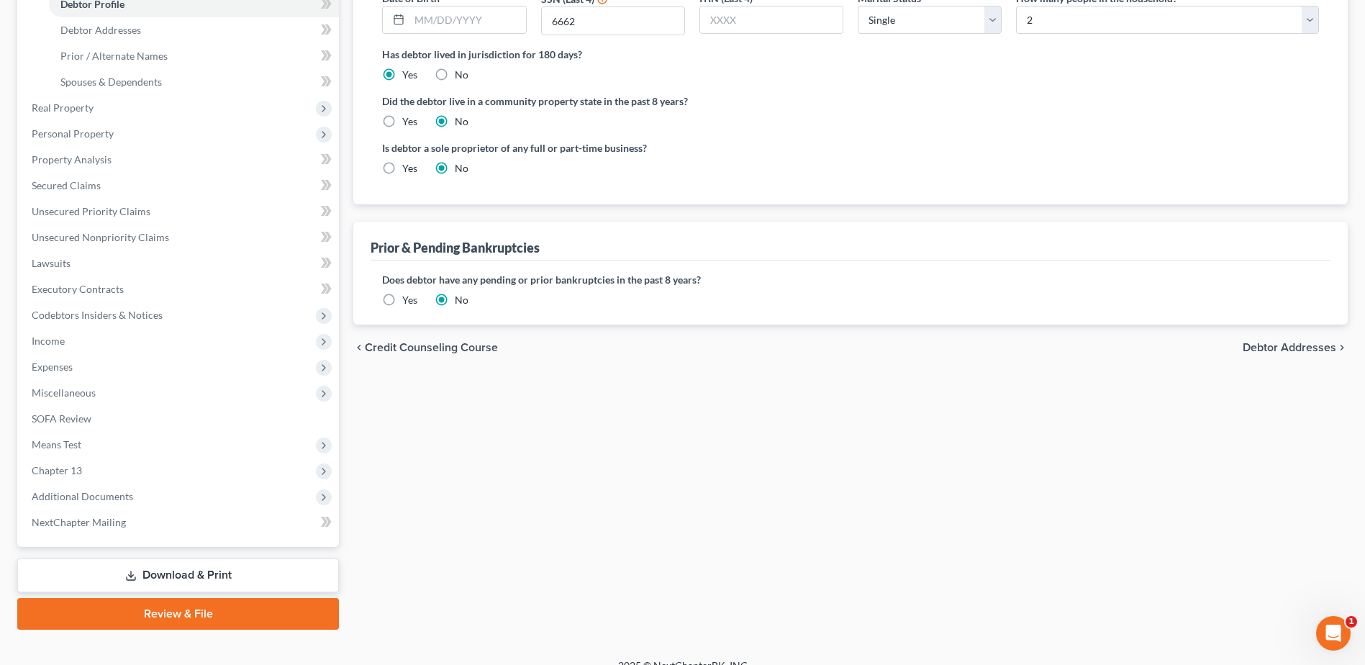
click at [220, 583] on link "Download & Print" at bounding box center [178, 575] width 322 height 34
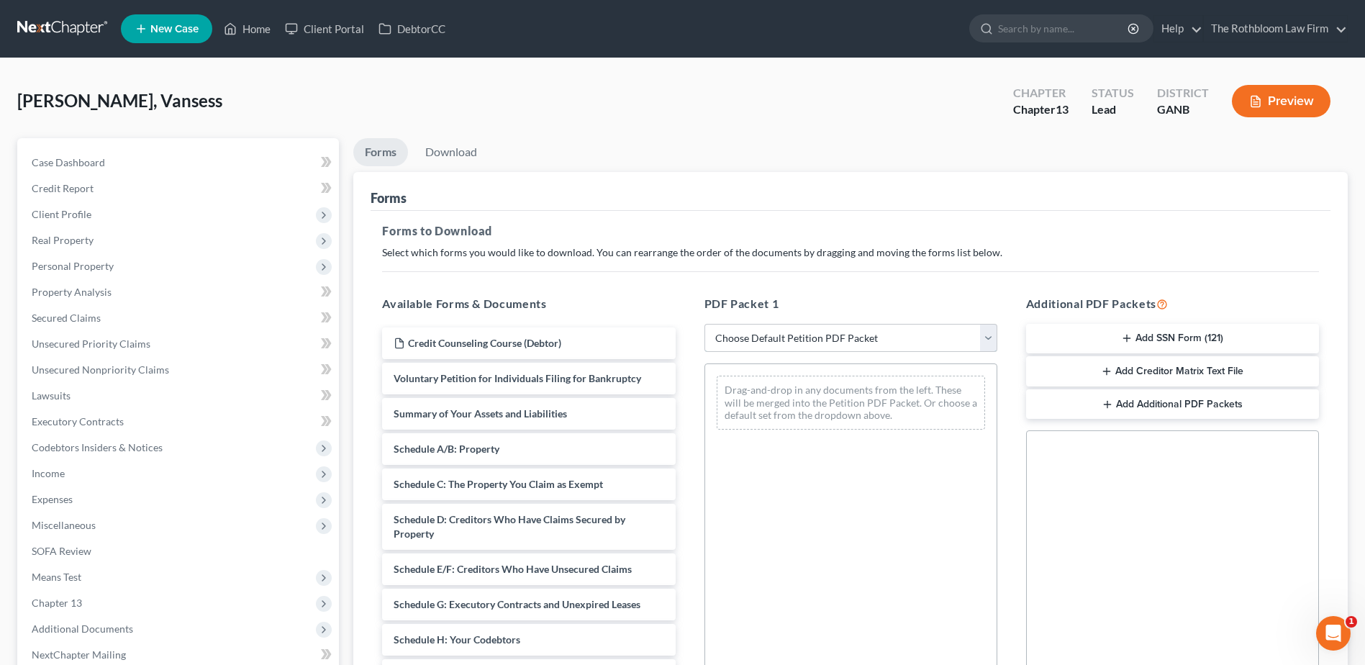
click at [837, 342] on select "Choose Default Petition PDF Packet Complete Bankruptcy Petition (all forms and …" at bounding box center [850, 338] width 293 height 29
click at [704, 324] on select "Choose Default Petition PDF Packet Complete Bankruptcy Petition (all forms and …" at bounding box center [850, 338] width 293 height 29
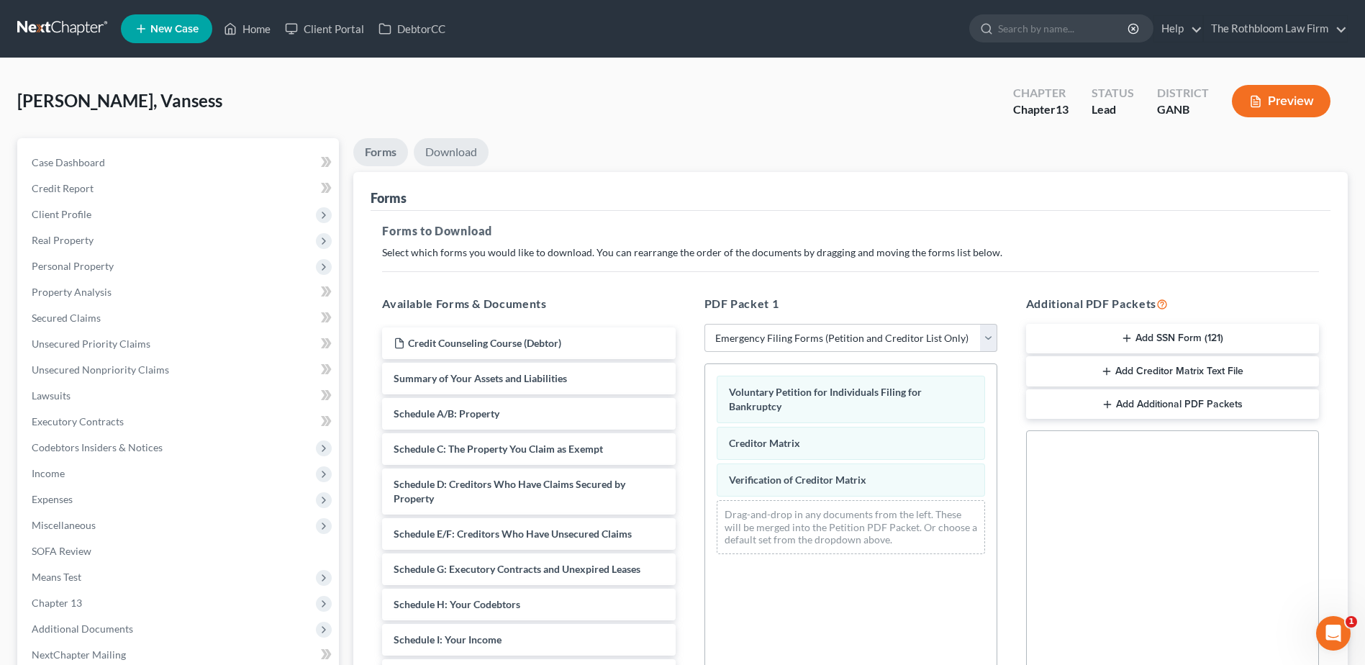
click at [455, 151] on link "Download" at bounding box center [451, 152] width 75 height 28
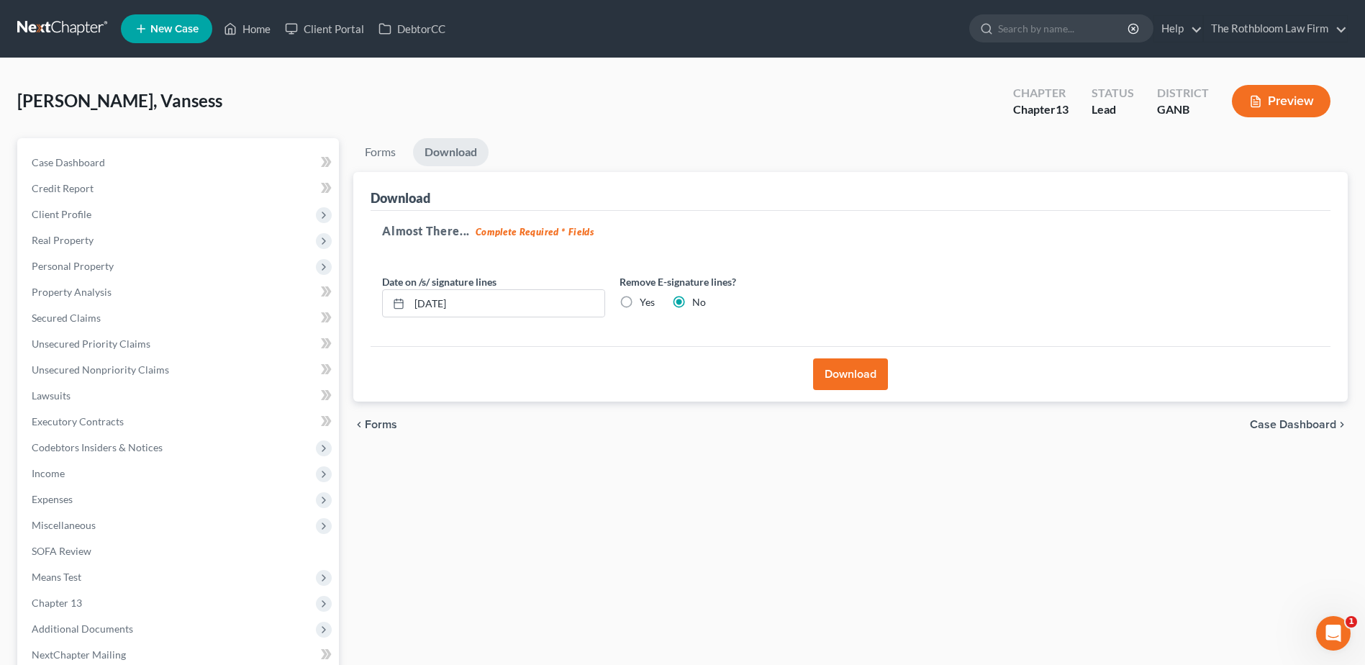
click at [844, 386] on button "Download" at bounding box center [850, 374] width 75 height 32
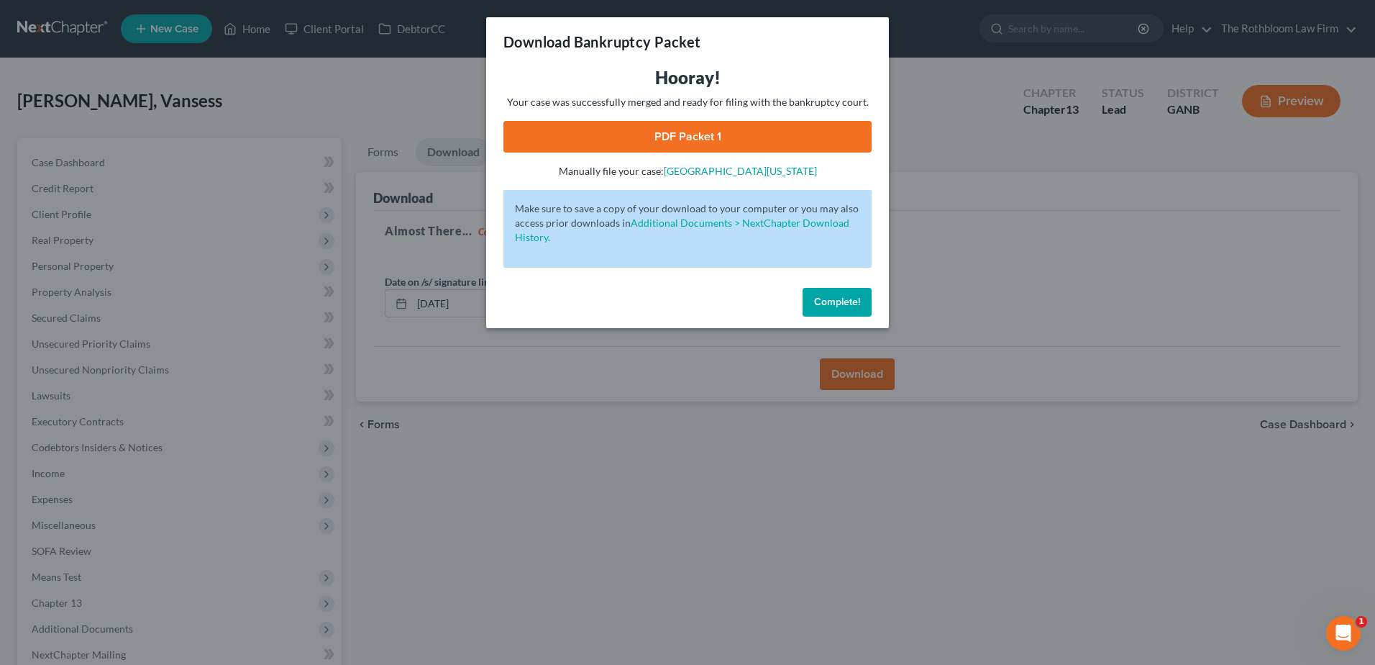
click at [701, 145] on link "PDF Packet 1" at bounding box center [688, 137] width 368 height 32
